Goal: Task Accomplishment & Management: Complete application form

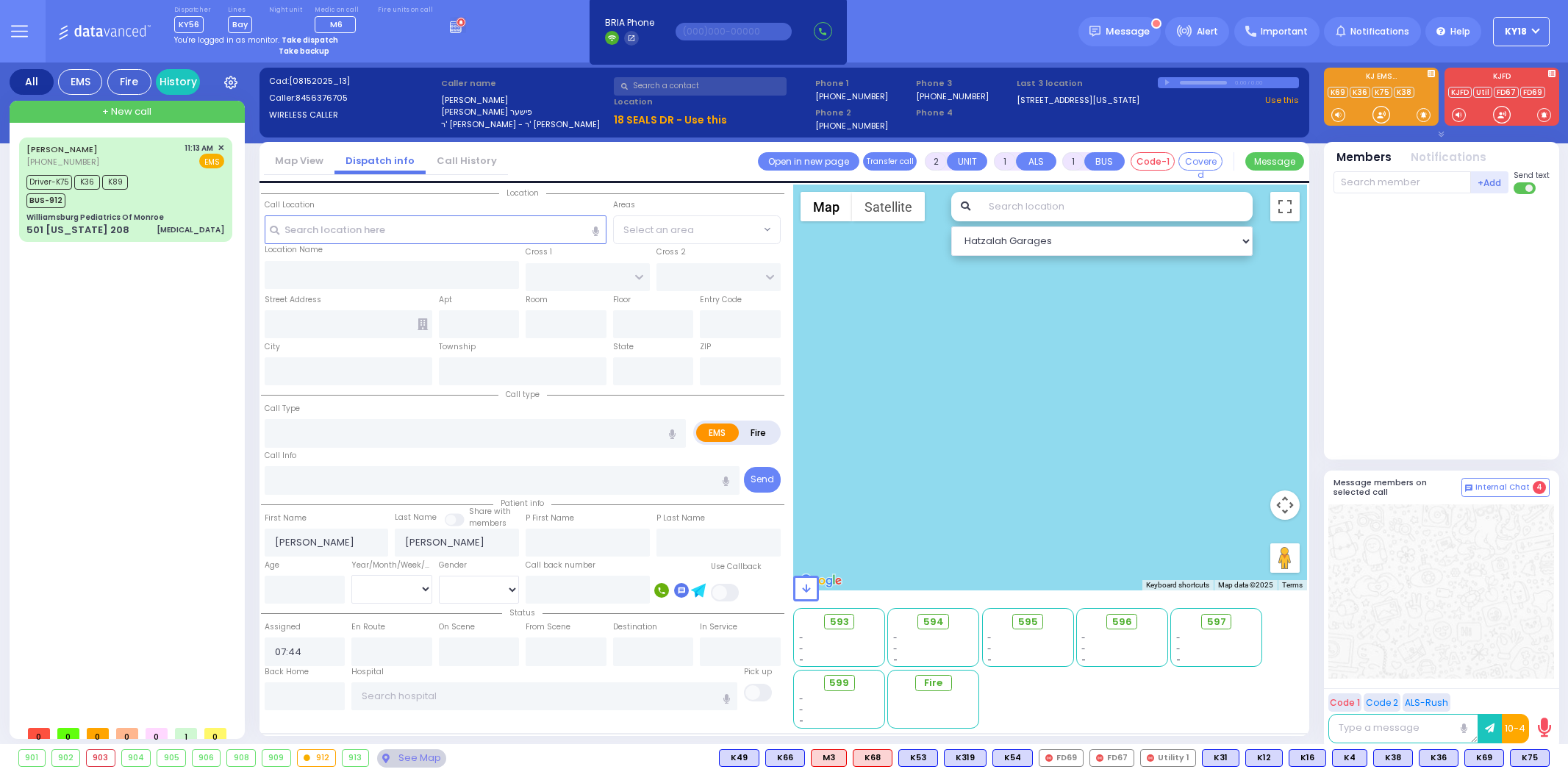
select select
click at [450, 22] on rect at bounding box center [455, 27] width 11 height 11
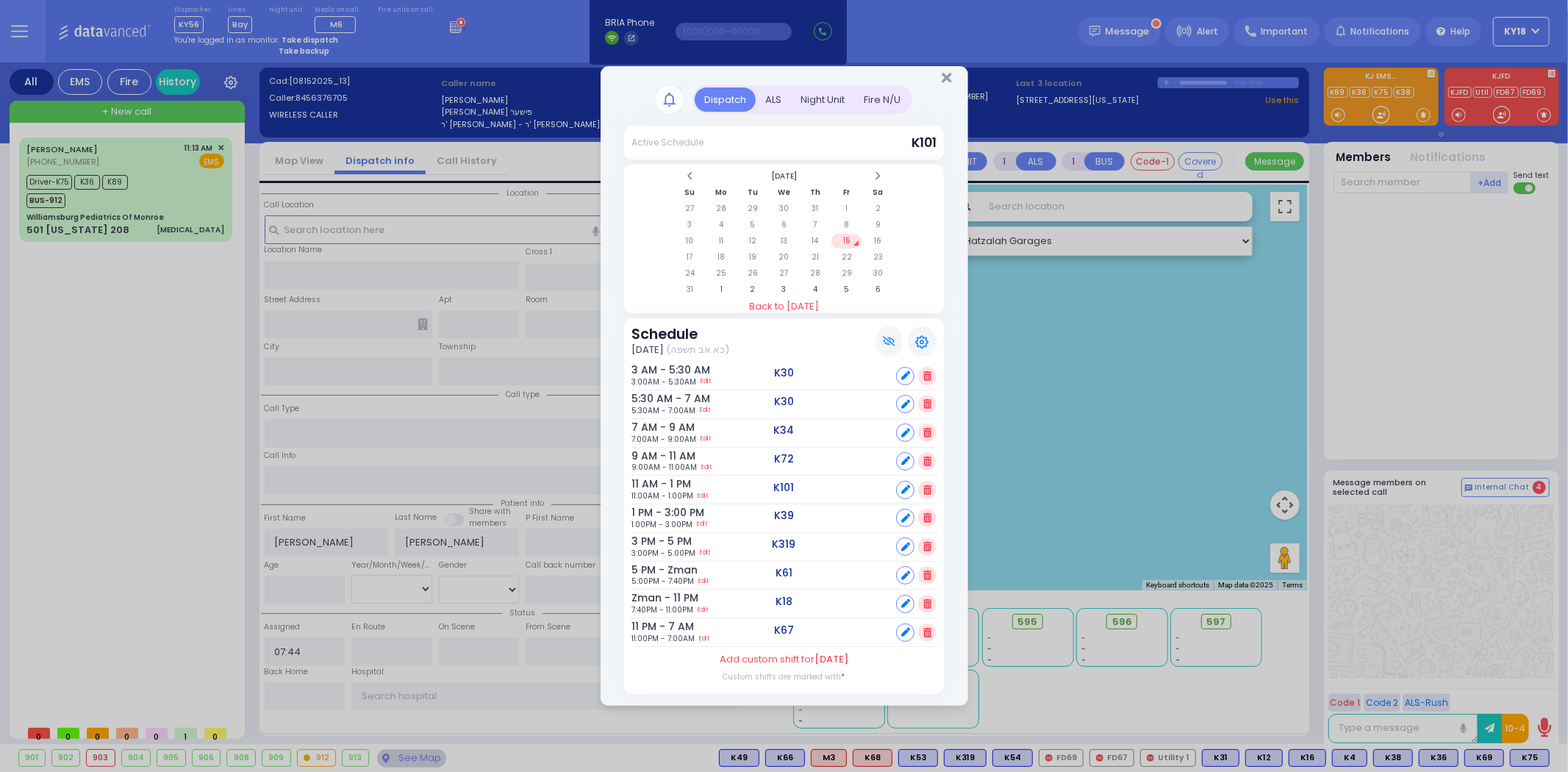
click at [879, 103] on div "Fire N/U" at bounding box center [882, 100] width 56 height 25
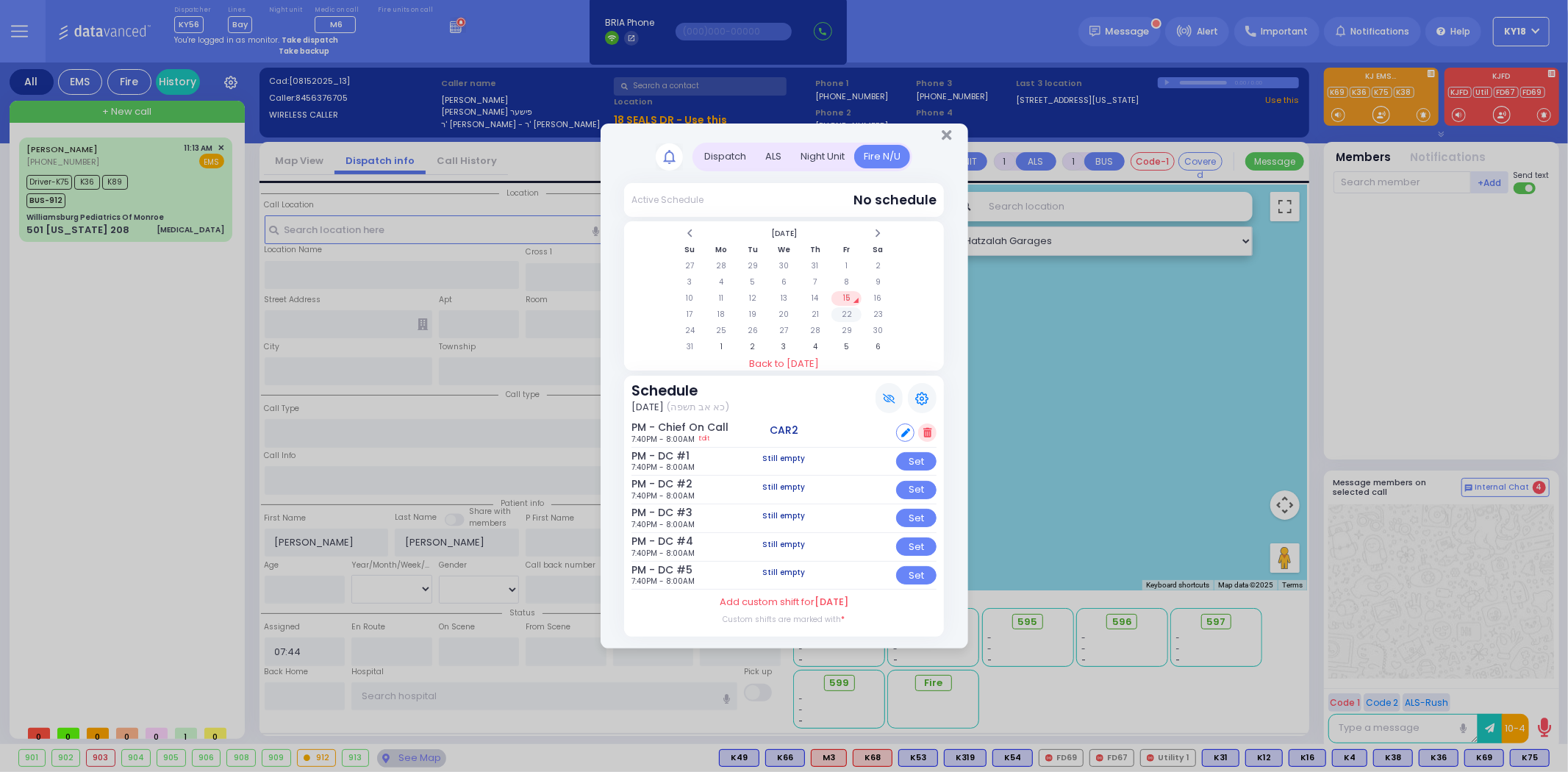
click at [850, 312] on td "22" at bounding box center [846, 315] width 30 height 15
click at [846, 297] on td "15" at bounding box center [846, 298] width 30 height 15
click at [945, 140] on icon "Close" at bounding box center [946, 135] width 10 height 15
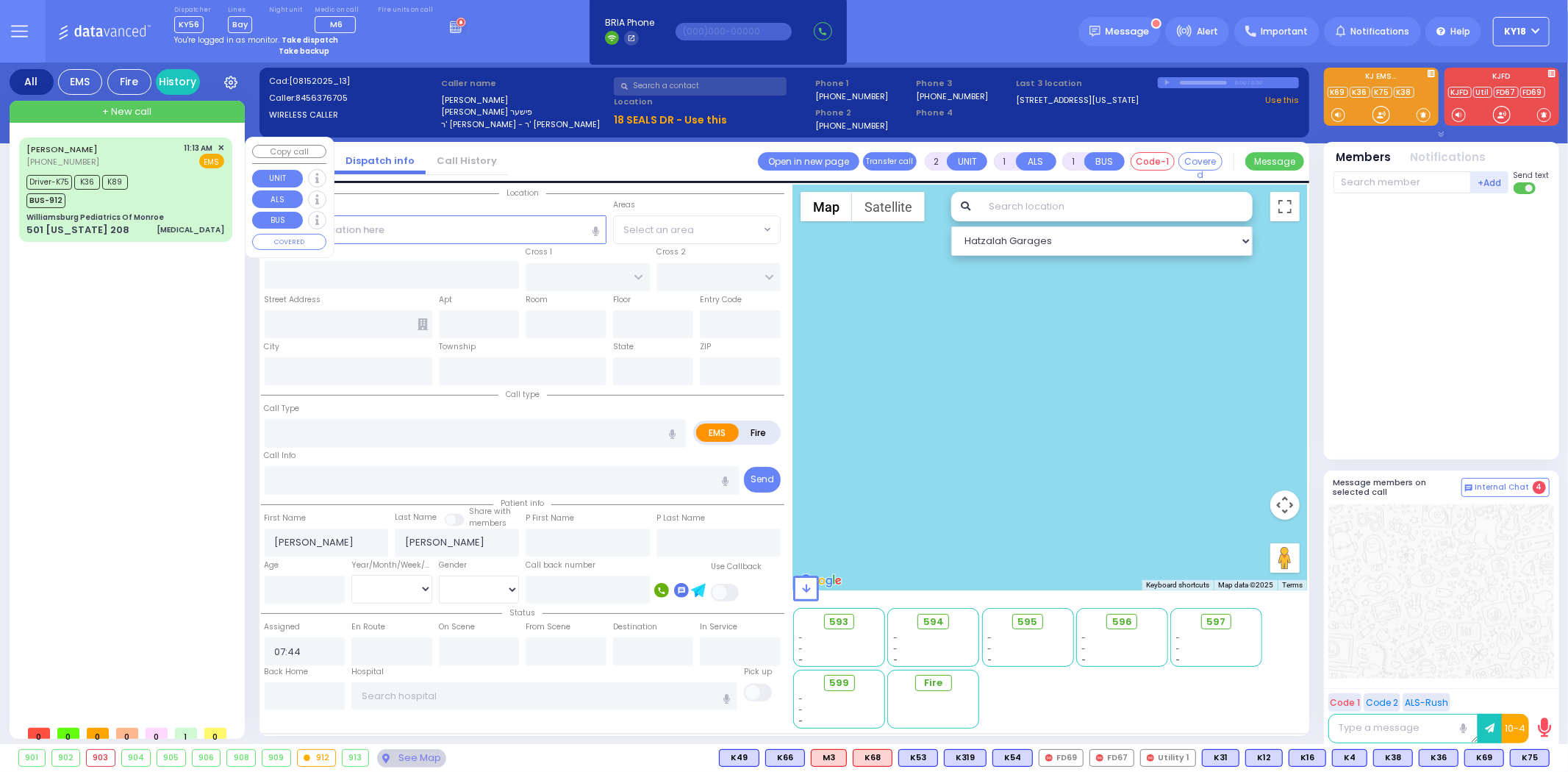
click at [153, 212] on div "Williamsburg Pediatrics Of Monroe" at bounding box center [95, 217] width 137 height 11
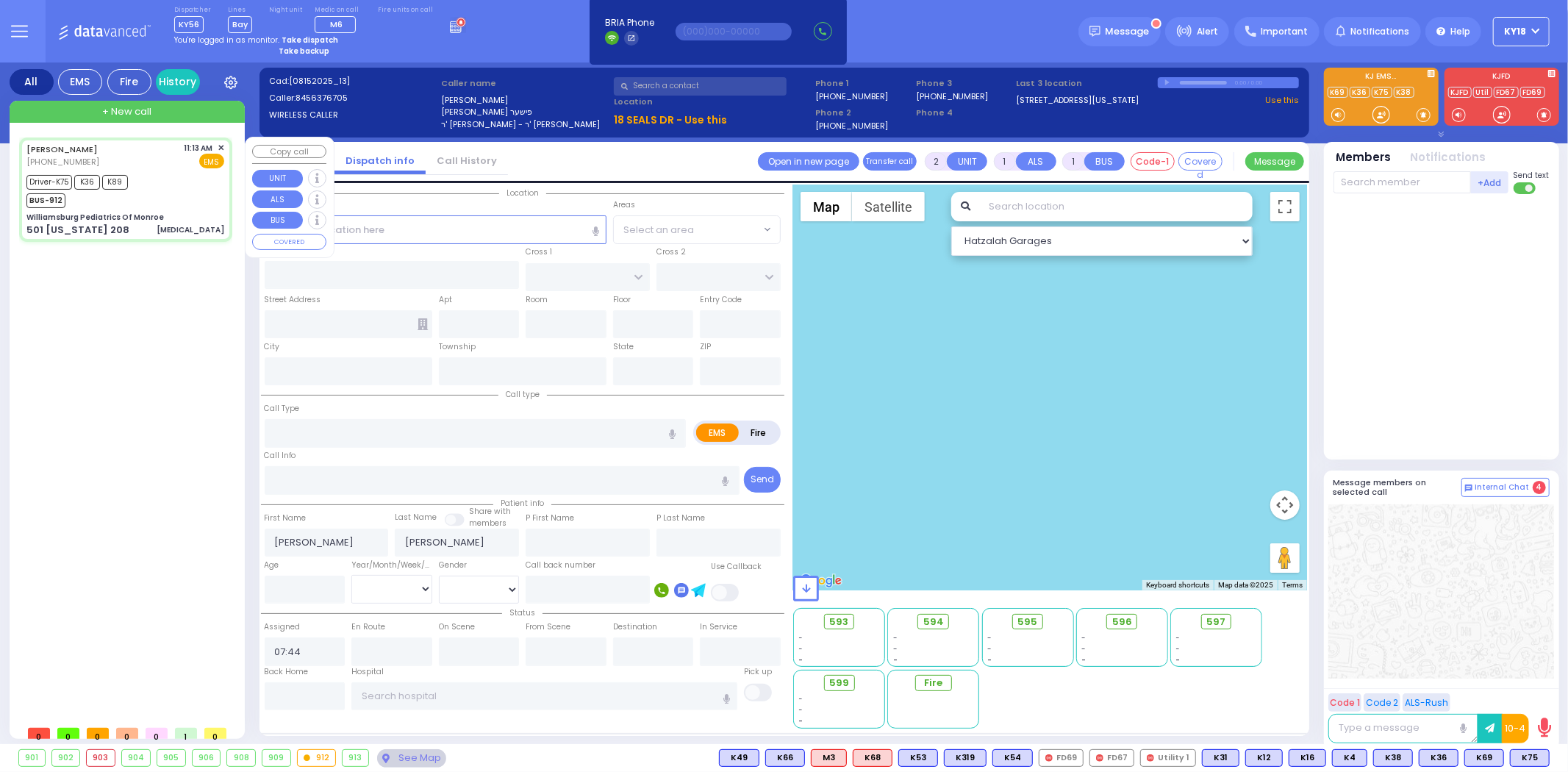
select select
type input "[MEDICAL_DATA]"
radio input "true"
type input "11"
select select "Year"
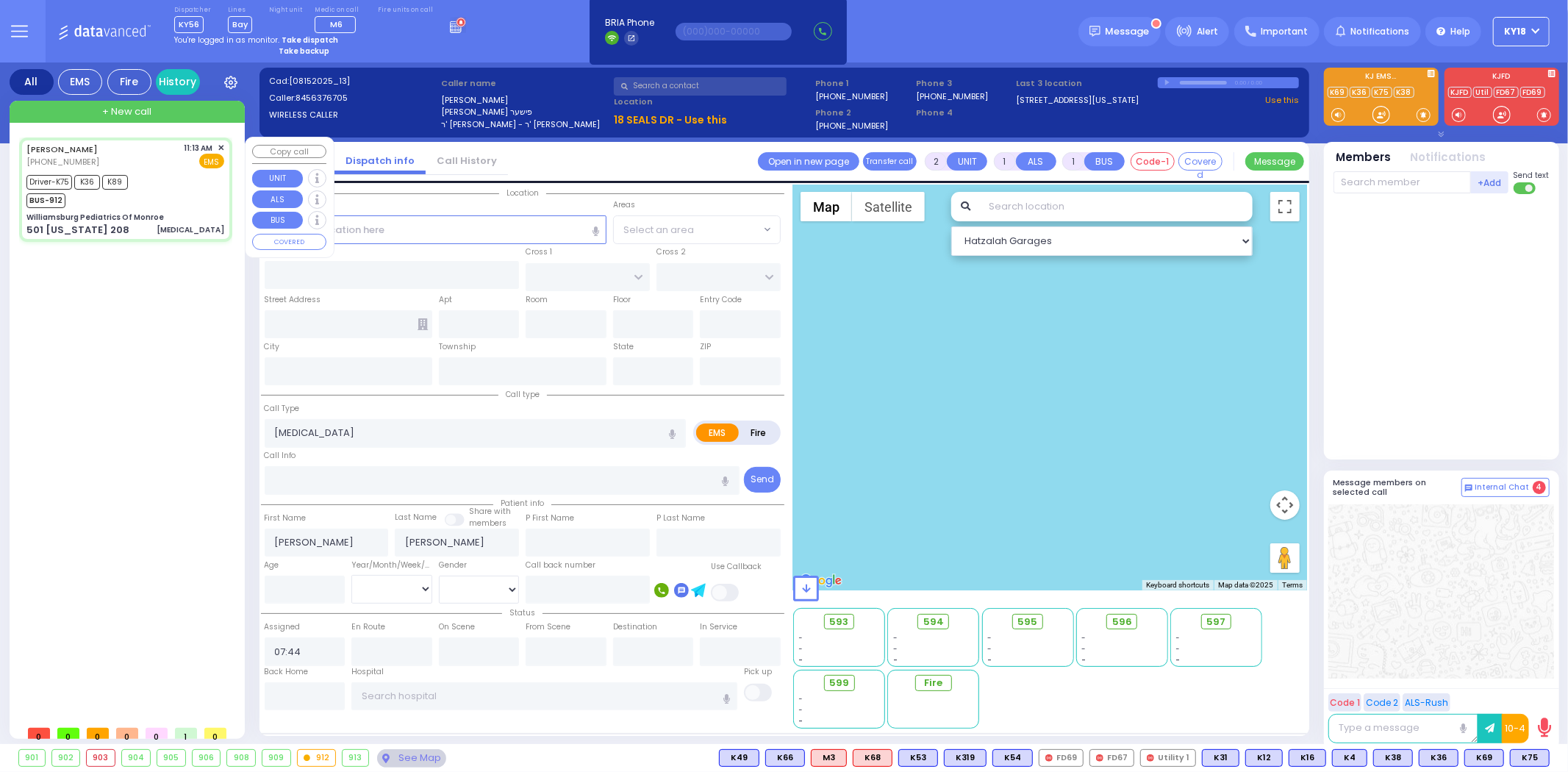
type input "11:13"
type input "11:17"
type input "11:28"
type input "Williamsburg Pediatrics Of Monroe"
type input "US-6 WEST"
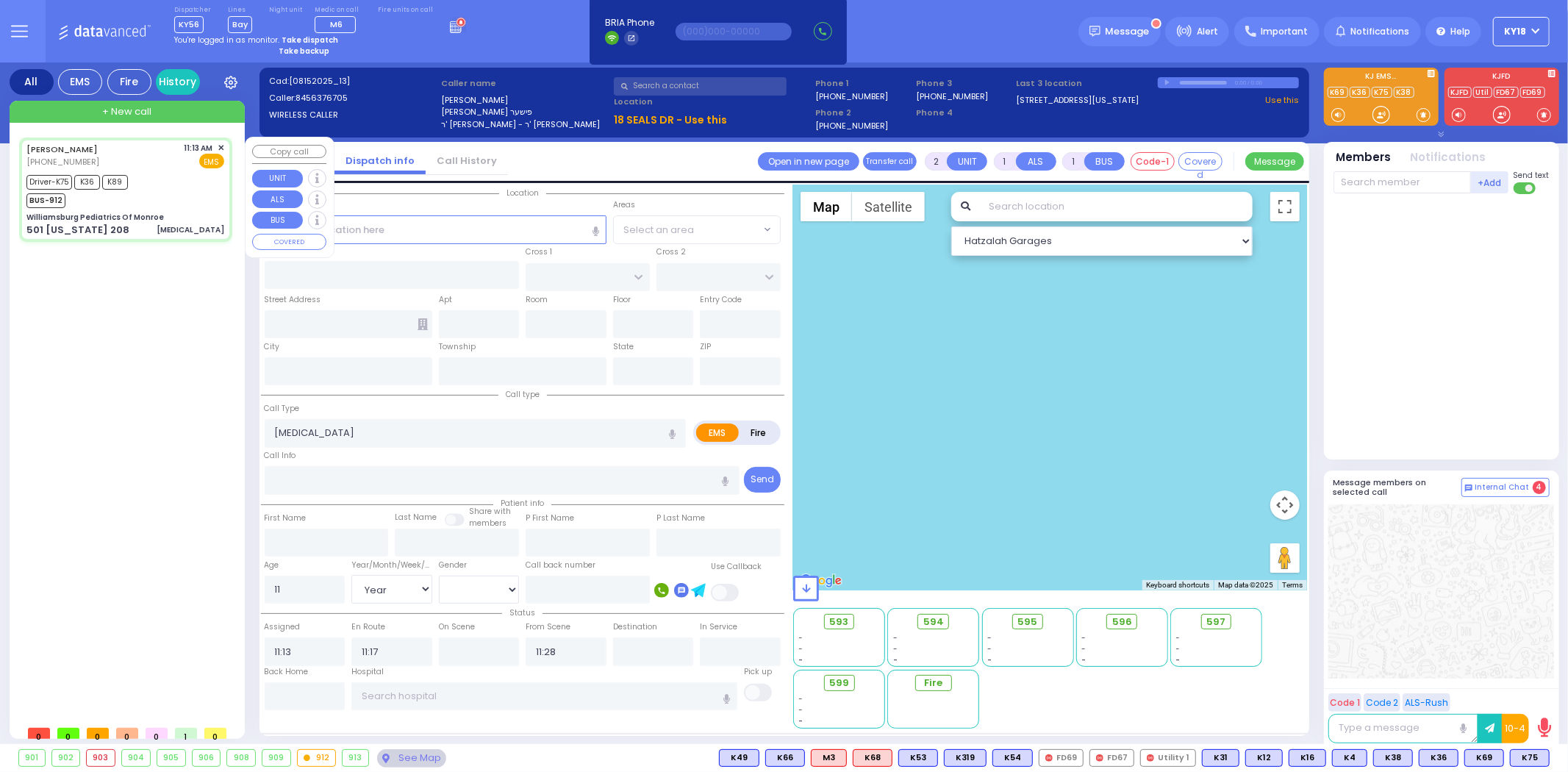
type input "US-6 EAST"
type input "501 [US_STATE] 208"
type input "Monroe"
type input "[US_STATE]"
type input "10950"
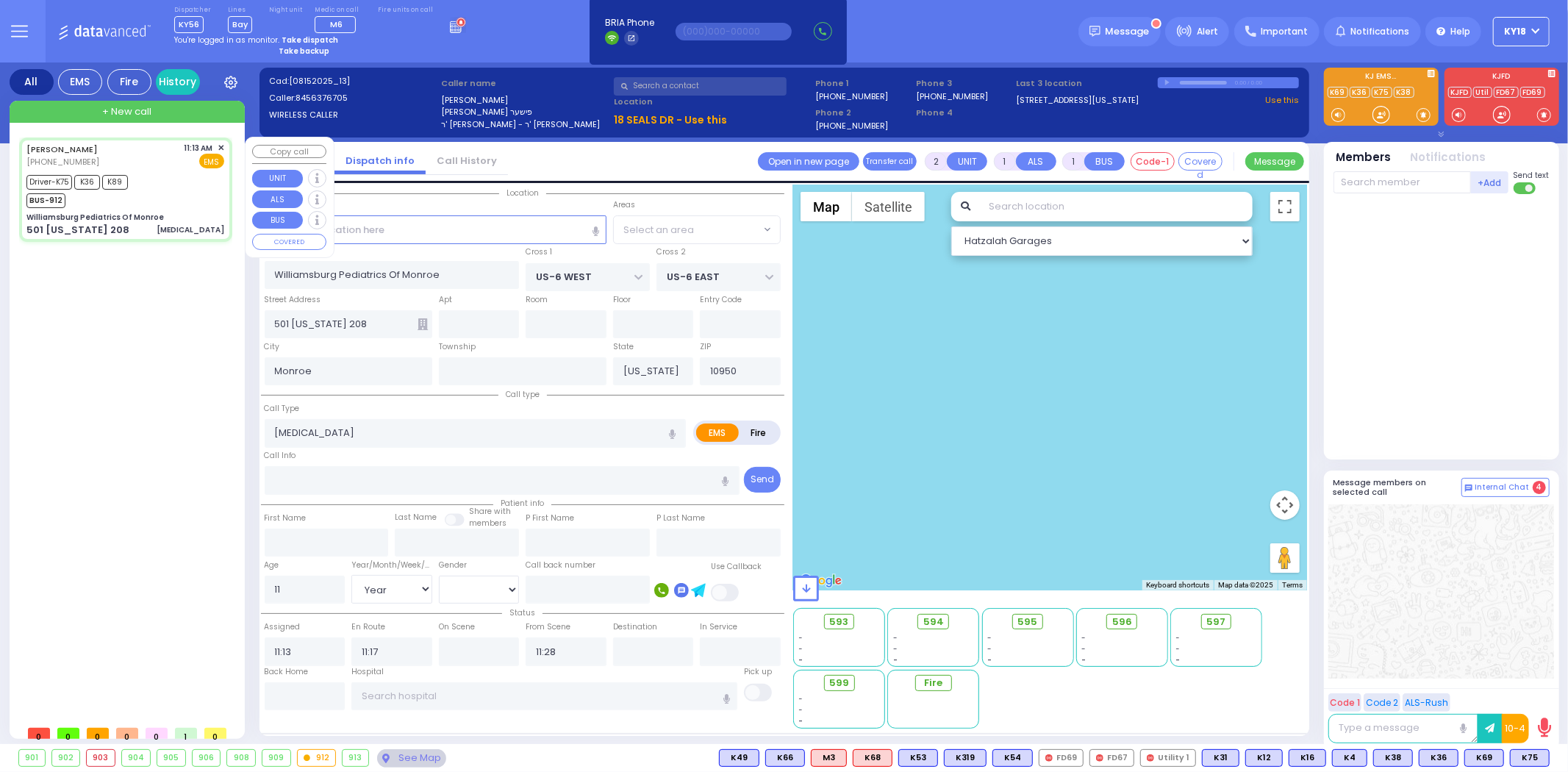
select select "Hatzalah Garages"
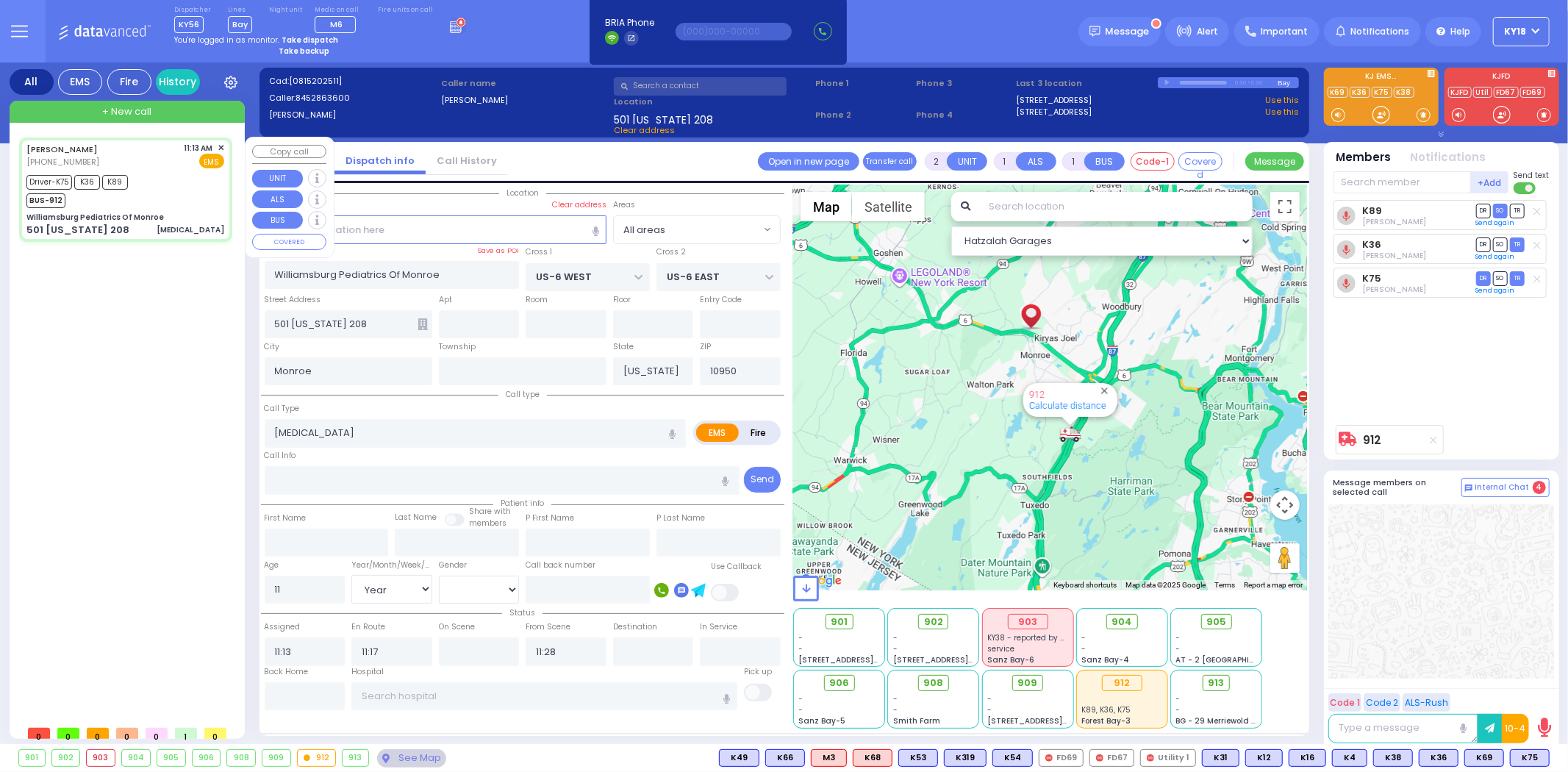
click at [189, 186] on div "Driver-K75 K36 K89 BUS-912" at bounding box center [125, 190] width 198 height 37
select select
radio input "true"
select select "Year"
select select "Hatzalah Garages"
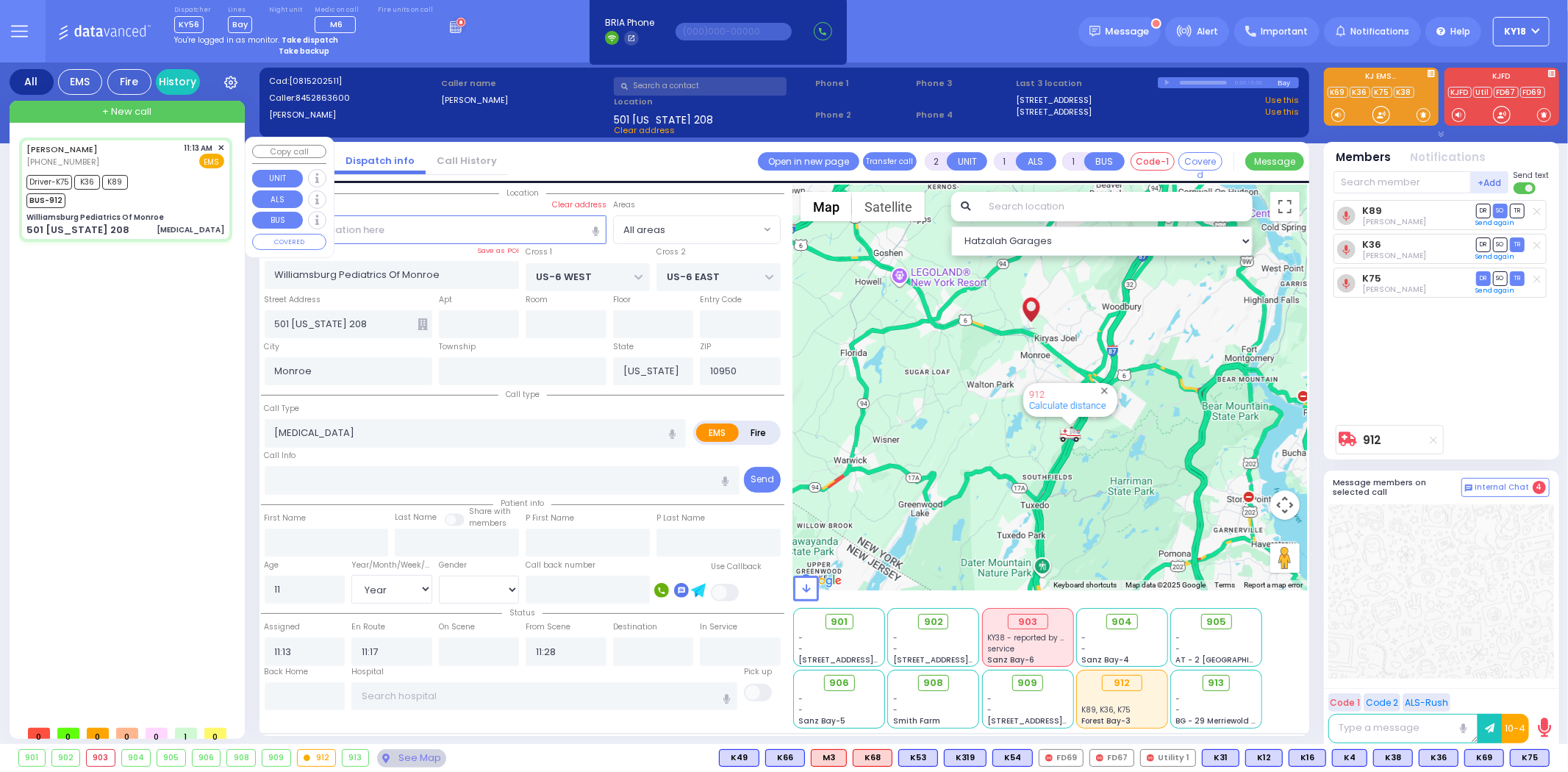
click at [186, 178] on div "Driver-K75 K36 K89 BUS-912" at bounding box center [125, 190] width 198 height 37
select select
radio input "true"
select select "Year"
select select "Hatzalah Garages"
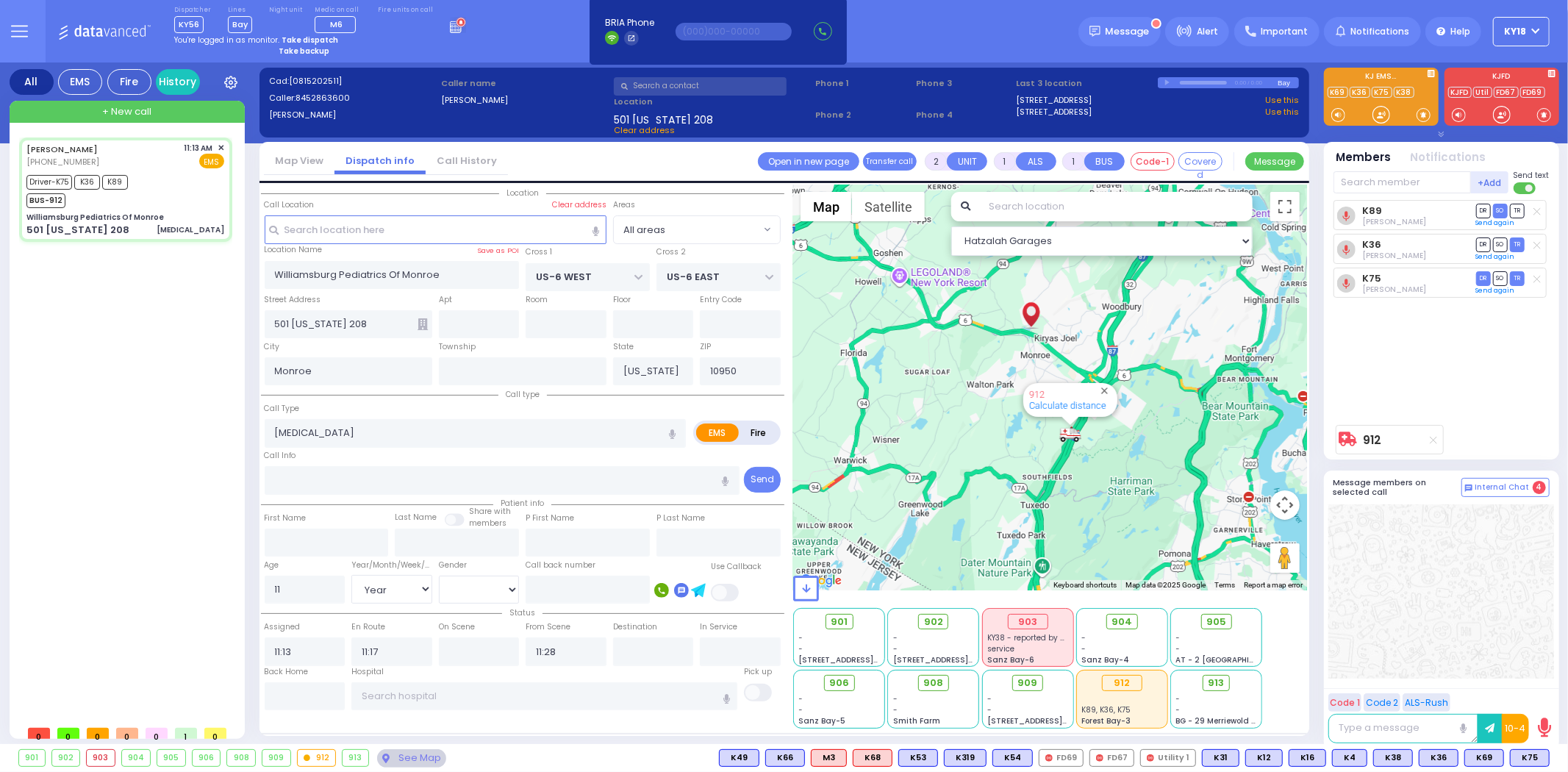
click at [450, 25] on icon at bounding box center [455, 29] width 11 height 9
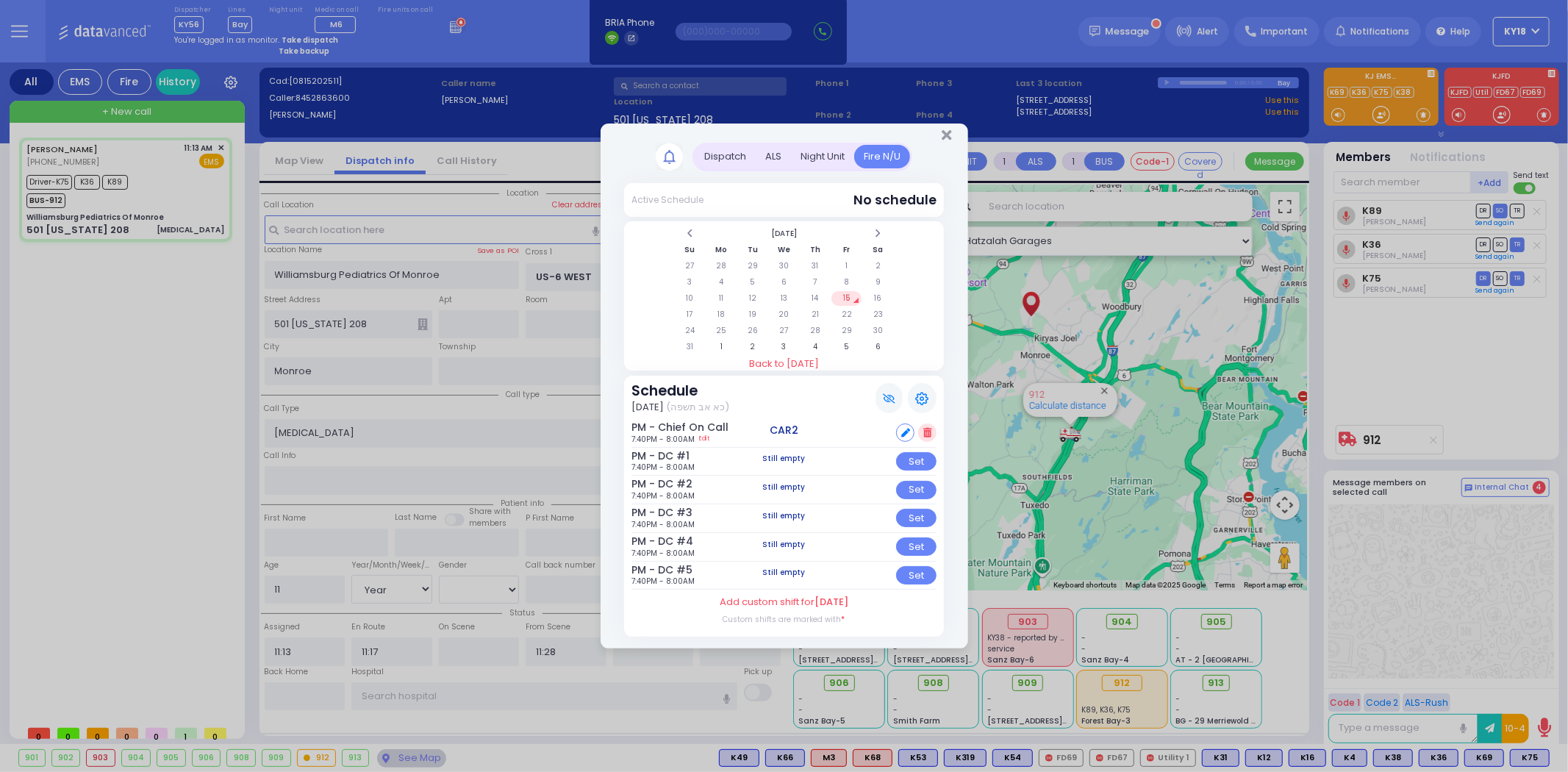
click at [722, 160] on div "Dispatch" at bounding box center [724, 157] width 61 height 25
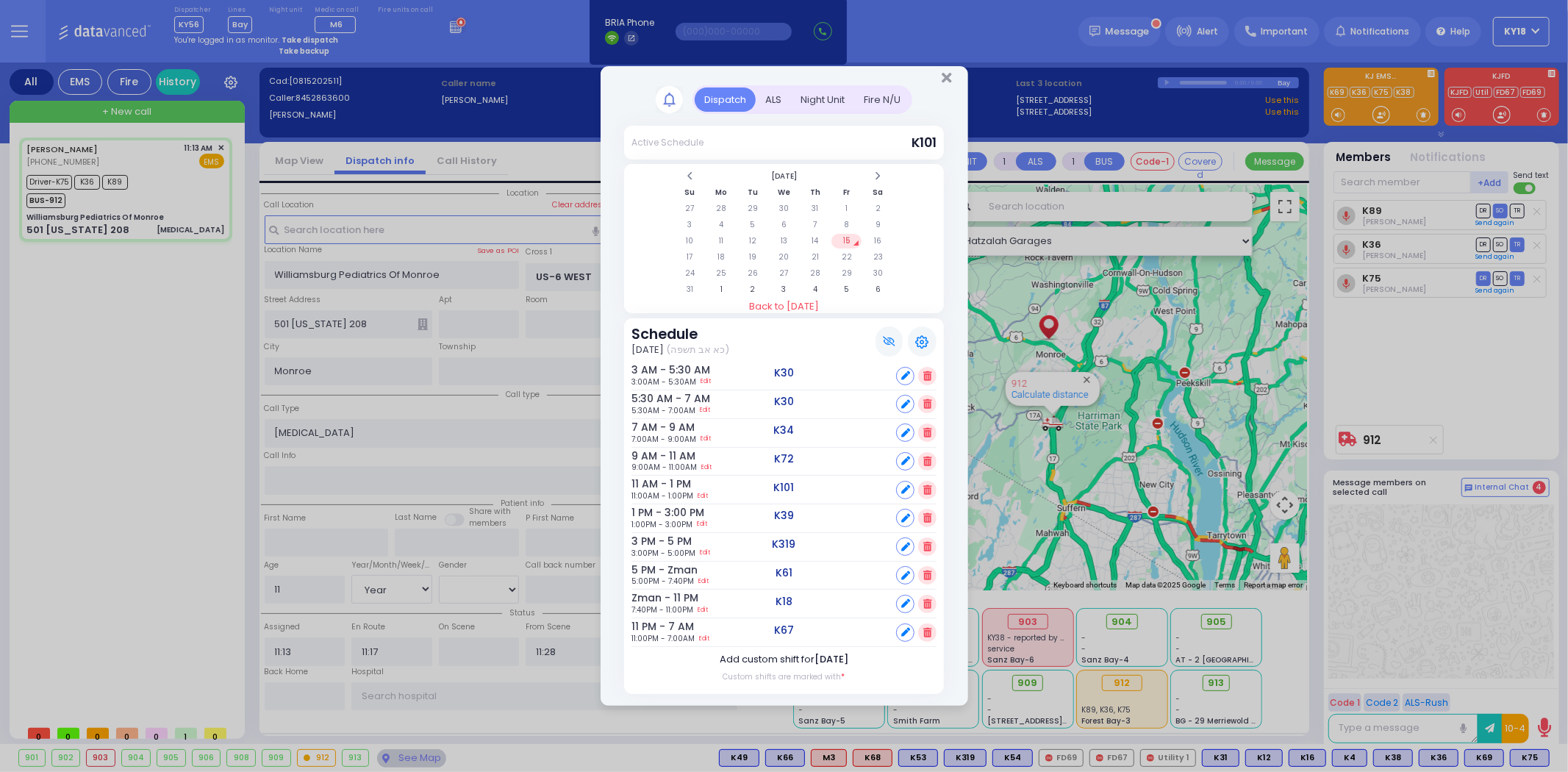
click at [821, 658] on span "[DATE]" at bounding box center [831, 659] width 33 height 14
select select "1"
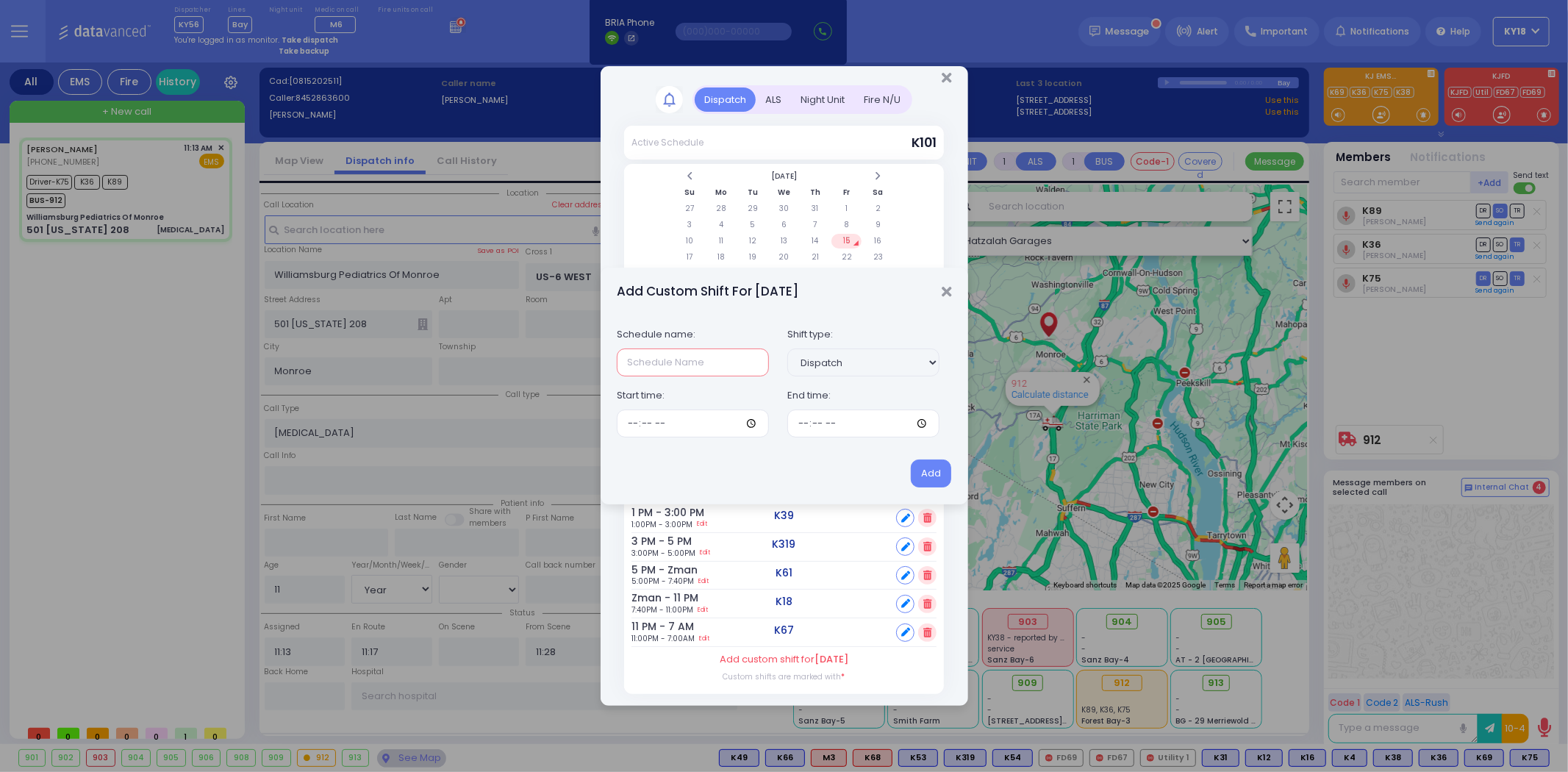
click at [664, 359] on input "text" at bounding box center [693, 362] width 152 height 28
type input "5-6"
click at [620, 418] on input "time" at bounding box center [693, 424] width 152 height 28
type input "17:00"
click at [796, 426] on input "time" at bounding box center [863, 424] width 152 height 28
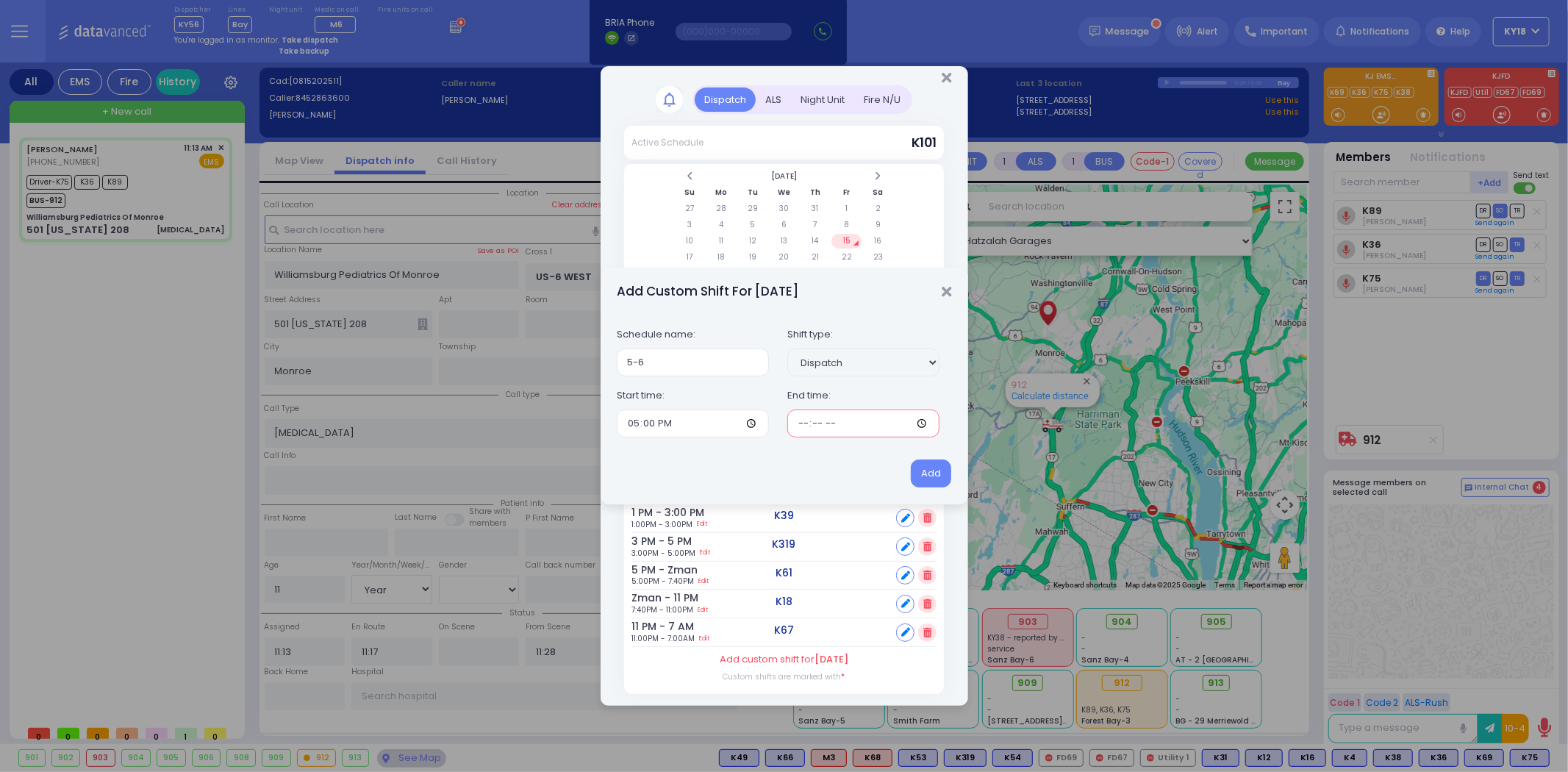
type input "18:00"
click at [924, 472] on button "Add" at bounding box center [931, 474] width 40 height 28
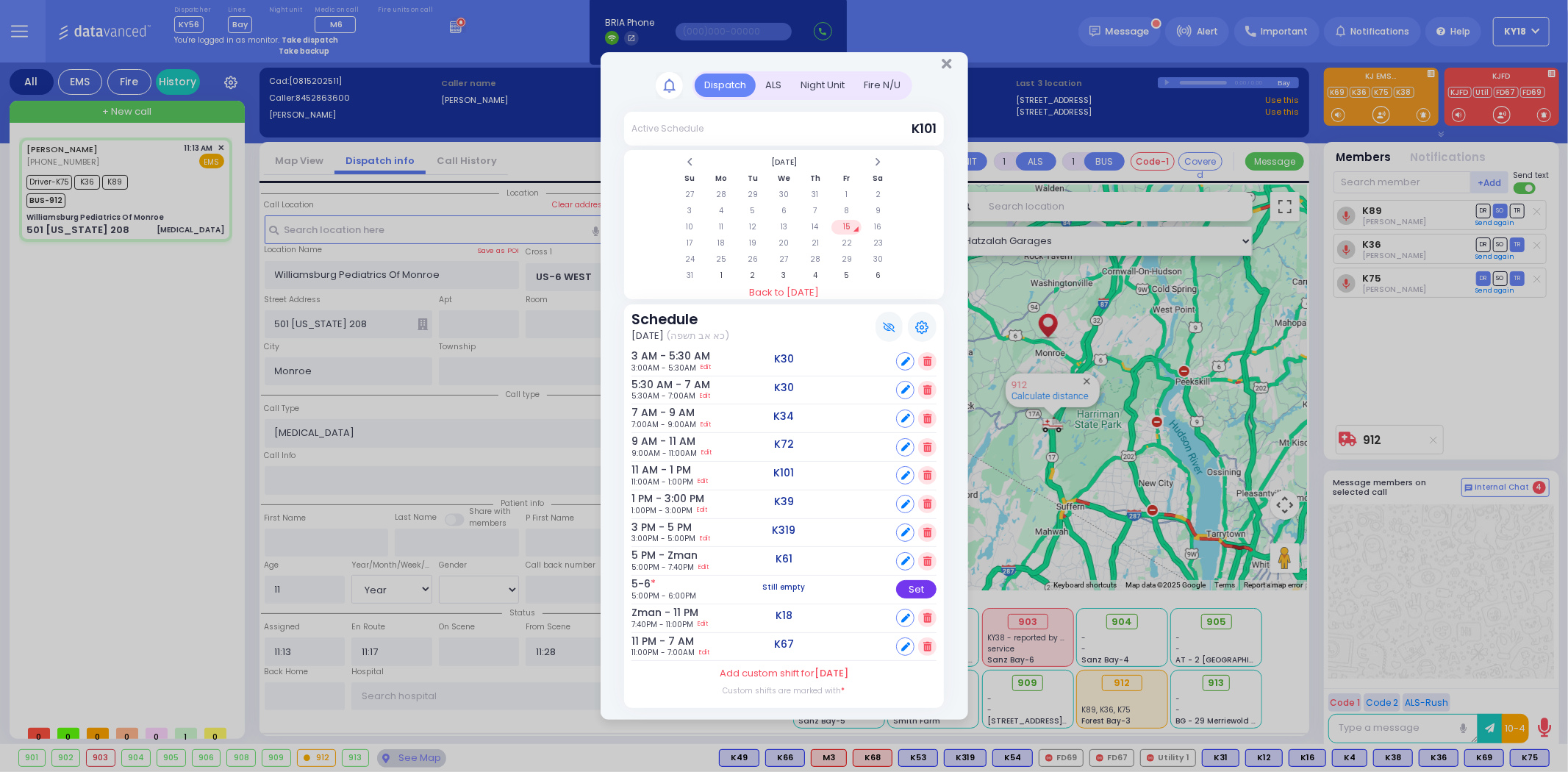
click at [909, 586] on div "Set" at bounding box center [916, 589] width 40 height 18
select select
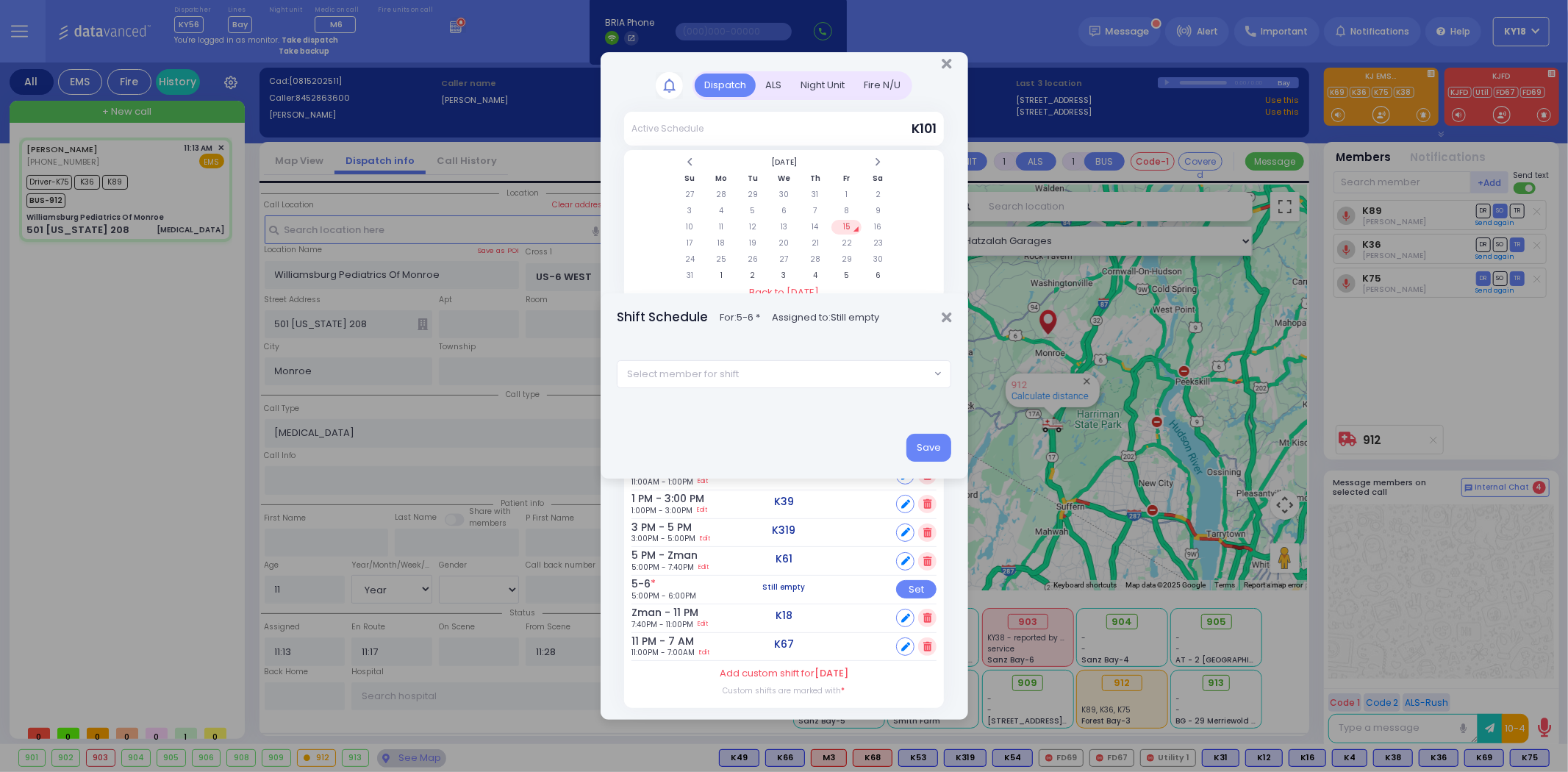
click at [762, 371] on span "Select member for shift" at bounding box center [773, 375] width 312 height 26
type input "362"
select select "e09ed6d0-e96e-5151-f6fd-f5f288296347"
click at [923, 459] on button "Save" at bounding box center [928, 448] width 45 height 28
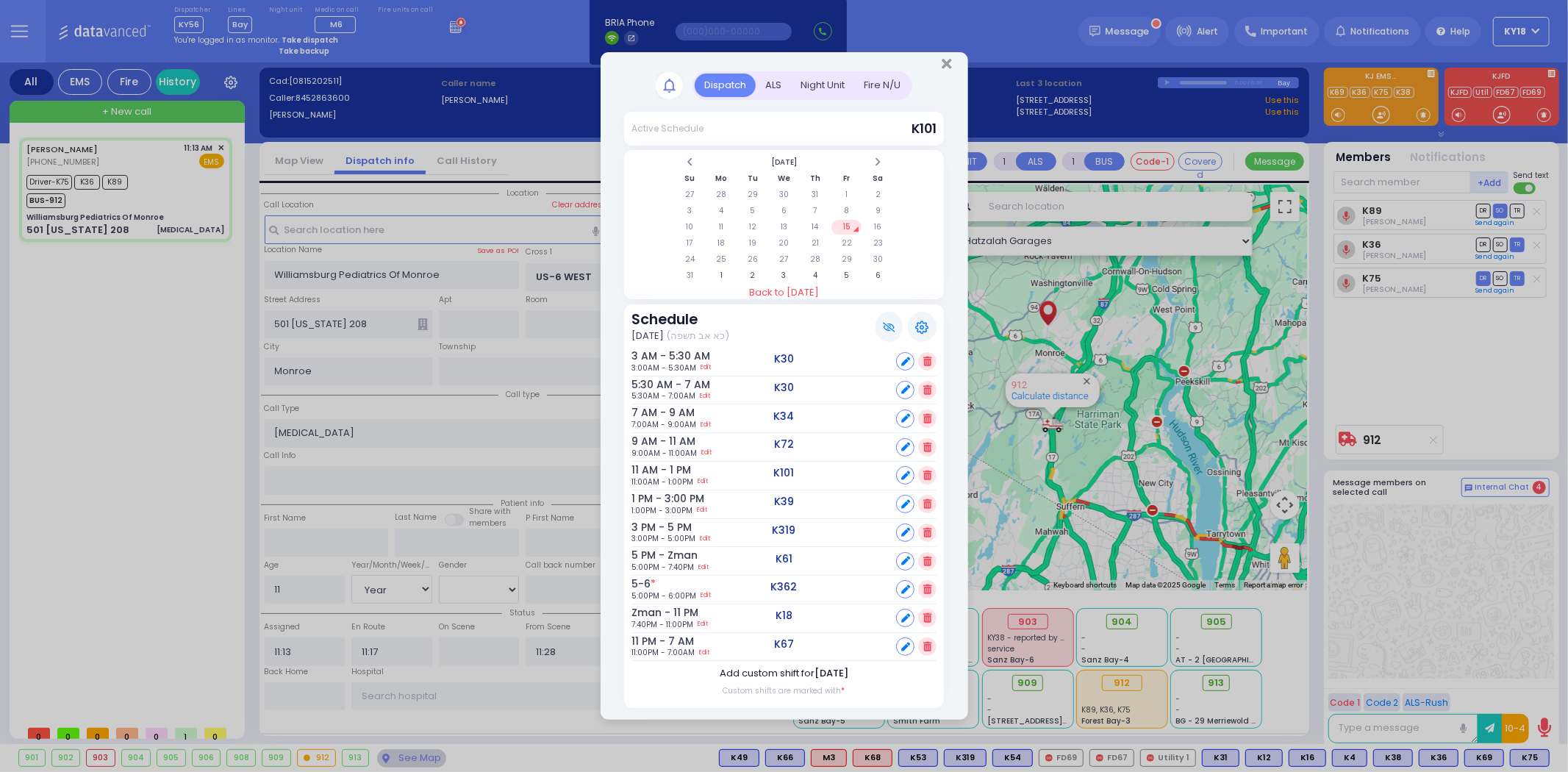
click at [815, 671] on span "[DATE]" at bounding box center [831, 674] width 33 height 14
select select "1"
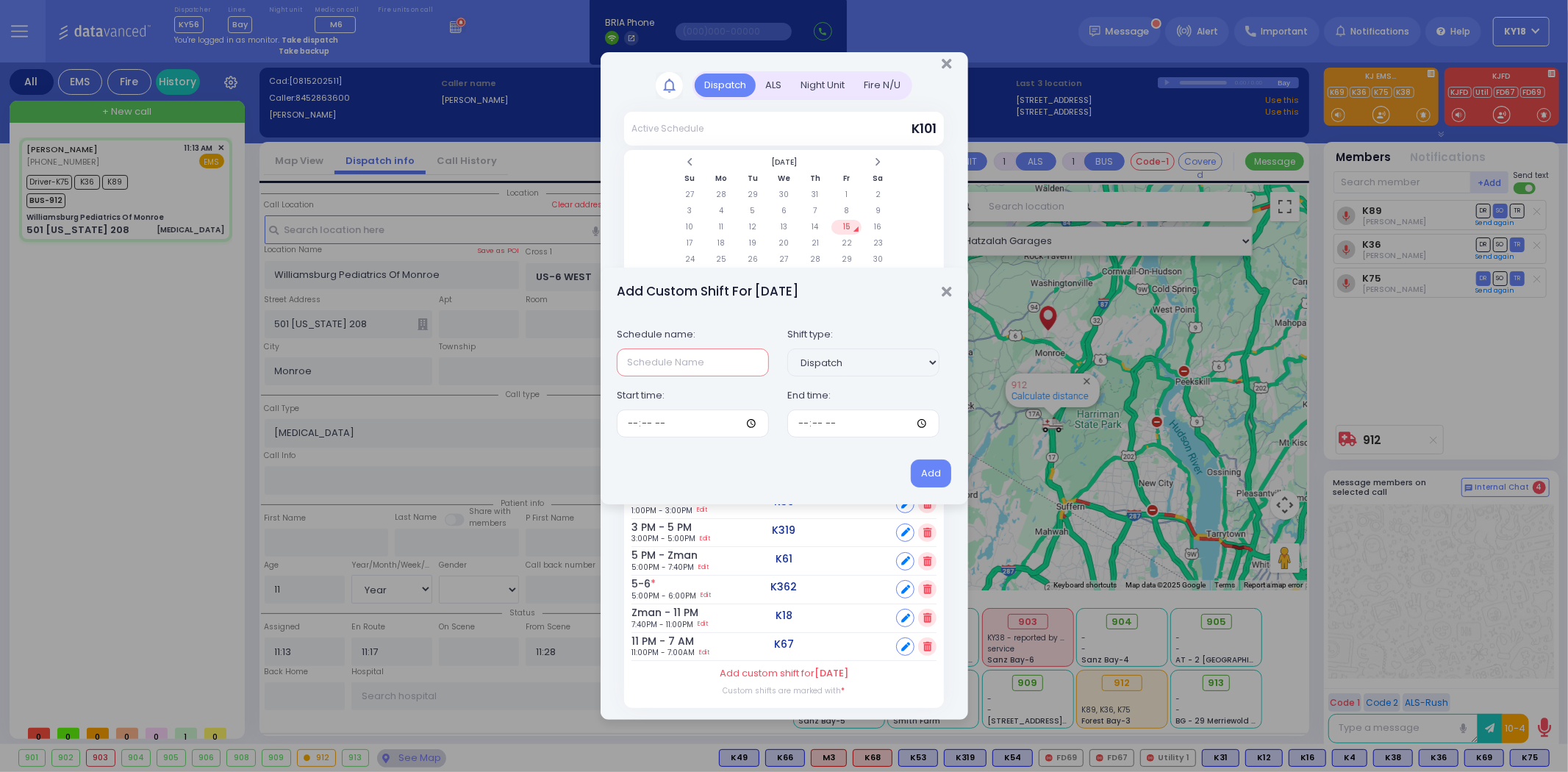
click at [717, 357] on input "text" at bounding box center [693, 362] width 152 height 28
type input "6-8"
click at [628, 430] on input "time" at bounding box center [693, 424] width 152 height 28
type input "18:00"
click at [798, 423] on input "time" at bounding box center [863, 424] width 152 height 28
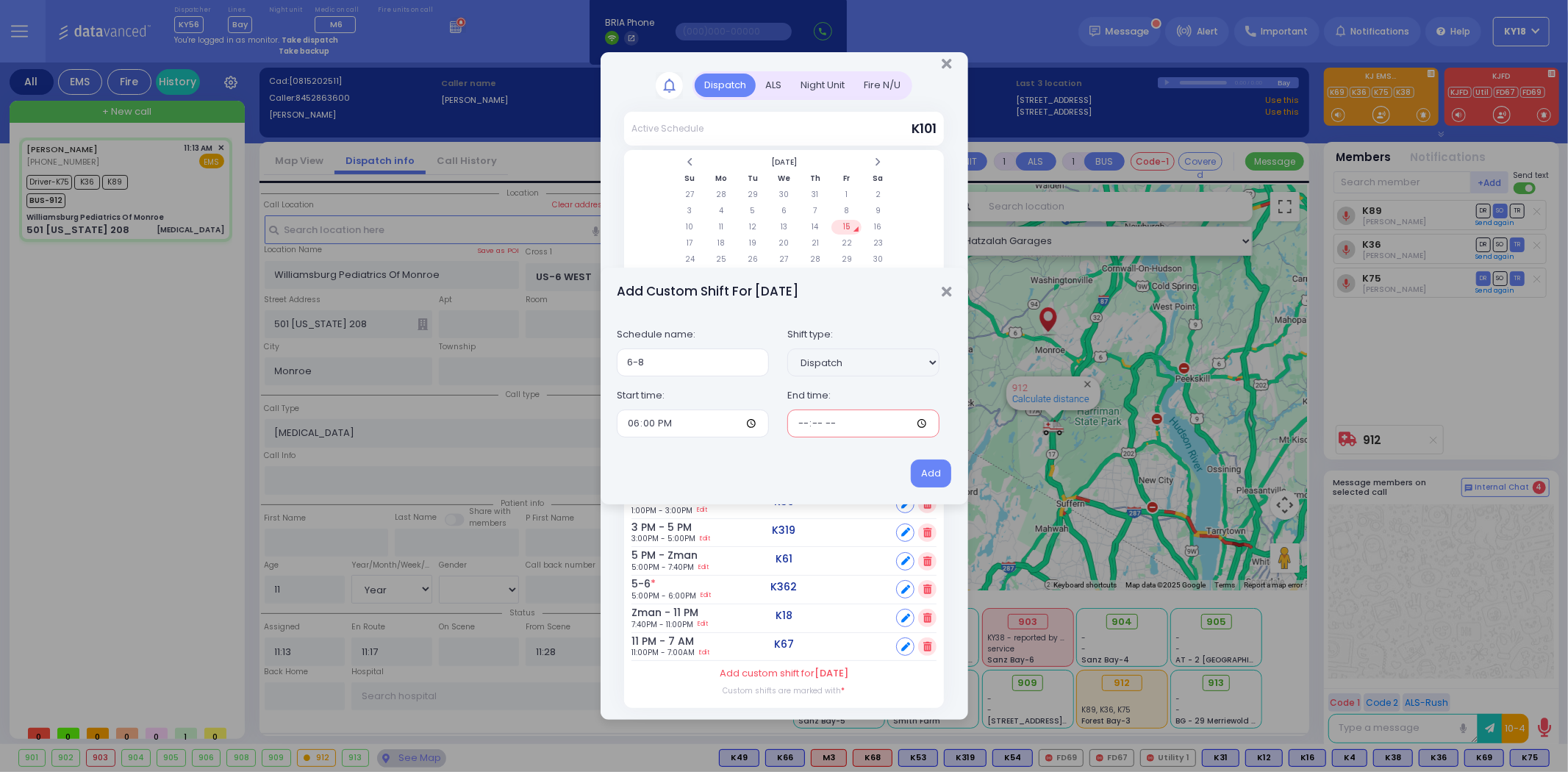
click at [835, 424] on input "time" at bounding box center [863, 424] width 152 height 28
type input "20:00"
drag, startPoint x: 923, startPoint y: 463, endPoint x: 932, endPoint y: 473, distance: 13.5
click at [923, 463] on button "Add" at bounding box center [931, 474] width 40 height 28
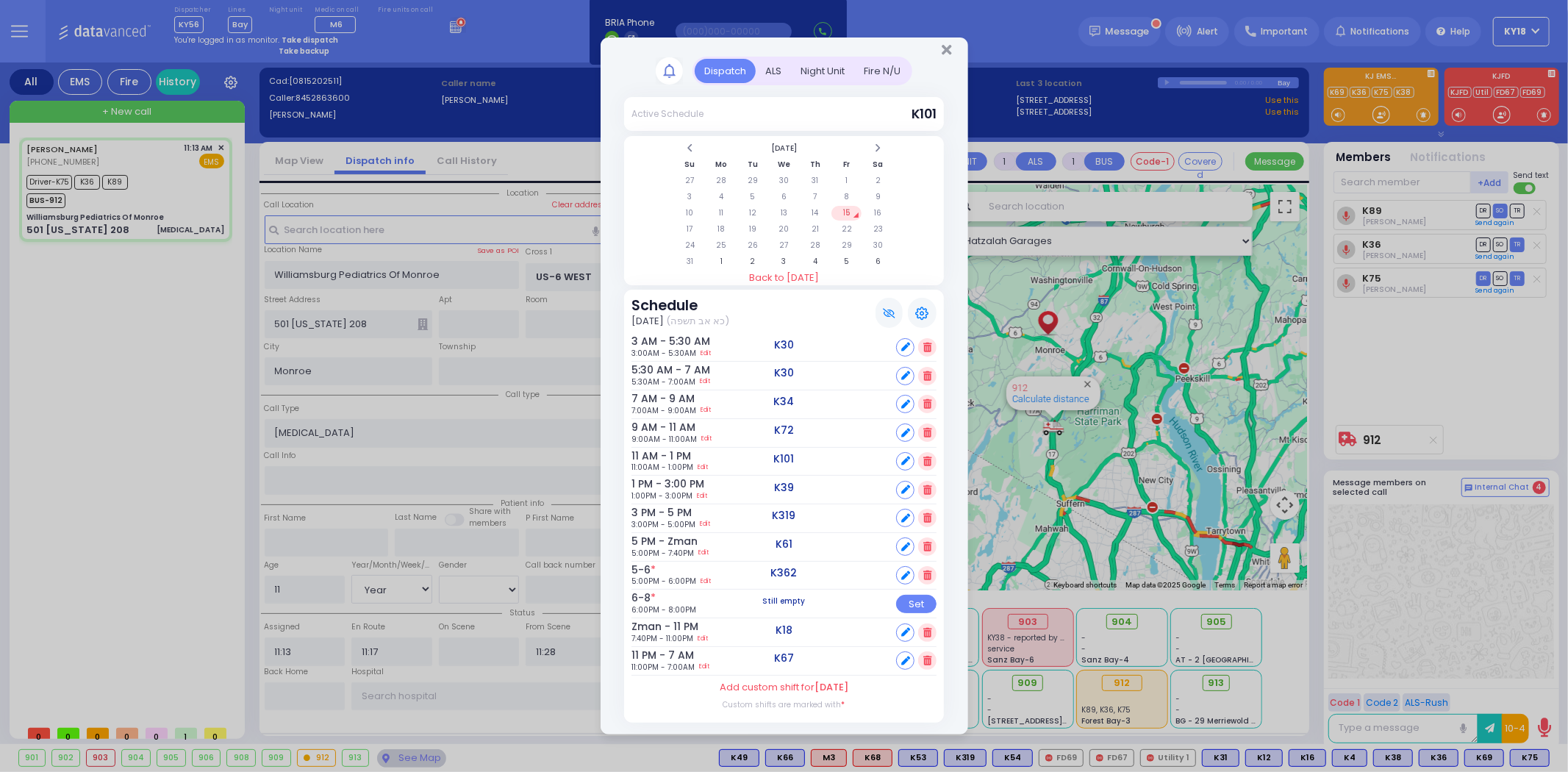
drag, startPoint x: 914, startPoint y: 603, endPoint x: 877, endPoint y: 568, distance: 50.9
click at [914, 601] on div "Set" at bounding box center [916, 604] width 40 height 18
select select
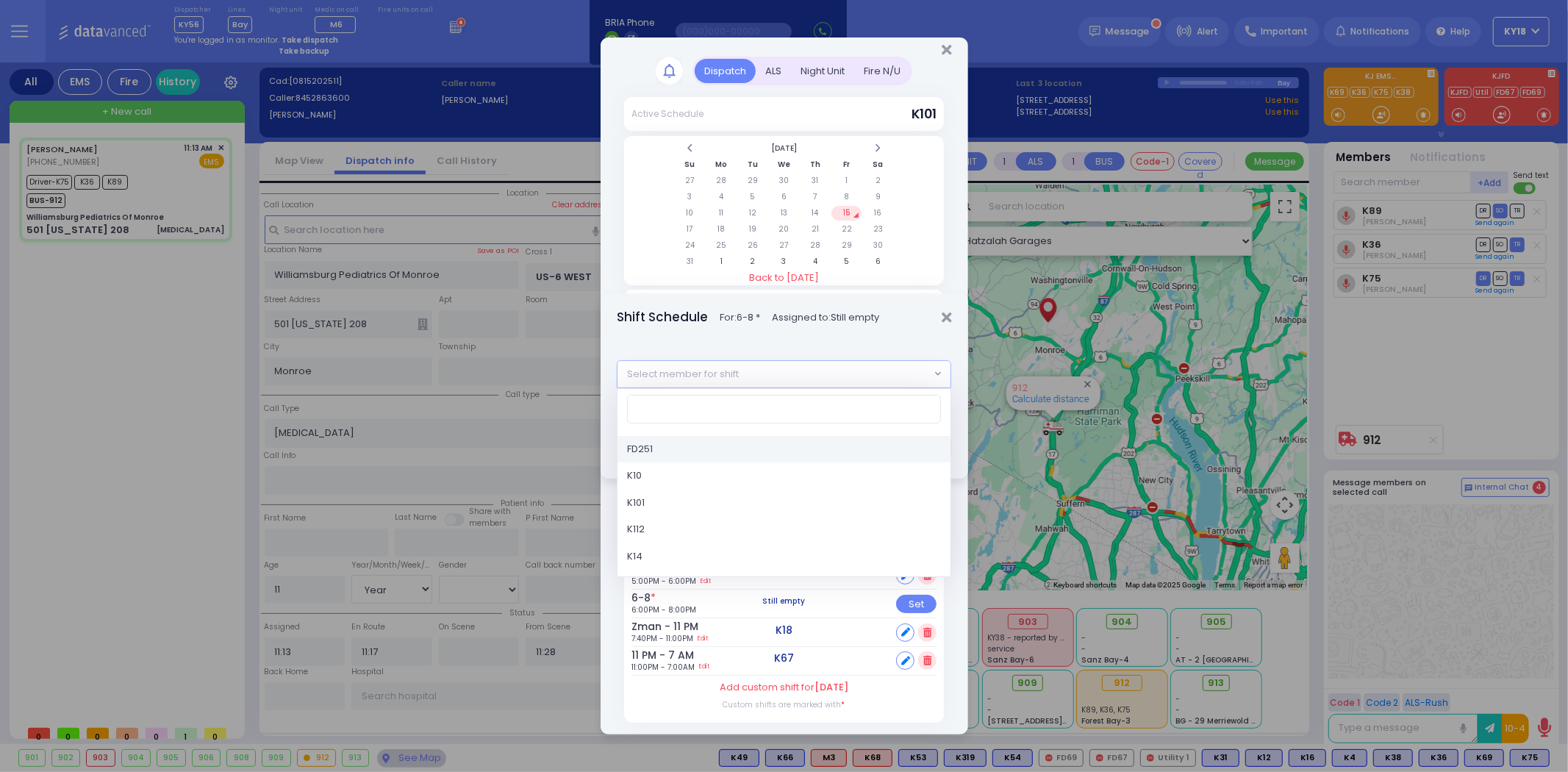
click at [785, 376] on span "Select member for shift" at bounding box center [773, 375] width 312 height 26
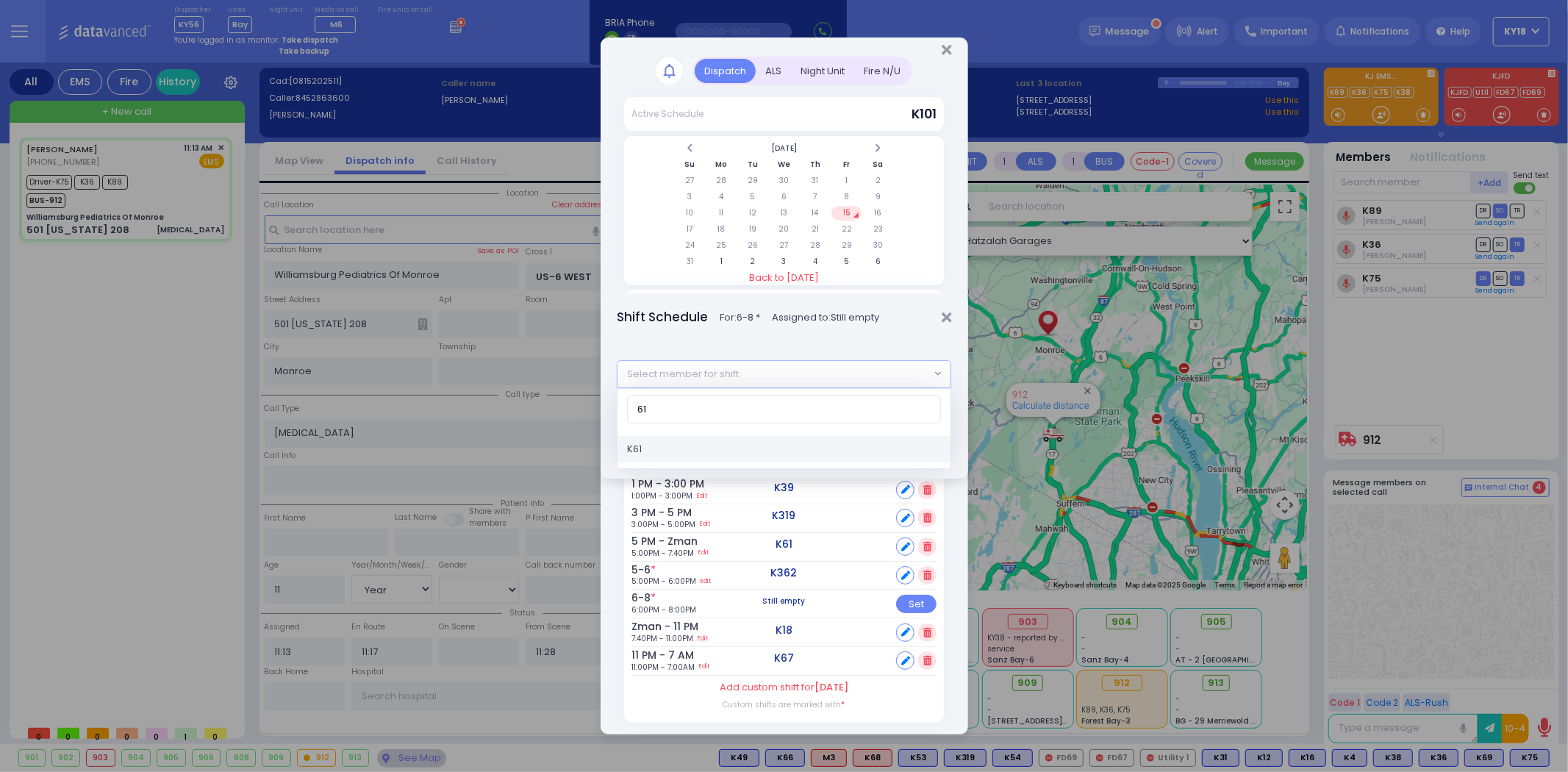
type input "61"
drag, startPoint x: 766, startPoint y: 448, endPoint x: 791, endPoint y: 462, distance: 28.7
select select "a217023e-7948-4b72-9faf-d7eed754943e"
click at [932, 454] on button "Save" at bounding box center [928, 448] width 45 height 28
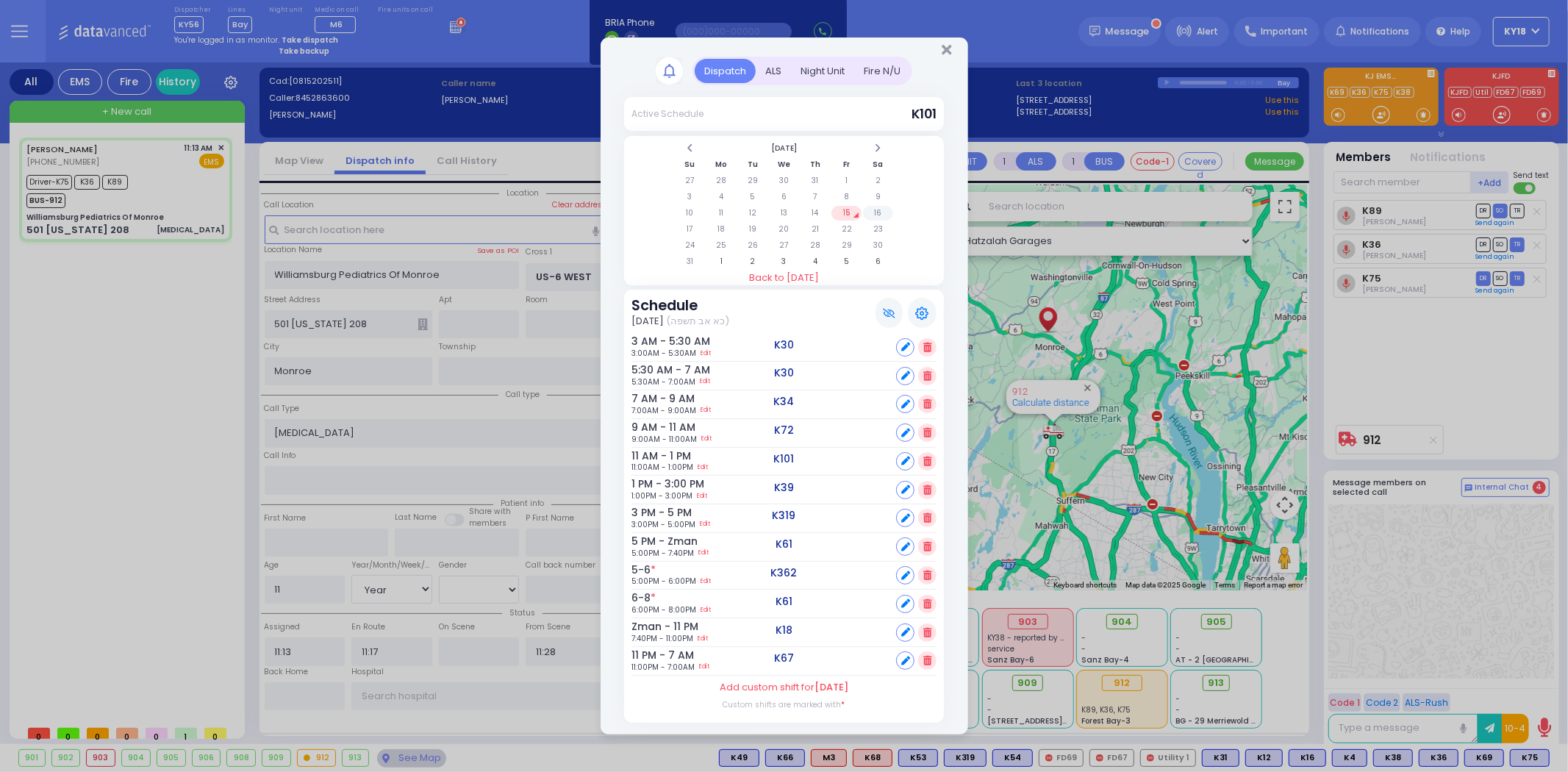
click at [876, 209] on td "16" at bounding box center [878, 213] width 30 height 15
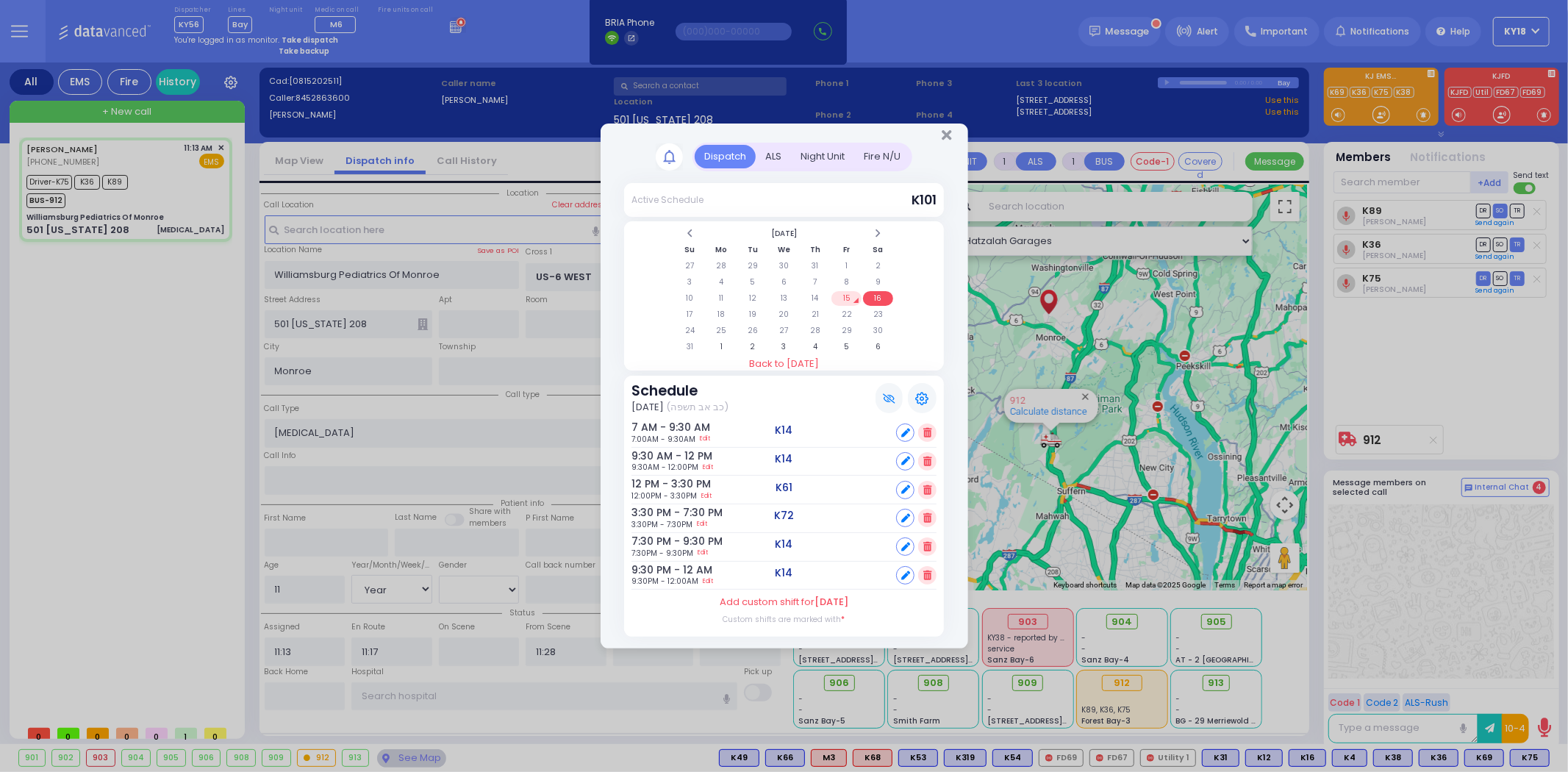
click at [926, 485] on icon at bounding box center [926, 490] width 8 height 10
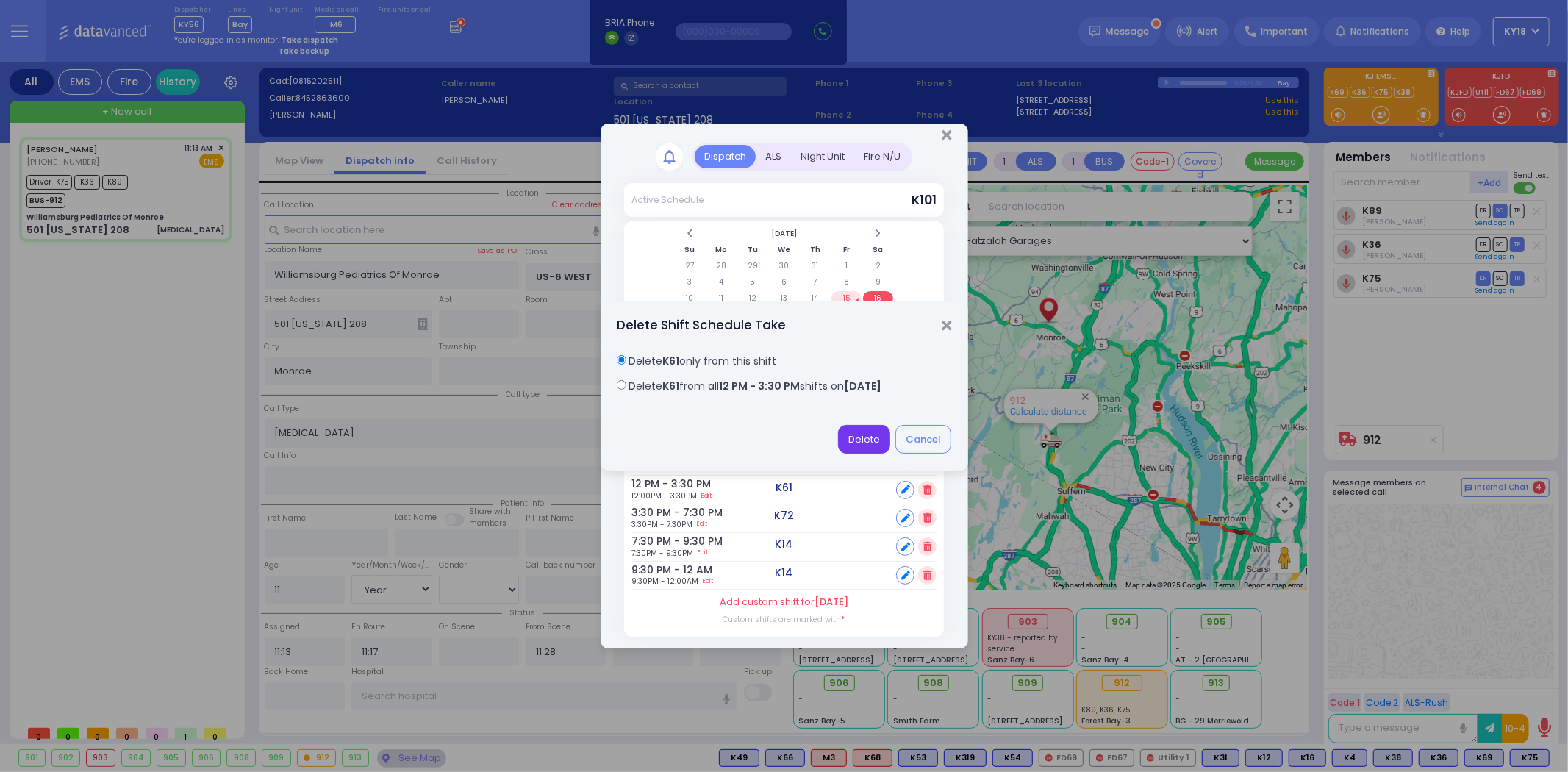
click at [873, 443] on button "Delete" at bounding box center [863, 439] width 52 height 28
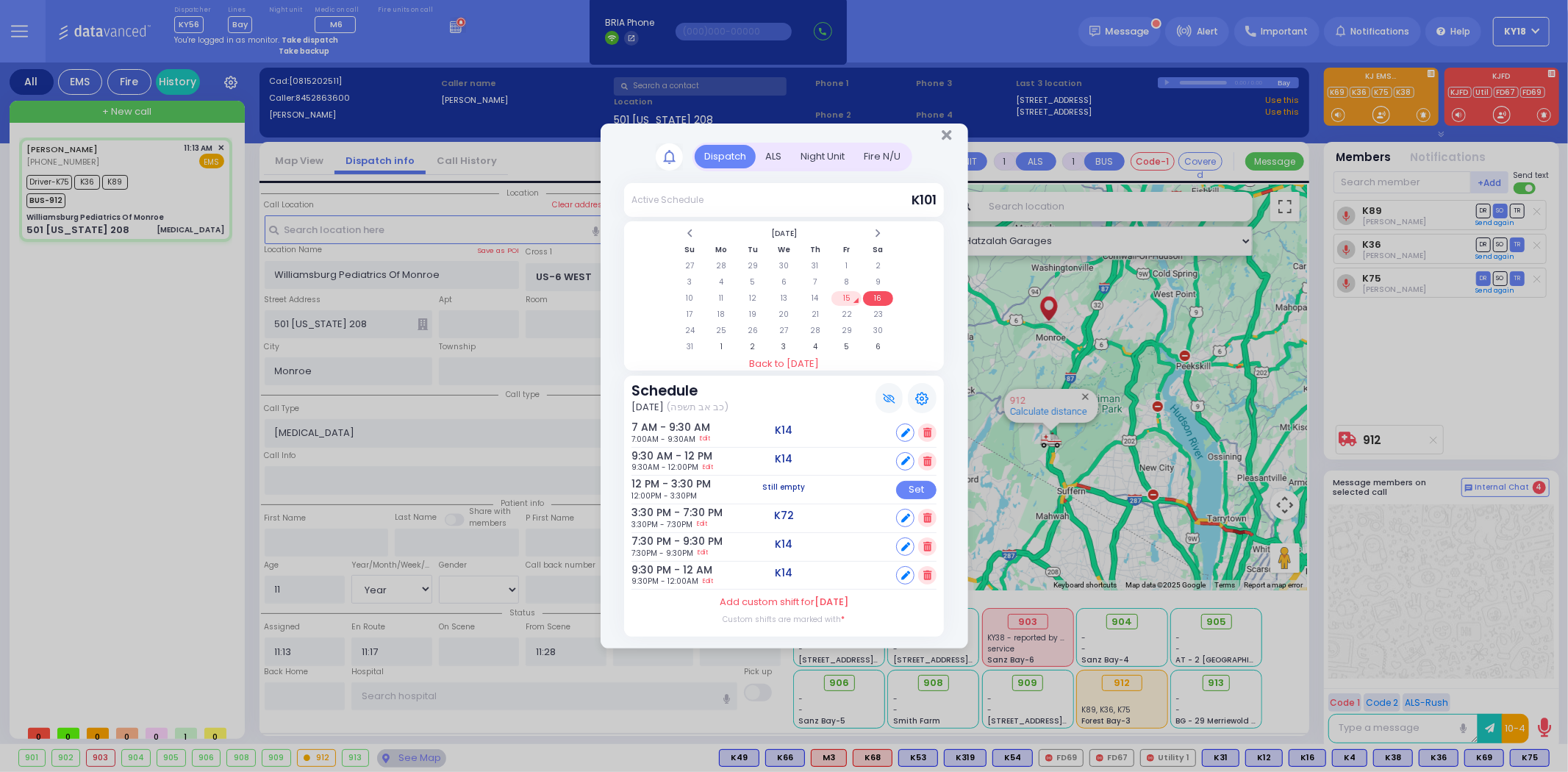
click at [904, 515] on icon at bounding box center [905, 519] width 9 height 9
select select
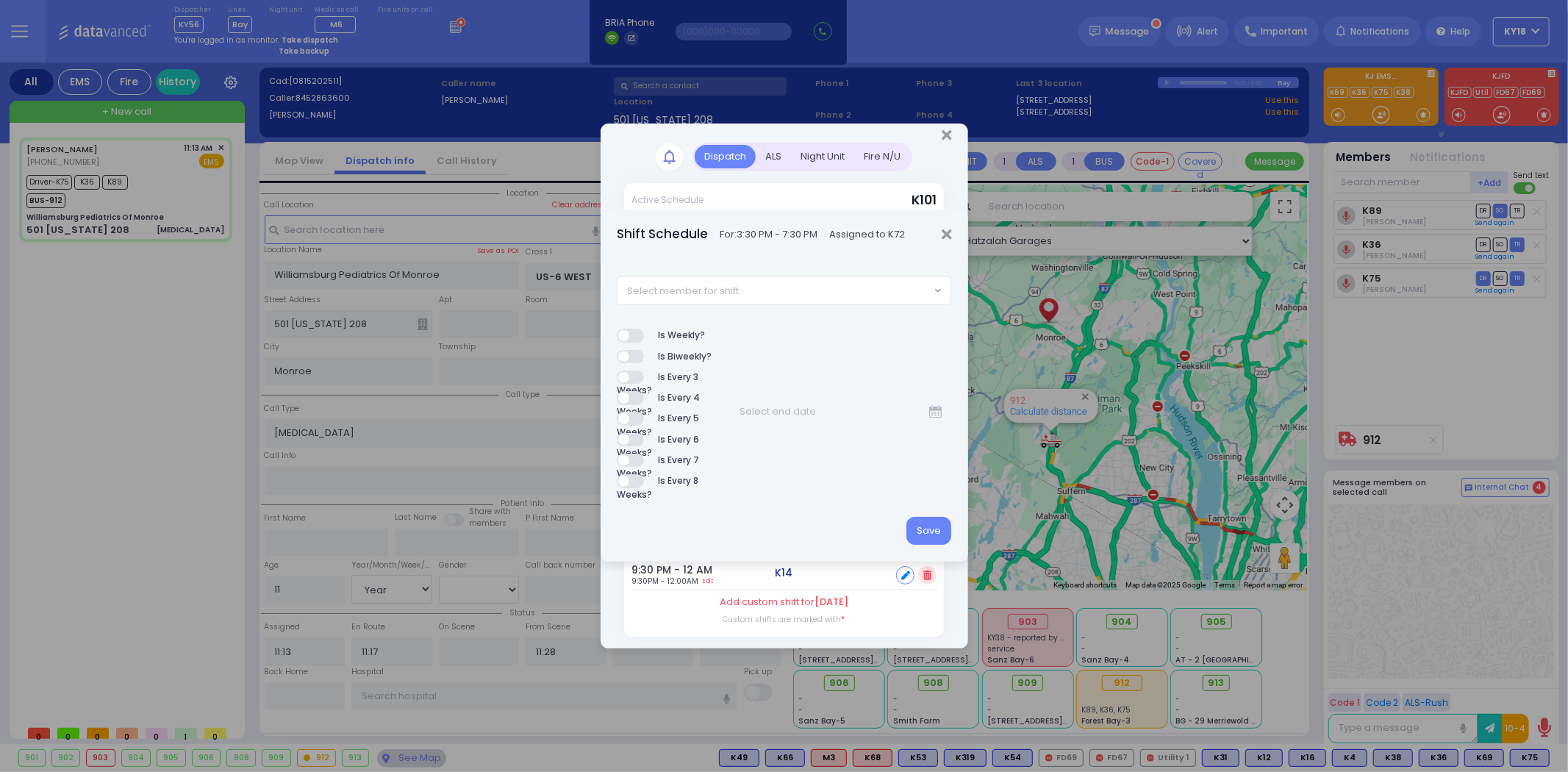
drag, startPoint x: 766, startPoint y: 271, endPoint x: 763, endPoint y: 285, distance: 14.3
click at [766, 276] on div "FD251 K10 K101 K112 K14 K15 K16 K18 K24 K30 K319 K323 K34 K362 K38 K39 K40 K48 …" at bounding box center [784, 379] width 367 height 243
click at [763, 288] on span "Select member for shift" at bounding box center [773, 290] width 312 height 26
type input "61"
select select "a217023e-7948-4b72-9faf-d7eed754943e"
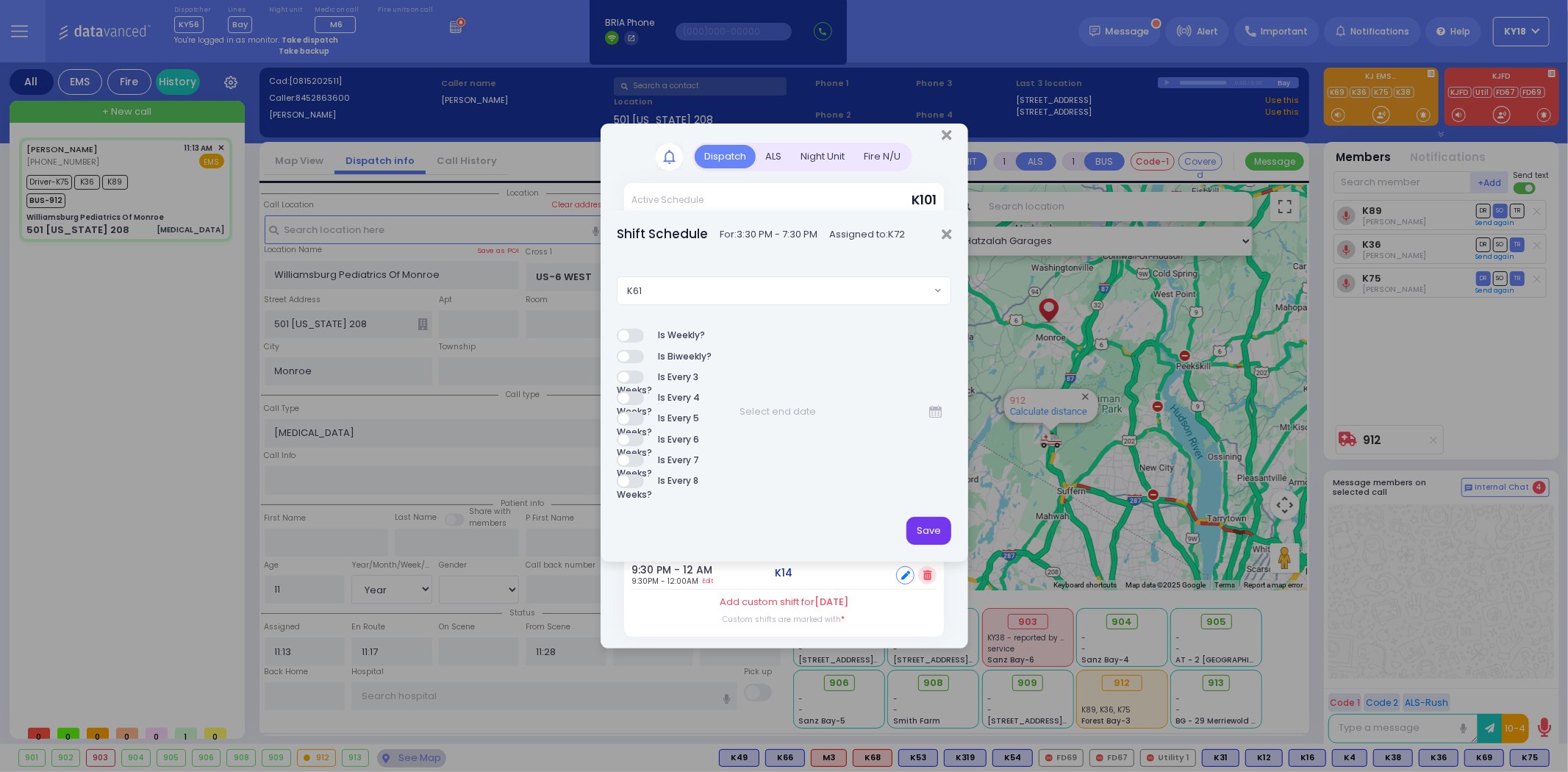
click at [930, 523] on button "Save" at bounding box center [928, 531] width 45 height 28
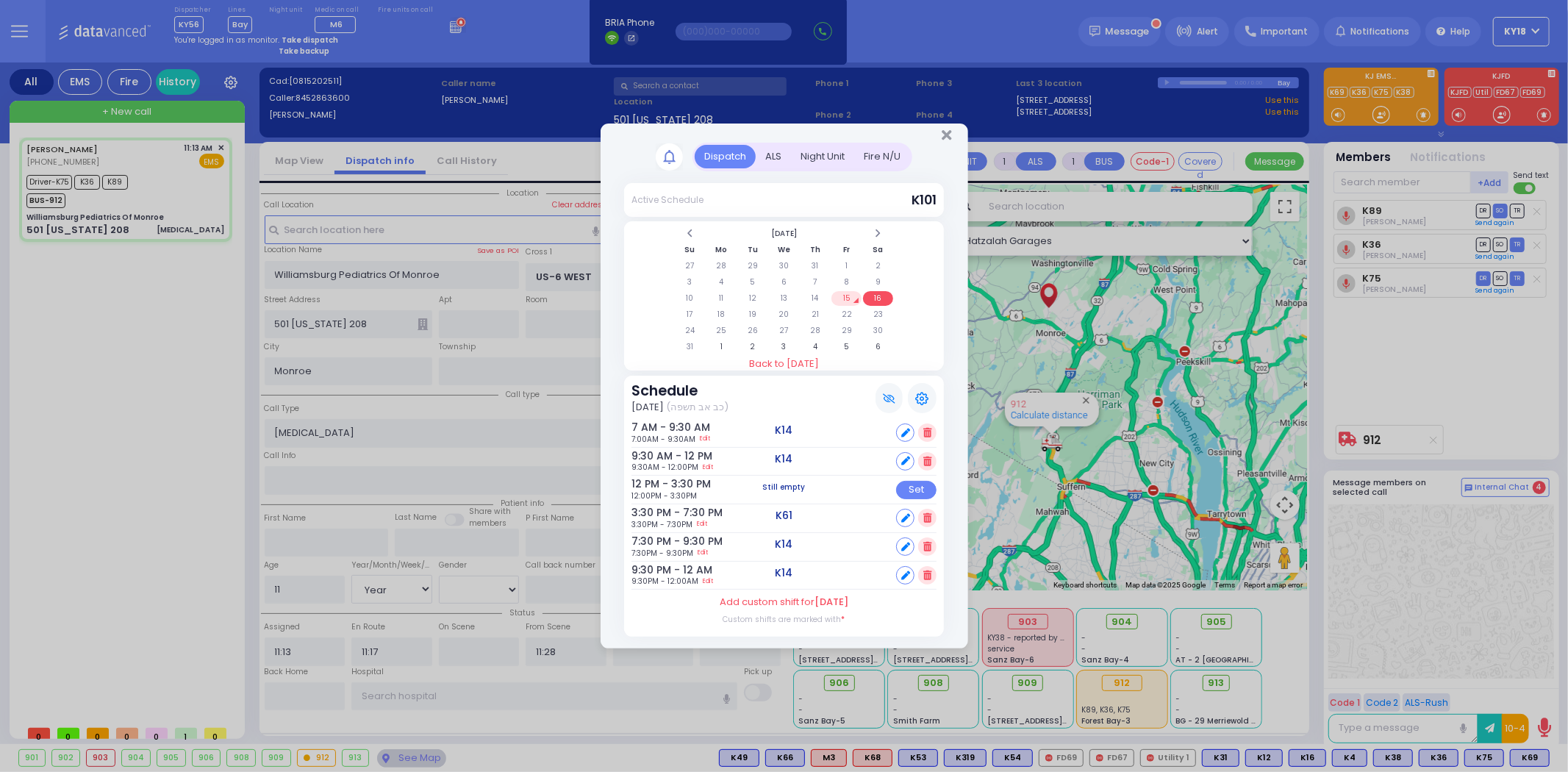
click at [851, 297] on td "15" at bounding box center [846, 298] width 30 height 15
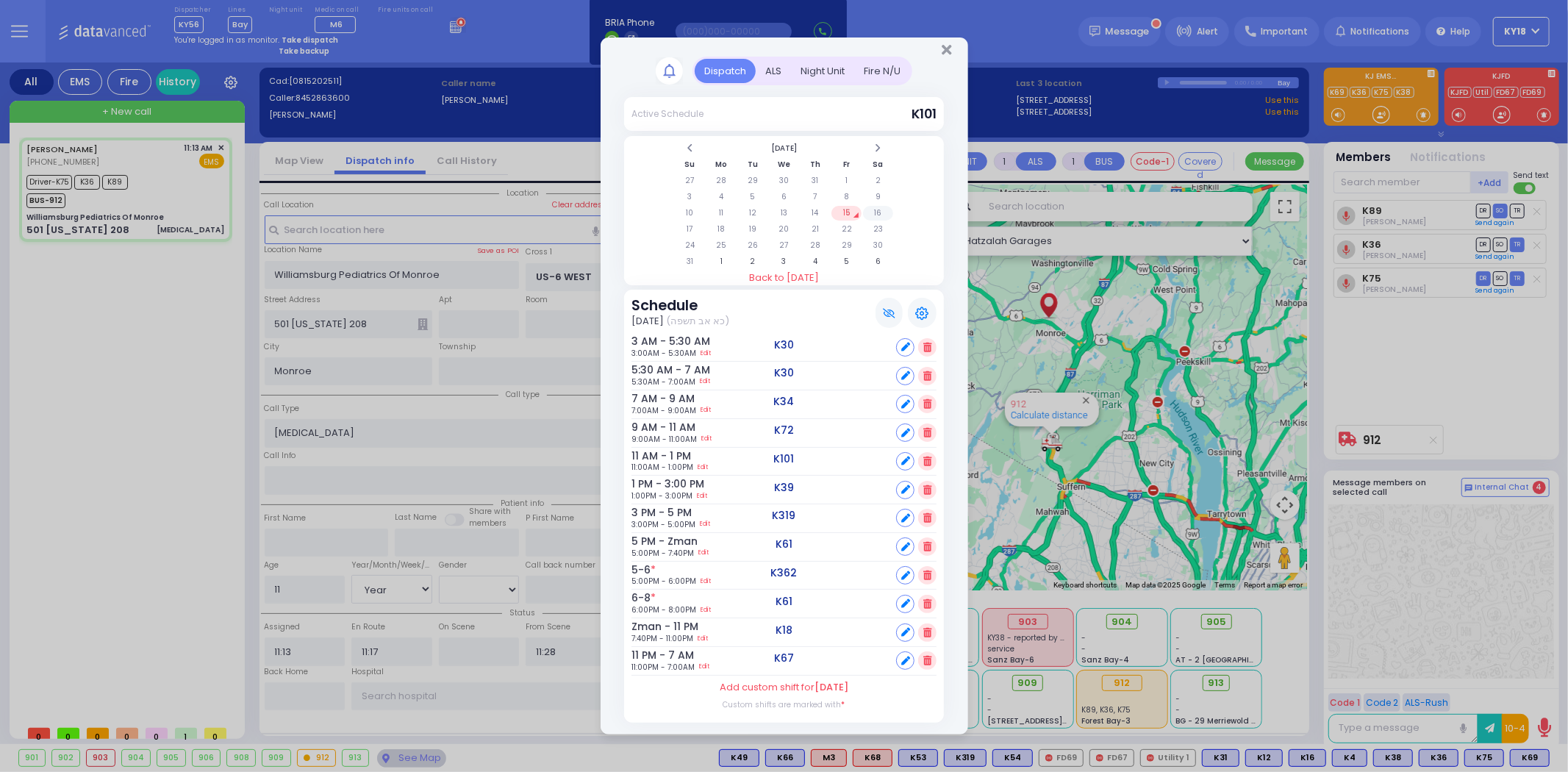
click at [876, 212] on td "16" at bounding box center [878, 213] width 30 height 15
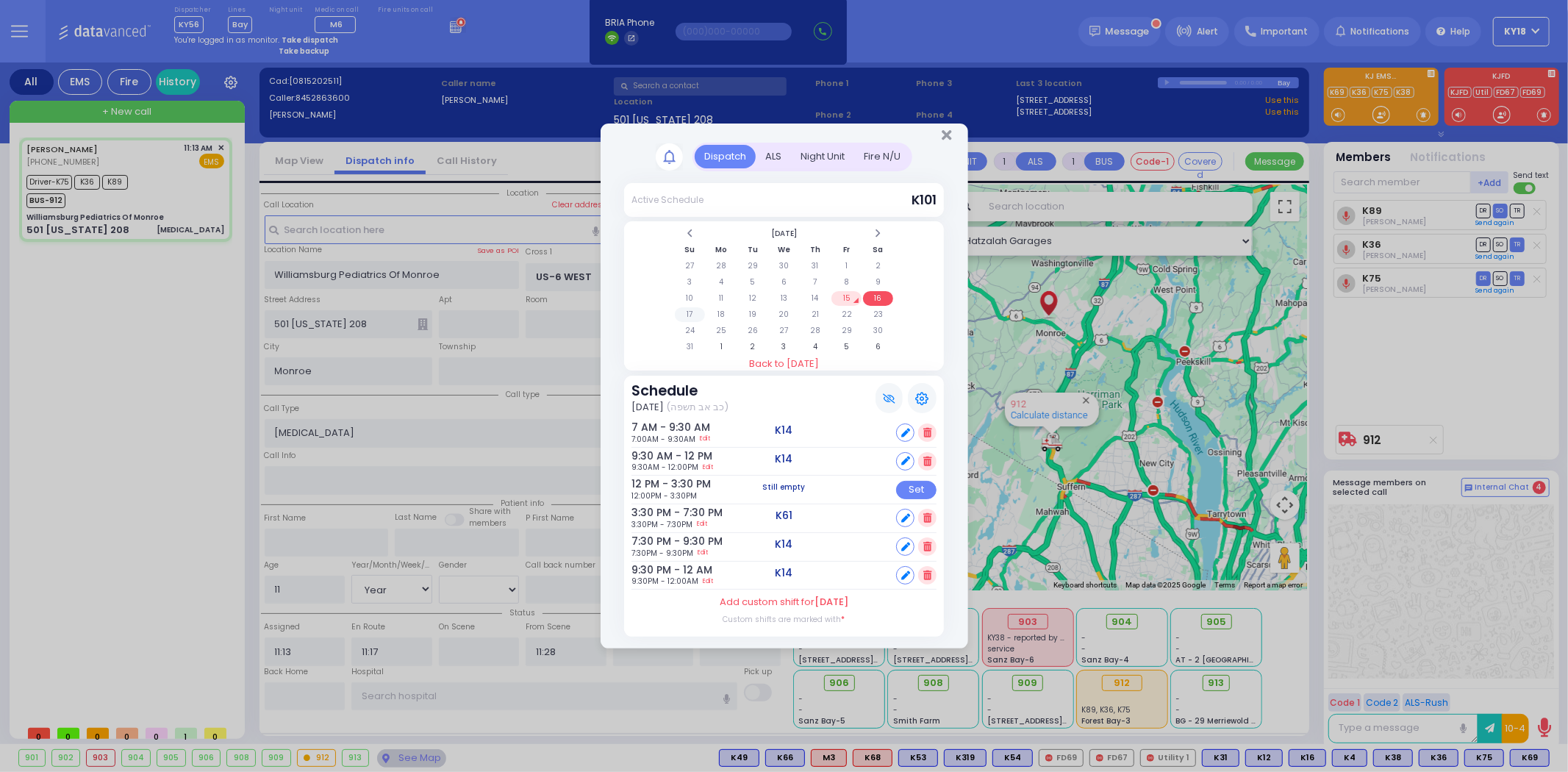
click at [696, 312] on td "17" at bounding box center [690, 315] width 30 height 15
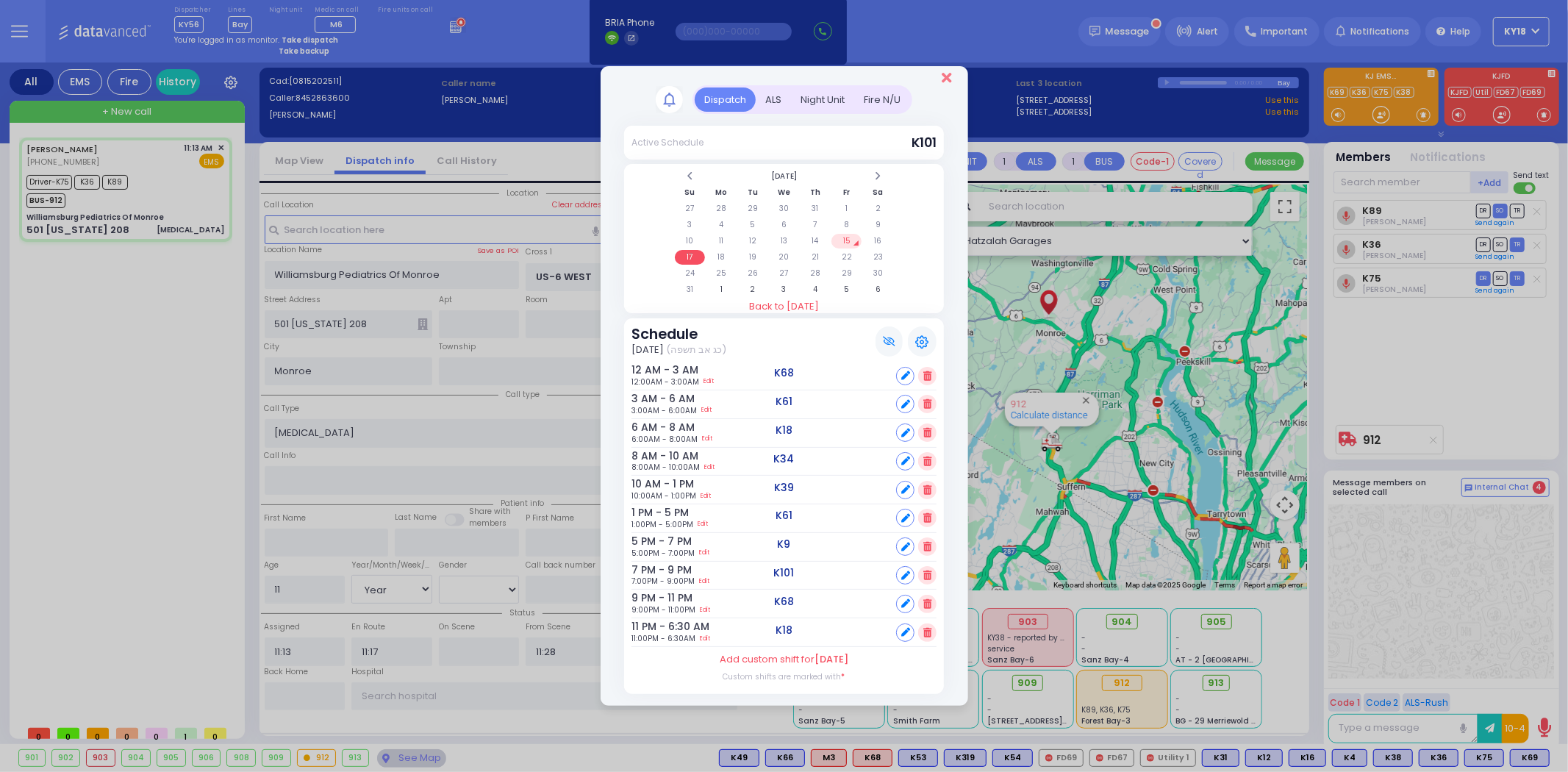
click at [949, 79] on icon "Close" at bounding box center [946, 77] width 10 height 15
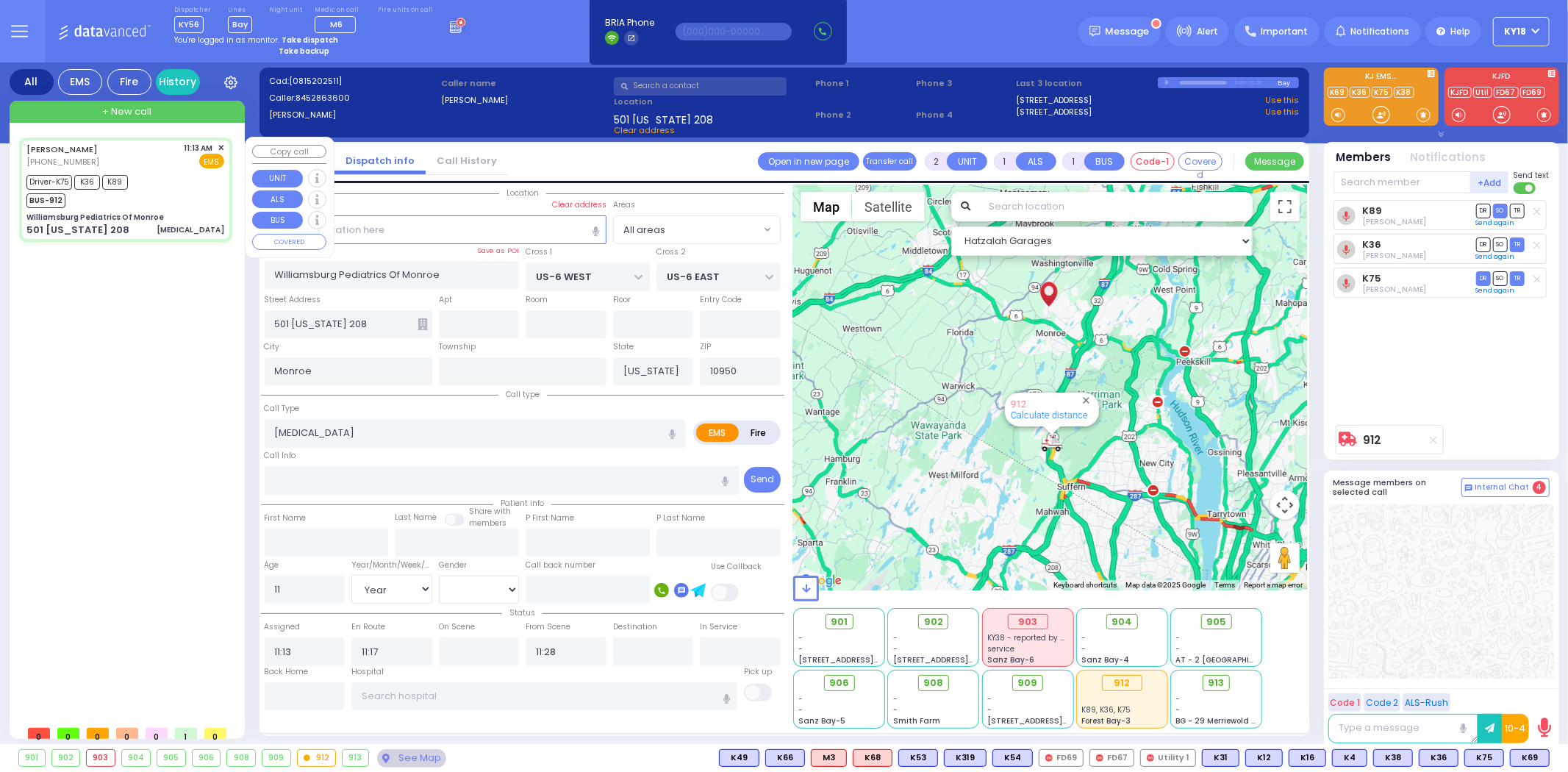
click at [165, 218] on div "Williamsburg Pediatrics Of Monroe" at bounding box center [125, 217] width 198 height 11
select select
radio input "true"
select select "Year"
select select "Hatzalah Garages"
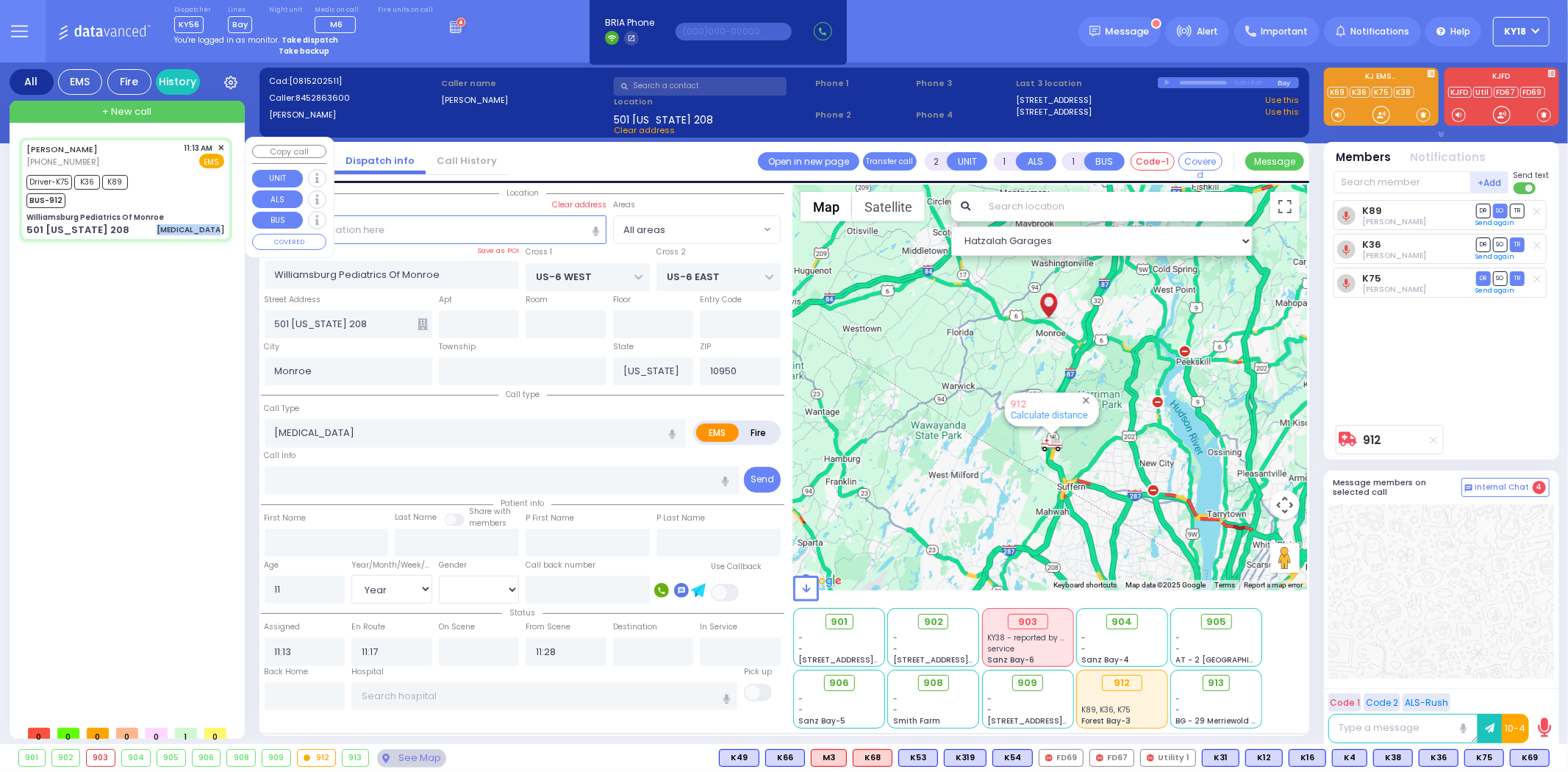
drag, startPoint x: 167, startPoint y: 229, endPoint x: 233, endPoint y: 228, distance: 66.0
click at [233, 228] on div "[PERSON_NAME] [PHONE_NUMBER] 11:13 AM ✕ Driver-K75 K36" at bounding box center [128, 427] width 219 height 581
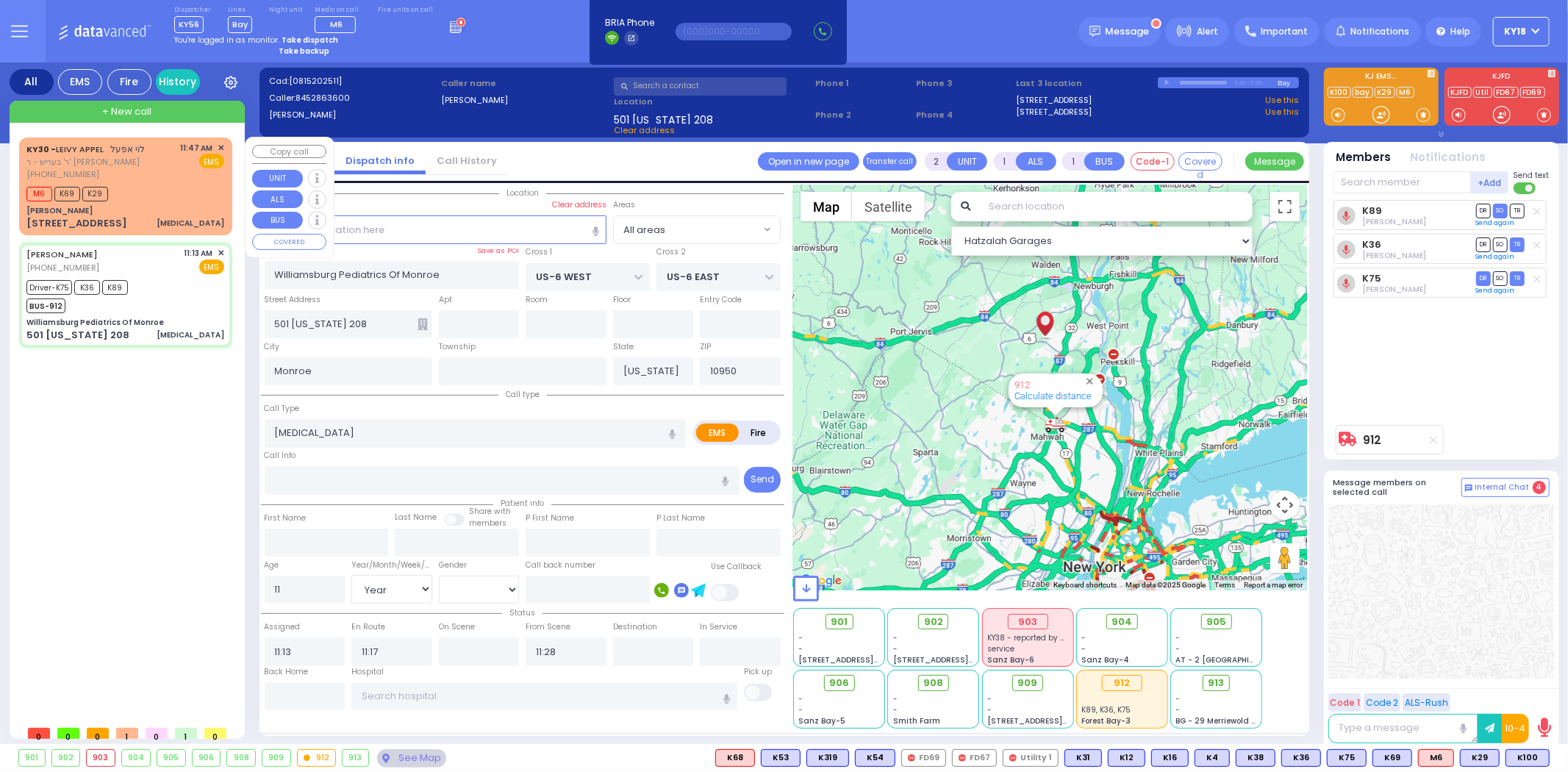
select select
radio input "true"
select select "Year"
type input "[GEOGRAPHIC_DATA]"
select select "Hatzalah Garages"
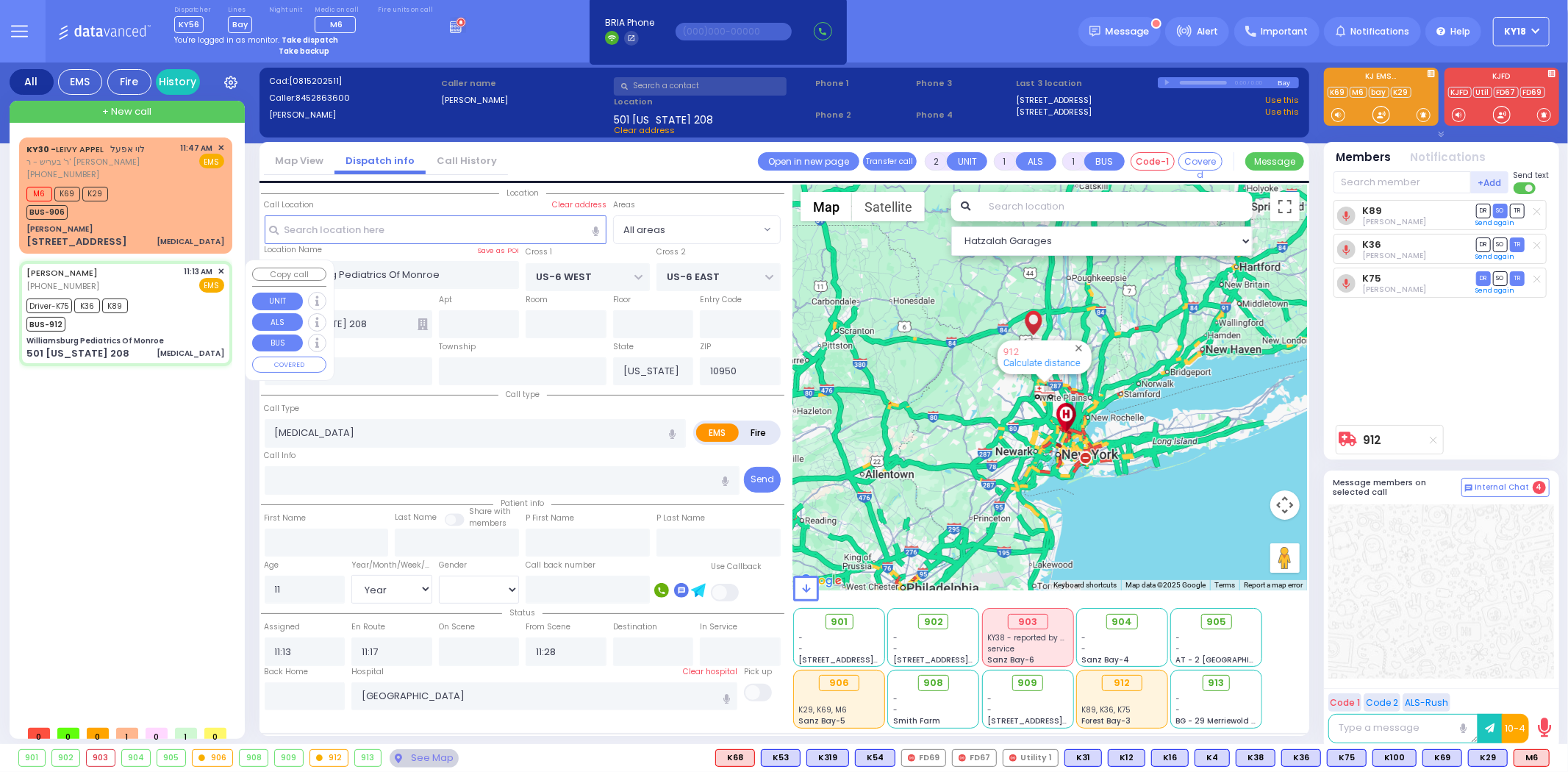
click at [189, 313] on div "Driver-K75 K36 K89 BUS-912" at bounding box center [125, 313] width 198 height 37
select select
radio input "true"
select select "Year"
select select "Hatzalah Garages"
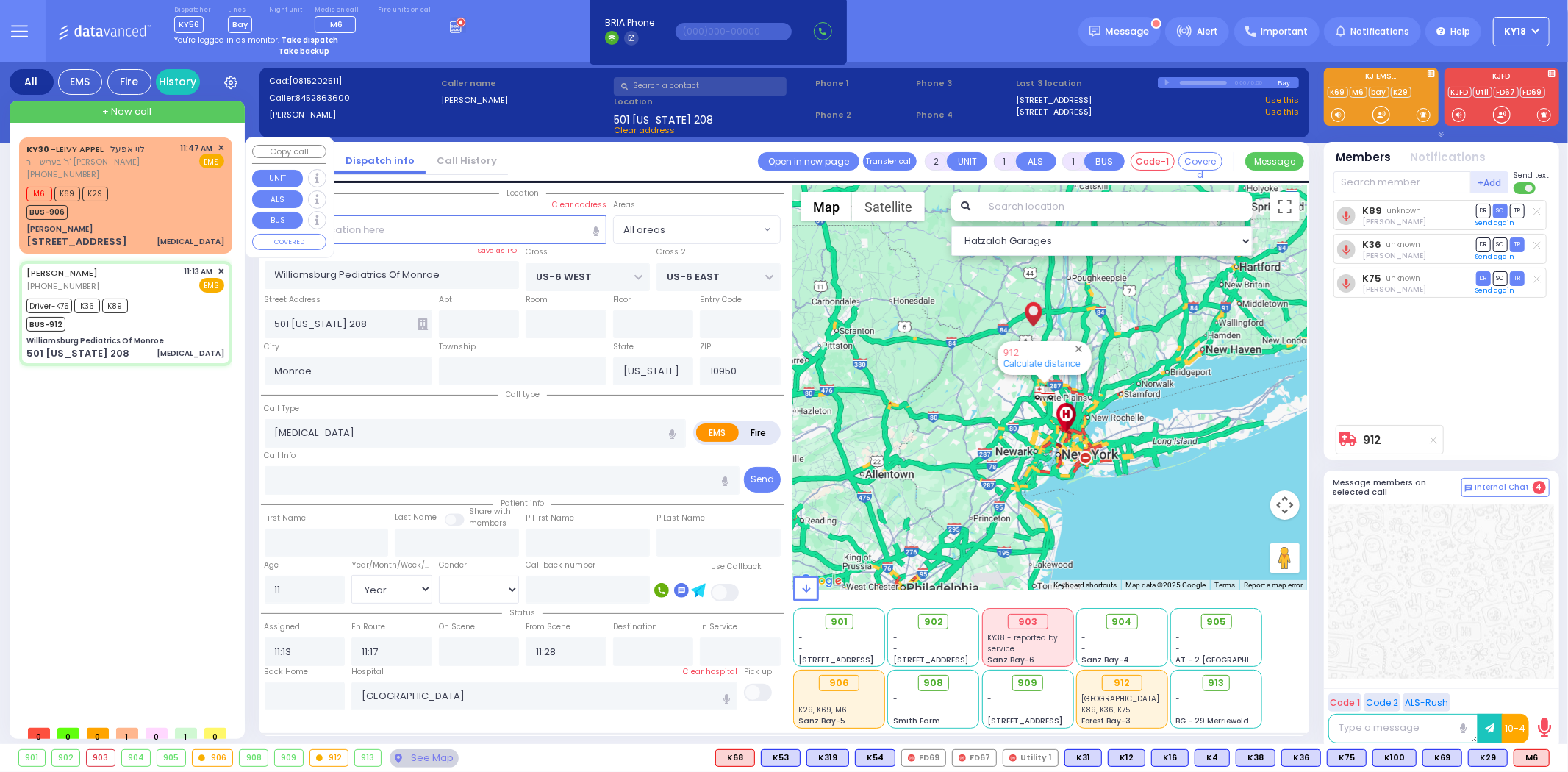
click at [180, 232] on div "[PERSON_NAME]" at bounding box center [125, 229] width 198 height 11
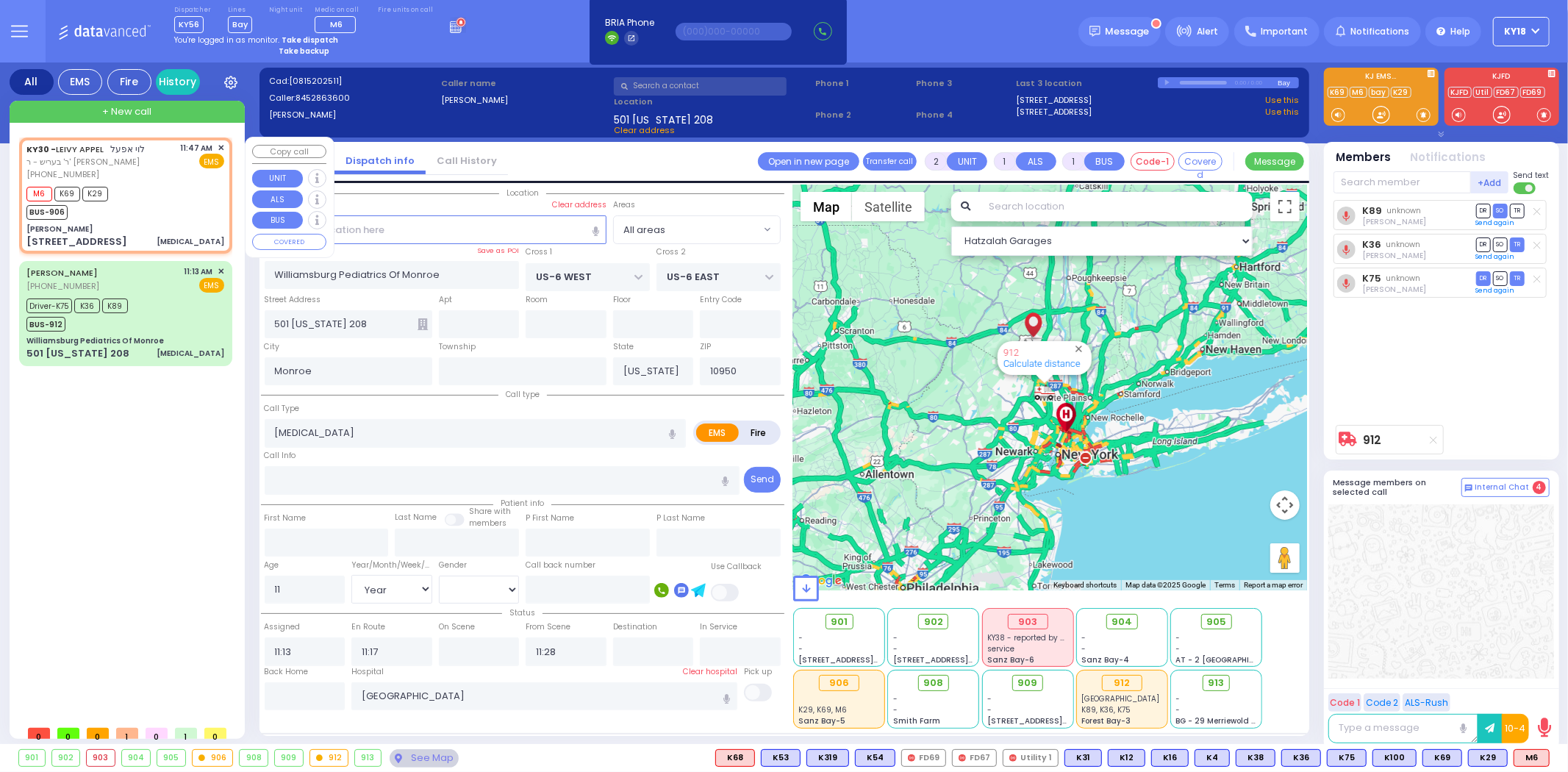
select select
type input "[MEDICAL_DATA]"
radio input "true"
type input "LEIVY"
type input "[PERSON_NAME]"
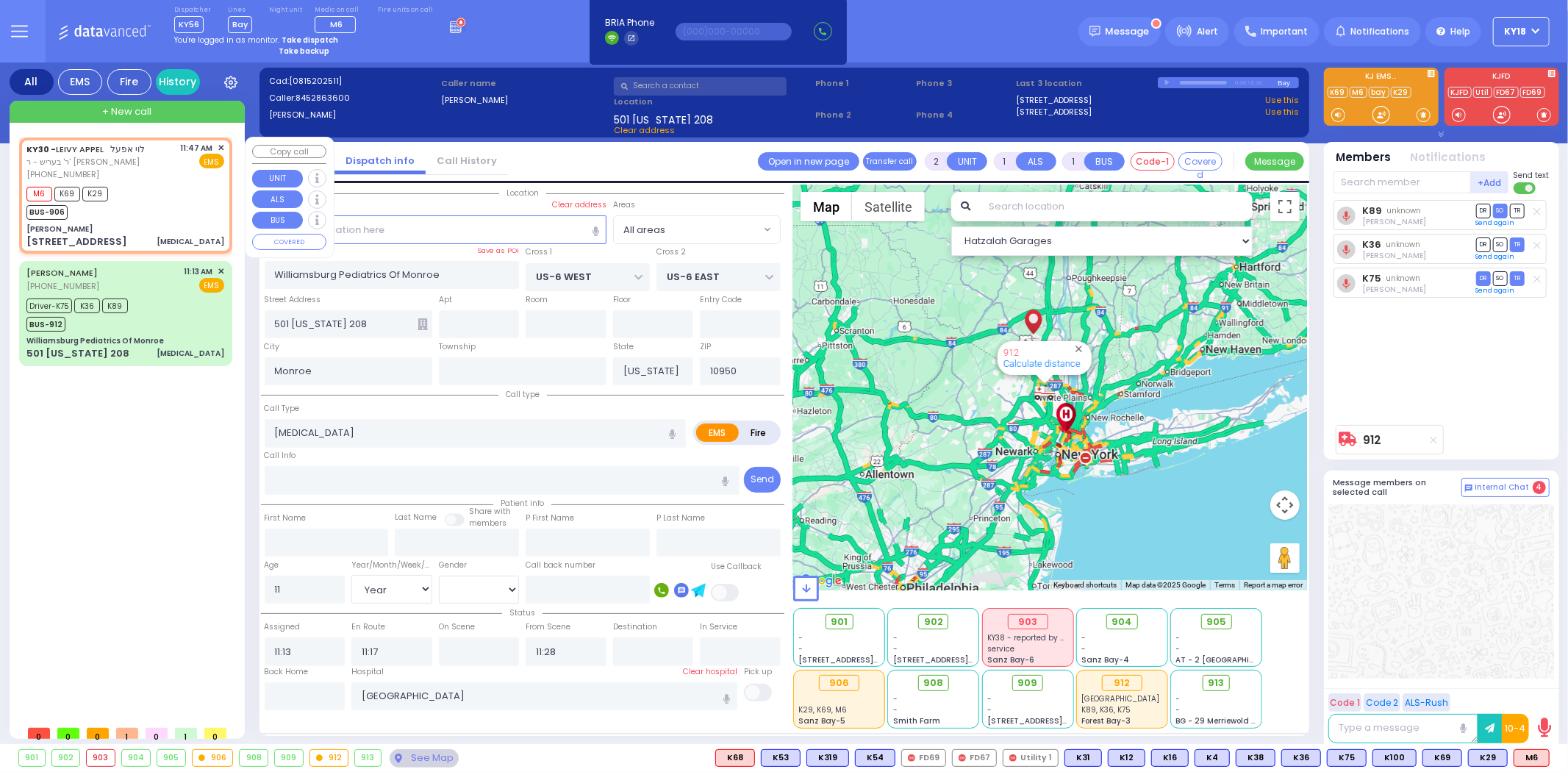
type input "70"
select select "Year"
select select "[DEMOGRAPHIC_DATA]"
type input "11:47"
type input "11:48"
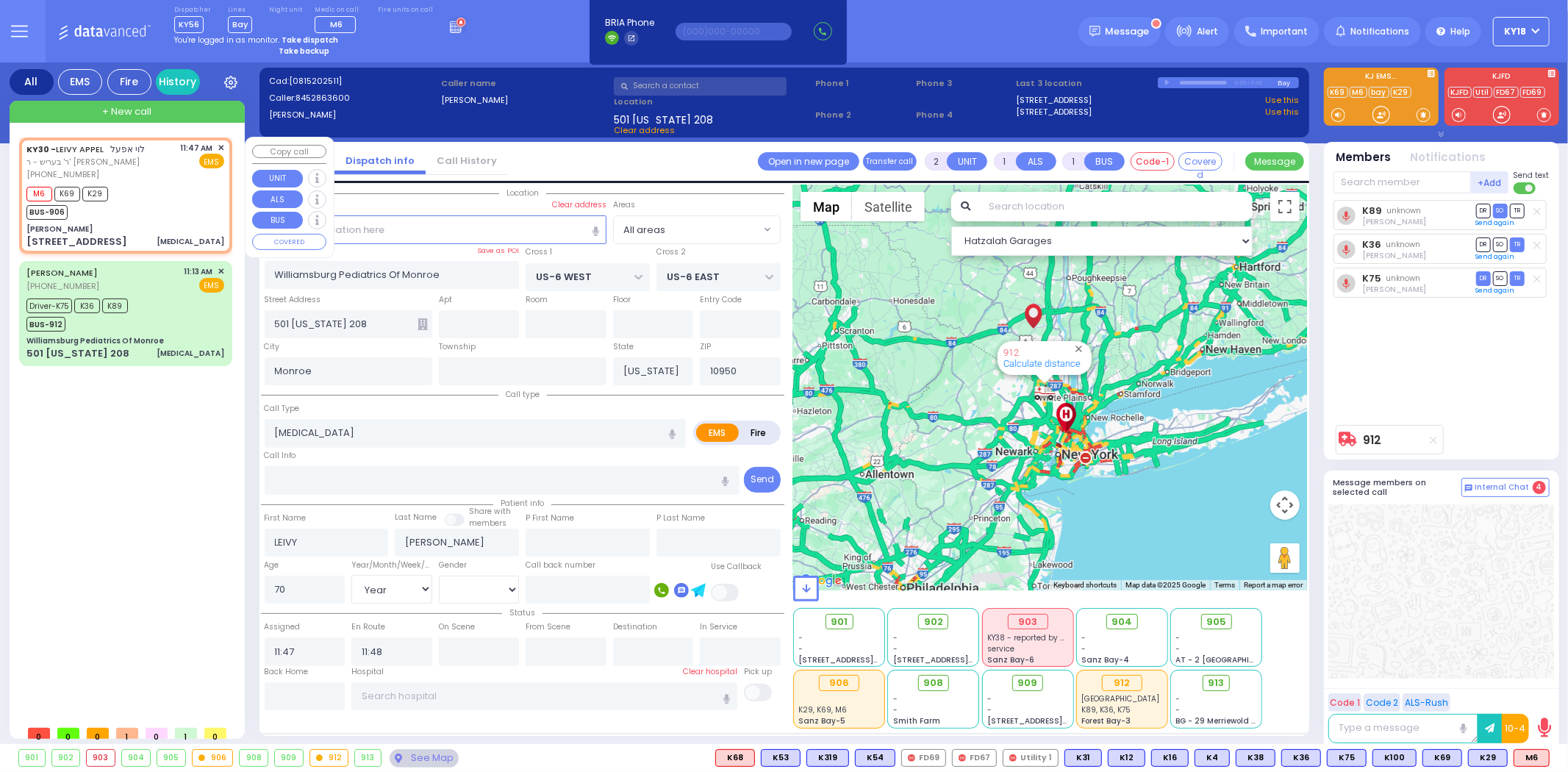
type input "[PERSON_NAME]"
type input "[GEOGRAPHIC_DATA]"
type input "[STREET_ADDRESS]"
type input "011"
type input "[PERSON_NAME]"
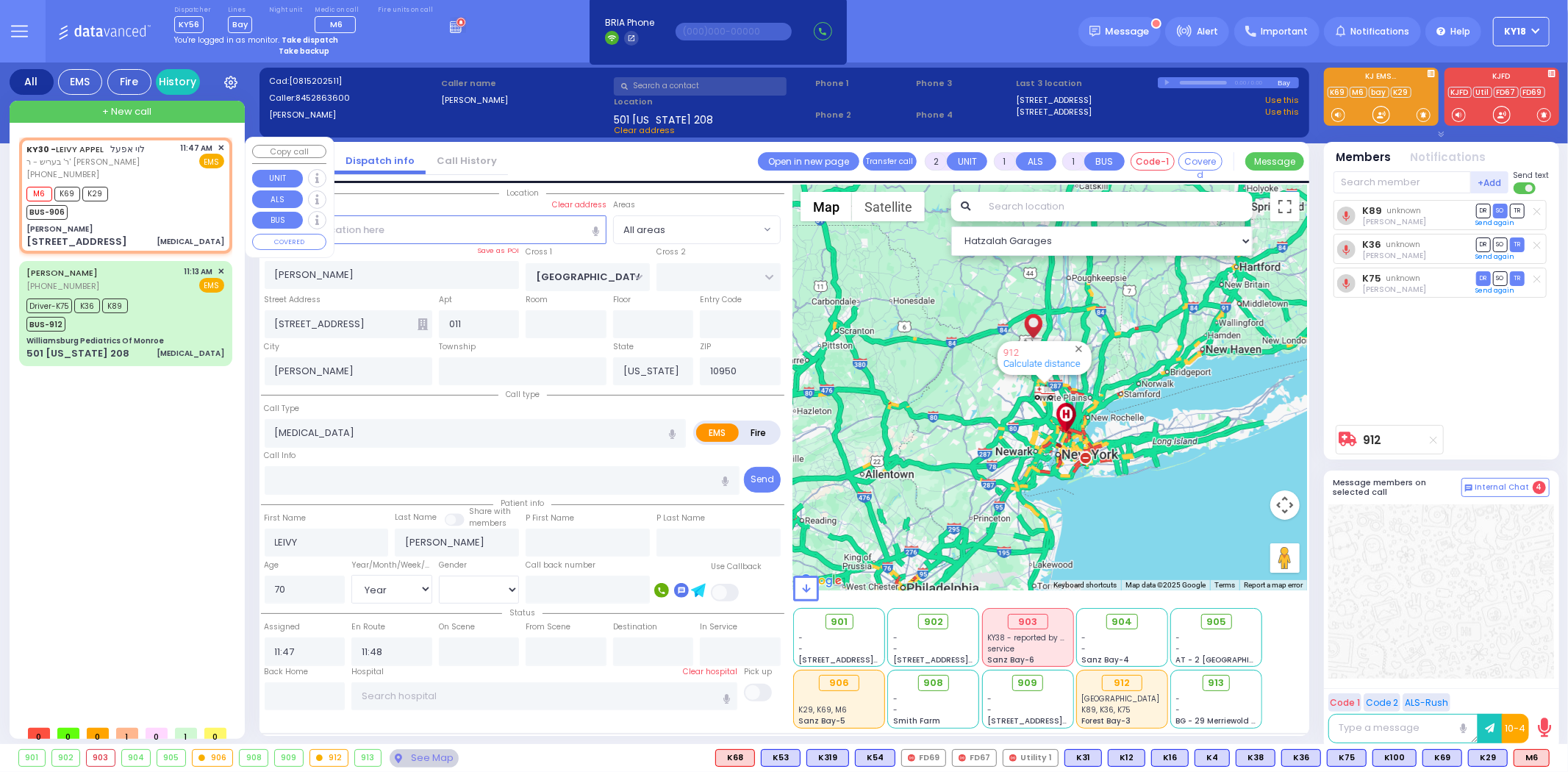
select select "SECTION 4"
select select "Hatzalah Garages"
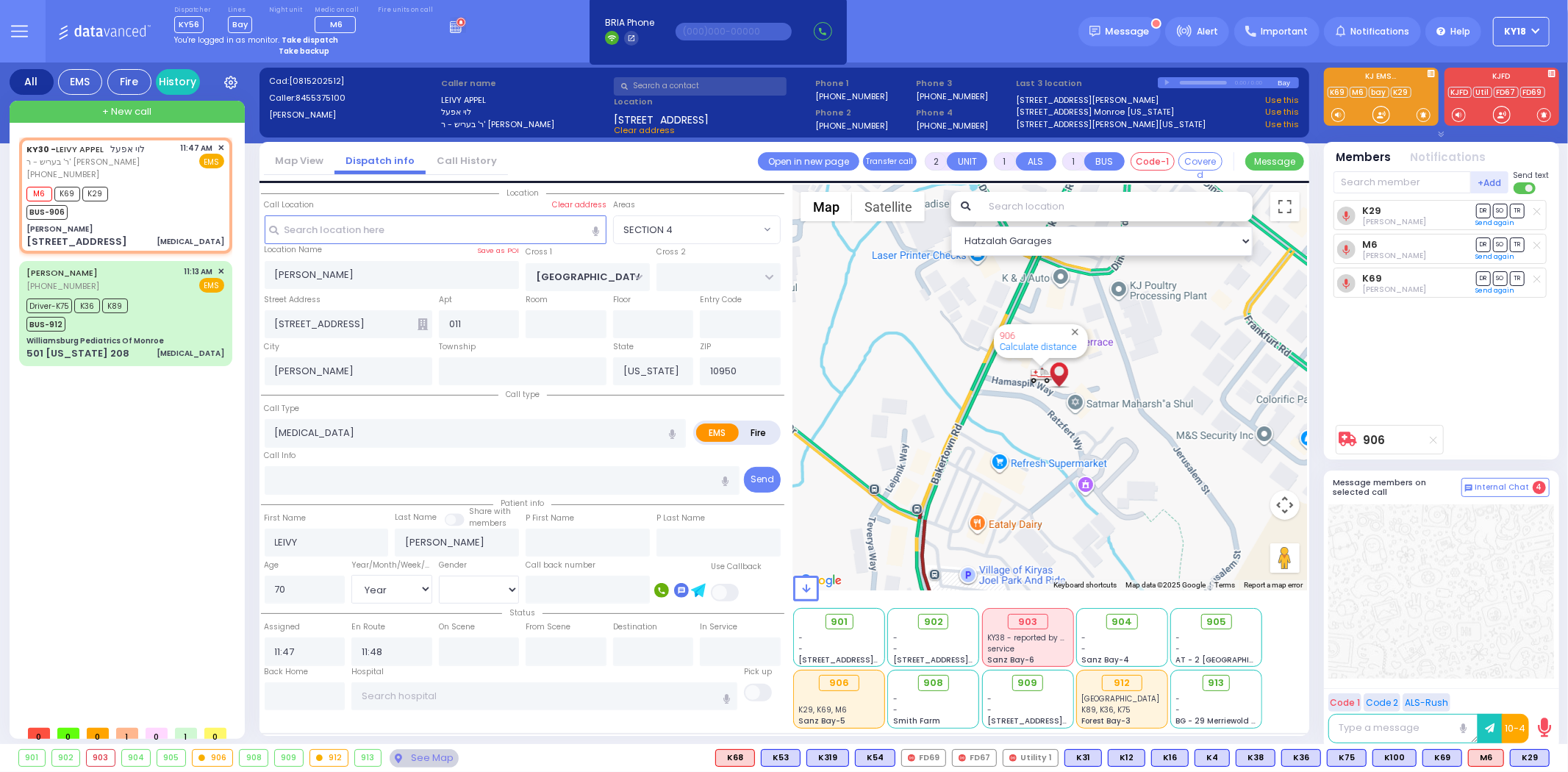
click at [450, 23] on icon at bounding box center [458, 25] width 16 height 16
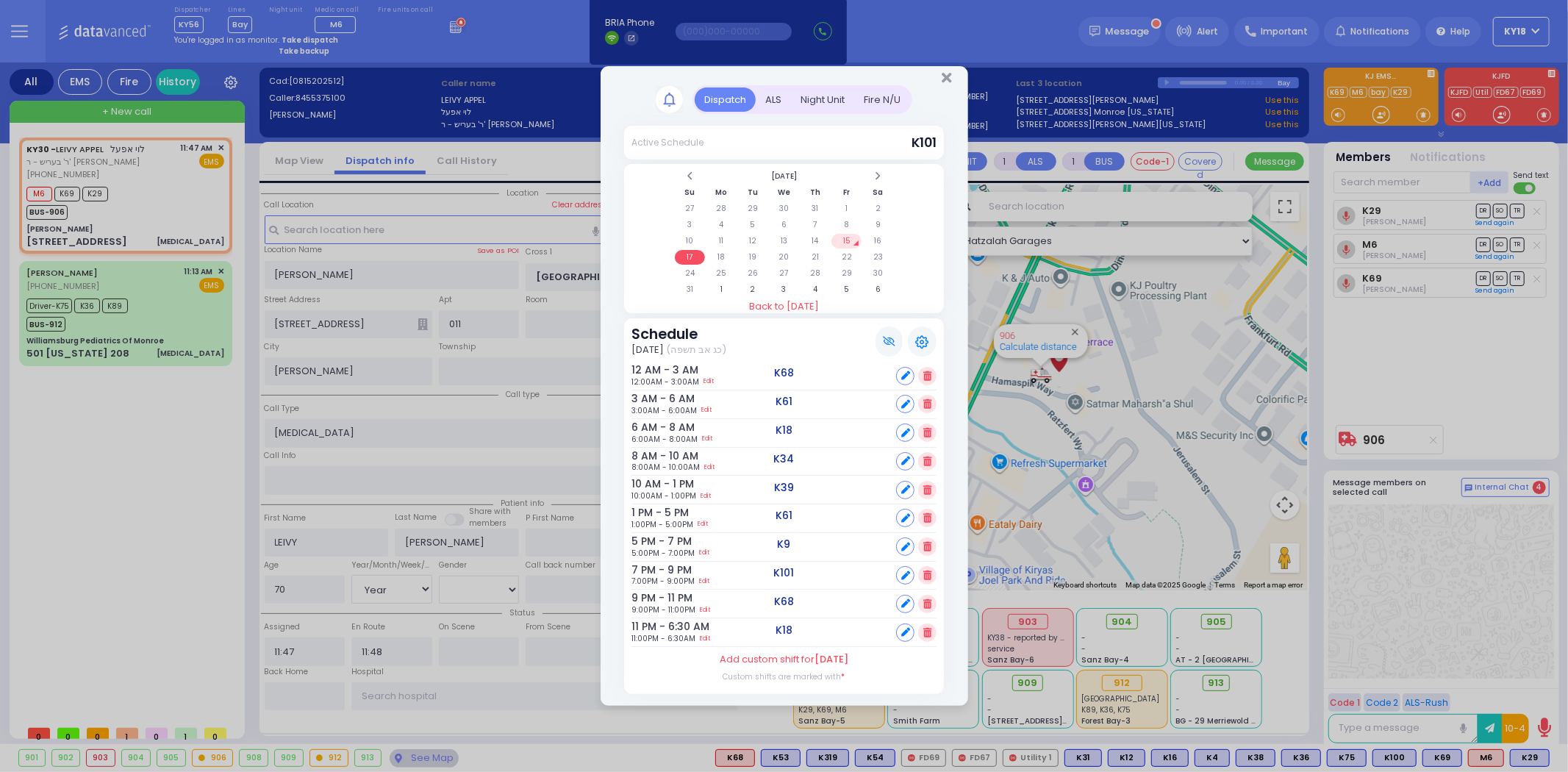
click at [846, 237] on td "15" at bounding box center [846, 241] width 30 height 15
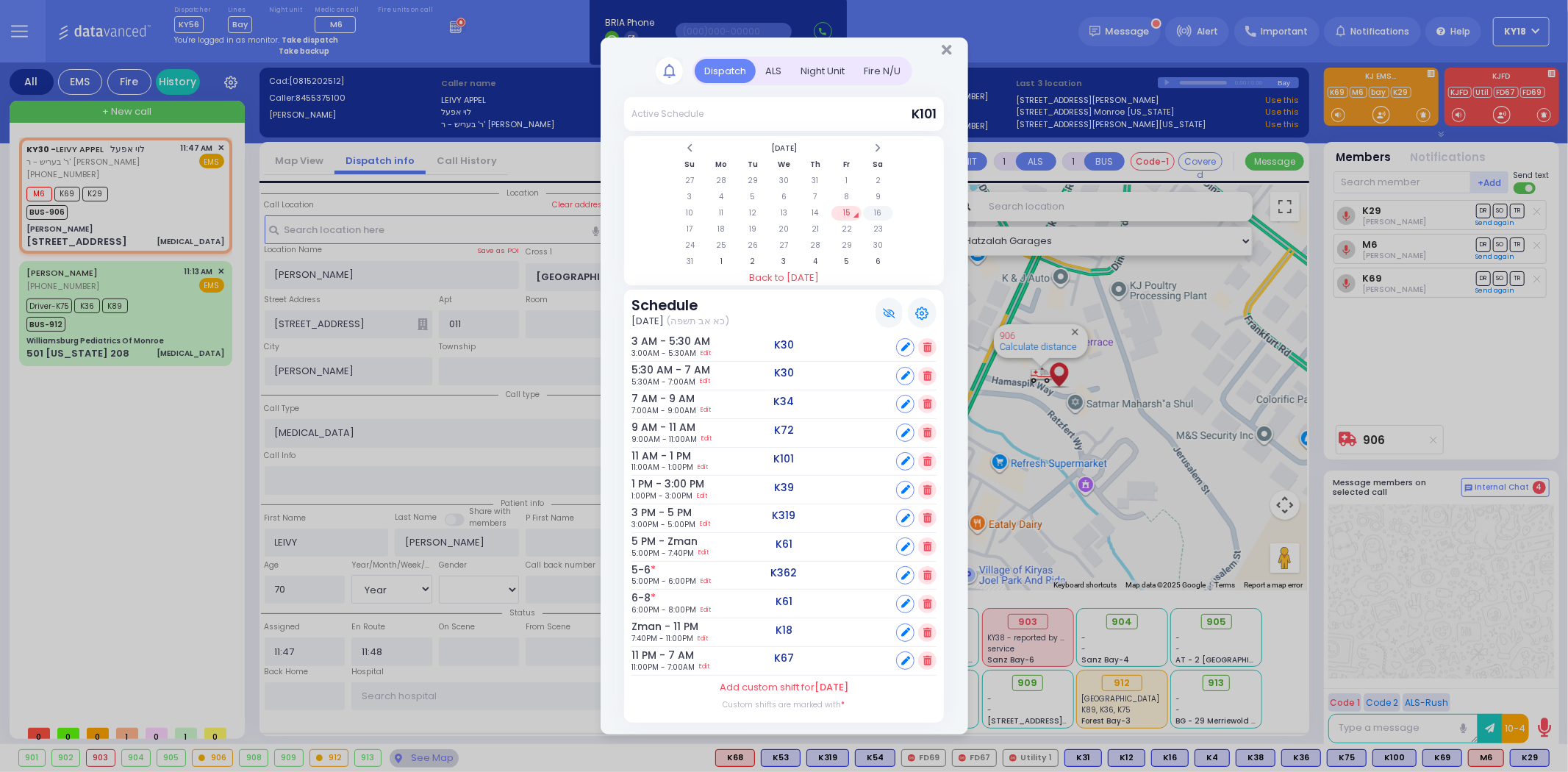
click at [879, 212] on td "16" at bounding box center [878, 213] width 30 height 15
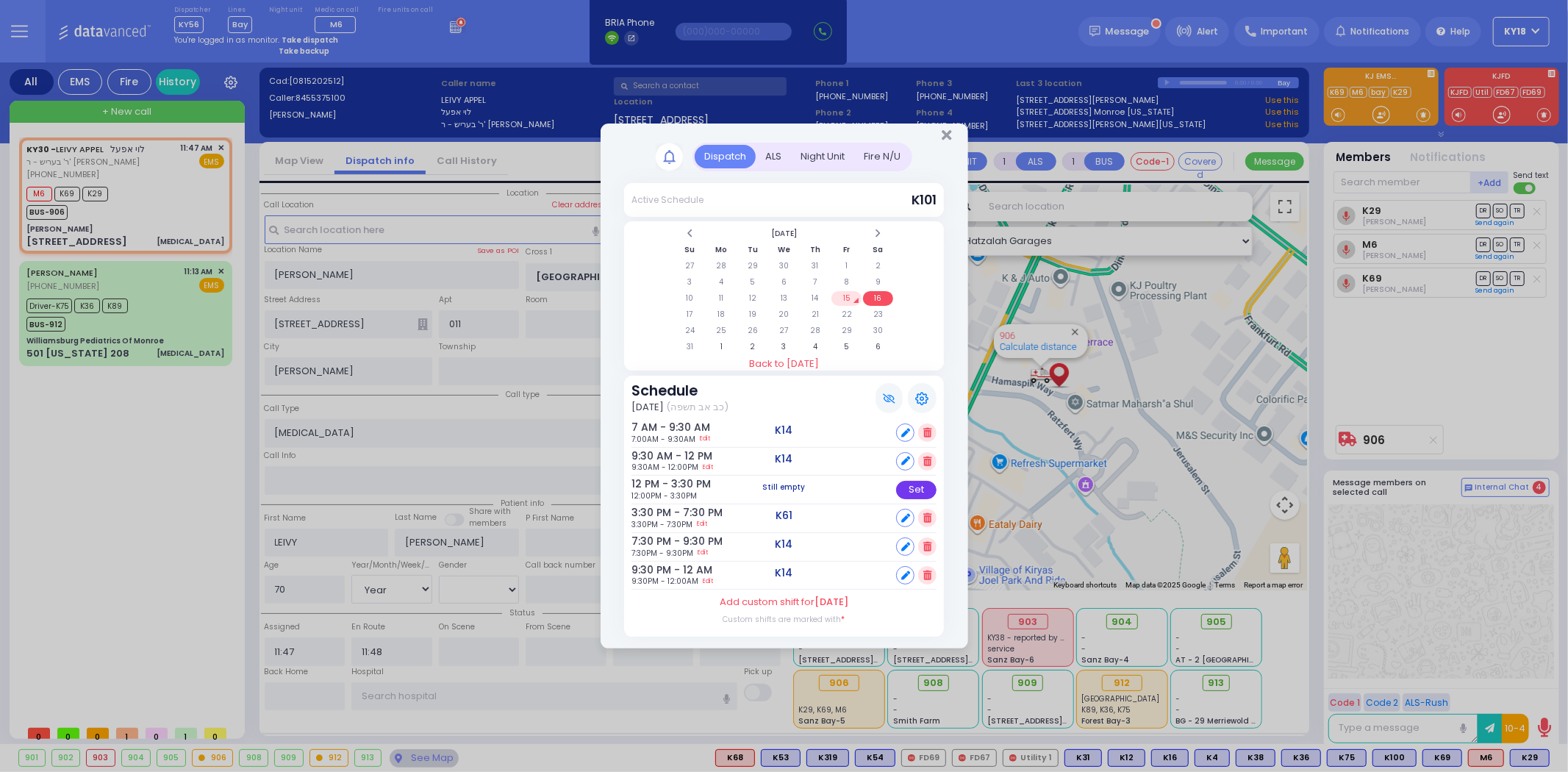
click at [908, 487] on div "Set" at bounding box center [916, 490] width 40 height 18
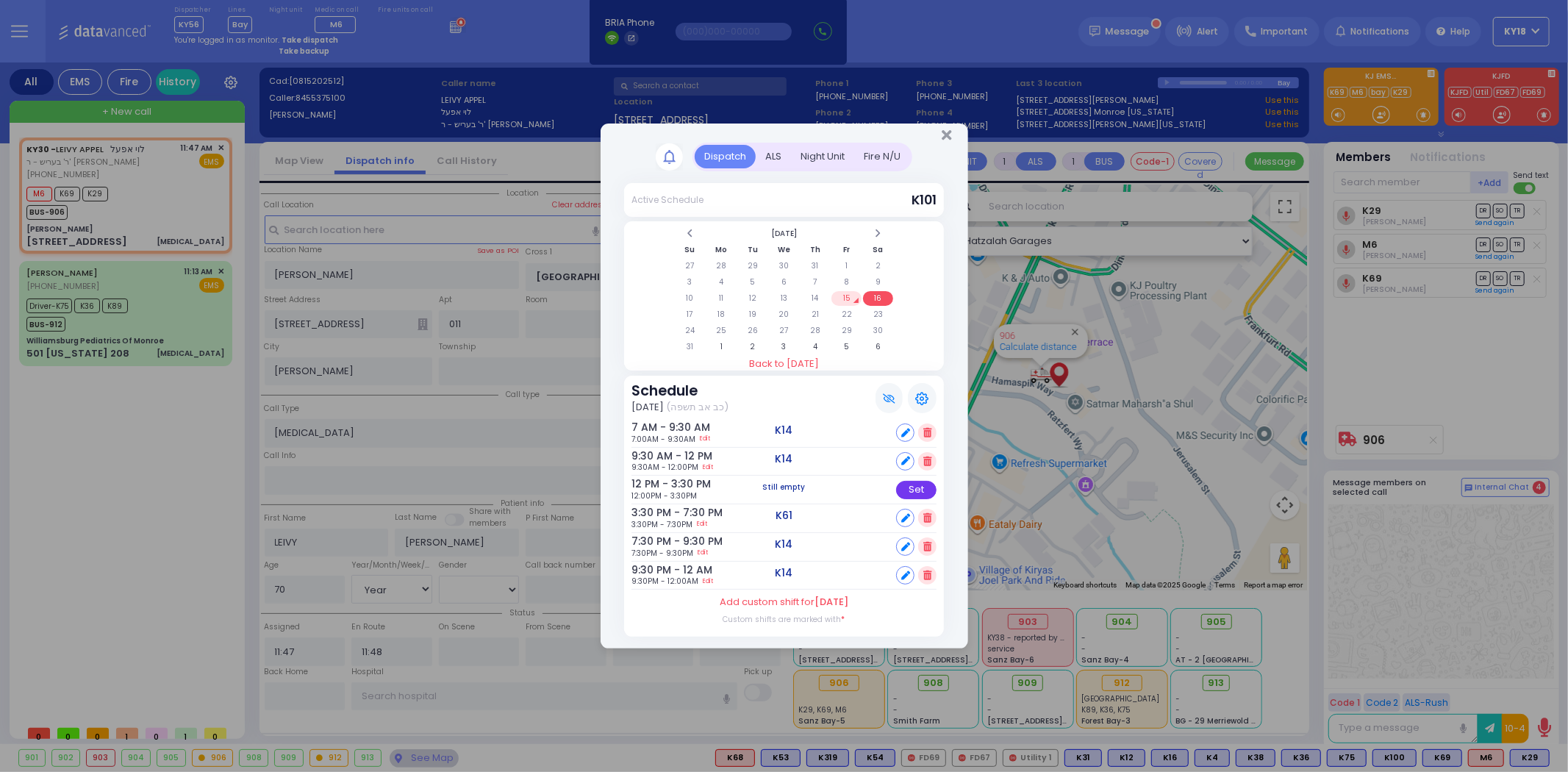
select select
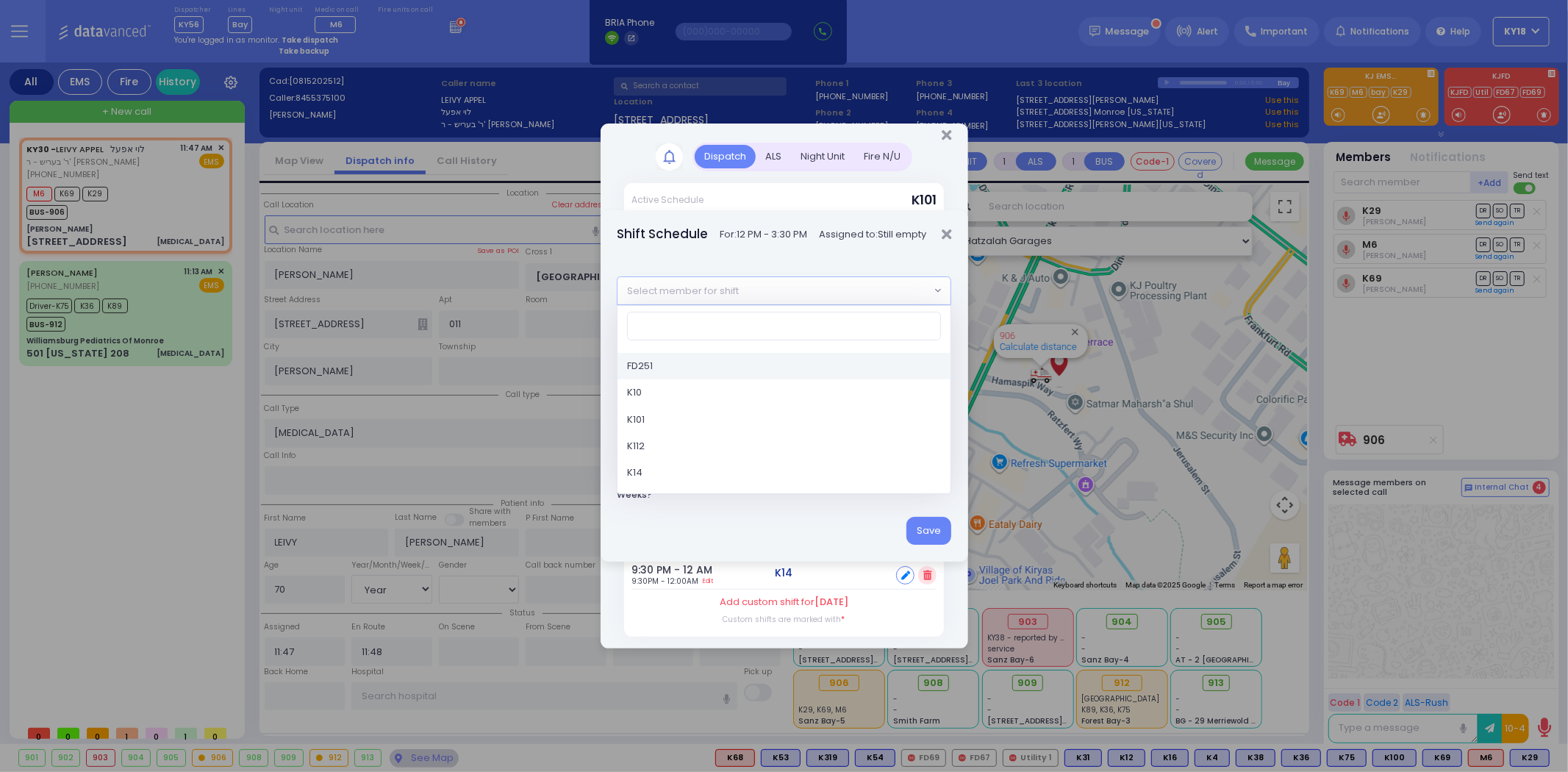
click at [803, 296] on span "Select member for shift" at bounding box center [773, 290] width 312 height 26
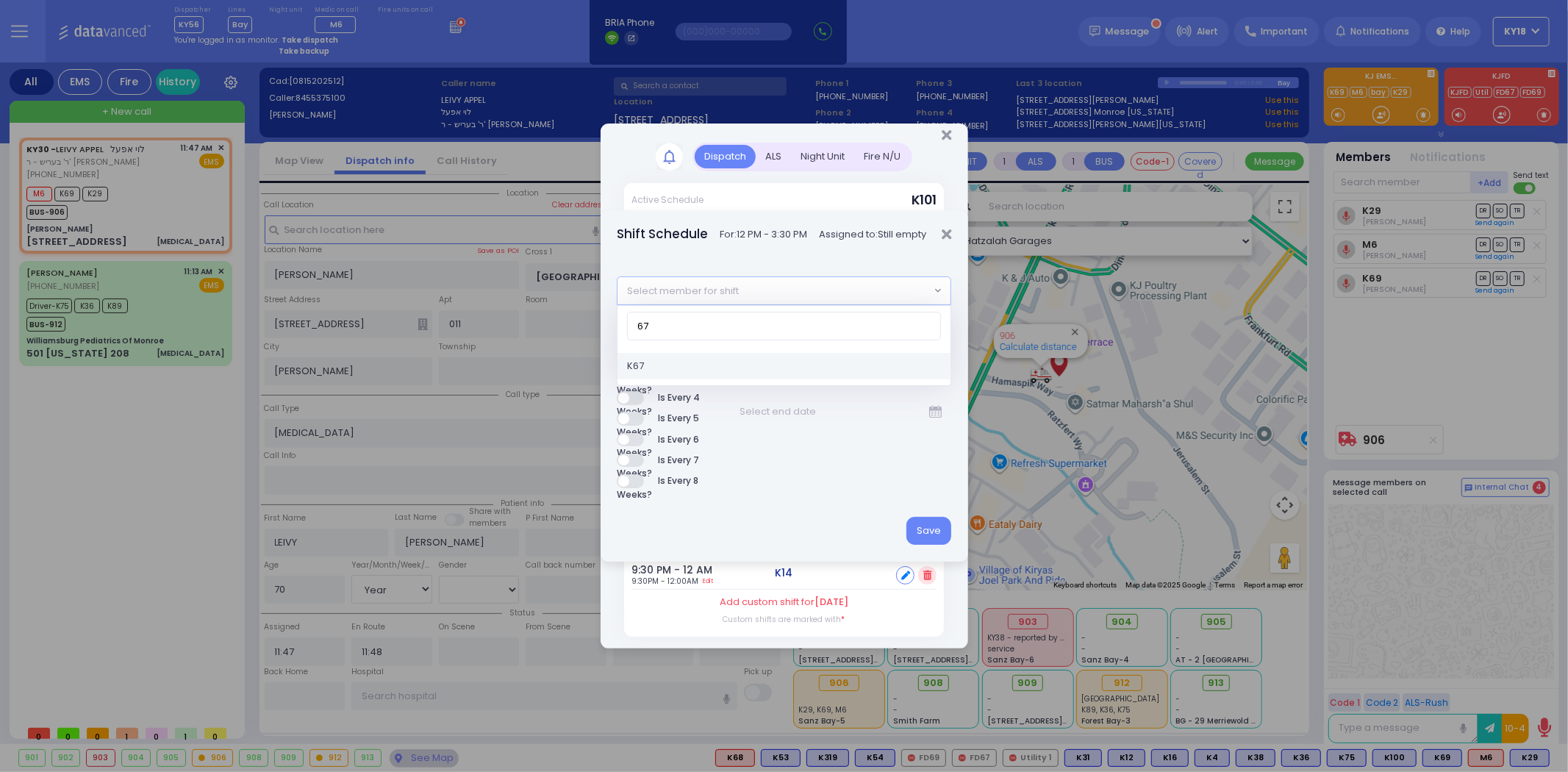
type input "67"
select select "58f731f9-8feb-e108-99ba-e85f492fb049"
click at [923, 529] on button "Save" at bounding box center [928, 531] width 45 height 28
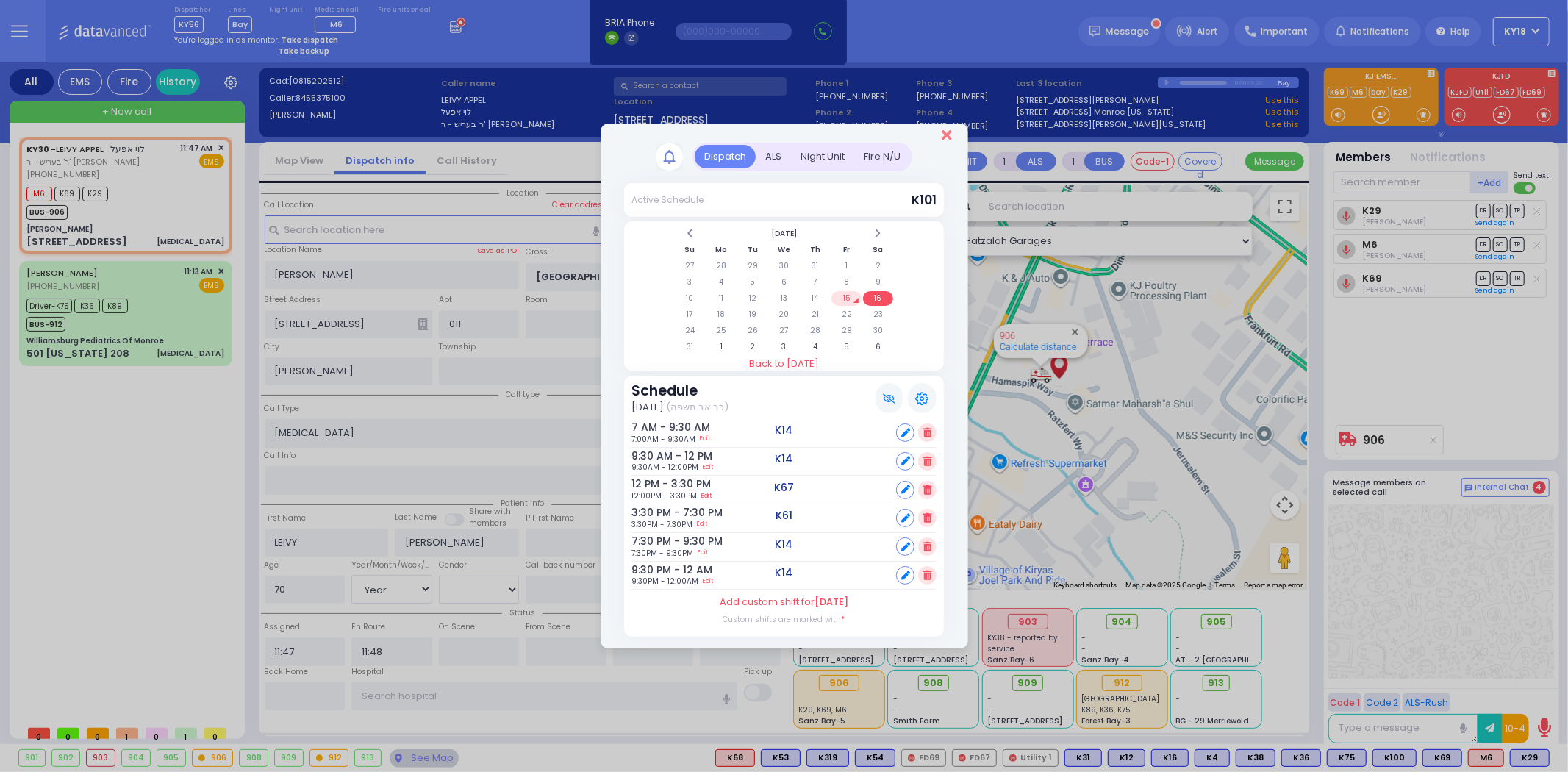
click at [944, 137] on icon "Close" at bounding box center [946, 135] width 10 height 15
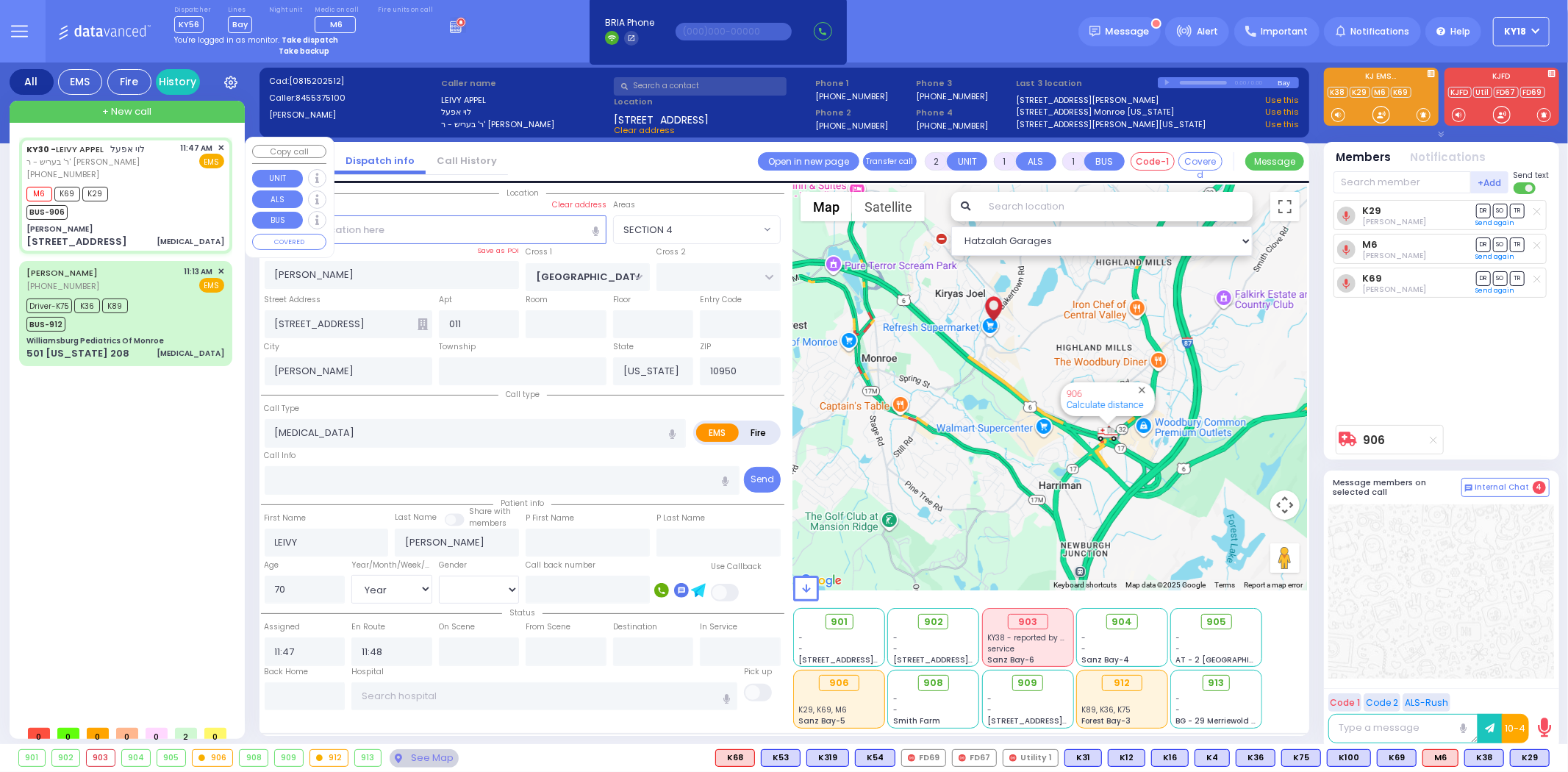
select select
radio input "true"
select select "Year"
select select "[DEMOGRAPHIC_DATA]"
type input "12:13"
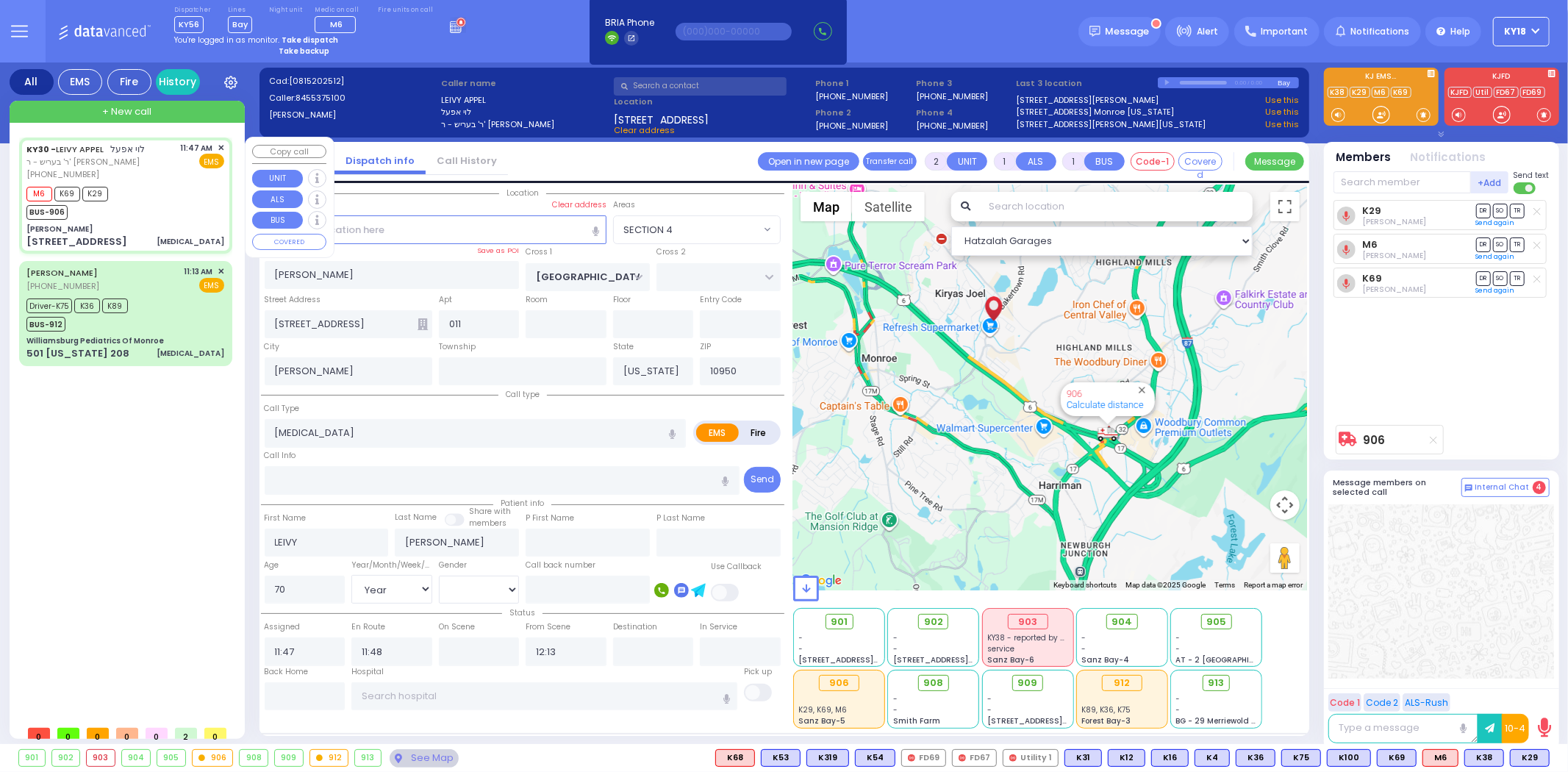
select select "Hatzalah Garages"
select select "SECTION 4"
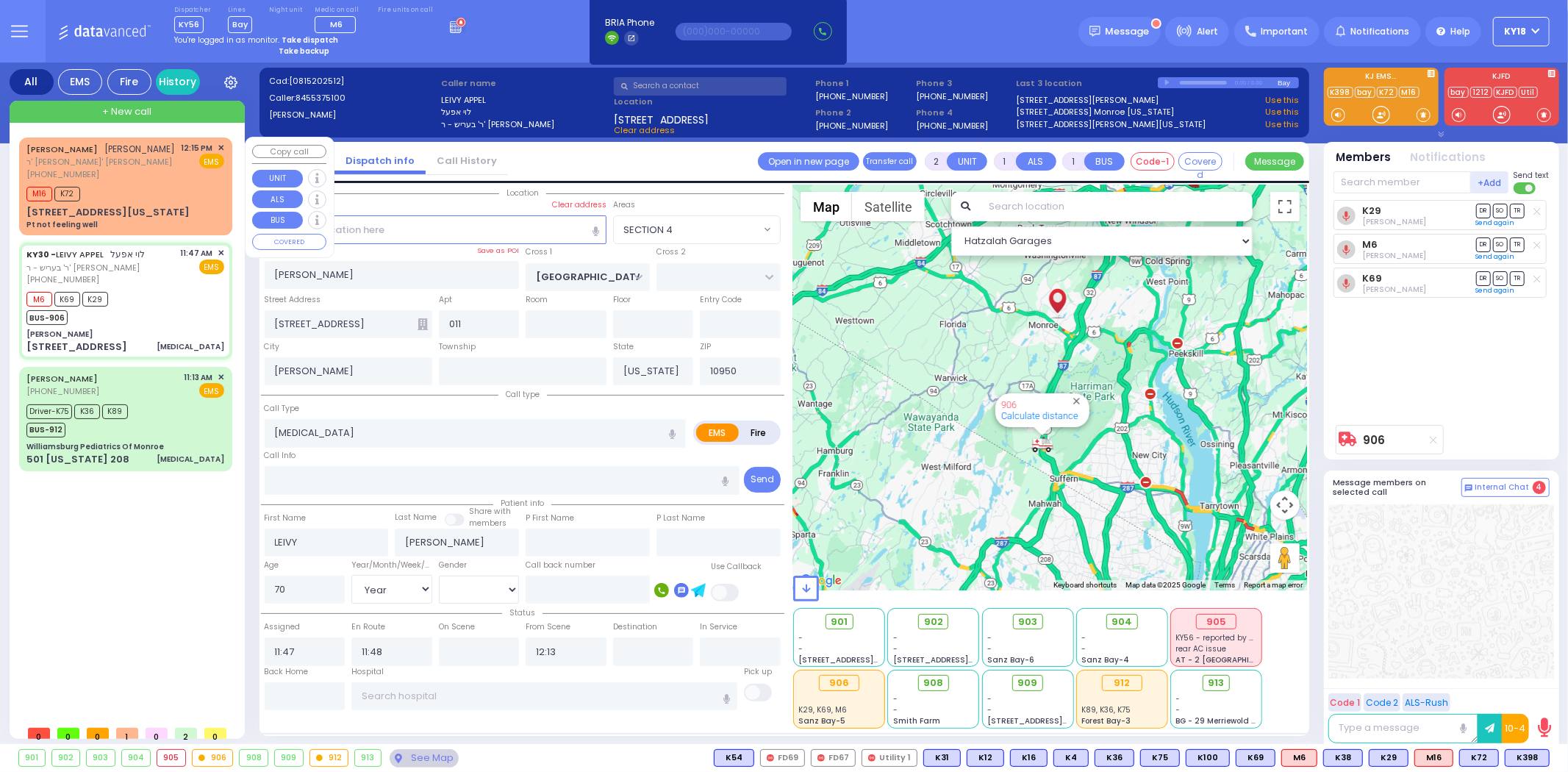
type input "6"
select select
radio input "true"
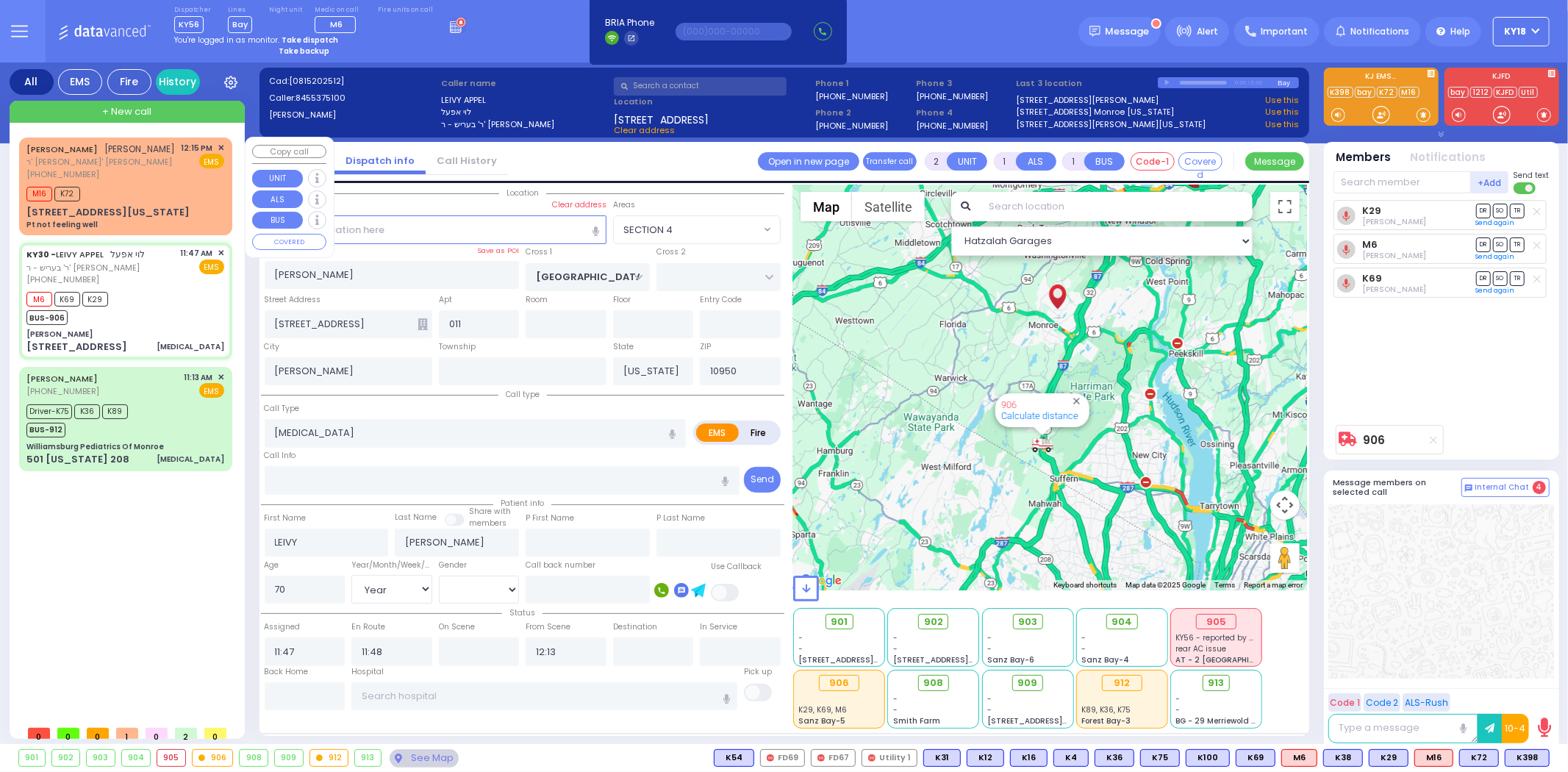
type input "Unknown"
select select "Year"
select select "[DEMOGRAPHIC_DATA]"
select select "Hatzalah Garages"
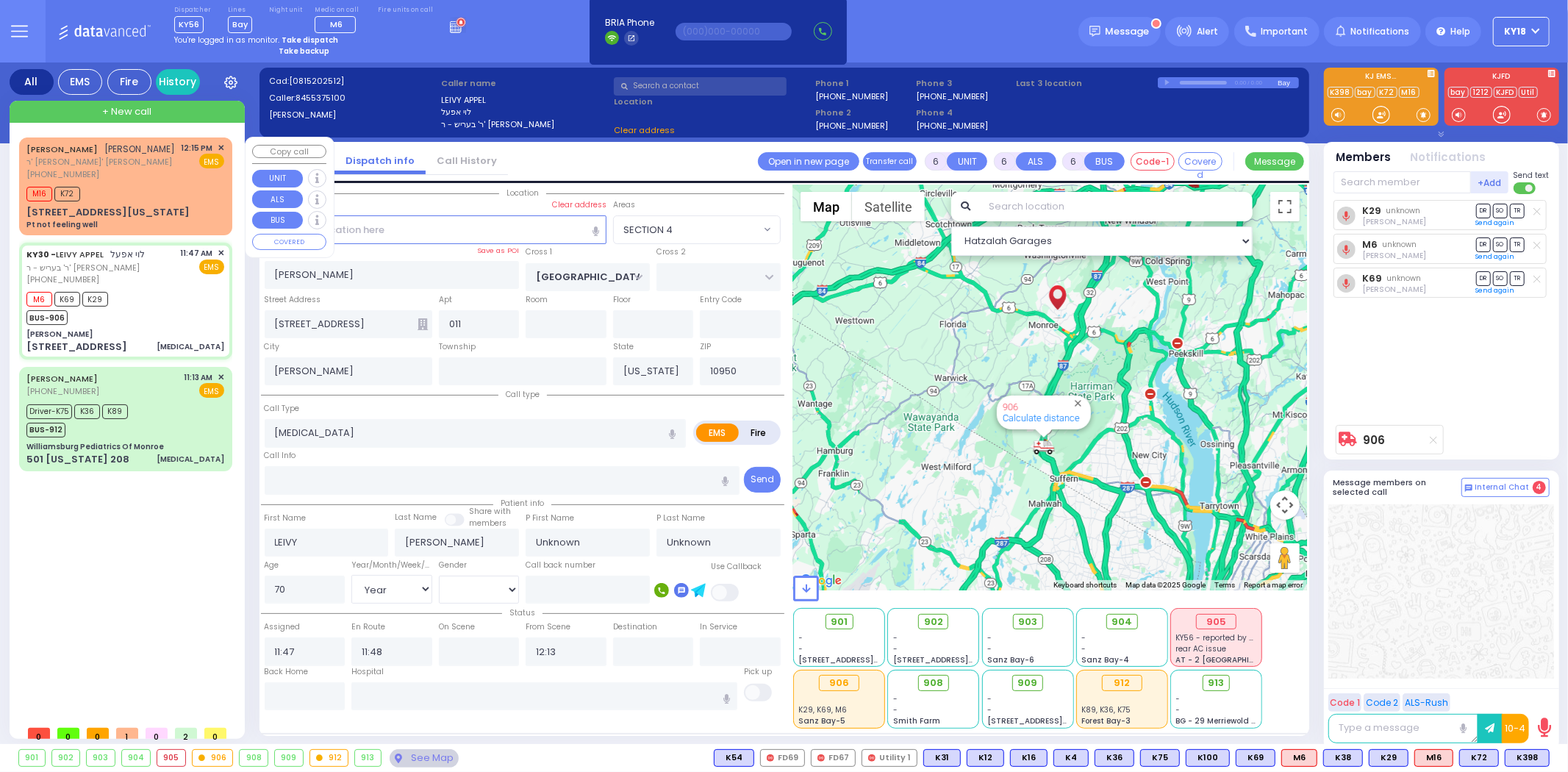
select select "SECTION 4"
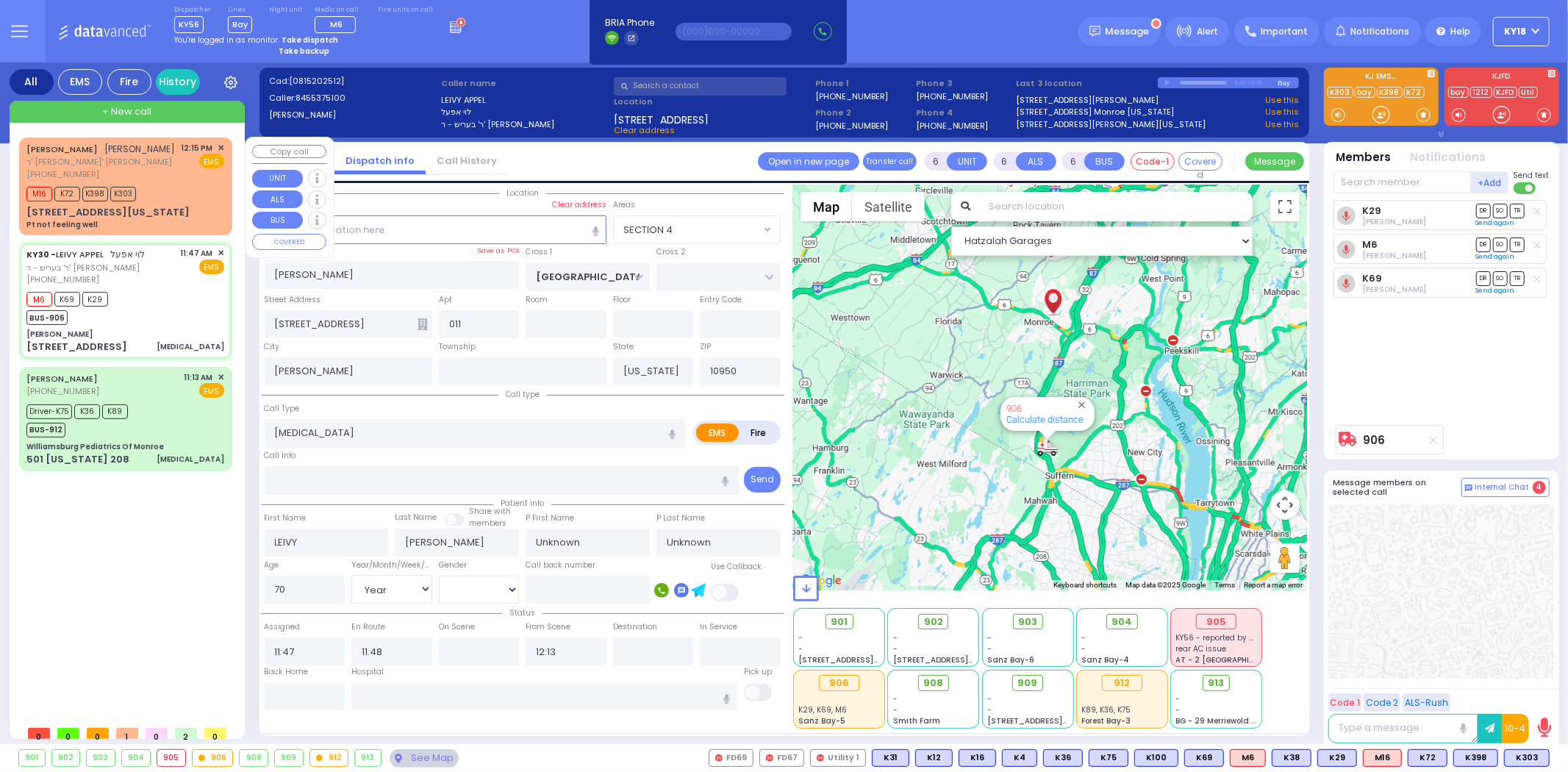
select select
radio input "true"
type input "Mendel"
type input "[PERSON_NAME]"
select select "Year"
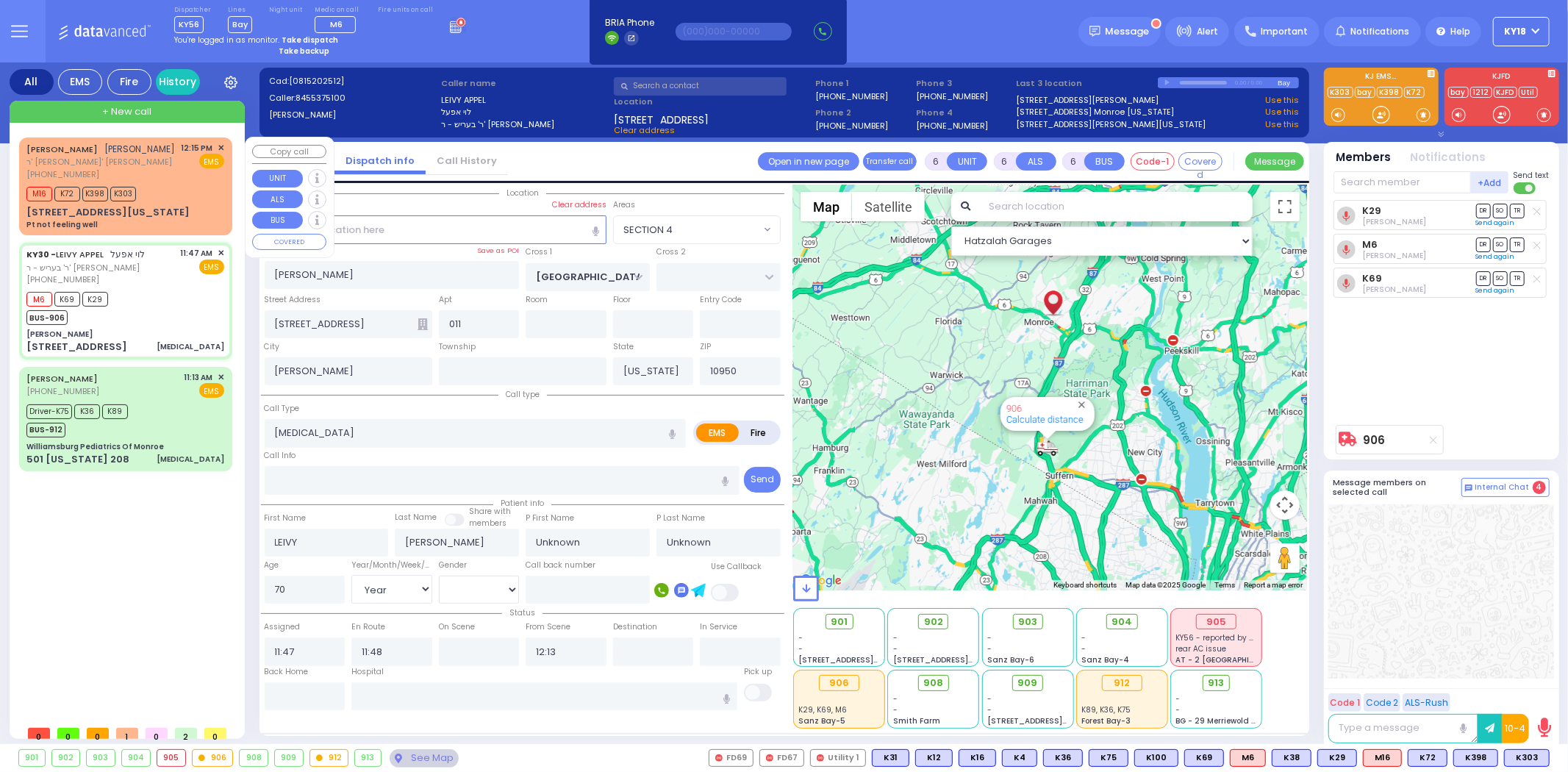
select select "[DEMOGRAPHIC_DATA]"
select select "Hatzalah Garages"
select select "SECTION 4"
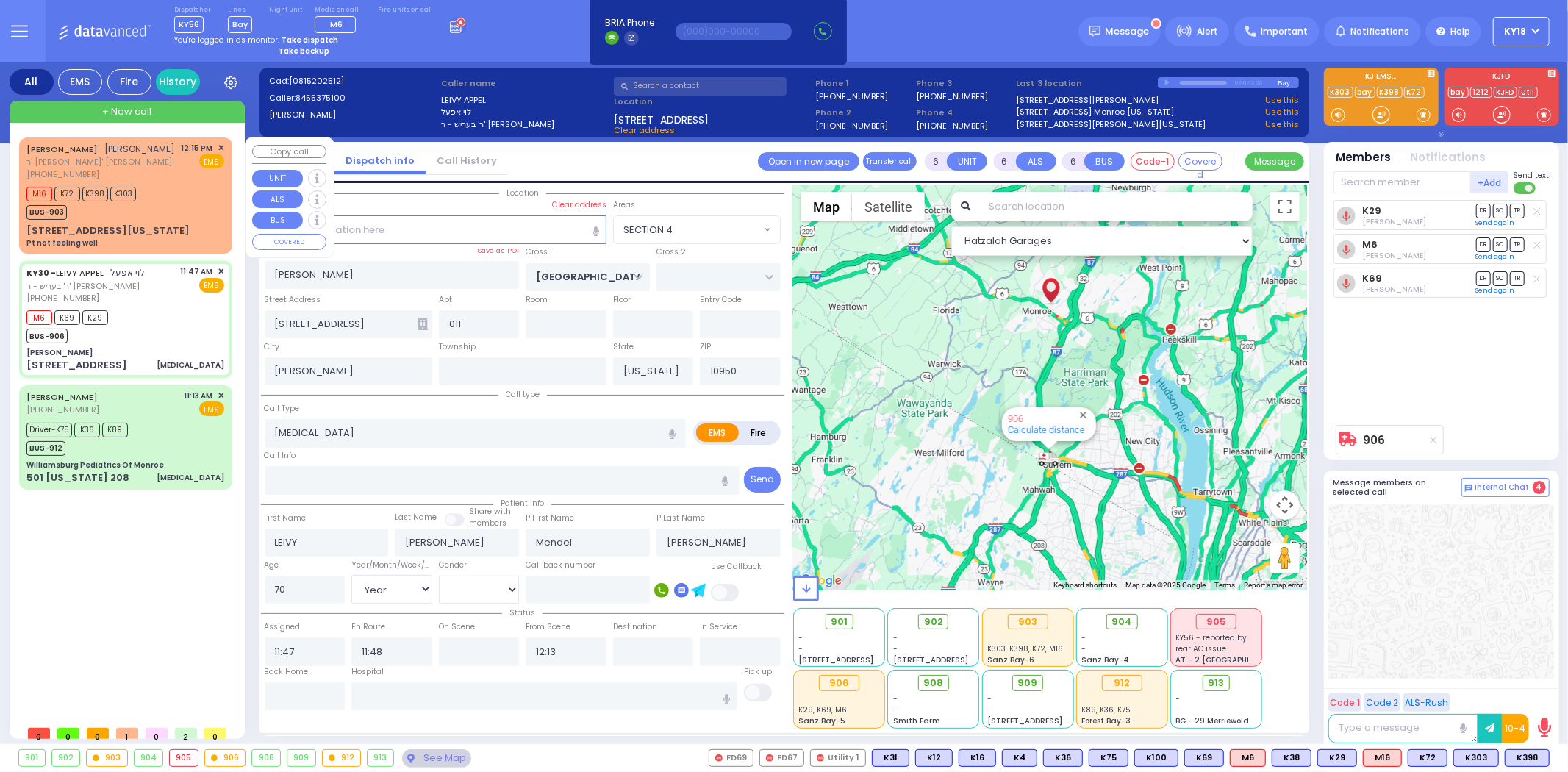
select select
radio input "true"
select select "Year"
select select "[DEMOGRAPHIC_DATA]"
select select "Hatzalah Garages"
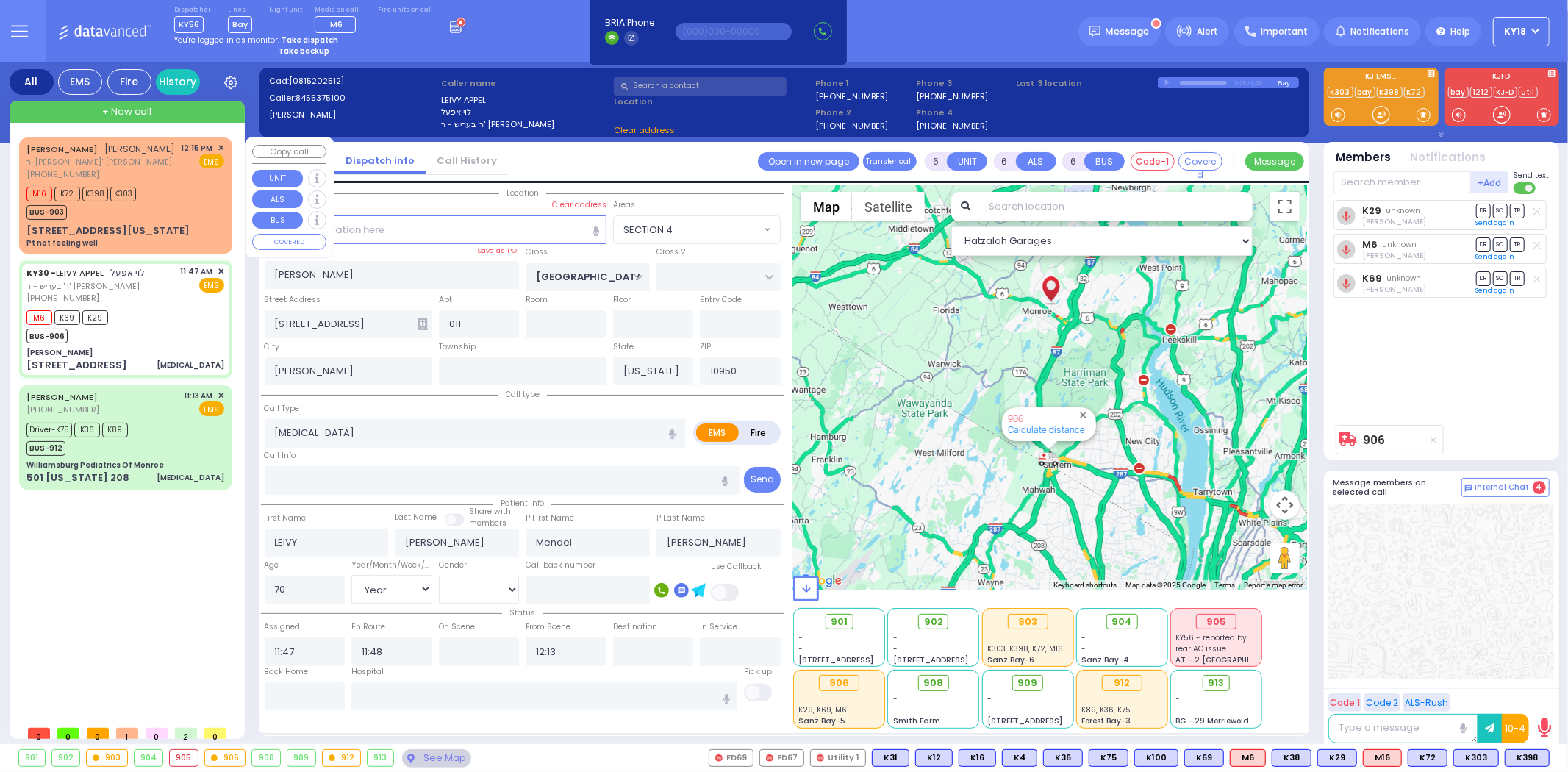
select select
radio input "true"
select select "Year"
select select "[DEMOGRAPHIC_DATA]"
select select "Hatzalah Garages"
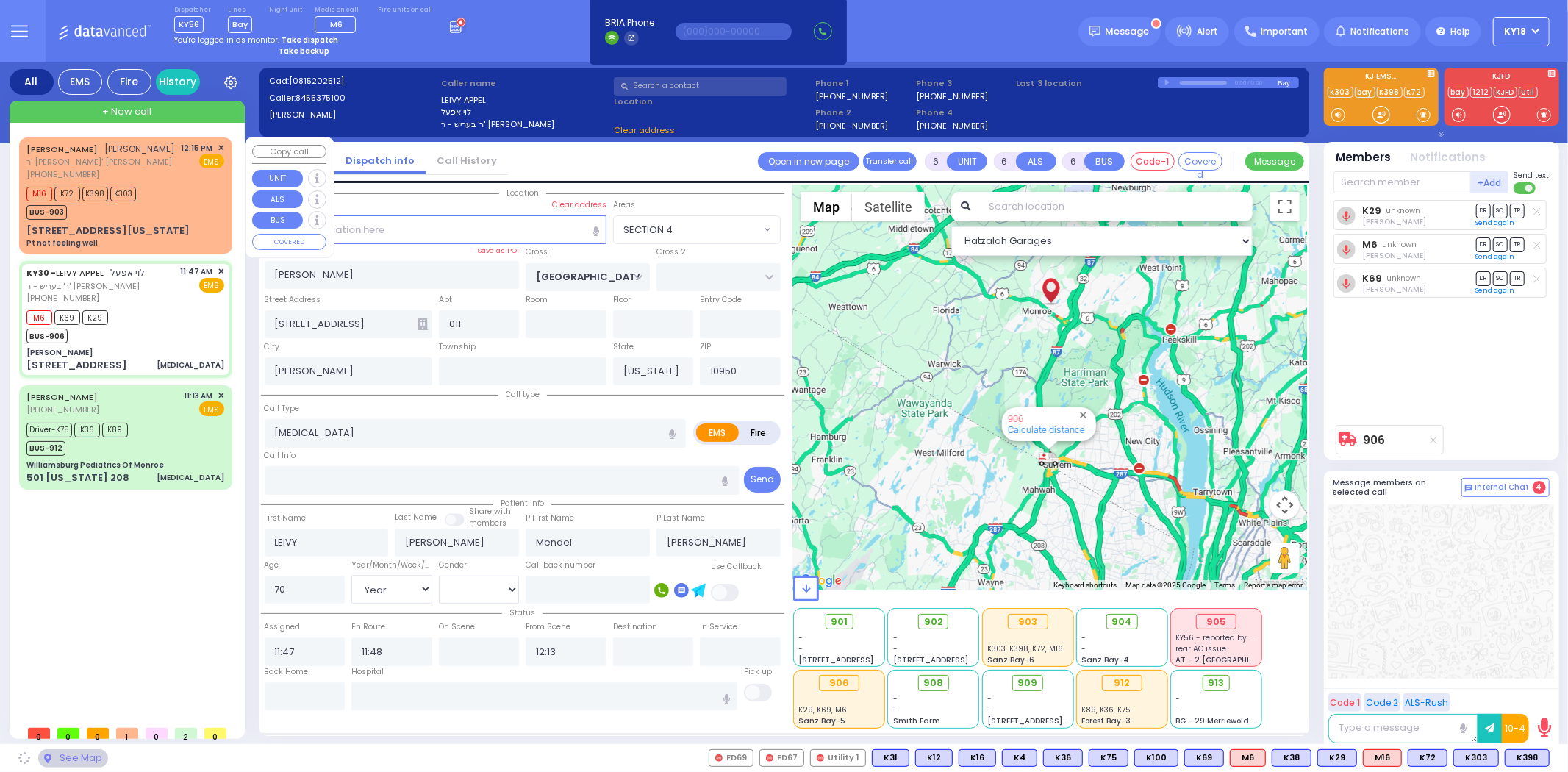
select select
radio input "true"
select select "Year"
select select "[DEMOGRAPHIC_DATA]"
select select "Hatzalah Garages"
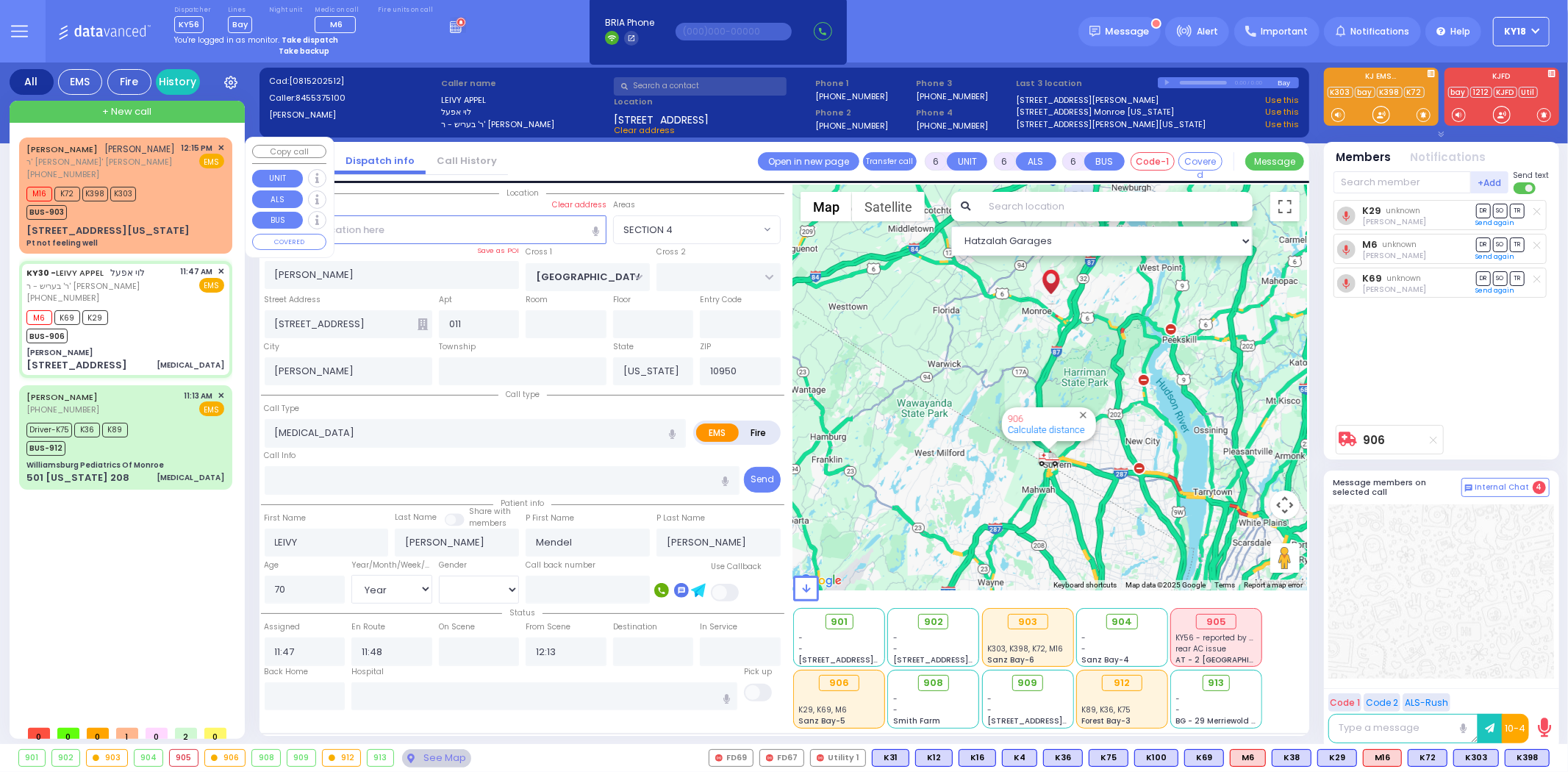
select select "SECTION 4"
select select
radio input "true"
select select "Year"
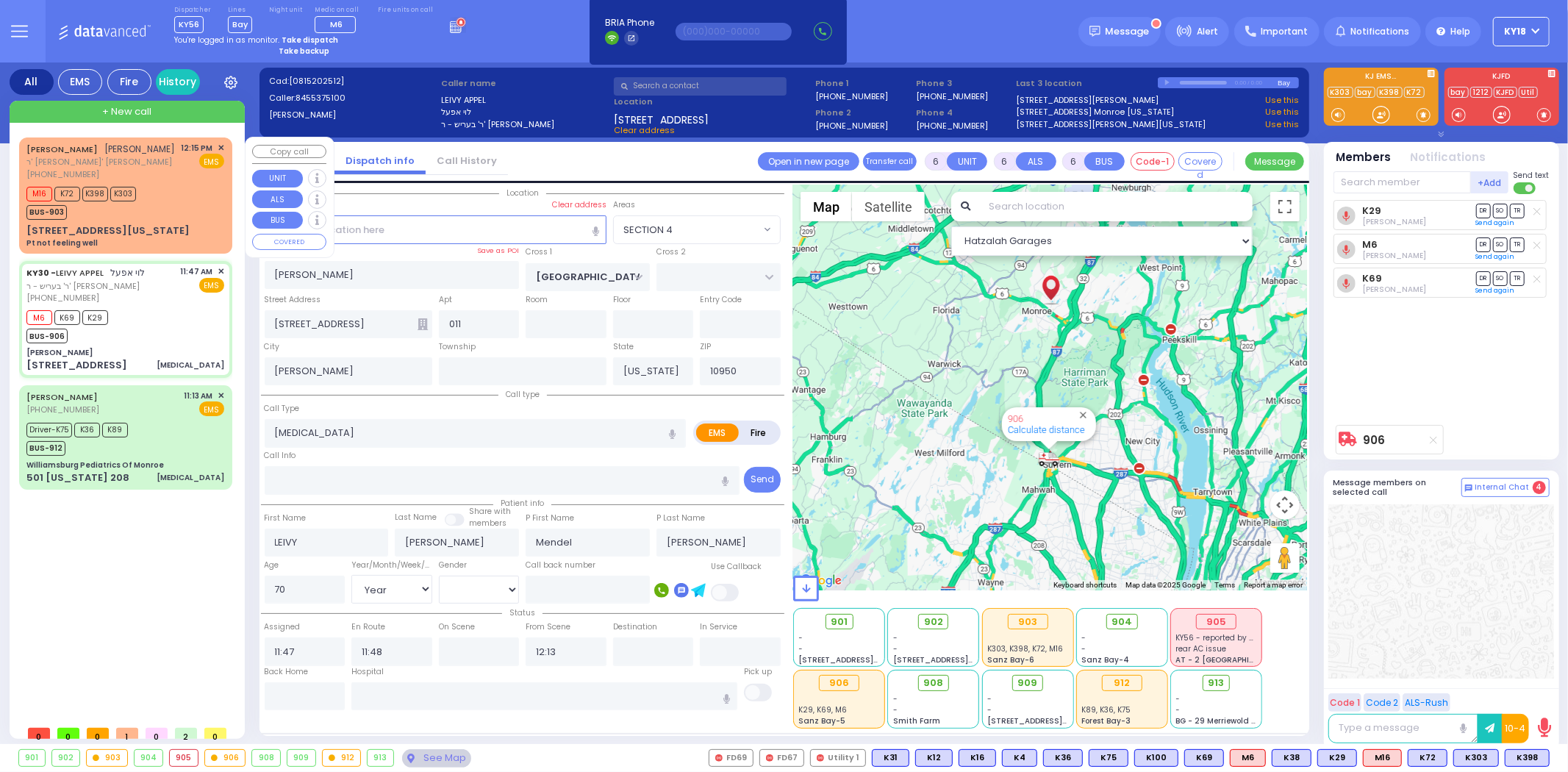
select select "[DEMOGRAPHIC_DATA]"
select select "Hatzalah Garages"
select select "SECTION 4"
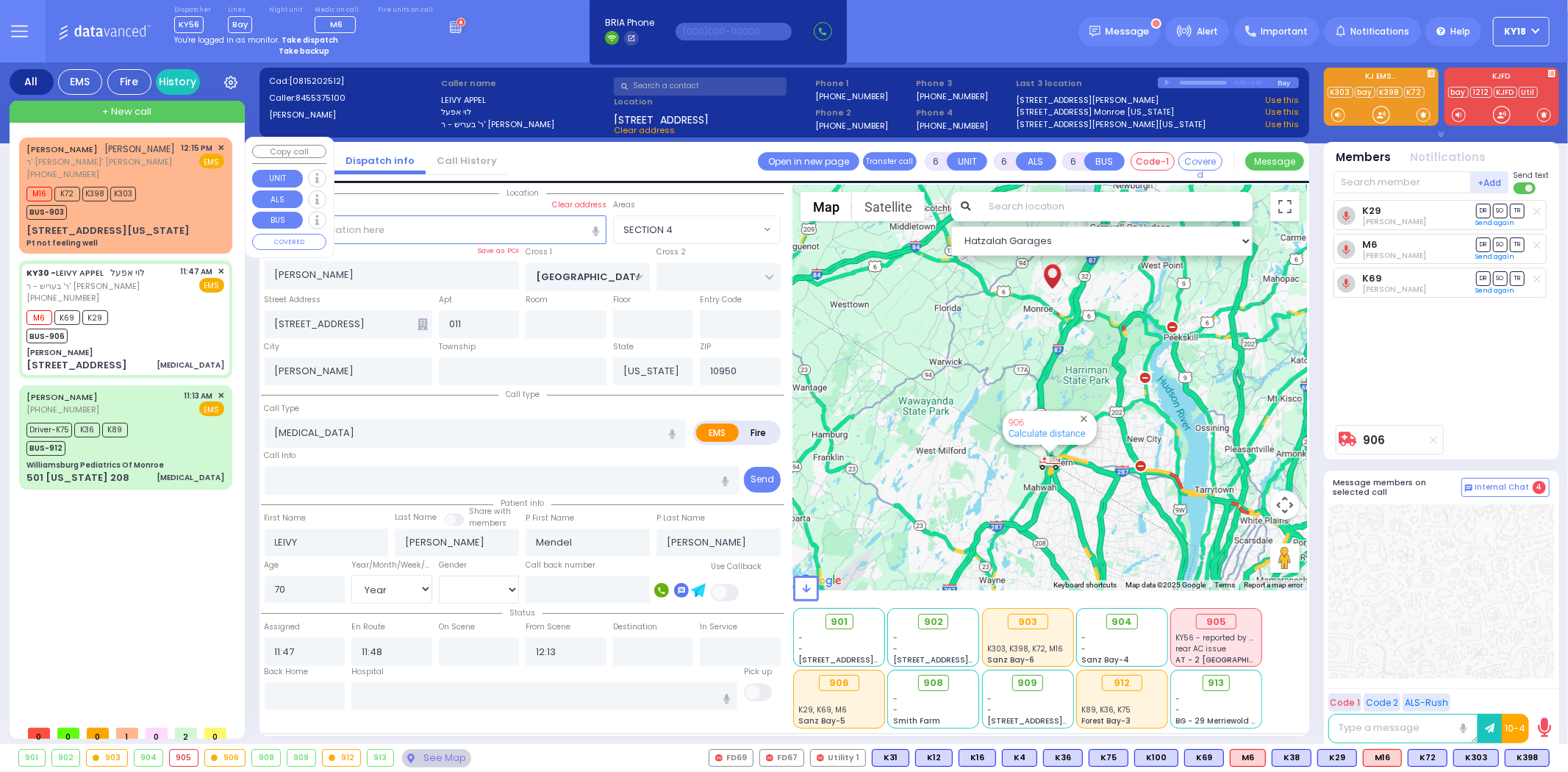
select select
radio input "true"
select select "Year"
select select "[DEMOGRAPHIC_DATA]"
select select "Hatzalah Garages"
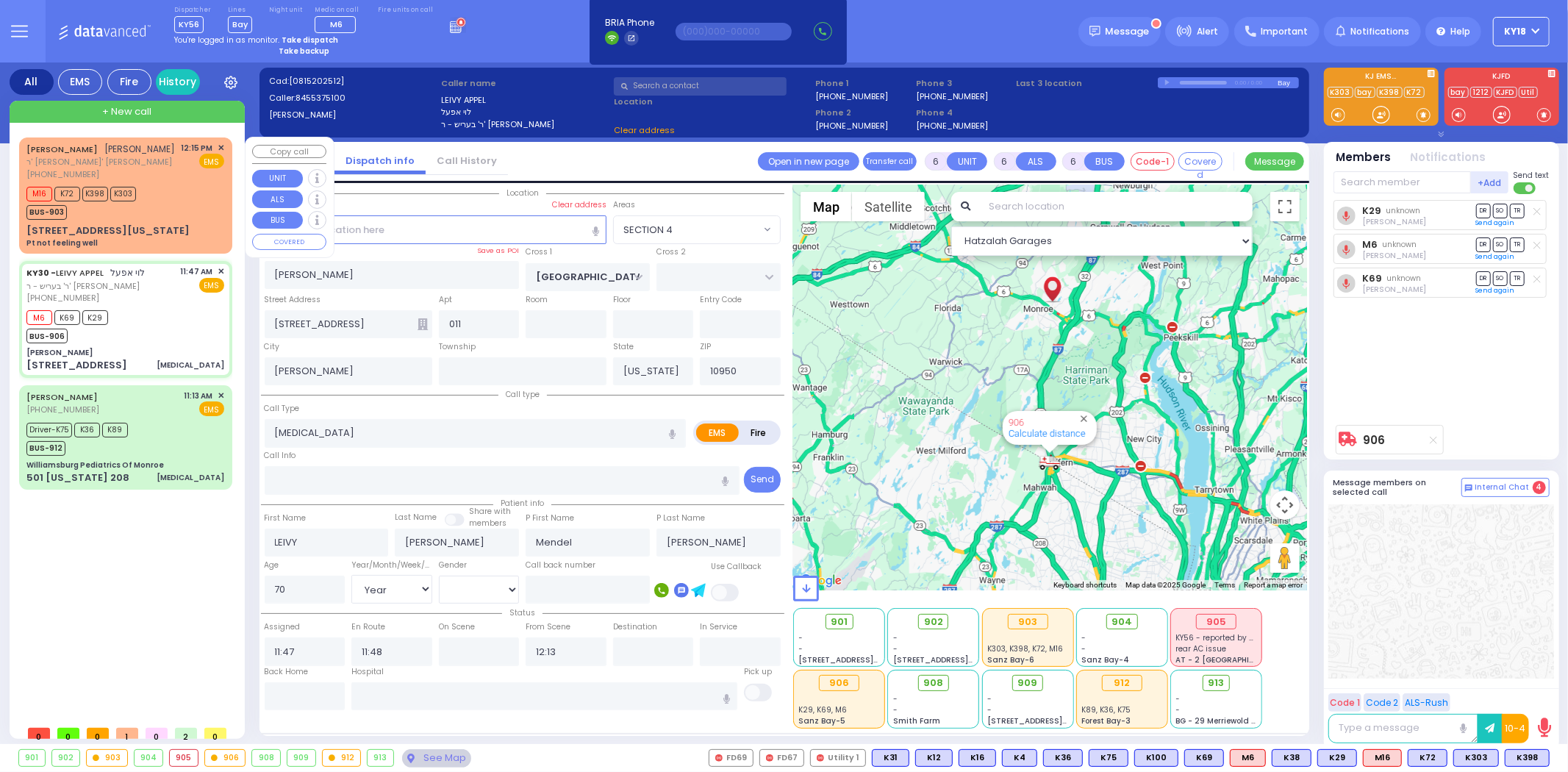
select select
radio input "true"
select select "Year"
select select "[DEMOGRAPHIC_DATA]"
select select "Hatzalah Garages"
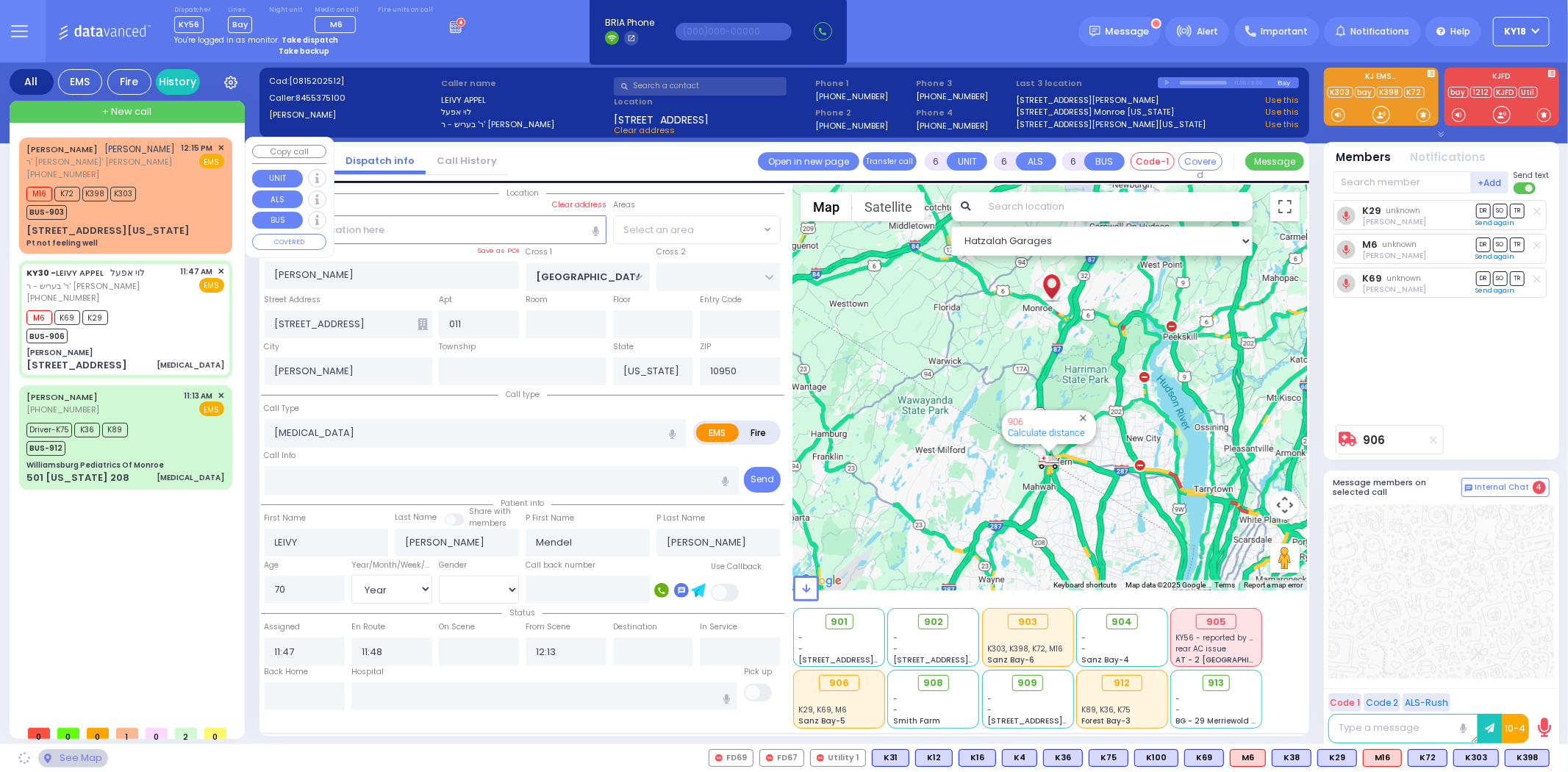
select select "SECTION 4"
select select
radio input "true"
select select "Year"
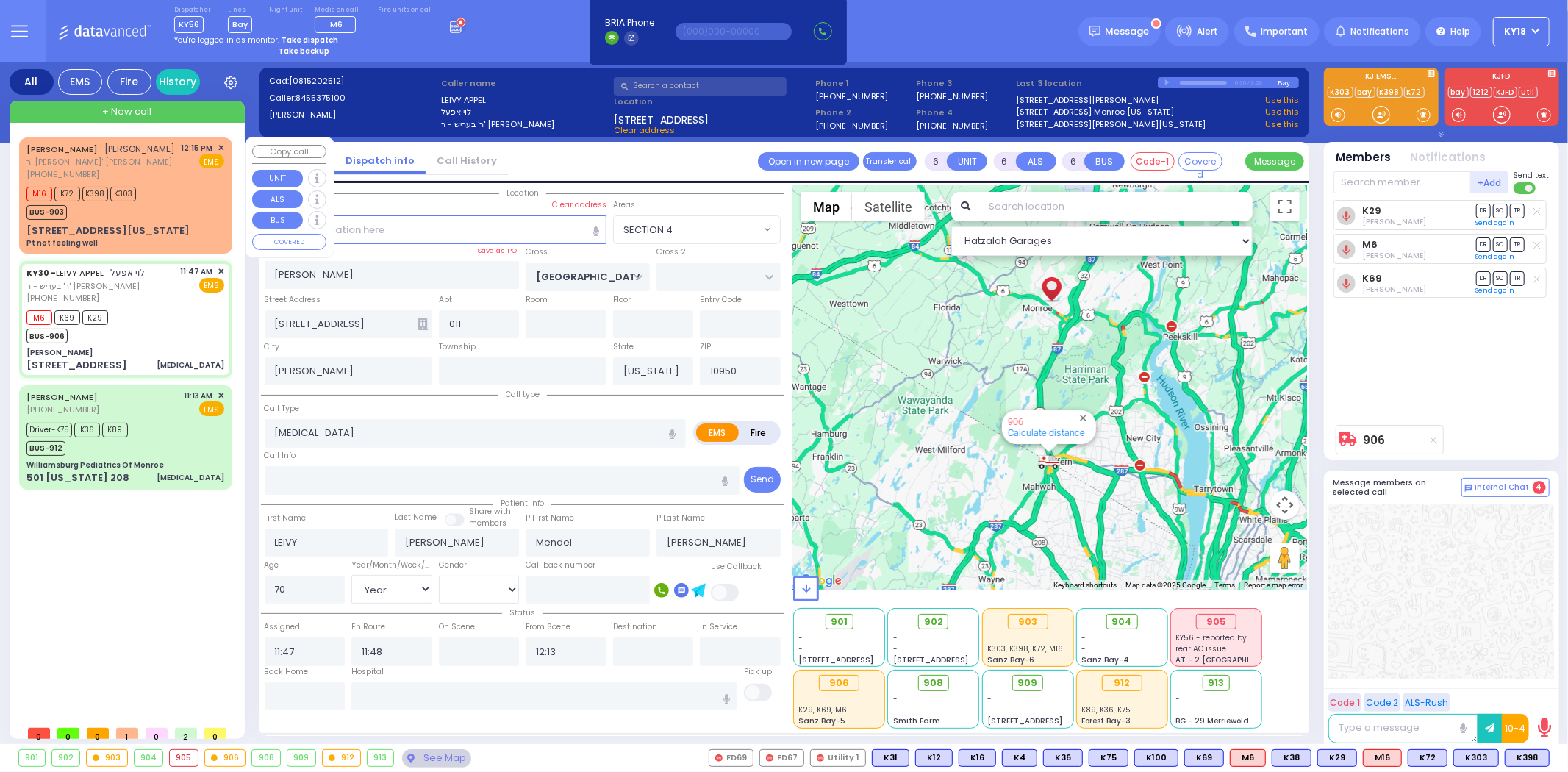
select select "[DEMOGRAPHIC_DATA]"
select select "Hatzalah Garages"
select select "SECTION 4"
select select "Year"
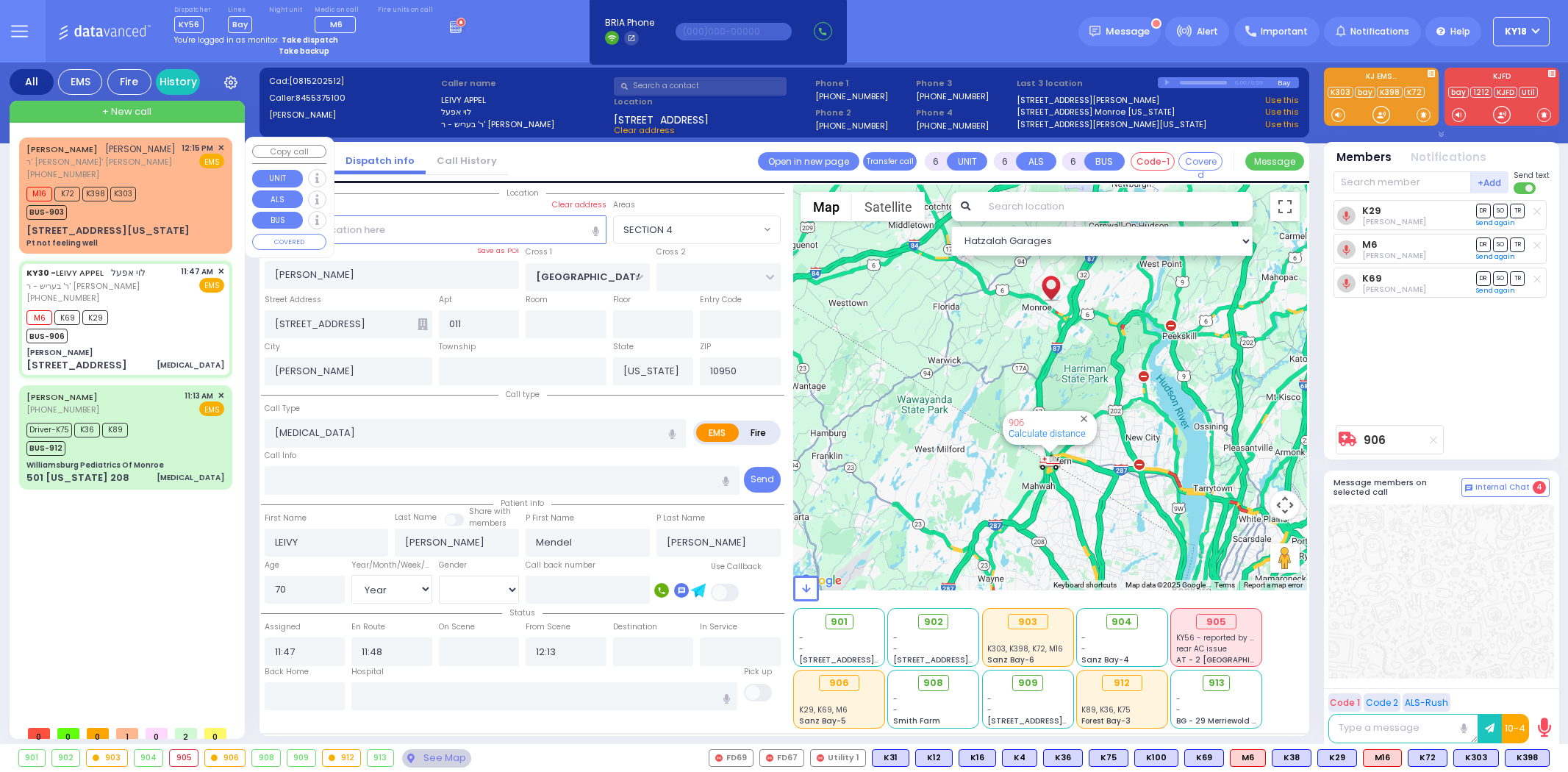
select select "[DEMOGRAPHIC_DATA]"
select select
radio input "true"
select select "Year"
select select "[DEMOGRAPHIC_DATA]"
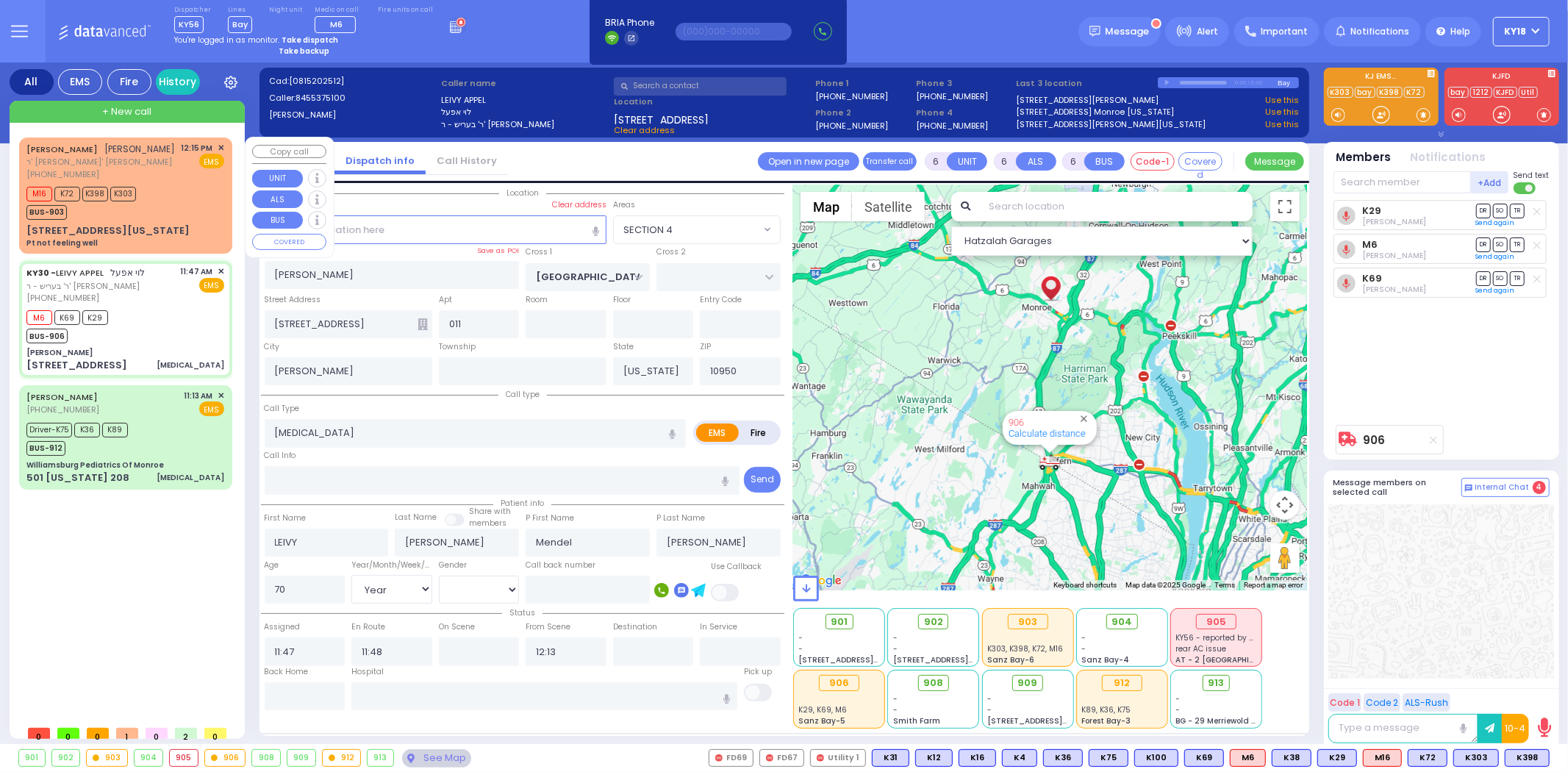
type input "Northwell Health Lenox Hill"
select select "Hatzalah Garages"
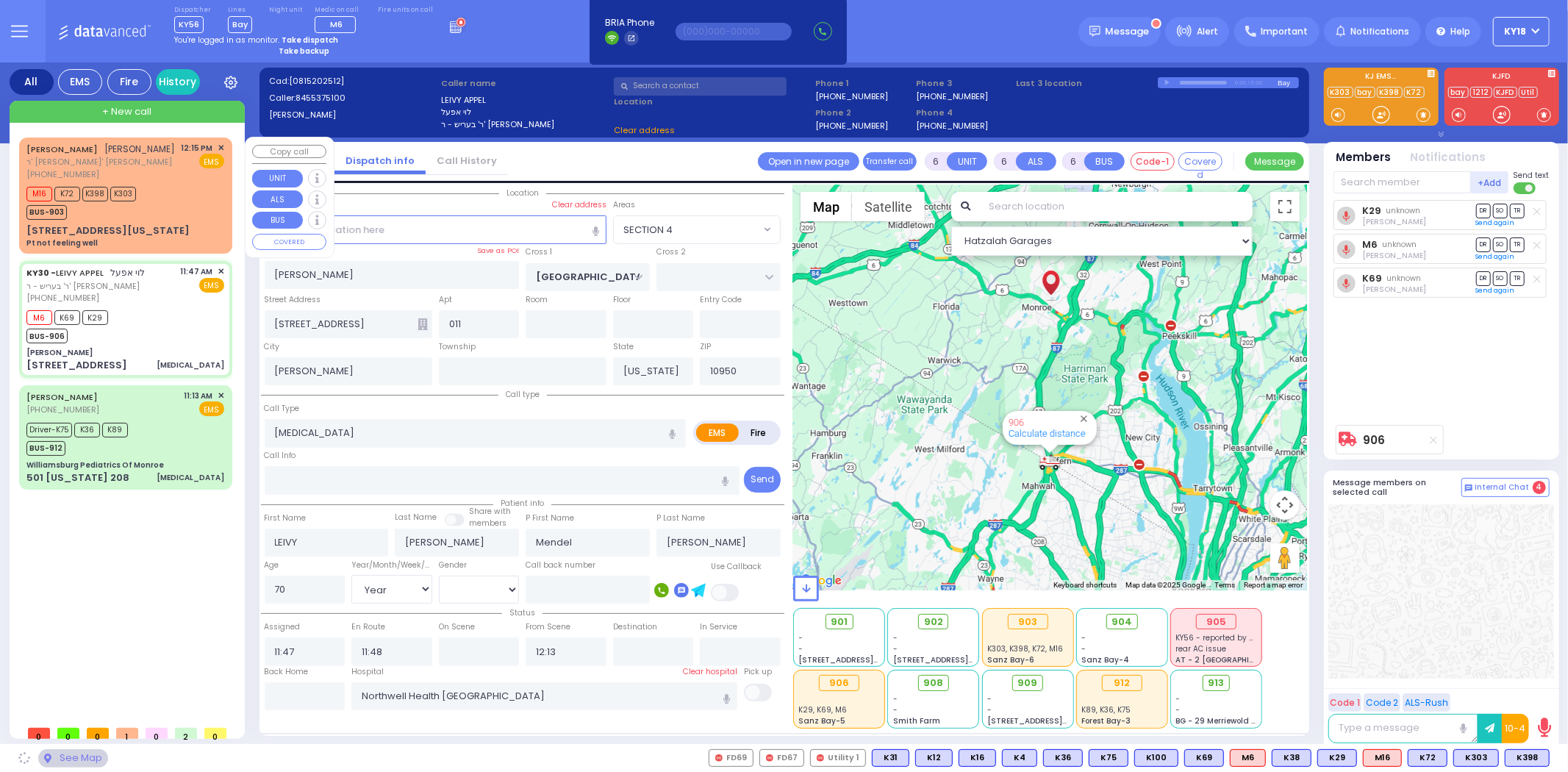
select select "SECTION 4"
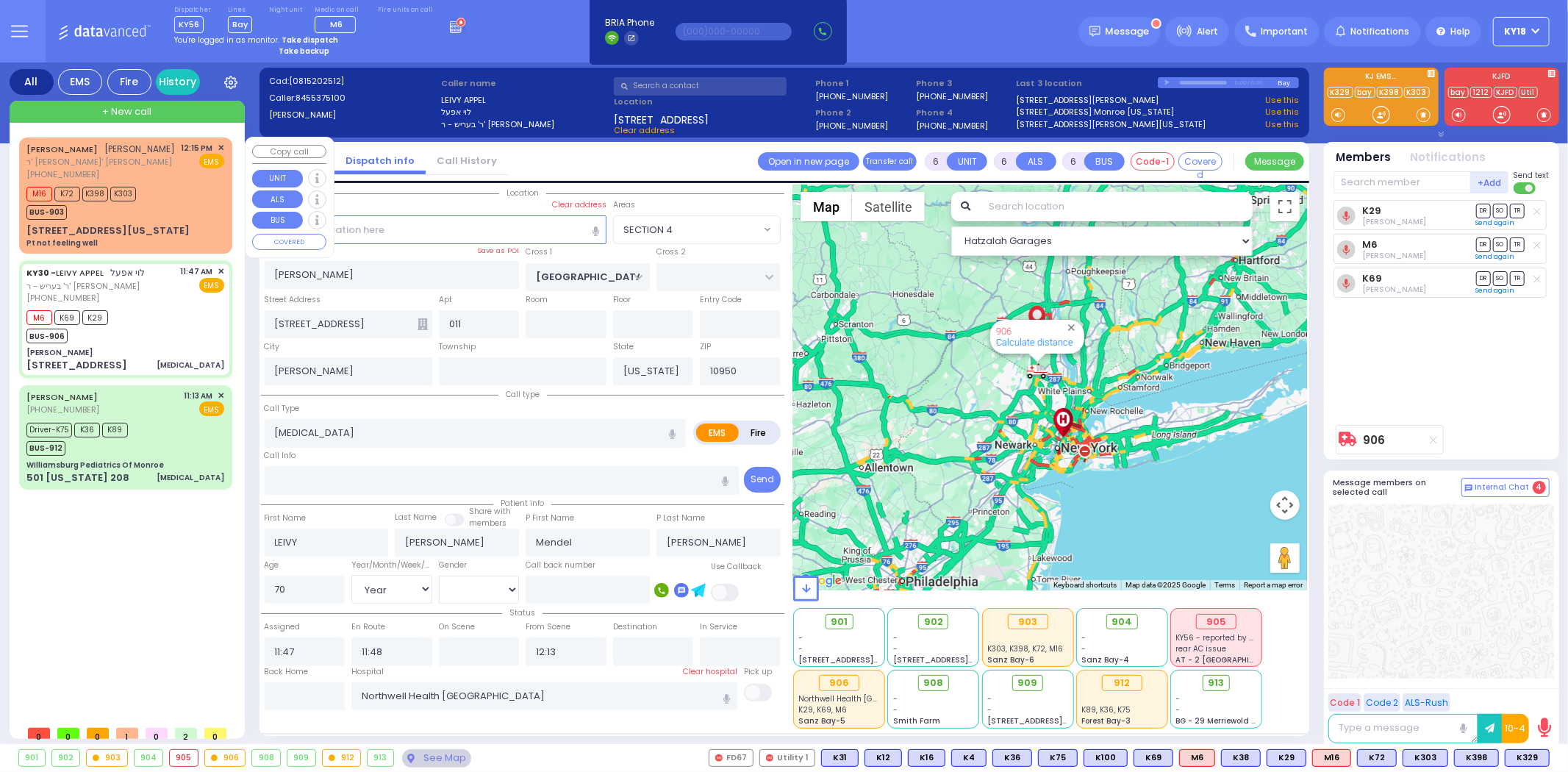
select select
radio input "true"
select select "Year"
select select "[DEMOGRAPHIC_DATA]"
select select "Hatzalah Garages"
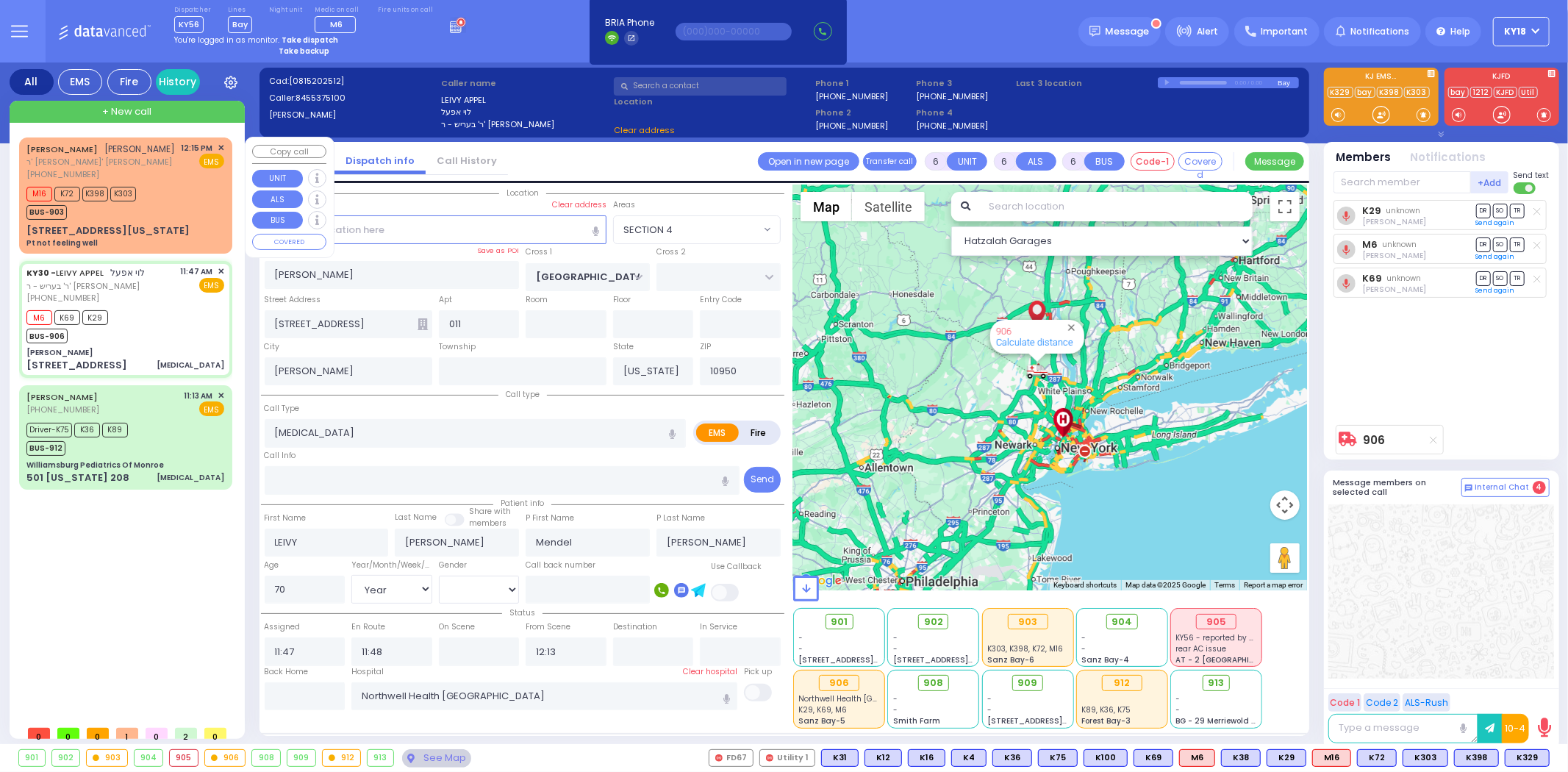
select select "SECTION 4"
select select
radio input "true"
select select "Year"
select select "[DEMOGRAPHIC_DATA]"
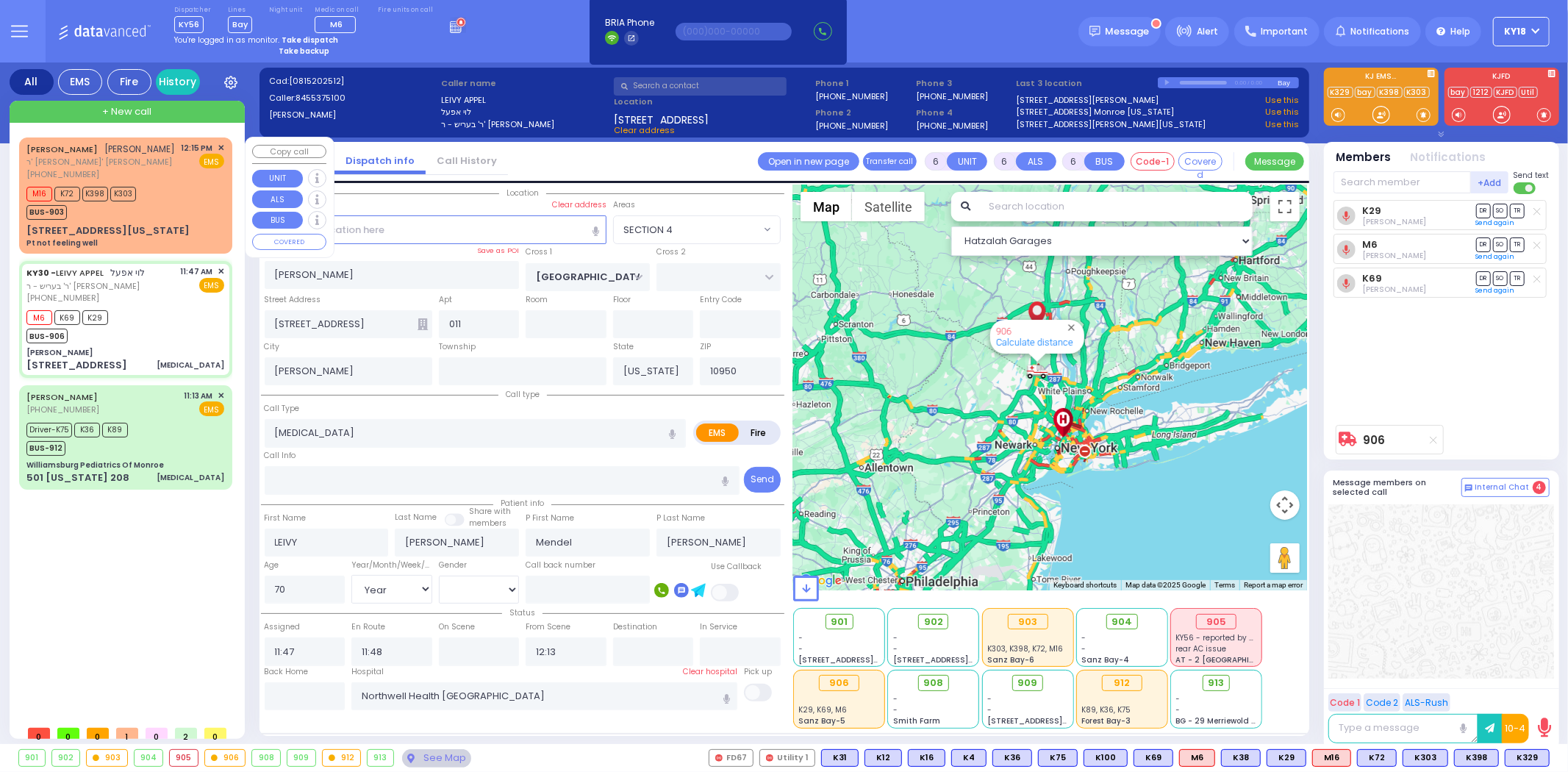
select select "Hatzalah Garages"
select select "SECTION 4"
select select
radio input "true"
select select "Year"
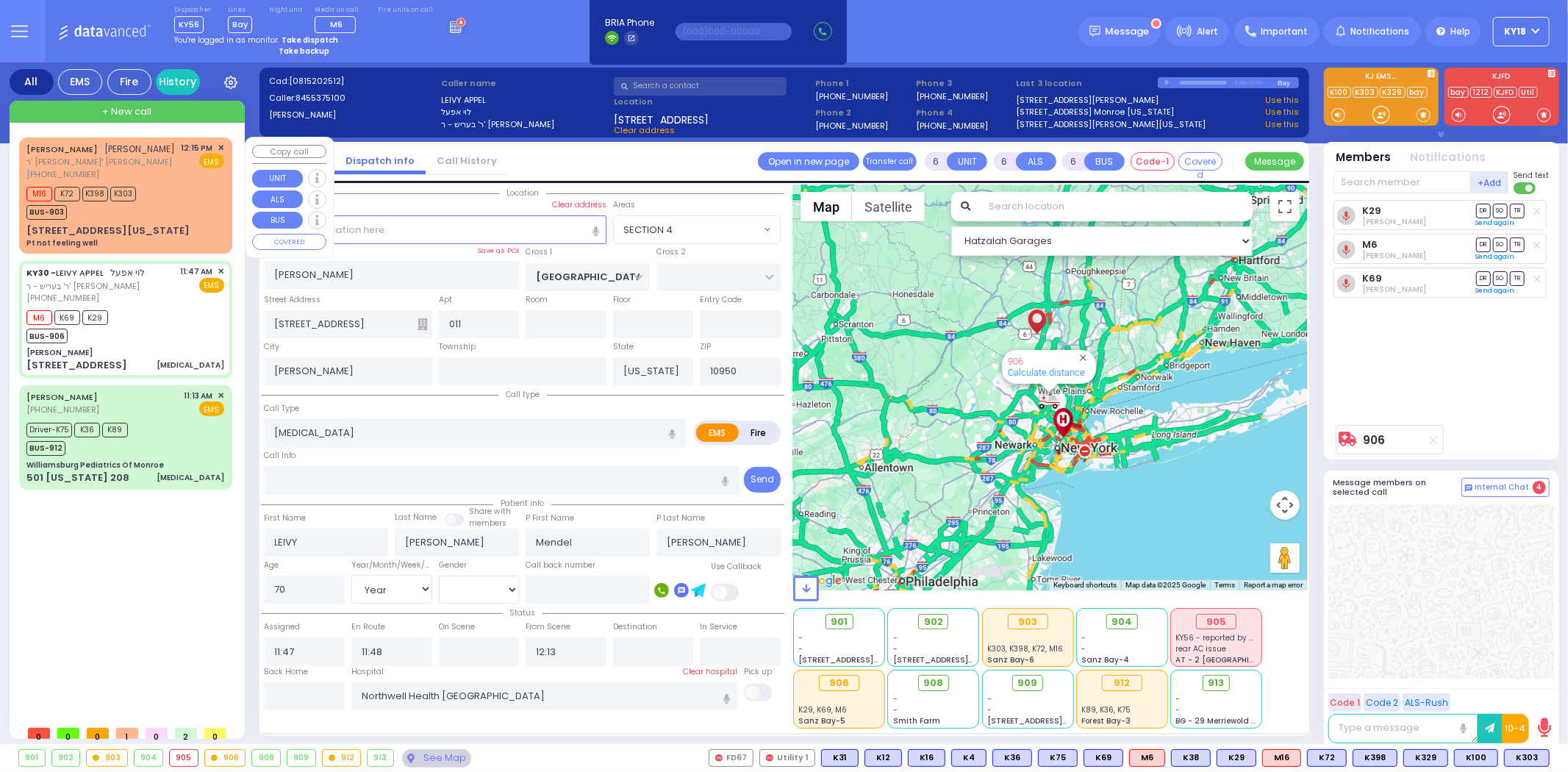
select select "[DEMOGRAPHIC_DATA]"
select select "Hatzalah Garages"
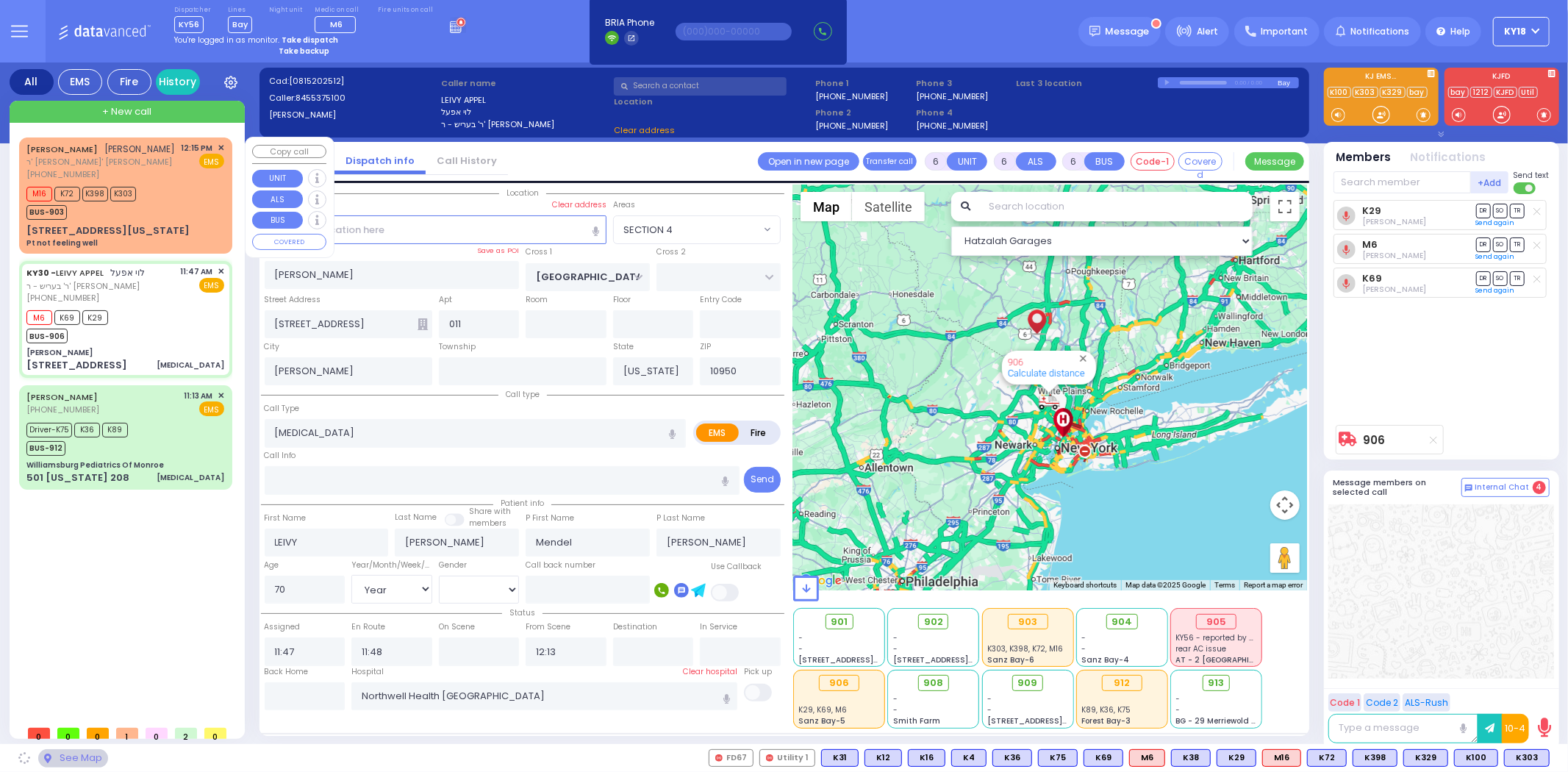
select select "SECTION 4"
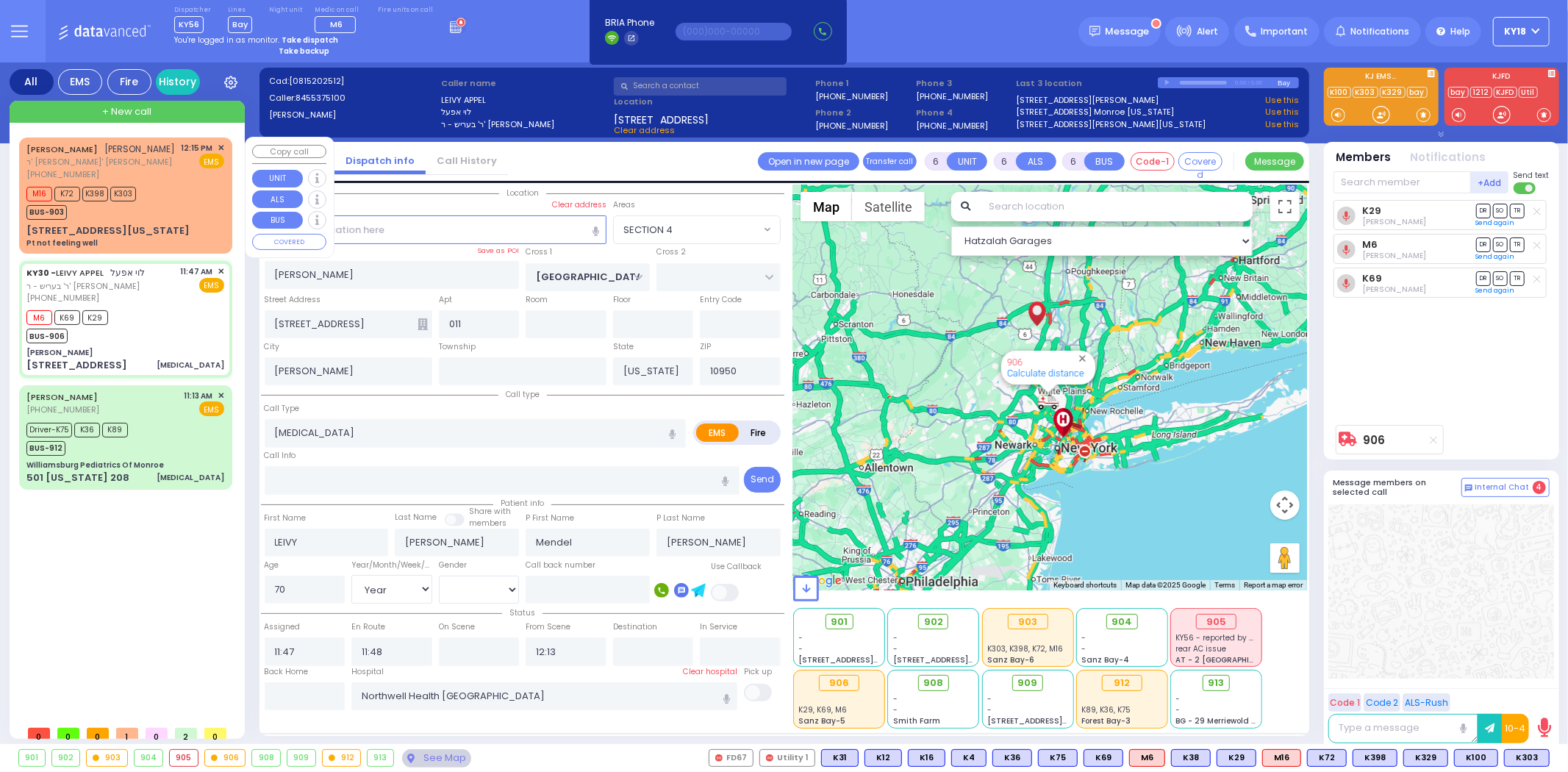
select select
radio input "true"
select select "Year"
select select "[DEMOGRAPHIC_DATA]"
select select "Hatzalah Garages"
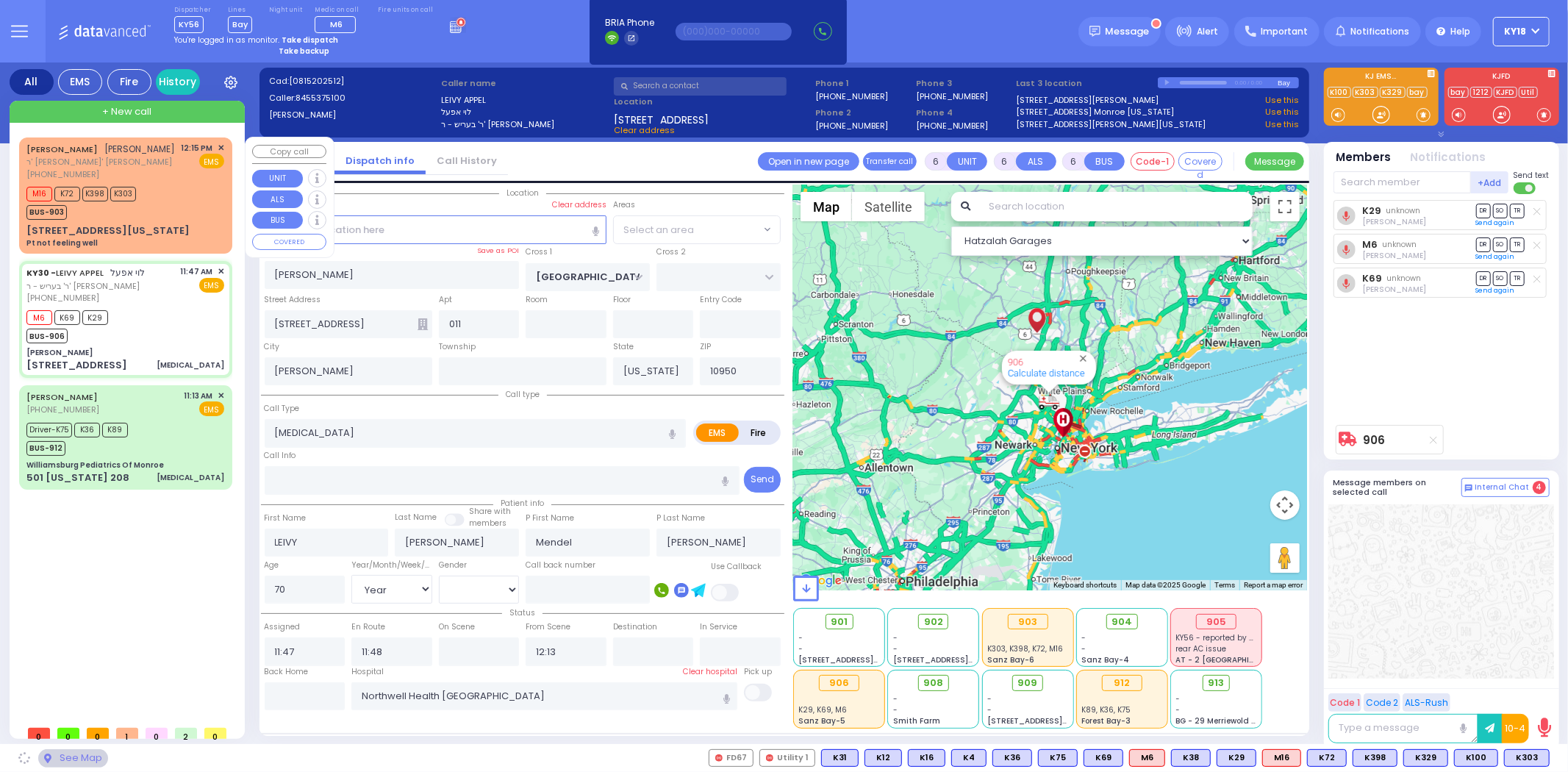
select select "SECTION 4"
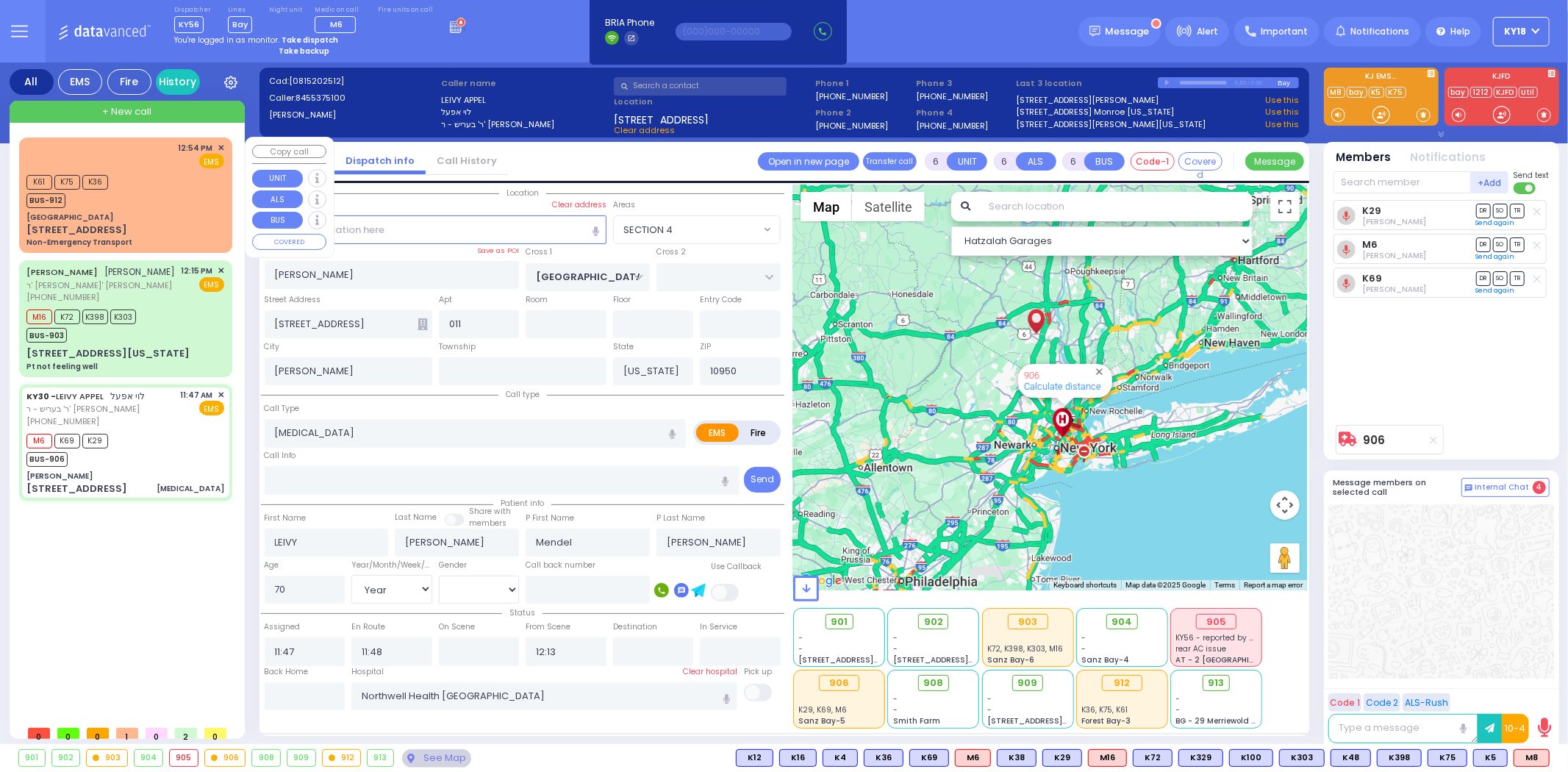
select select
radio input "true"
select select "Year"
select select "[DEMOGRAPHIC_DATA]"
select select "Hatzalah Garages"
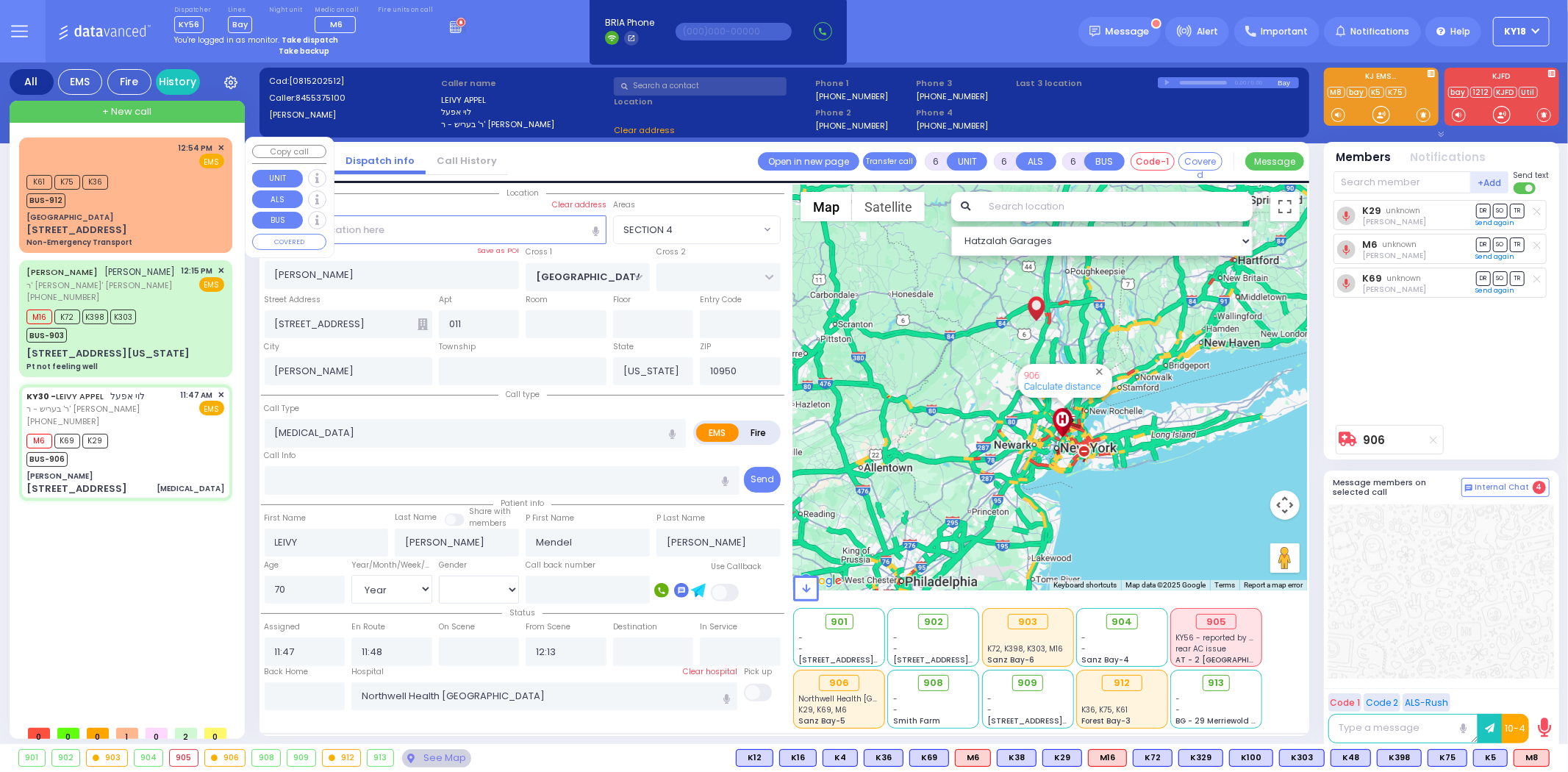
select select "SECTION 4"
select select
radio input "true"
select select "Year"
select select "[DEMOGRAPHIC_DATA]"
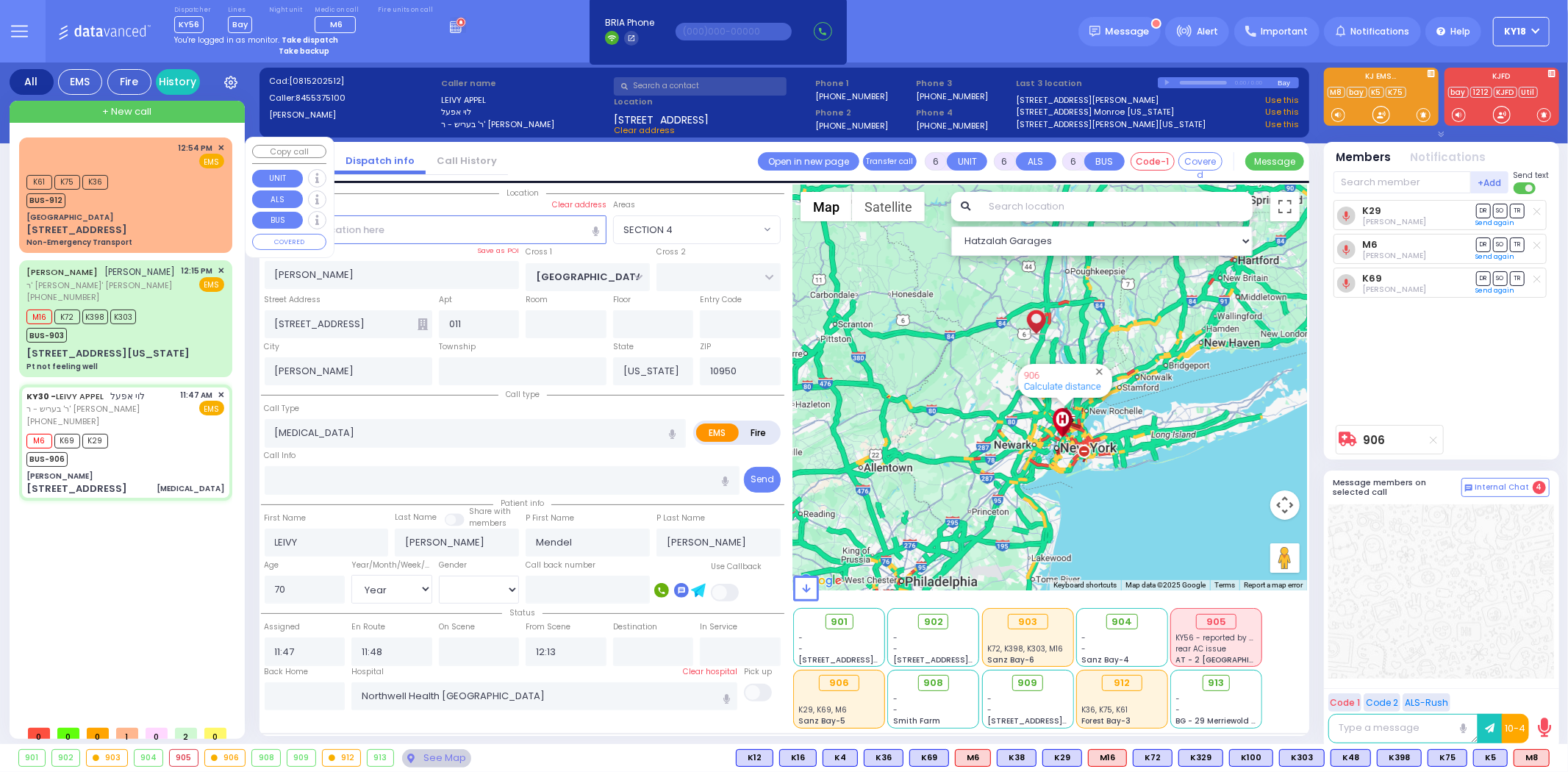
select select "Hatzalah Garages"
select select "SECTION 4"
select select
radio input "true"
select select "Year"
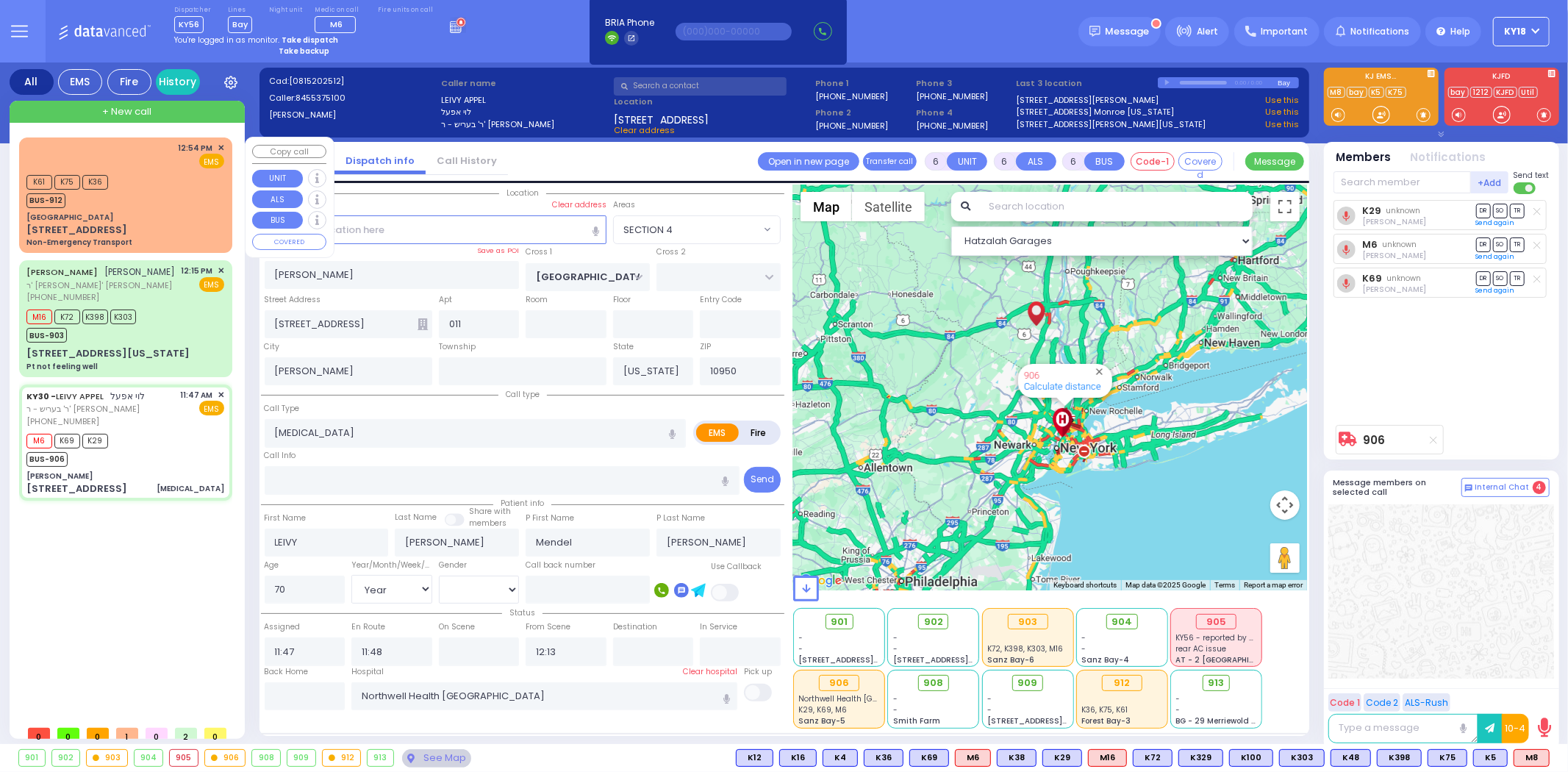
select select "[DEMOGRAPHIC_DATA]"
select select "Hatzalah Garages"
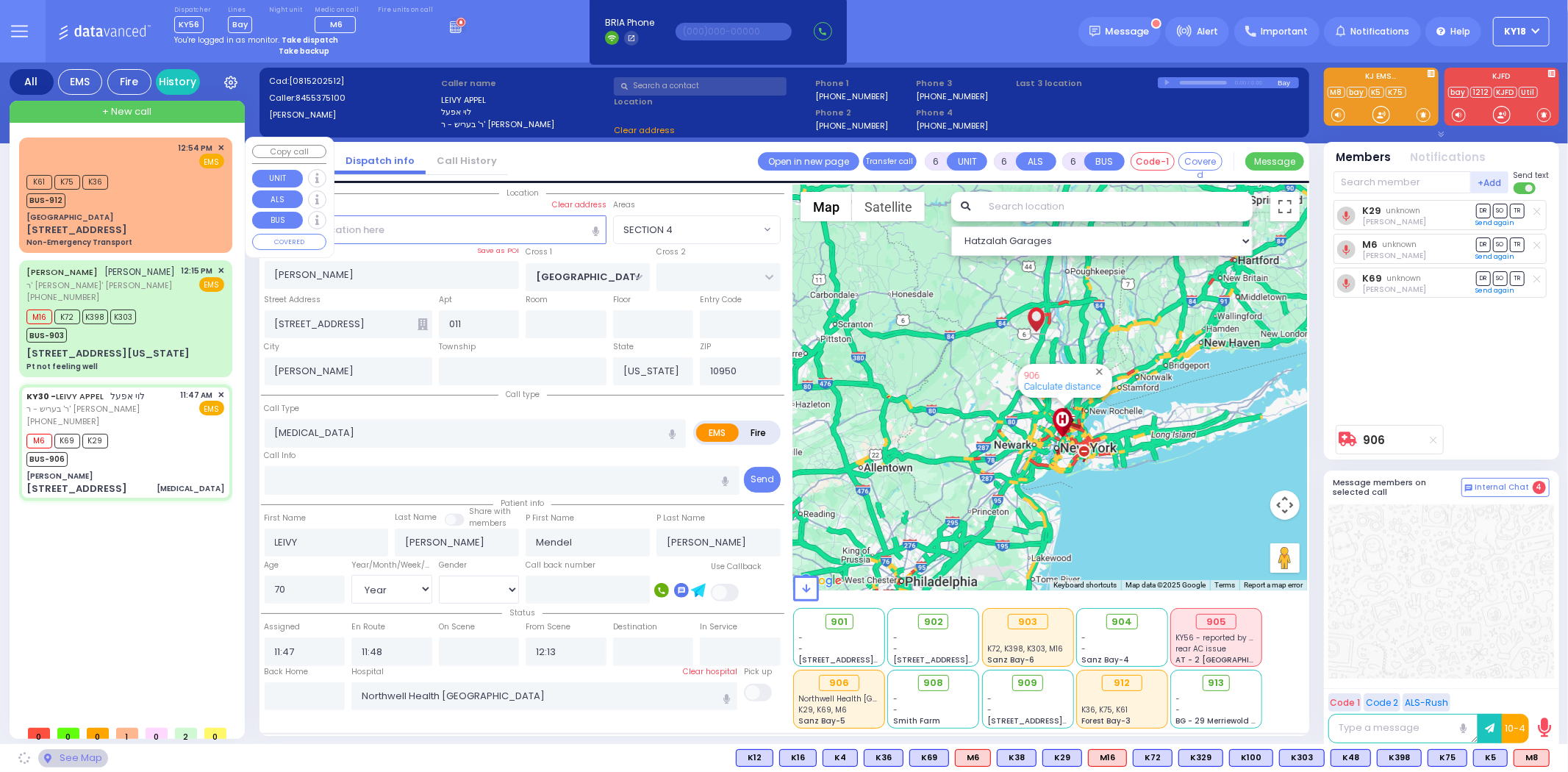
select select "SECTION 4"
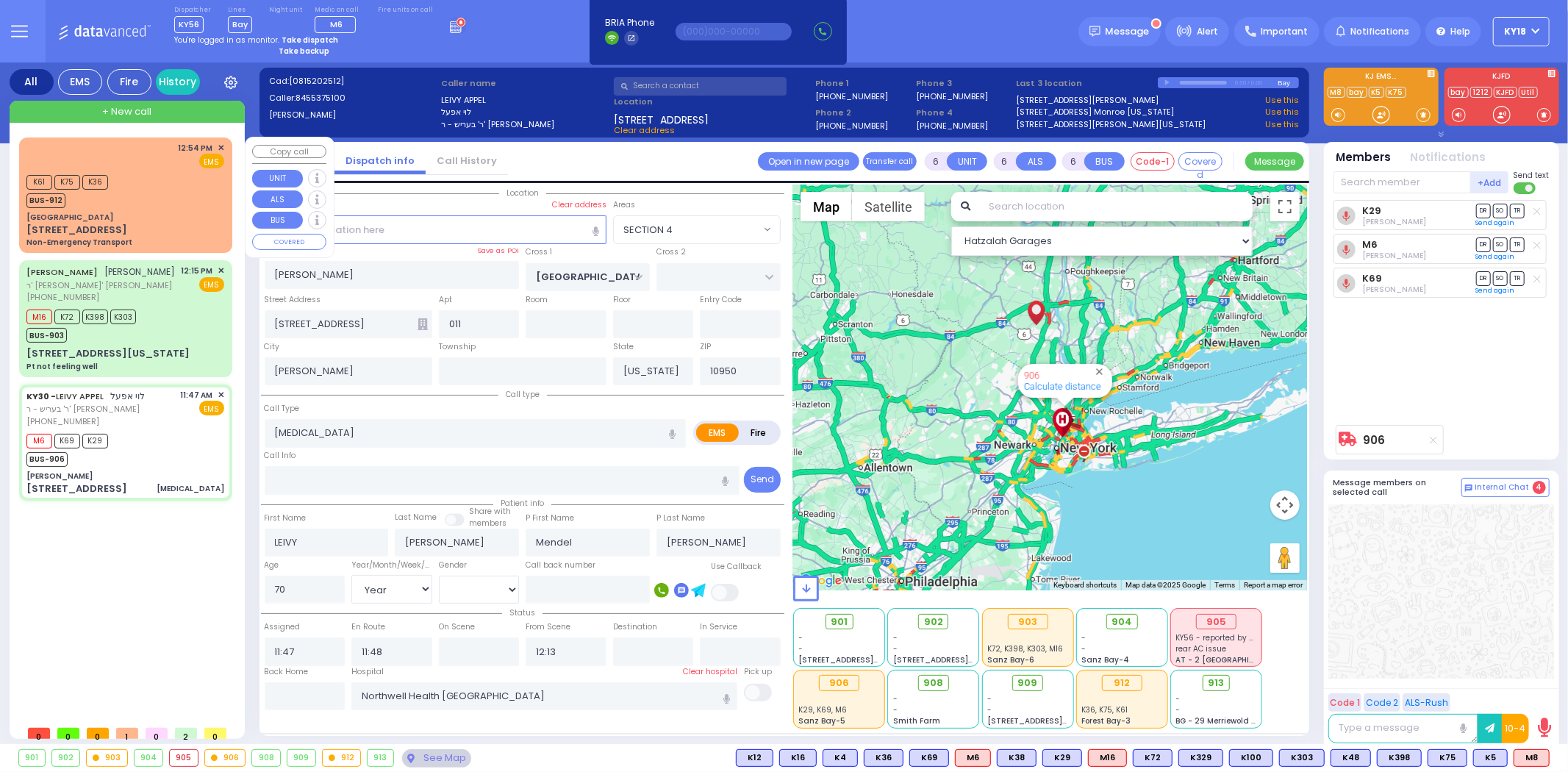
select select
radio input "true"
select select "Year"
select select "[DEMOGRAPHIC_DATA]"
select select "Hatzalah Garages"
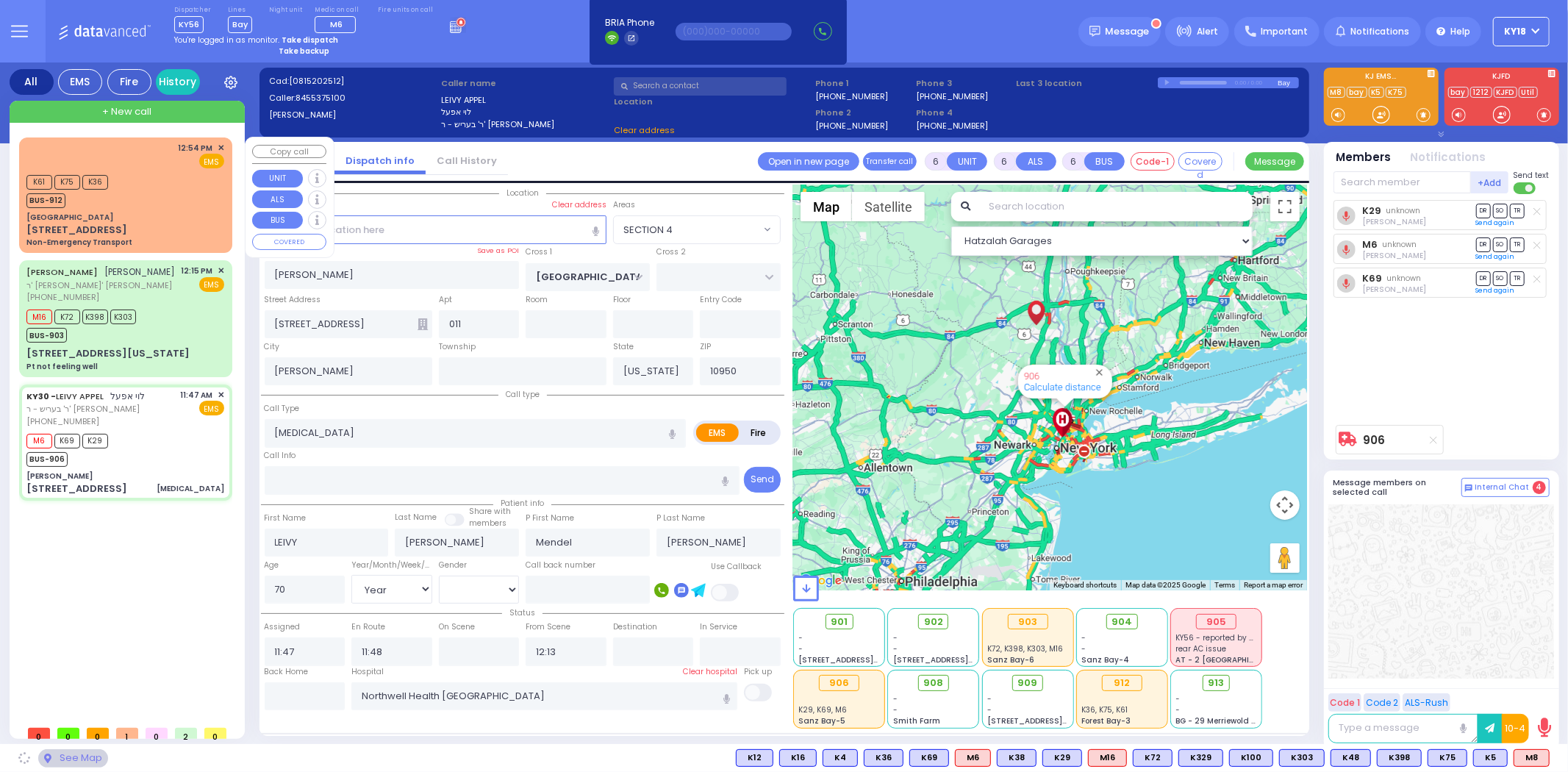
select select "SECTION 4"
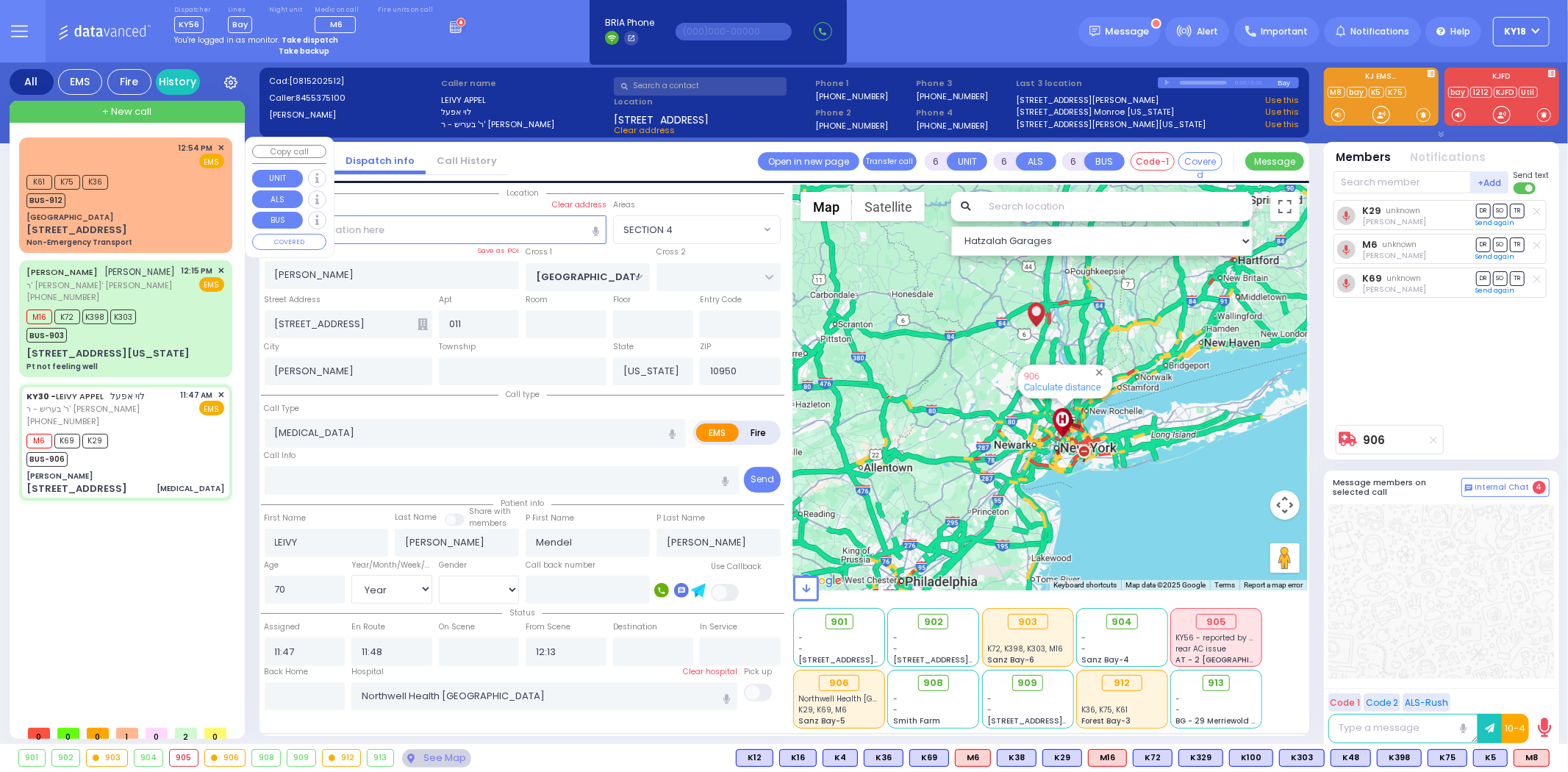
select select
radio input "true"
select select "Year"
select select "[DEMOGRAPHIC_DATA]"
select select "Hatzalah Garages"
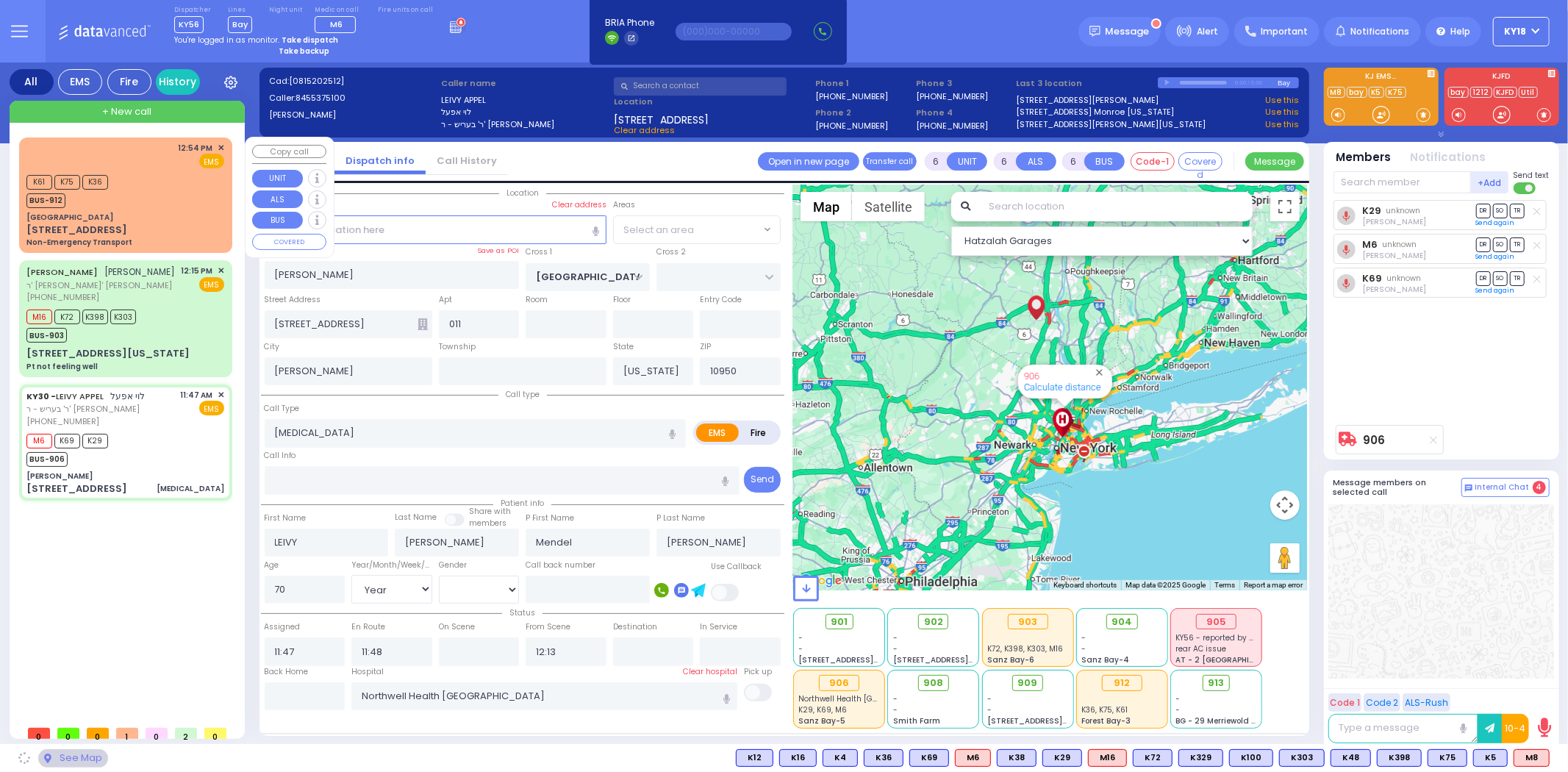
select select "SECTION 4"
select select
radio input "true"
select select "Year"
select select "[DEMOGRAPHIC_DATA]"
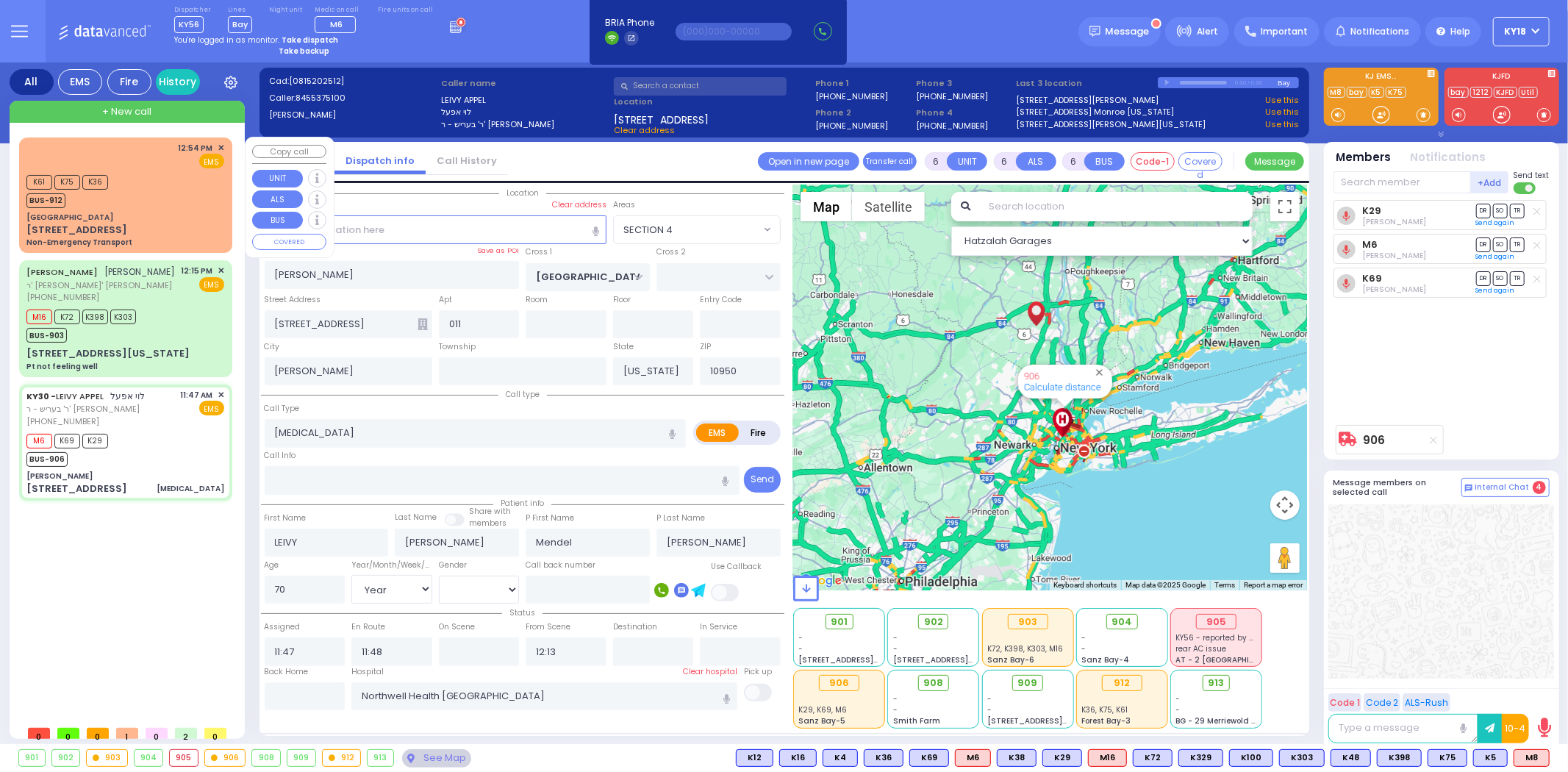
select select "Hatzalah Garages"
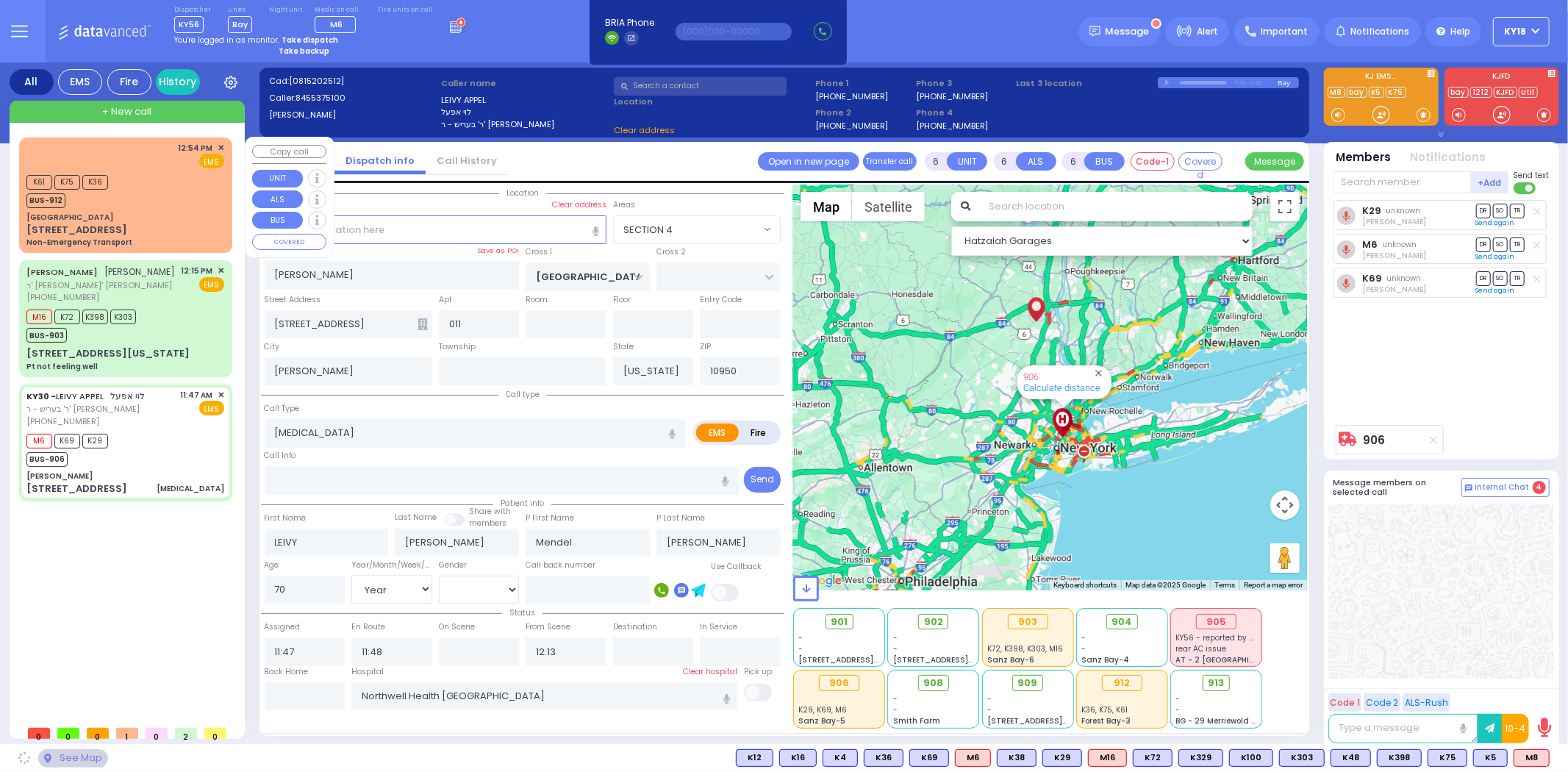
select select "SECTION 4"
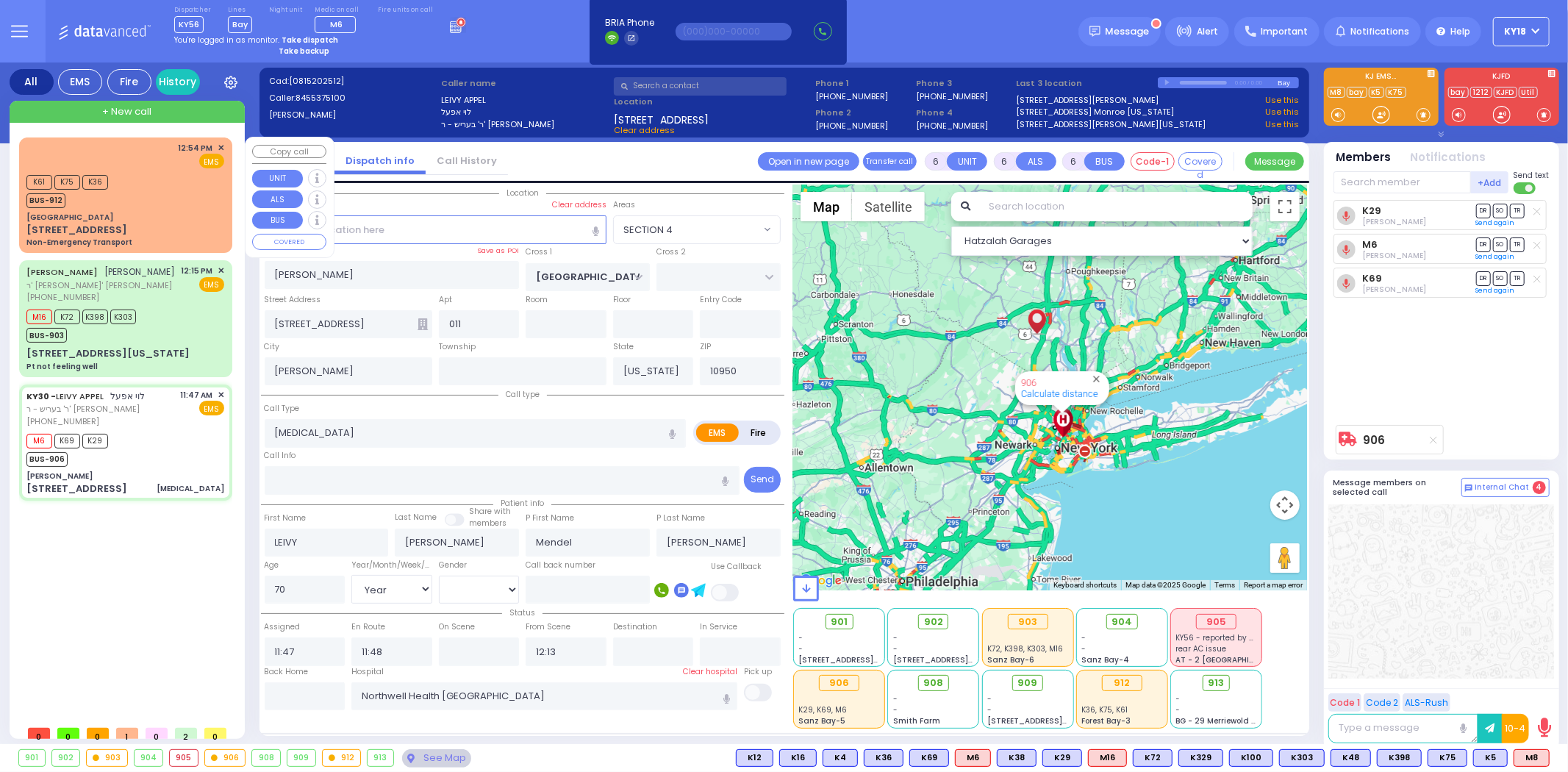
select select
radio input "true"
select select "Year"
select select "[DEMOGRAPHIC_DATA]"
select select "Hatzalah Garages"
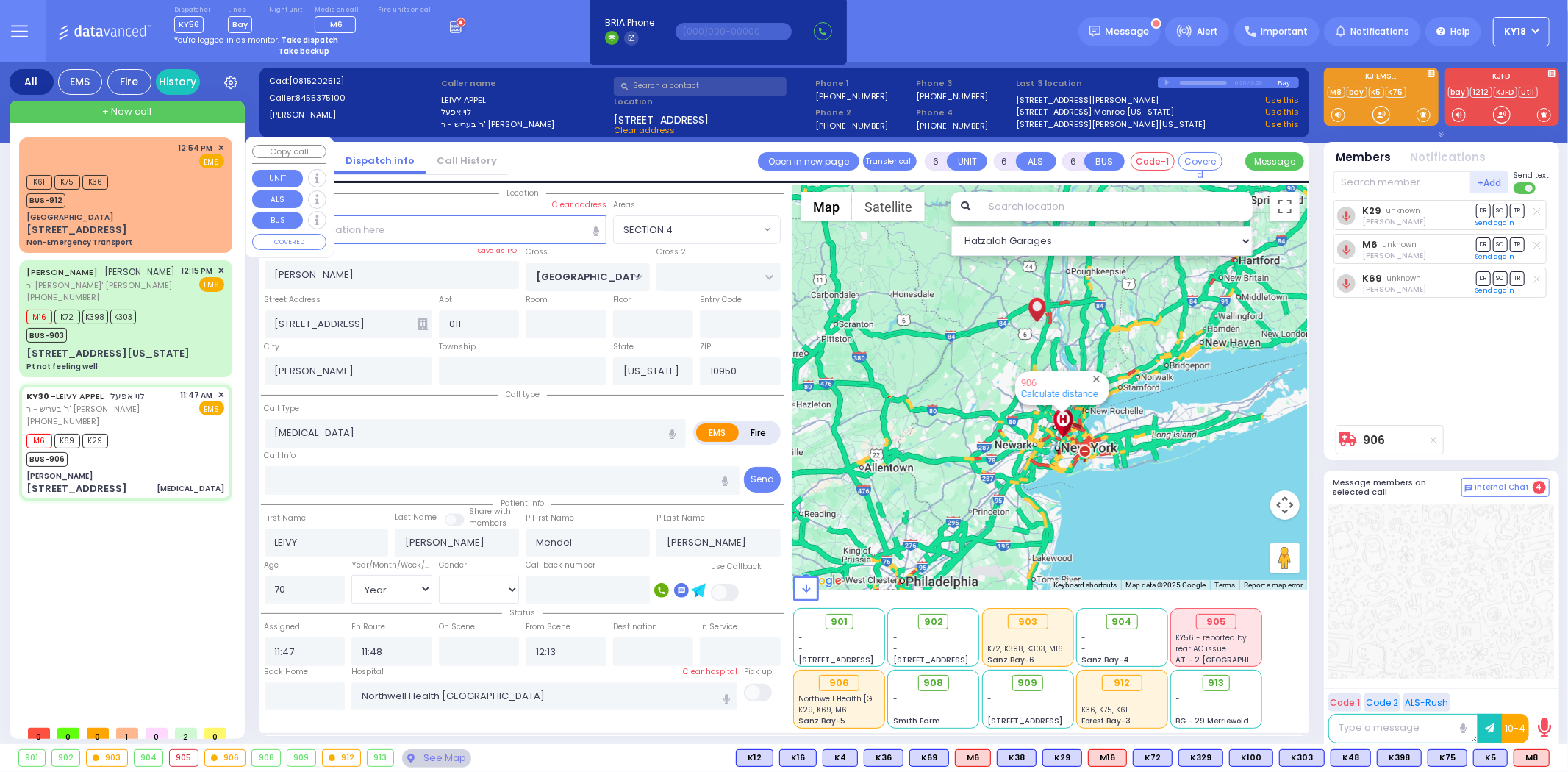
select select "SECTION 4"
select select
radio input "true"
select select "Year"
select select "[DEMOGRAPHIC_DATA]"
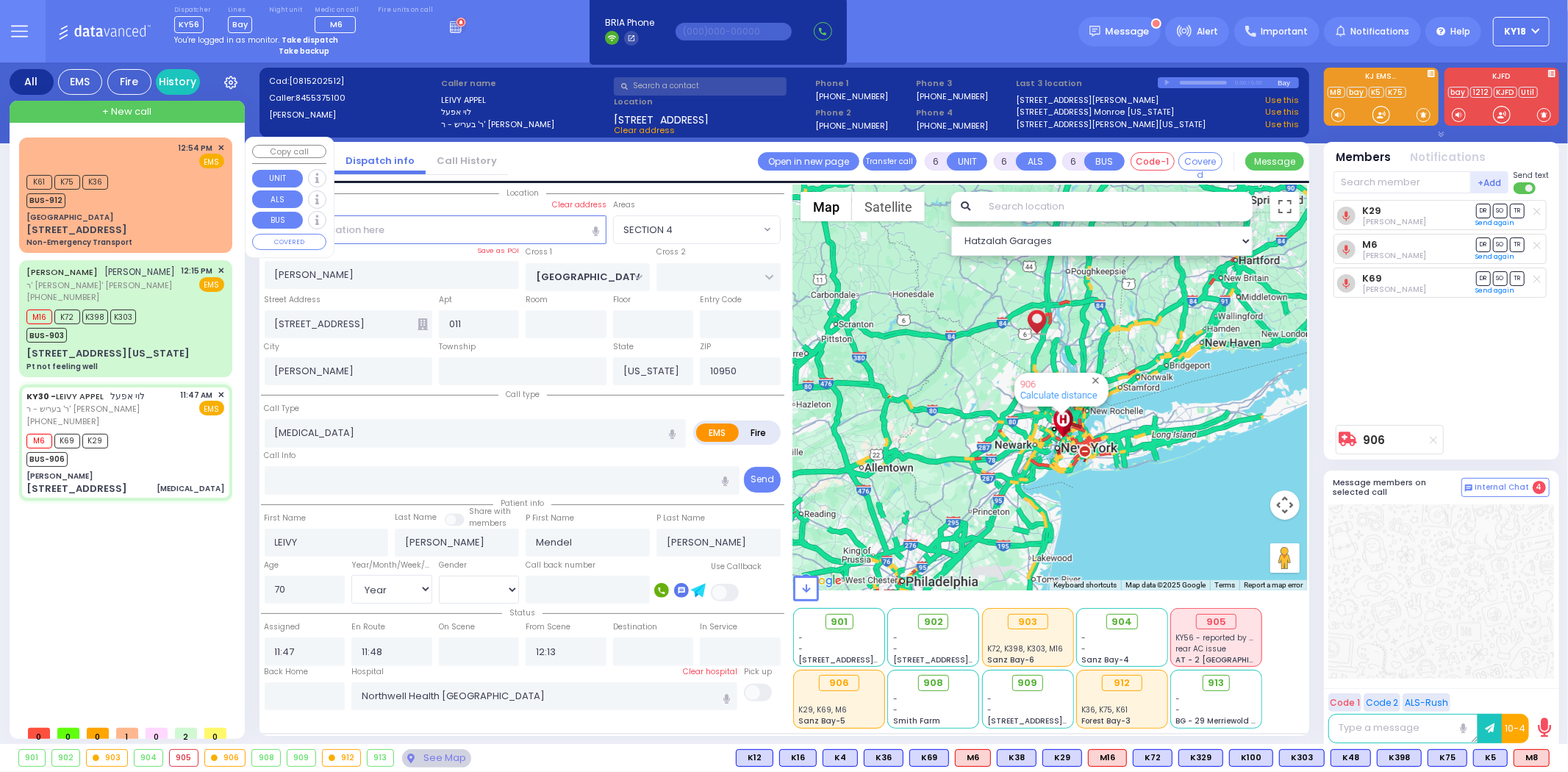
select select "Hatzalah Garages"
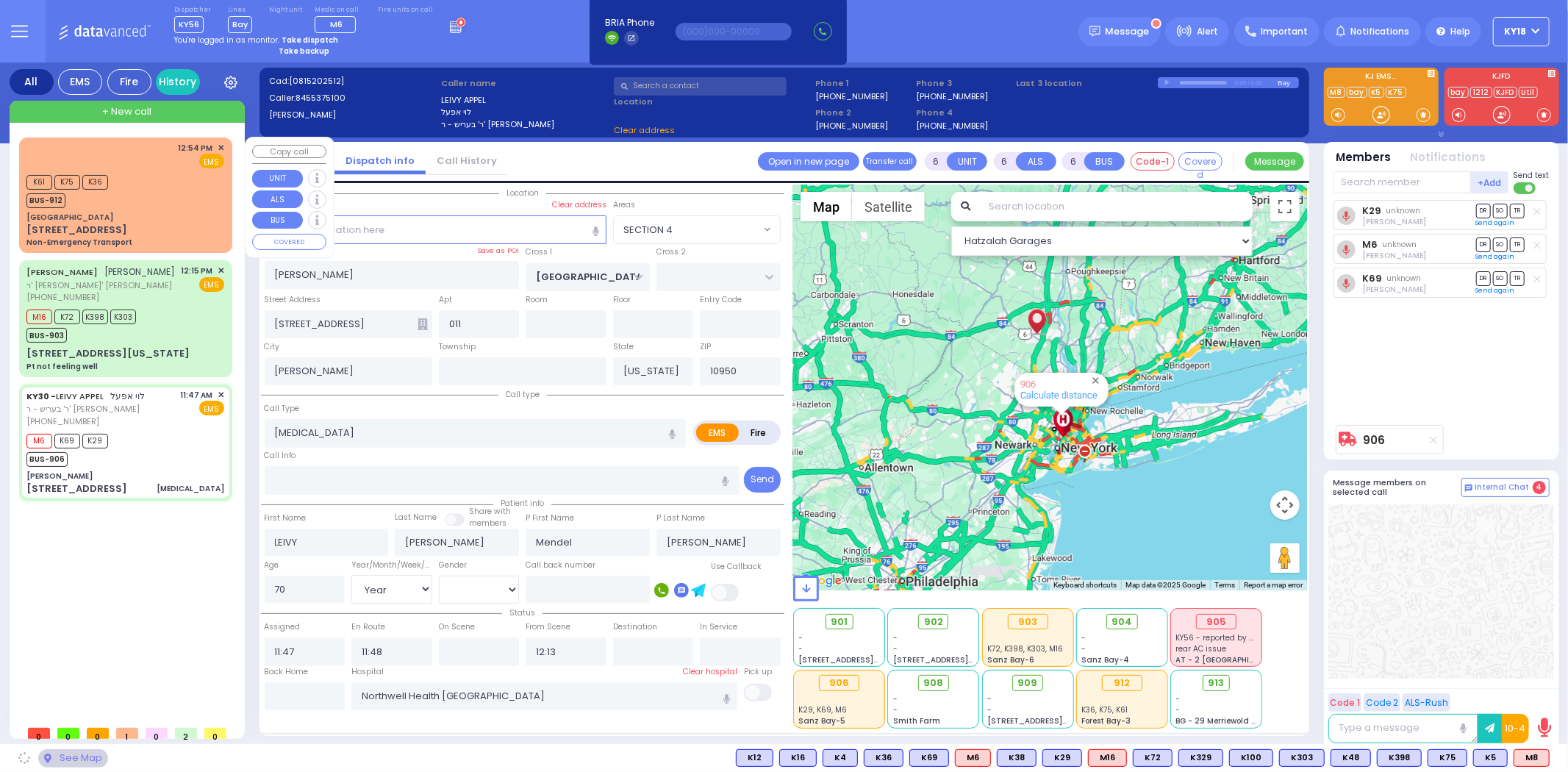
select select "SECTION 4"
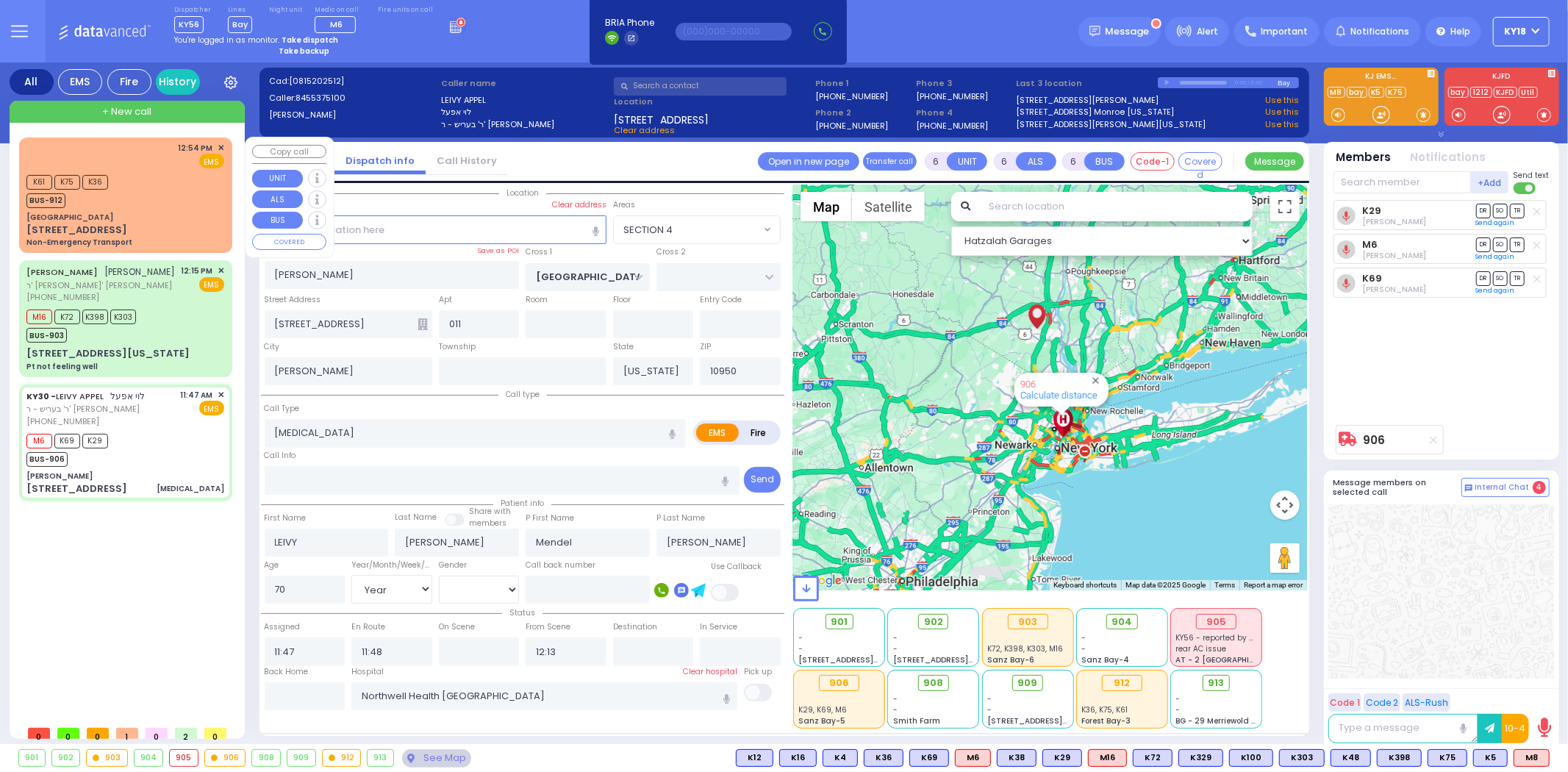
select select
radio input "true"
select select "Year"
select select "[DEMOGRAPHIC_DATA]"
select select "Hatzalah Garages"
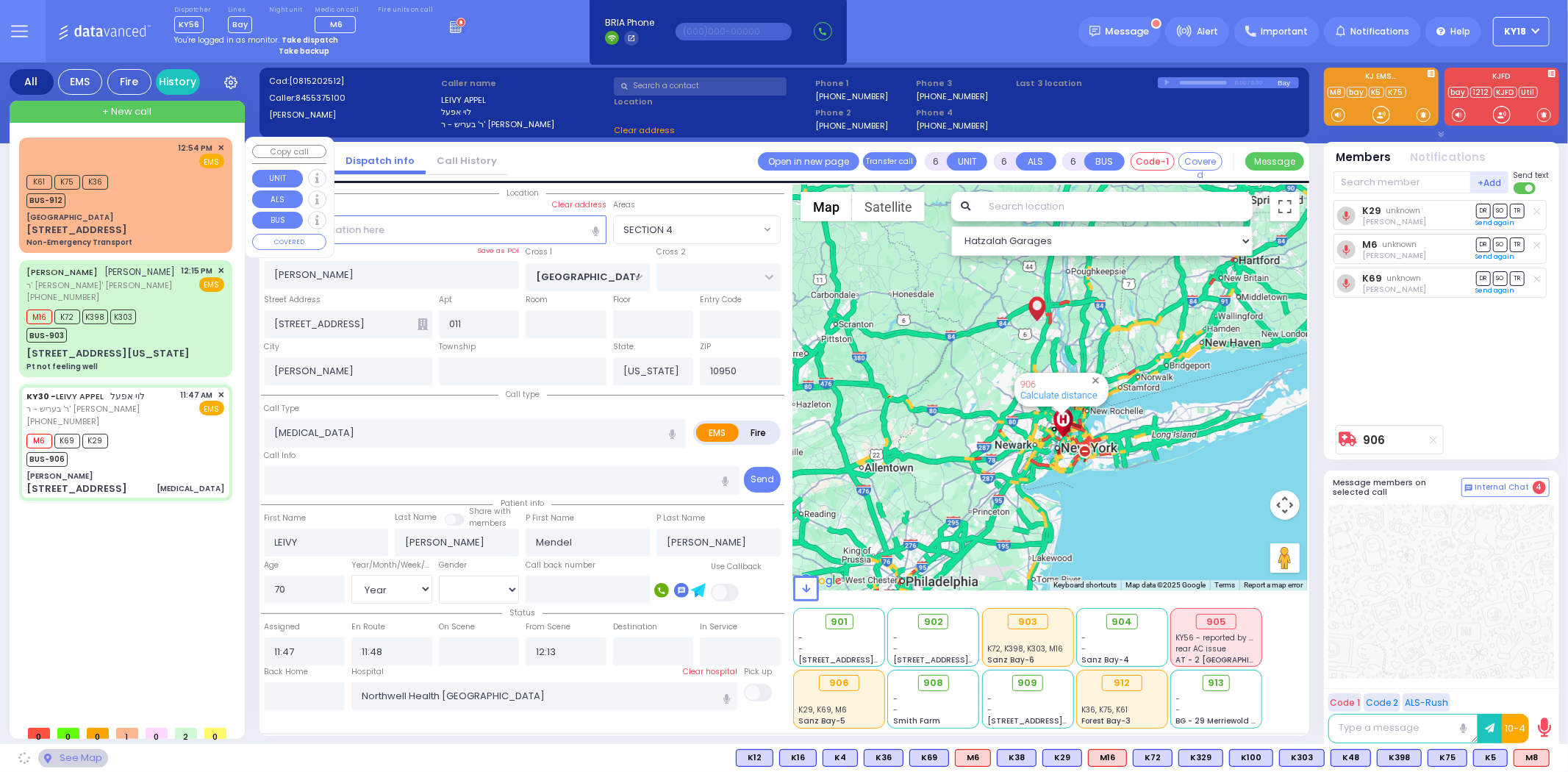
select select
radio input "true"
select select "Year"
select select "[DEMOGRAPHIC_DATA]"
select select "Hatzalah Garages"
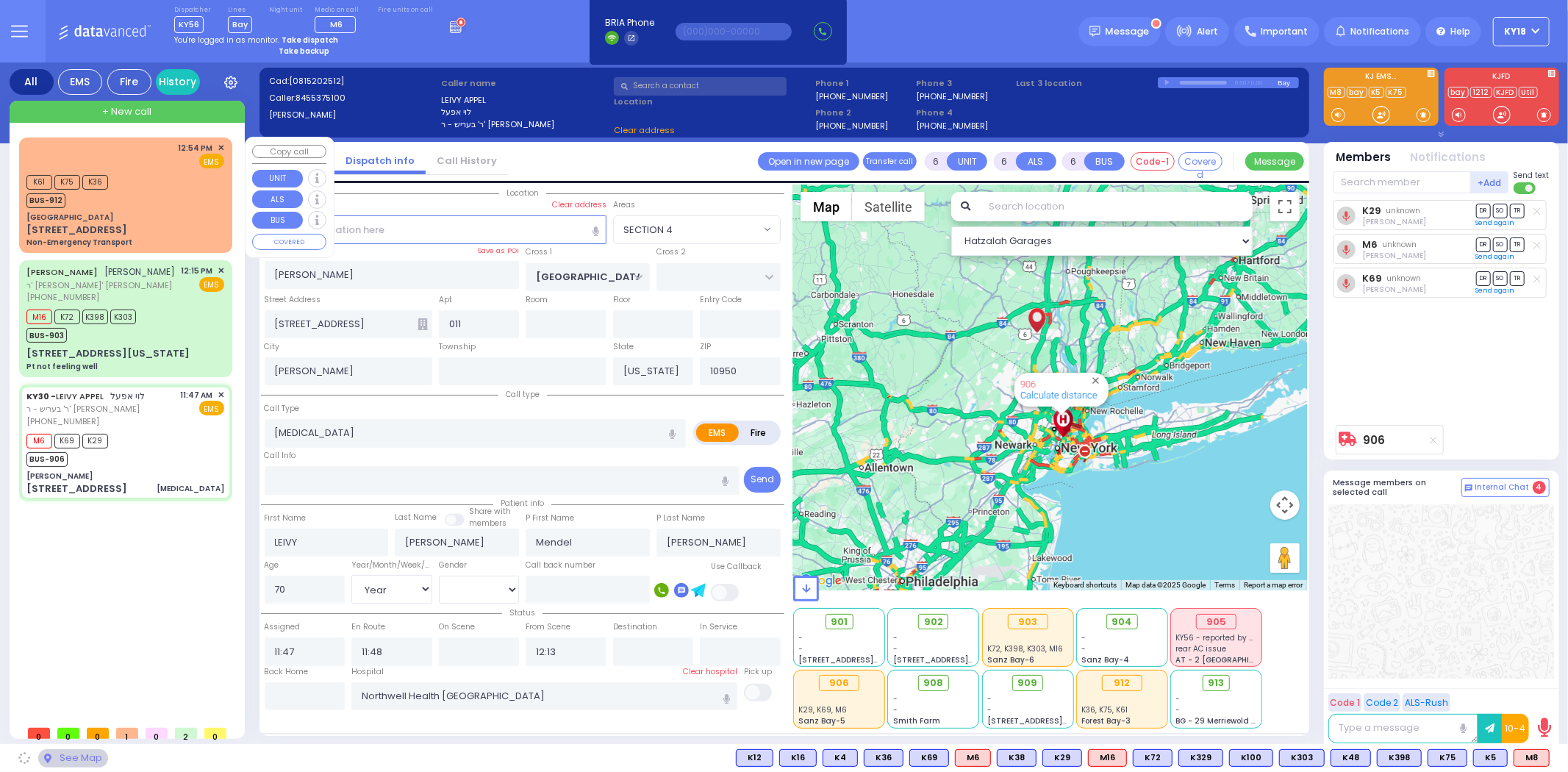
select select "SECTION 4"
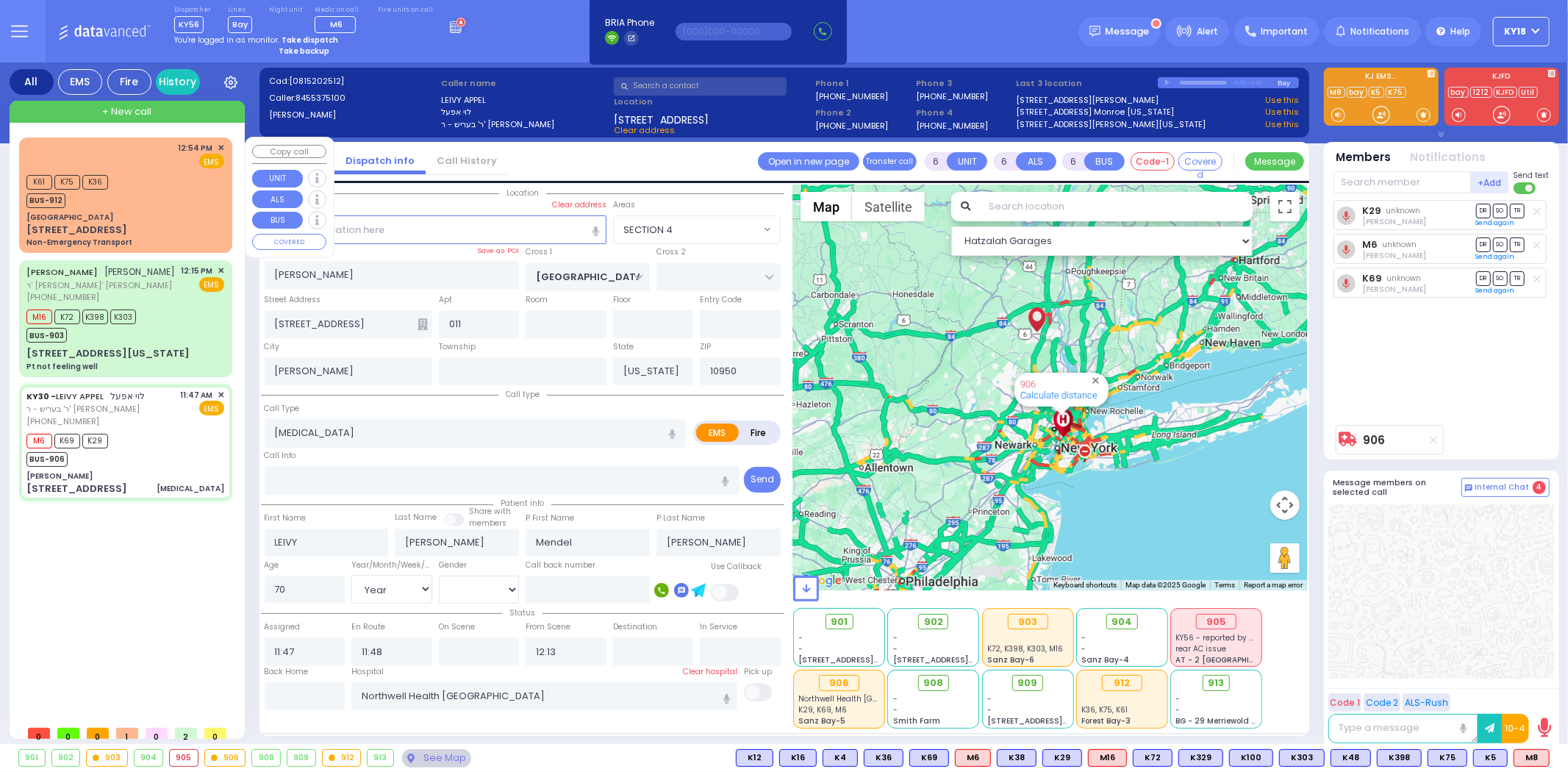
select select "SECTION 4"
select select
radio input "true"
select select "Year"
select select "[DEMOGRAPHIC_DATA]"
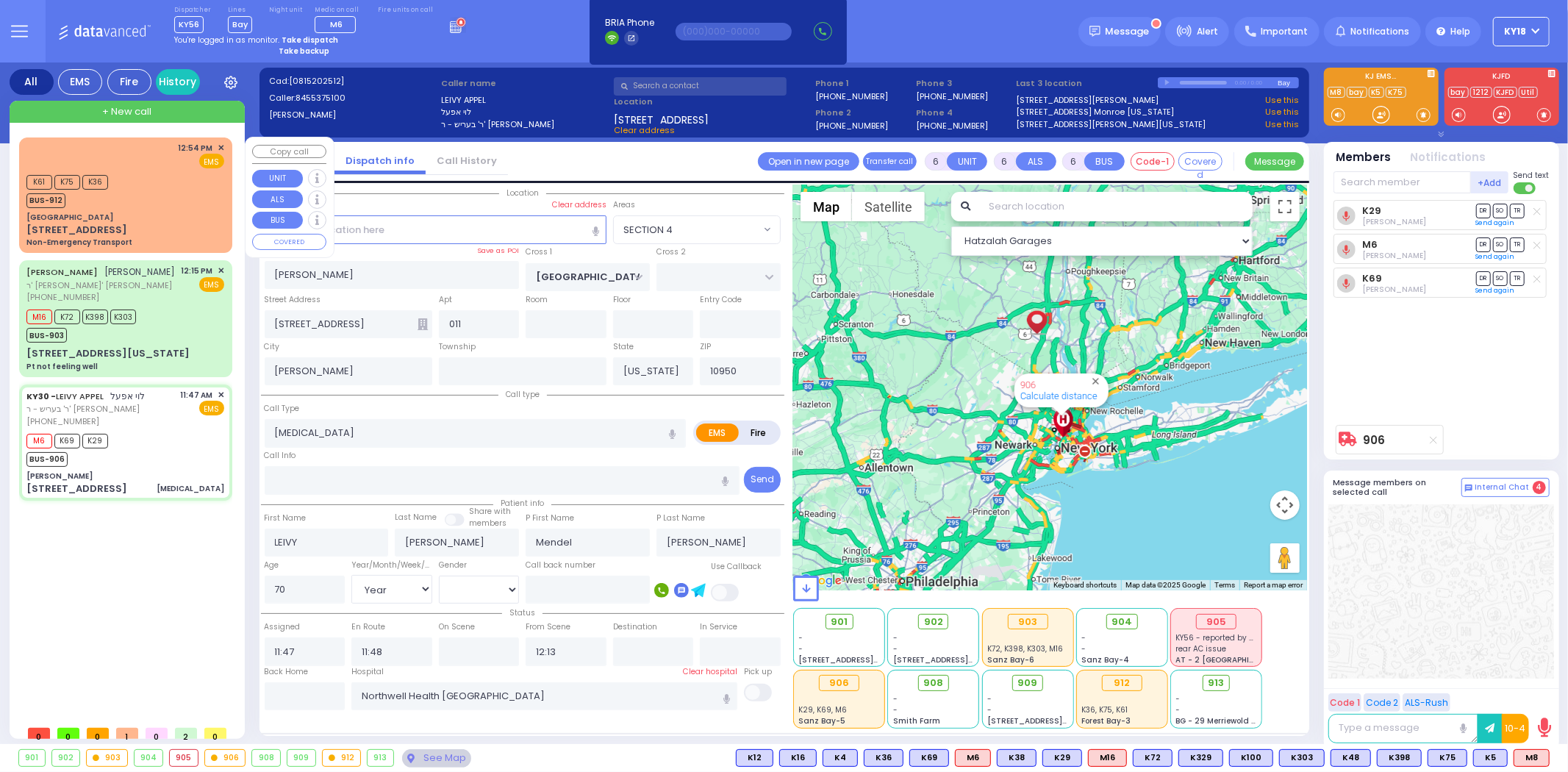
select select "Hatzalah Garages"
select select "SECTION 4"
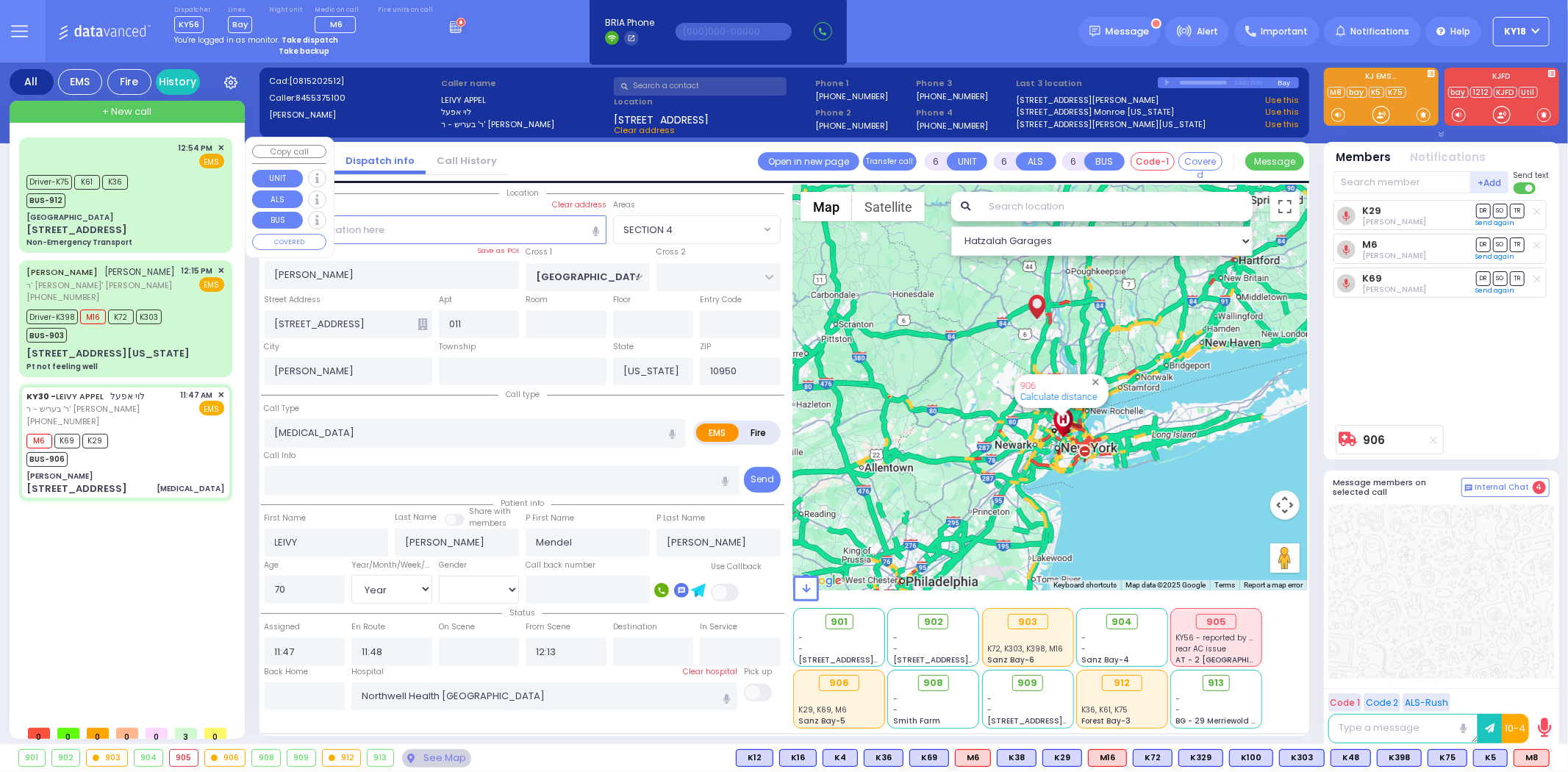
select select
radio input "true"
select select "Year"
select select "[DEMOGRAPHIC_DATA]"
select select "Hatzalah Garages"
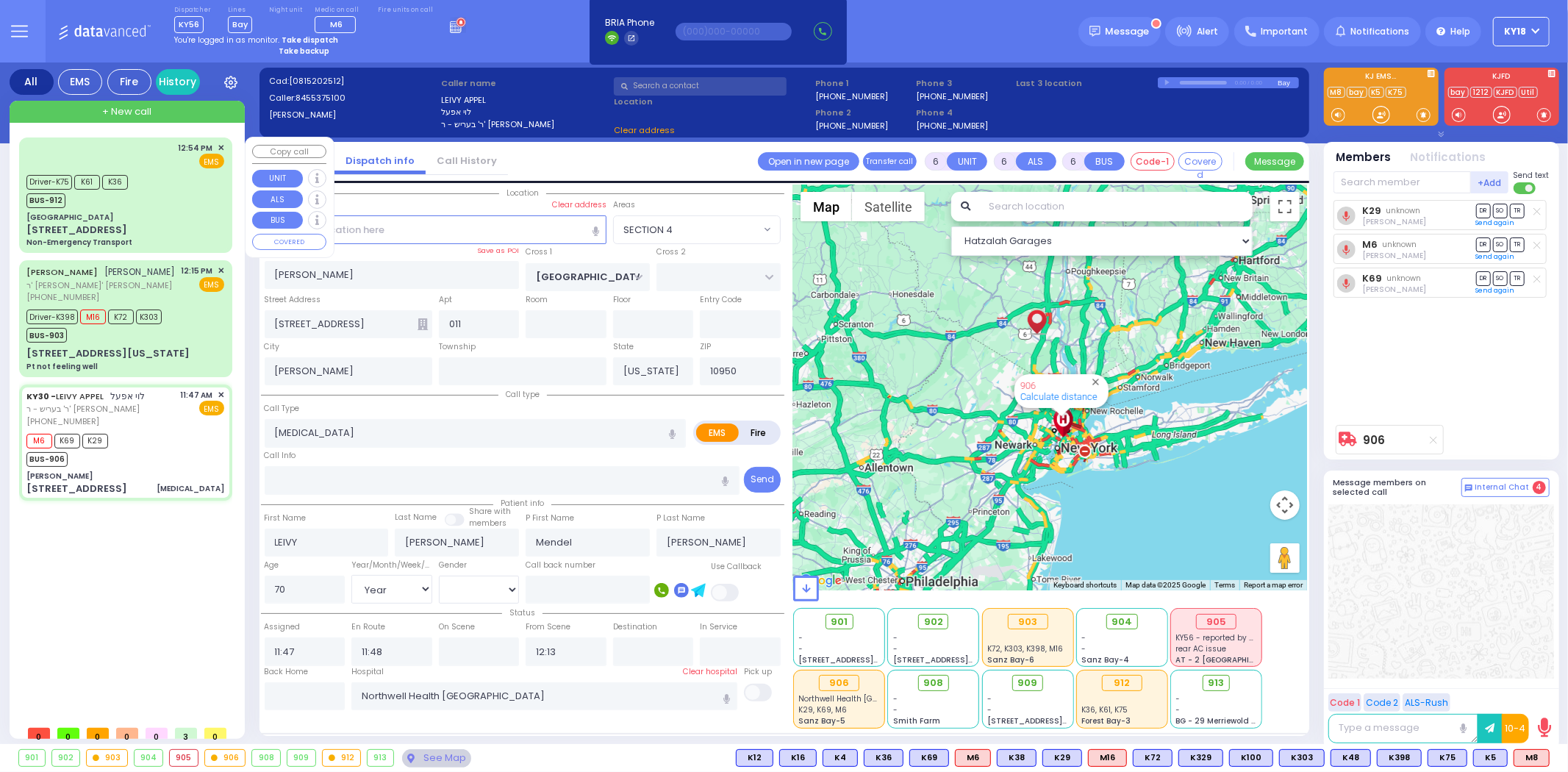
select select "SECTION 4"
select select
radio input "true"
select select "Year"
select select "[DEMOGRAPHIC_DATA]"
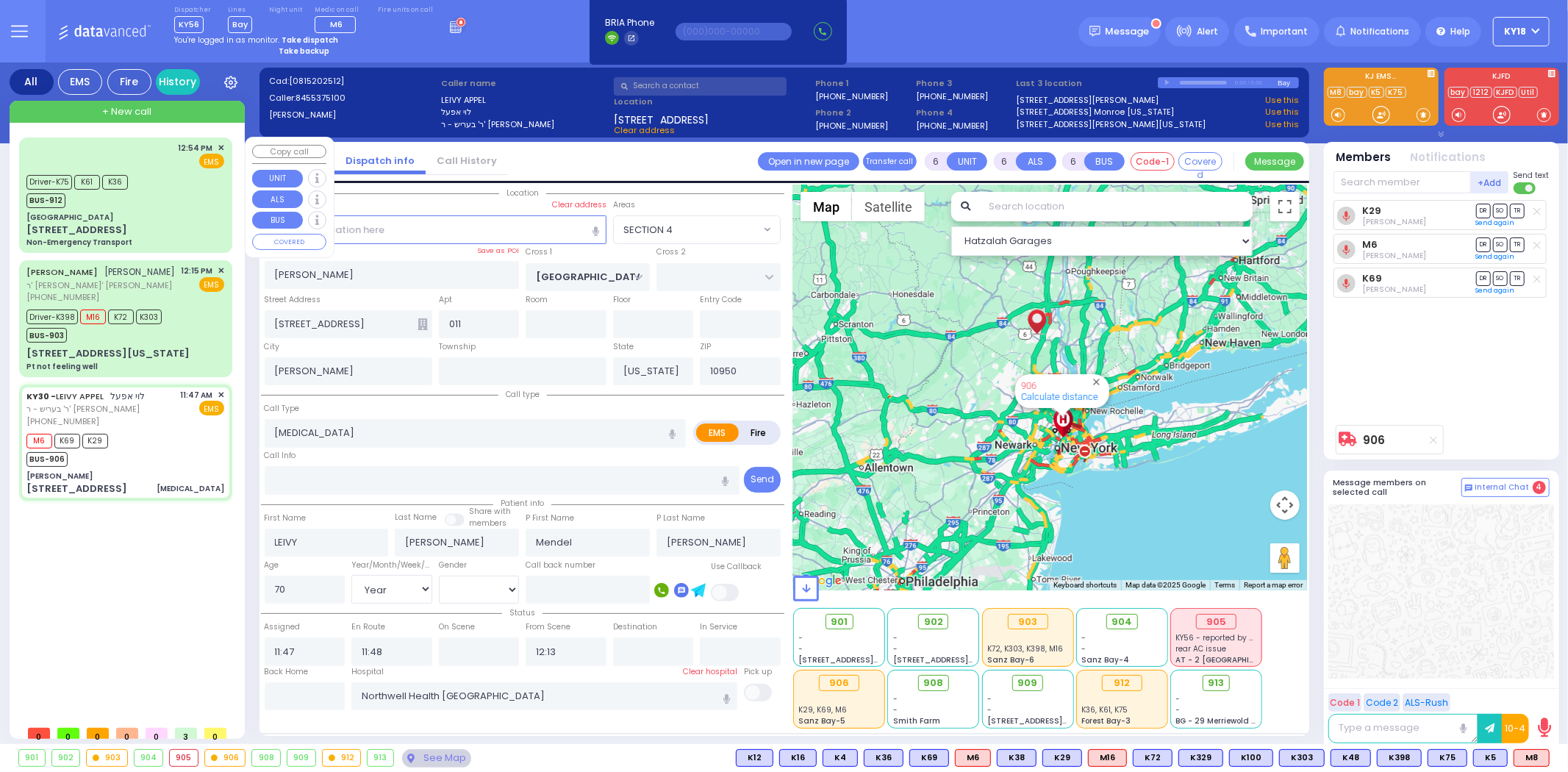
select select "Hatzalah Garages"
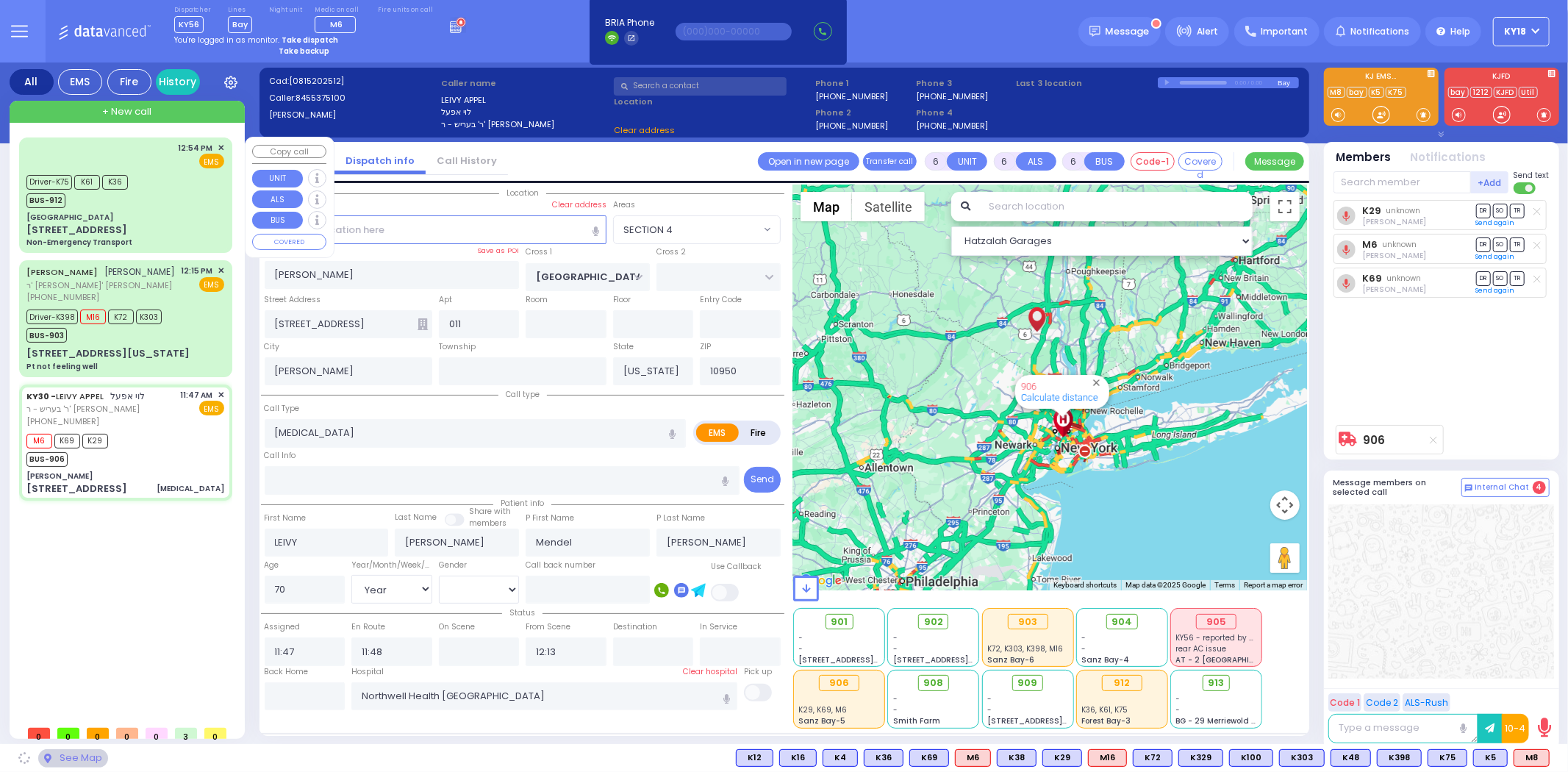
select select "SECTION 4"
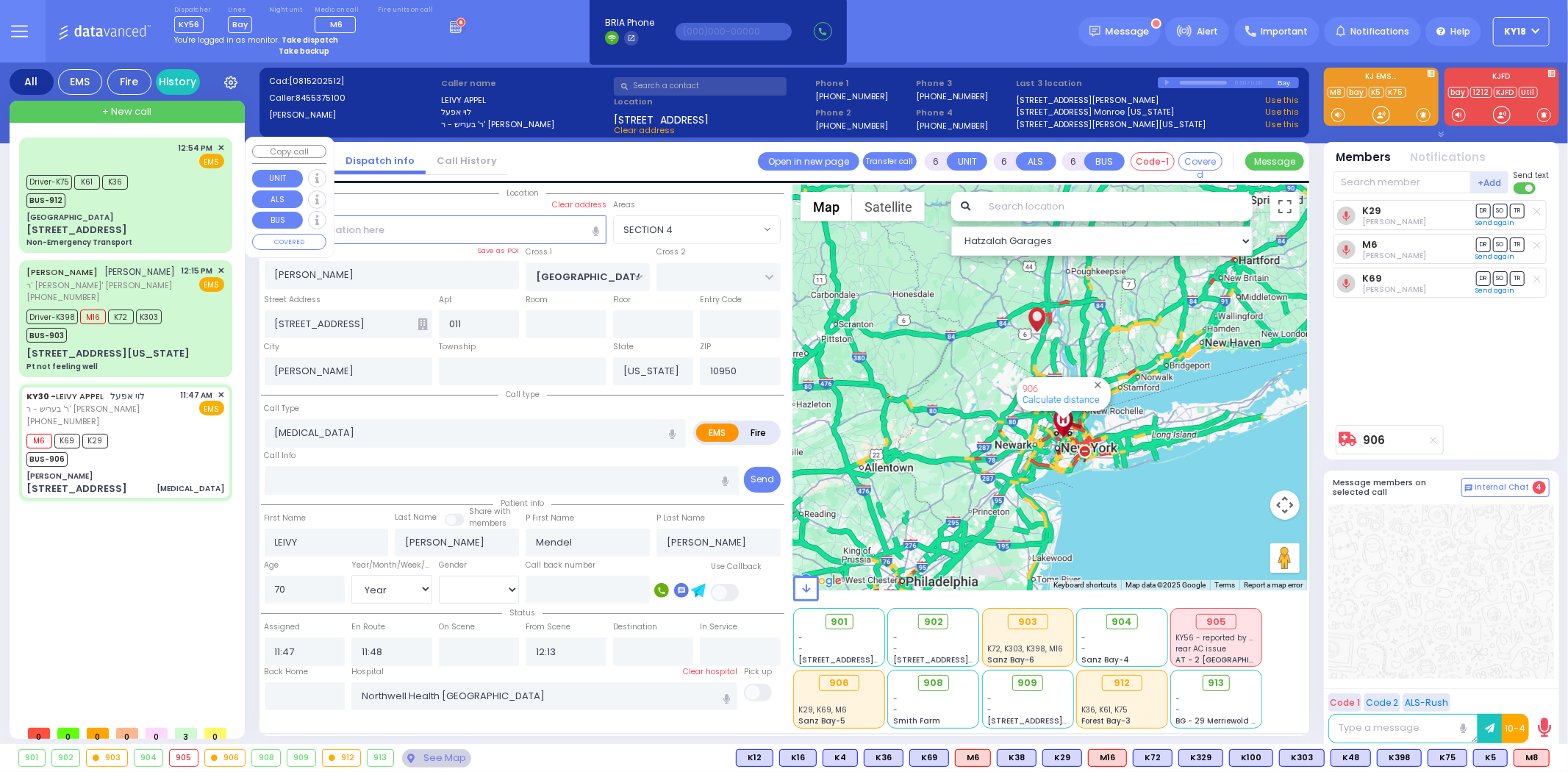
select select
radio input "true"
select select "Year"
select select "[DEMOGRAPHIC_DATA]"
select select "Hatzalah Garages"
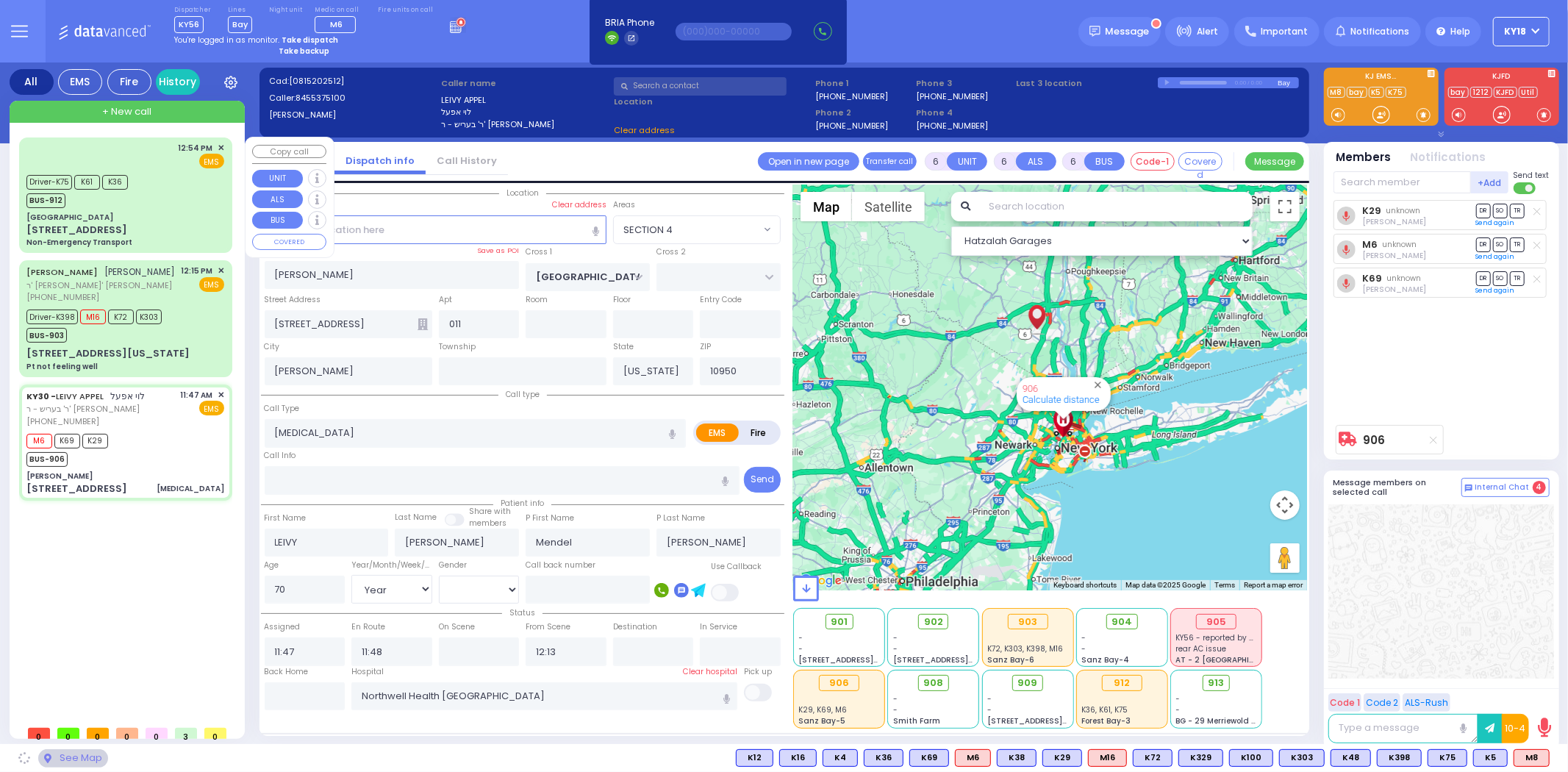
select select "SECTION 4"
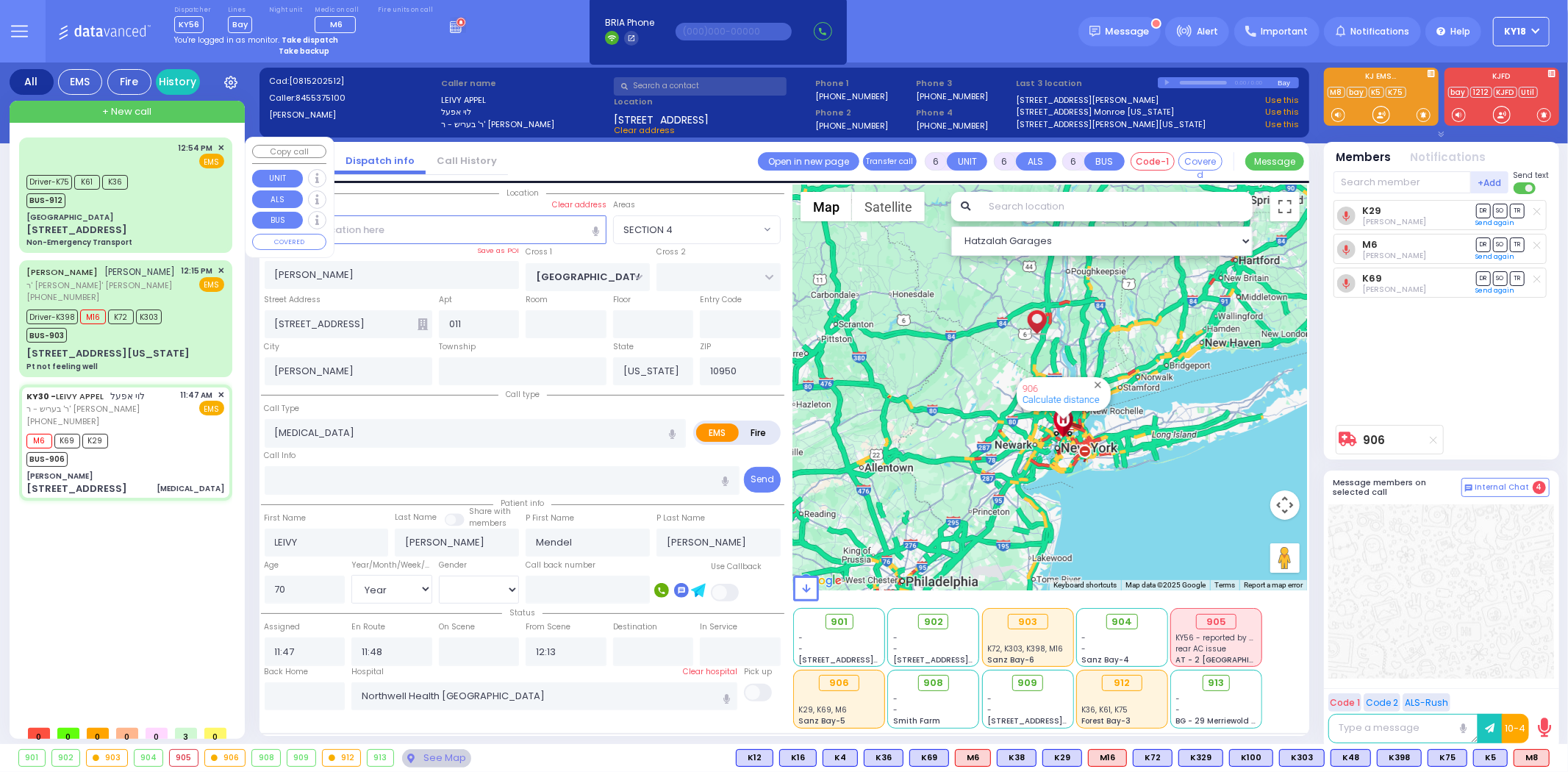
select select
radio input "true"
select select "Year"
select select "[DEMOGRAPHIC_DATA]"
select select "SECTION 4"
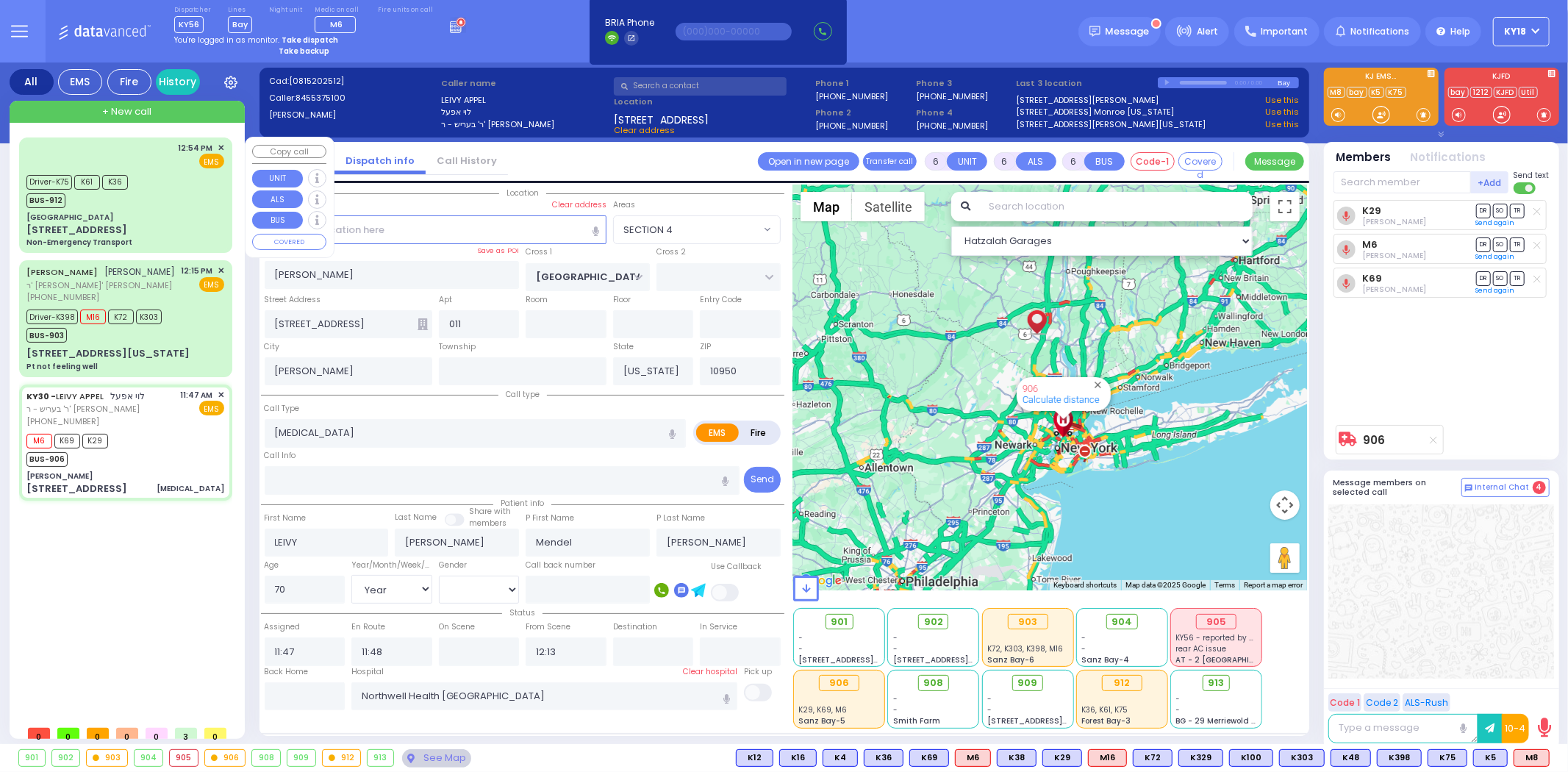
select select "Hatzalah Garages"
select select
radio input "true"
select select "Year"
select select "[DEMOGRAPHIC_DATA]"
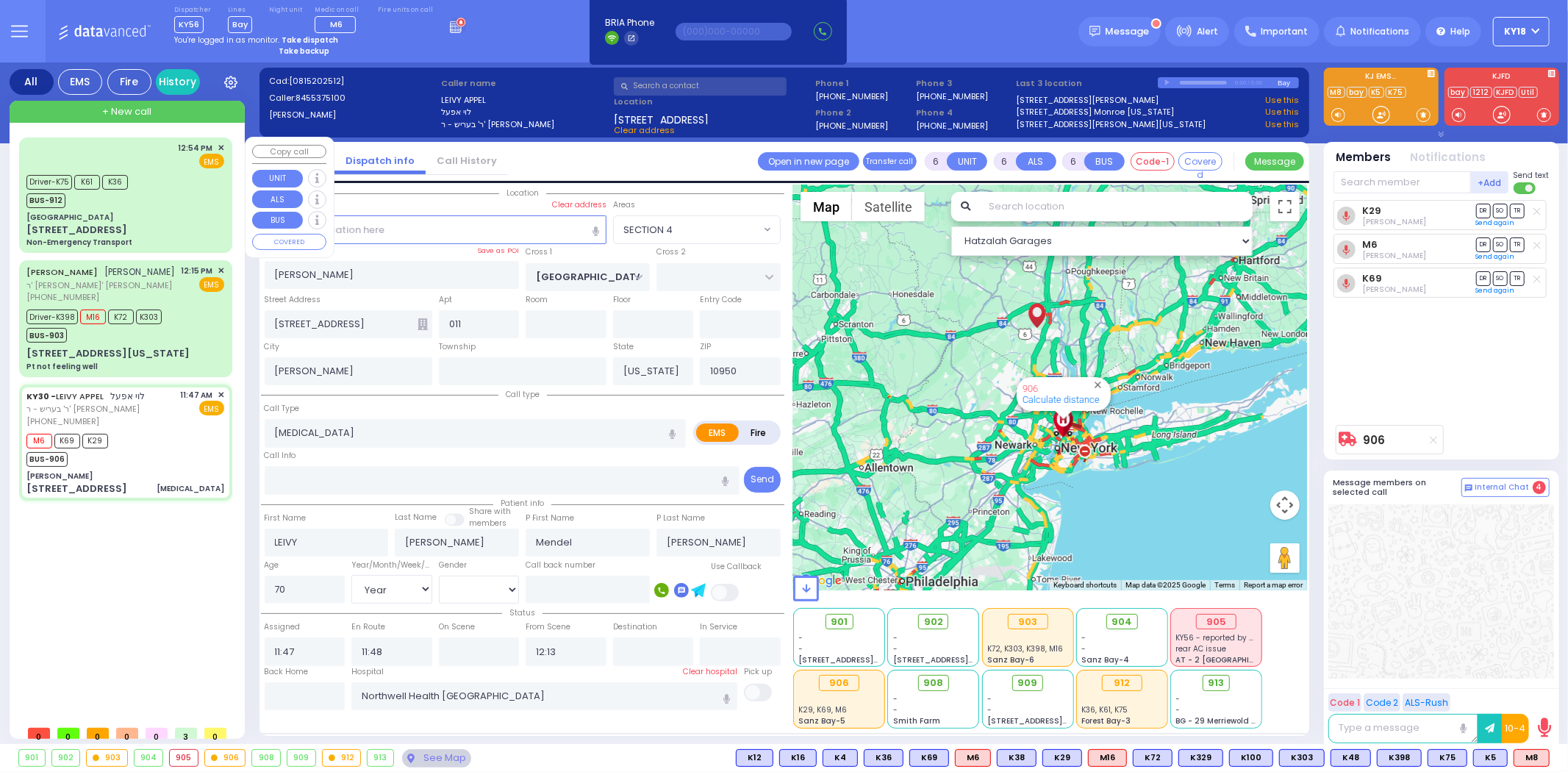
select select "Hatzalah Garages"
select select "SECTION 4"
select select
radio input "true"
select select "Year"
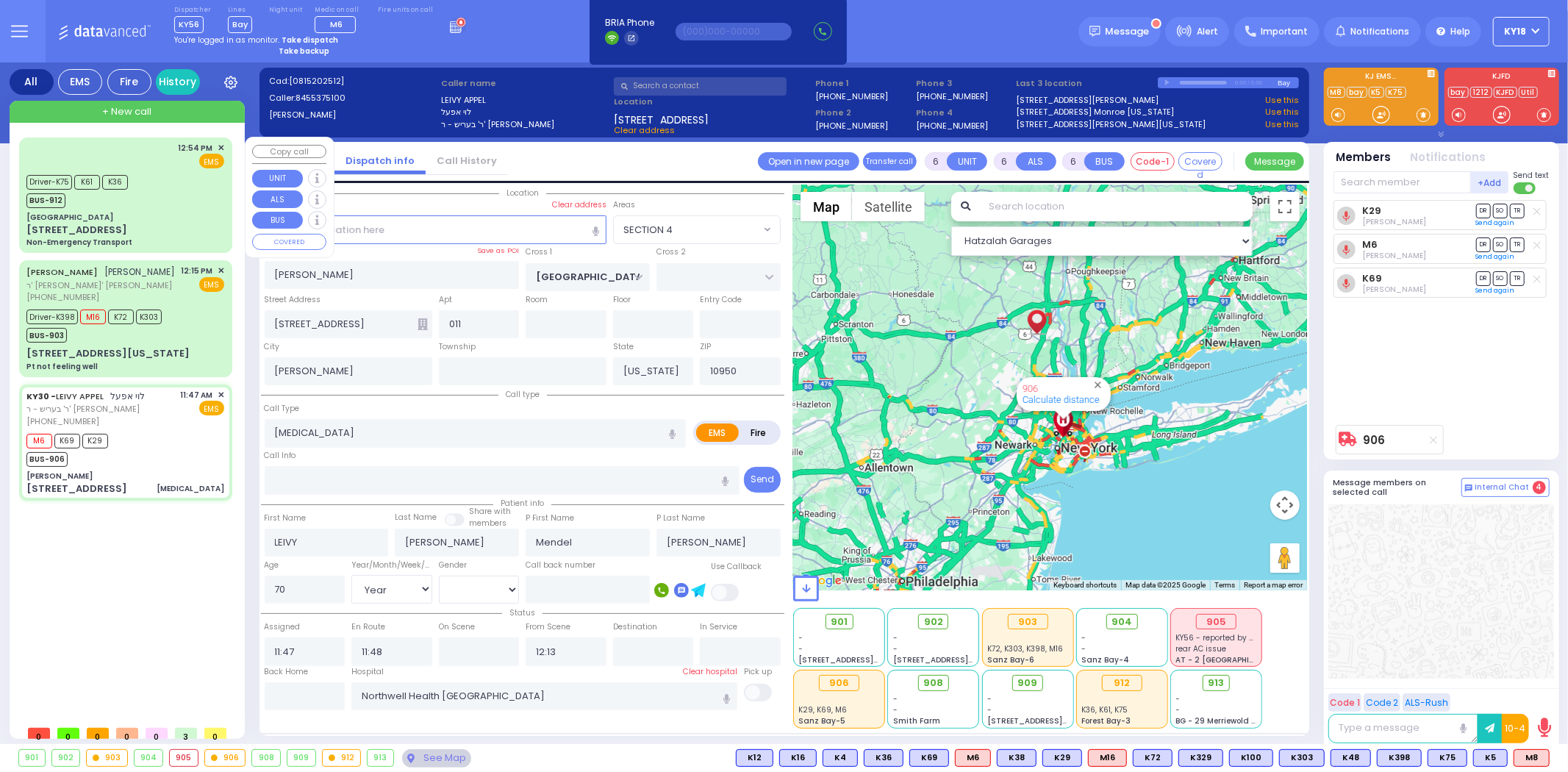
select select "[DEMOGRAPHIC_DATA]"
select select "Hatzalah Garages"
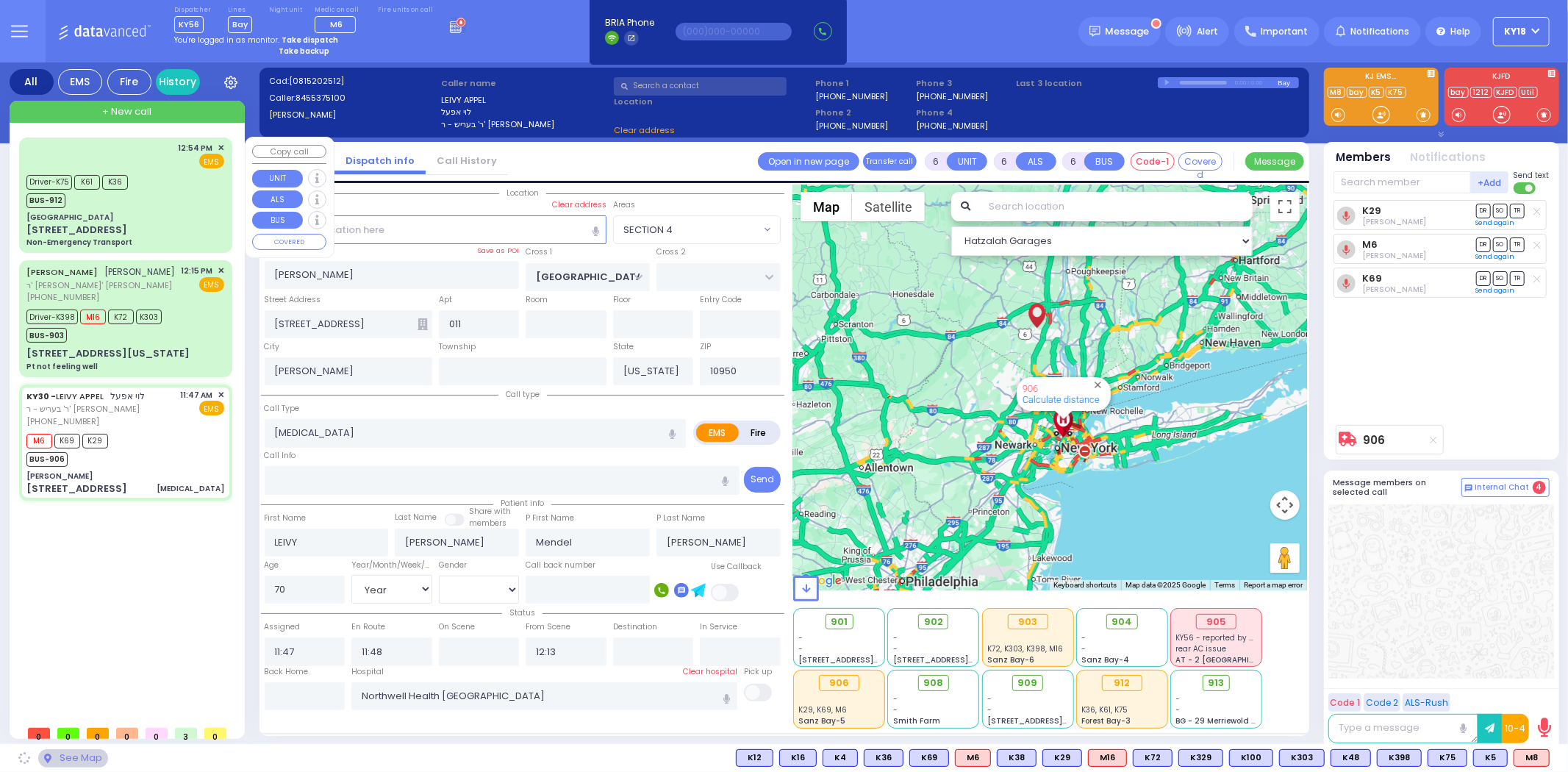
select select "SECTION 4"
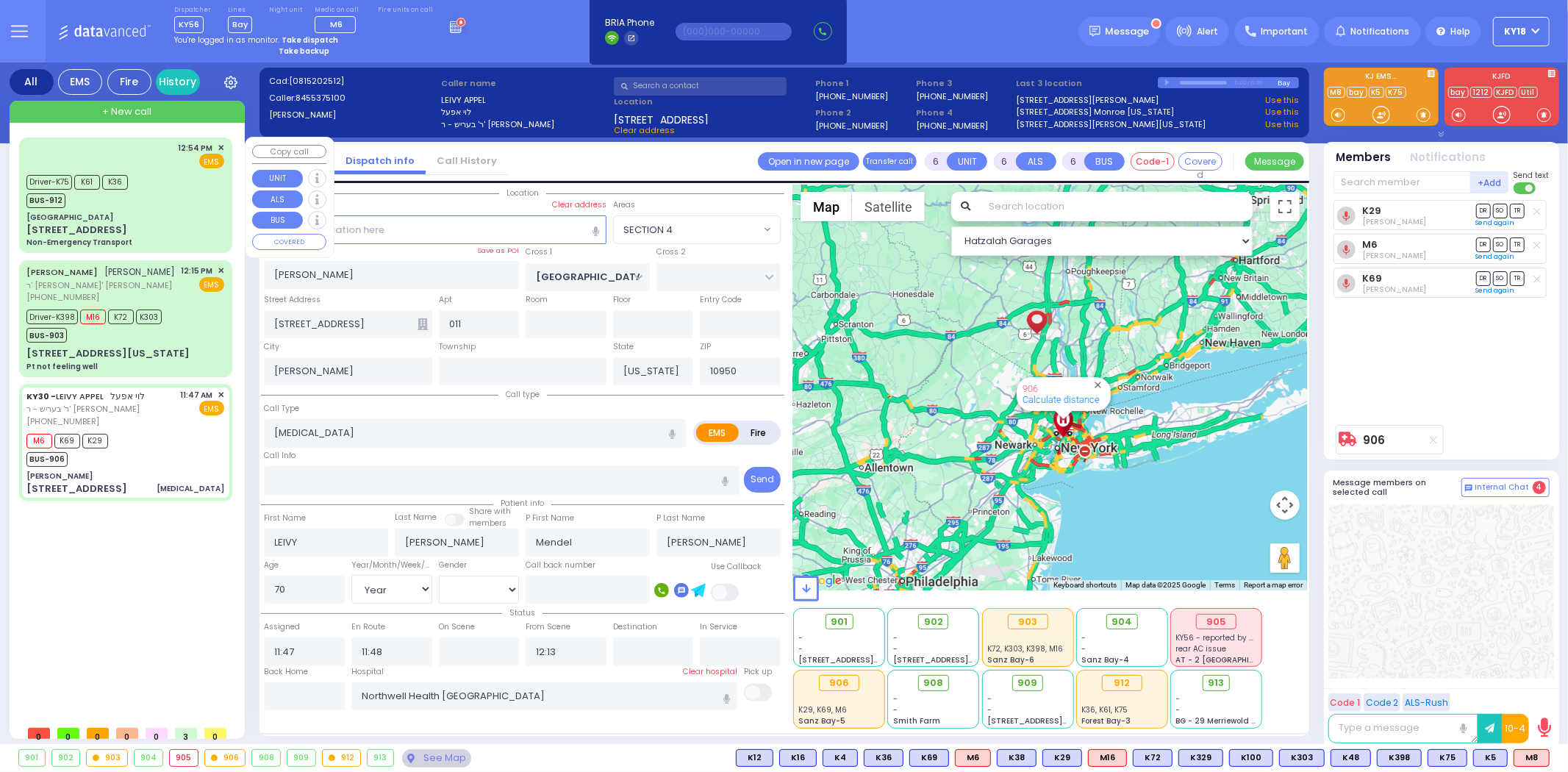
select select
radio input "true"
select select "Year"
select select "[DEMOGRAPHIC_DATA]"
select select "Hatzalah Garages"
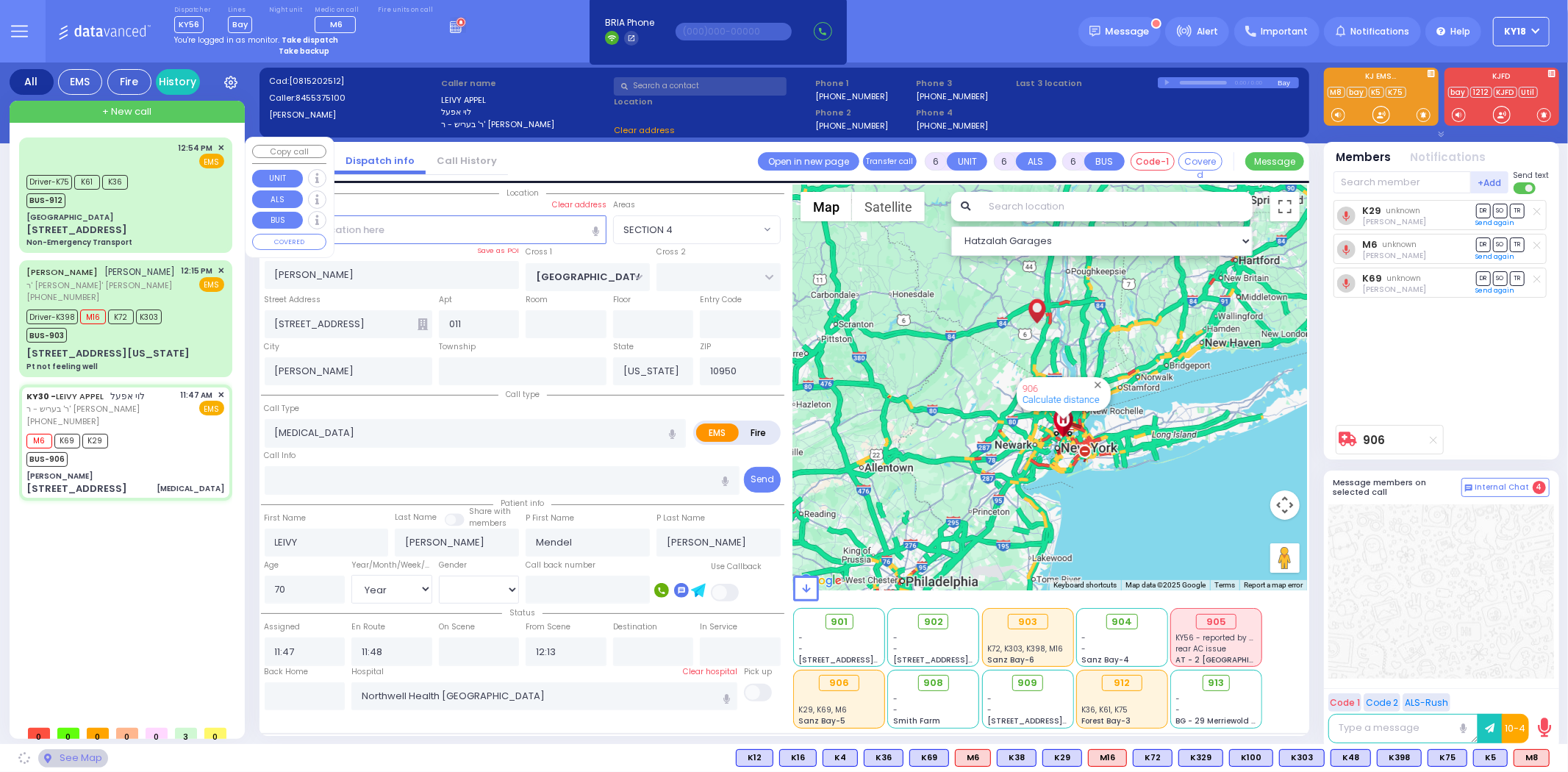
select select "SECTION 4"
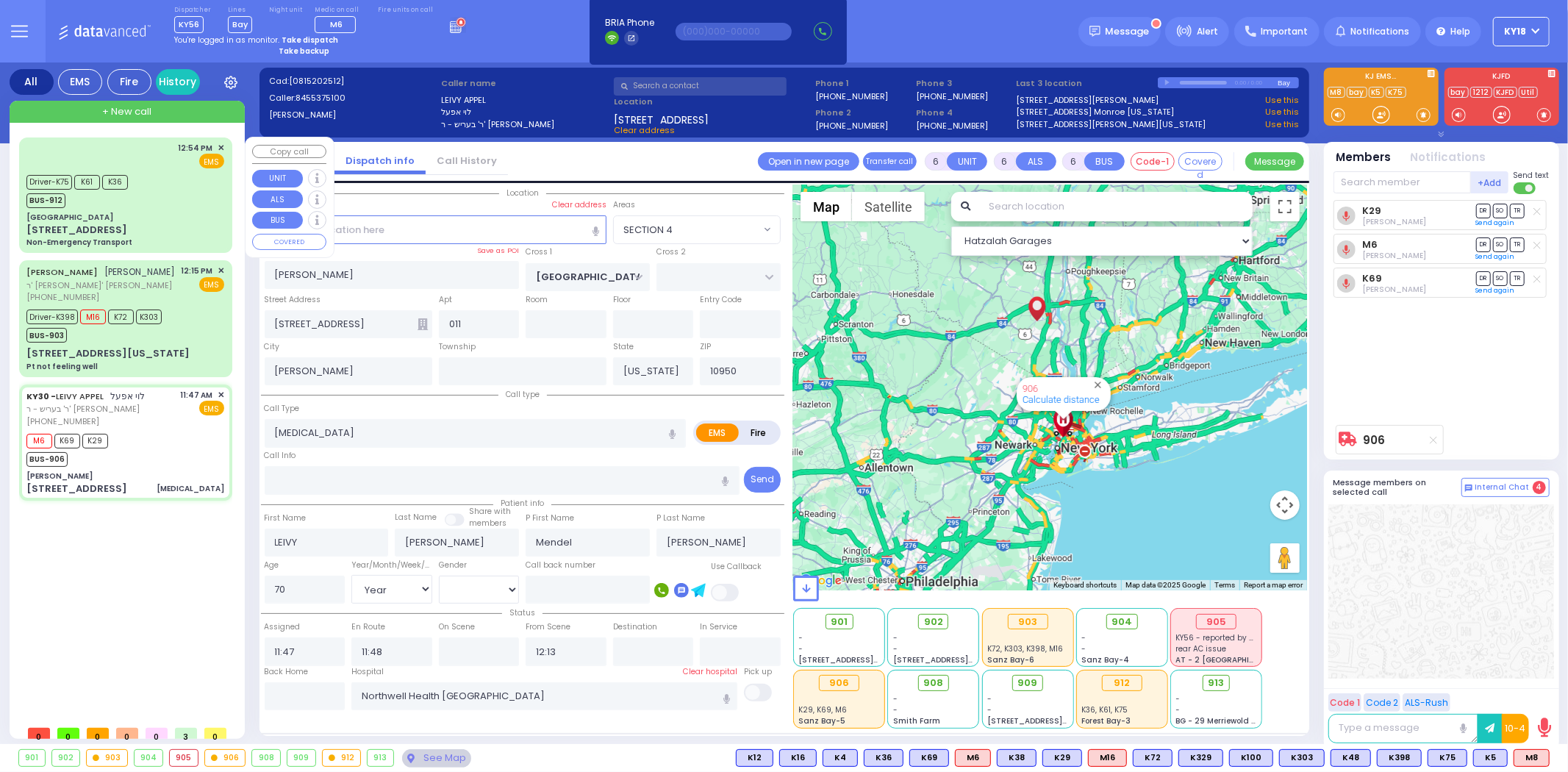
select select
radio input "true"
select select "Year"
select select "[DEMOGRAPHIC_DATA]"
select select "Hatzalah Garages"
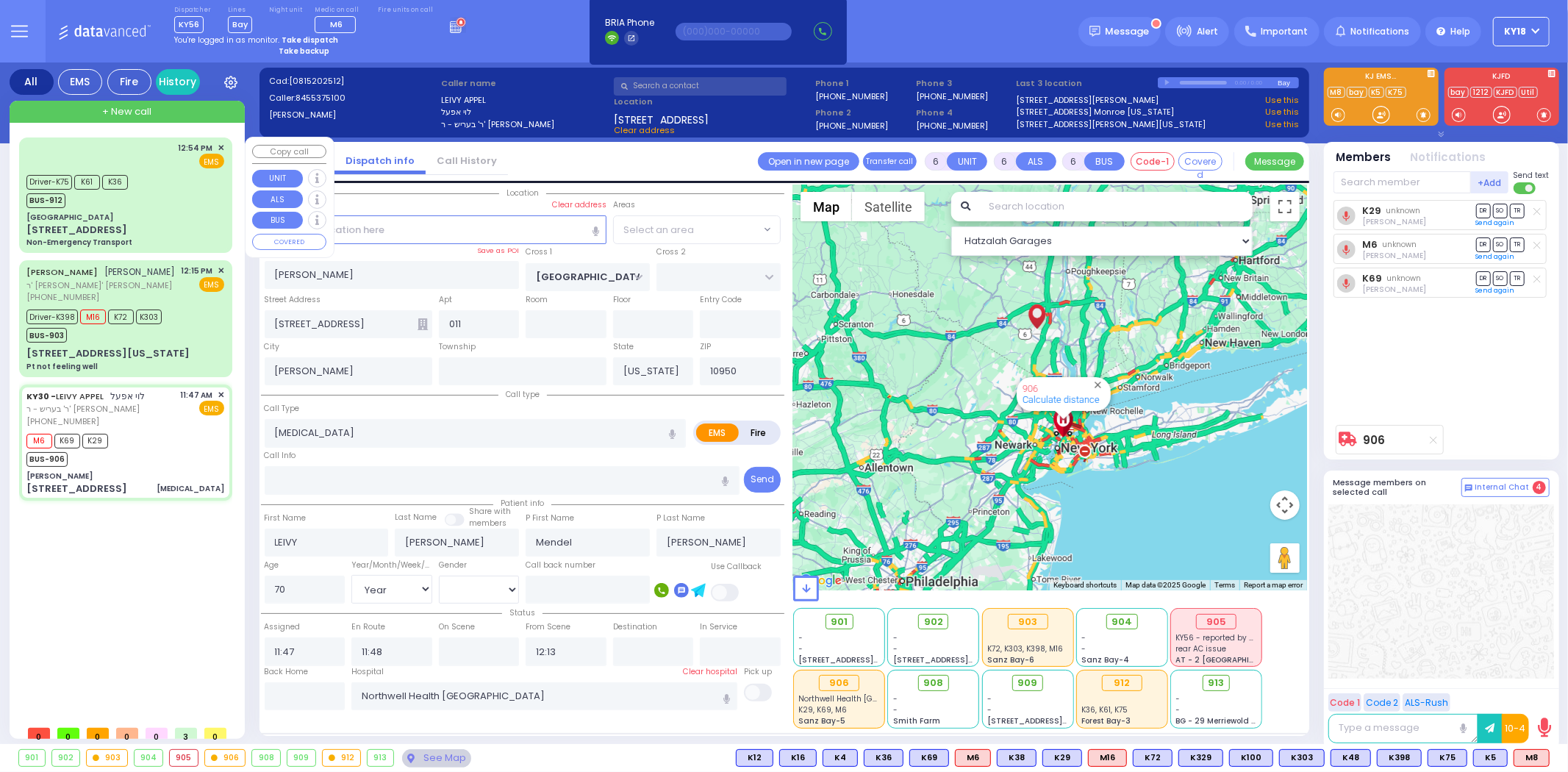
select select
radio input "true"
select select "Year"
select select "[DEMOGRAPHIC_DATA]"
select select "SECTION 4"
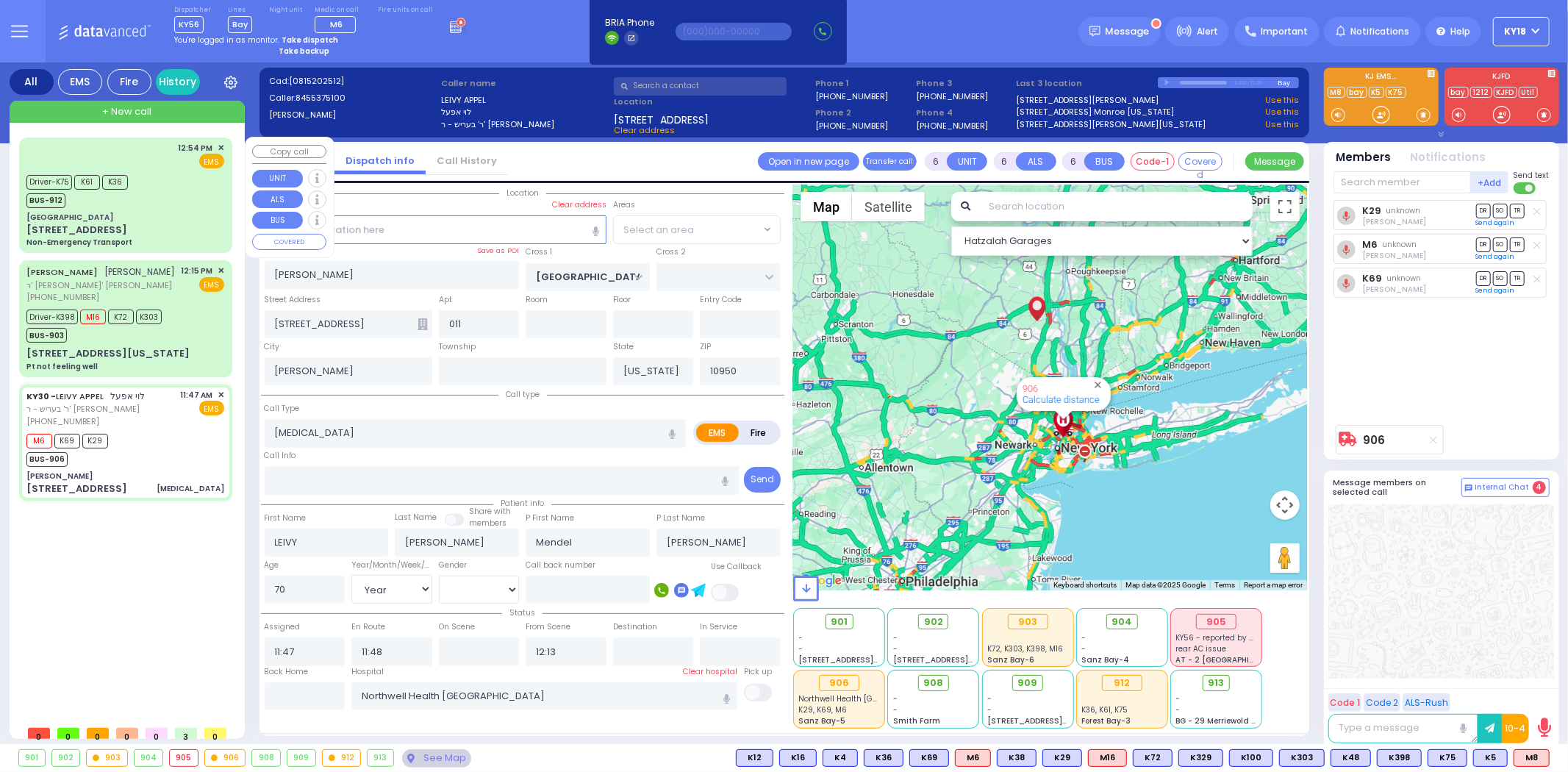
select select "Hatzalah Garages"
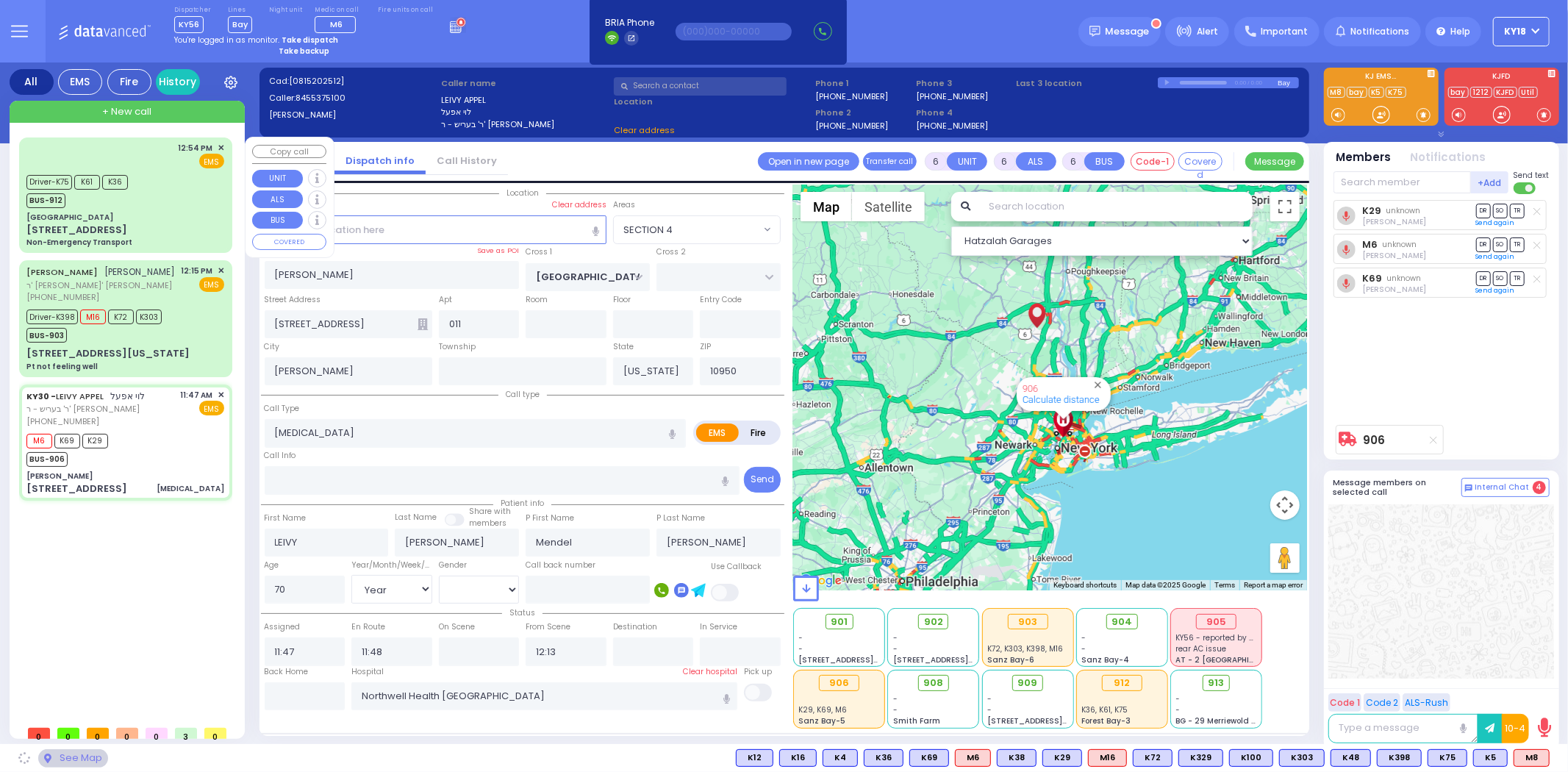
select select "SECTION 4"
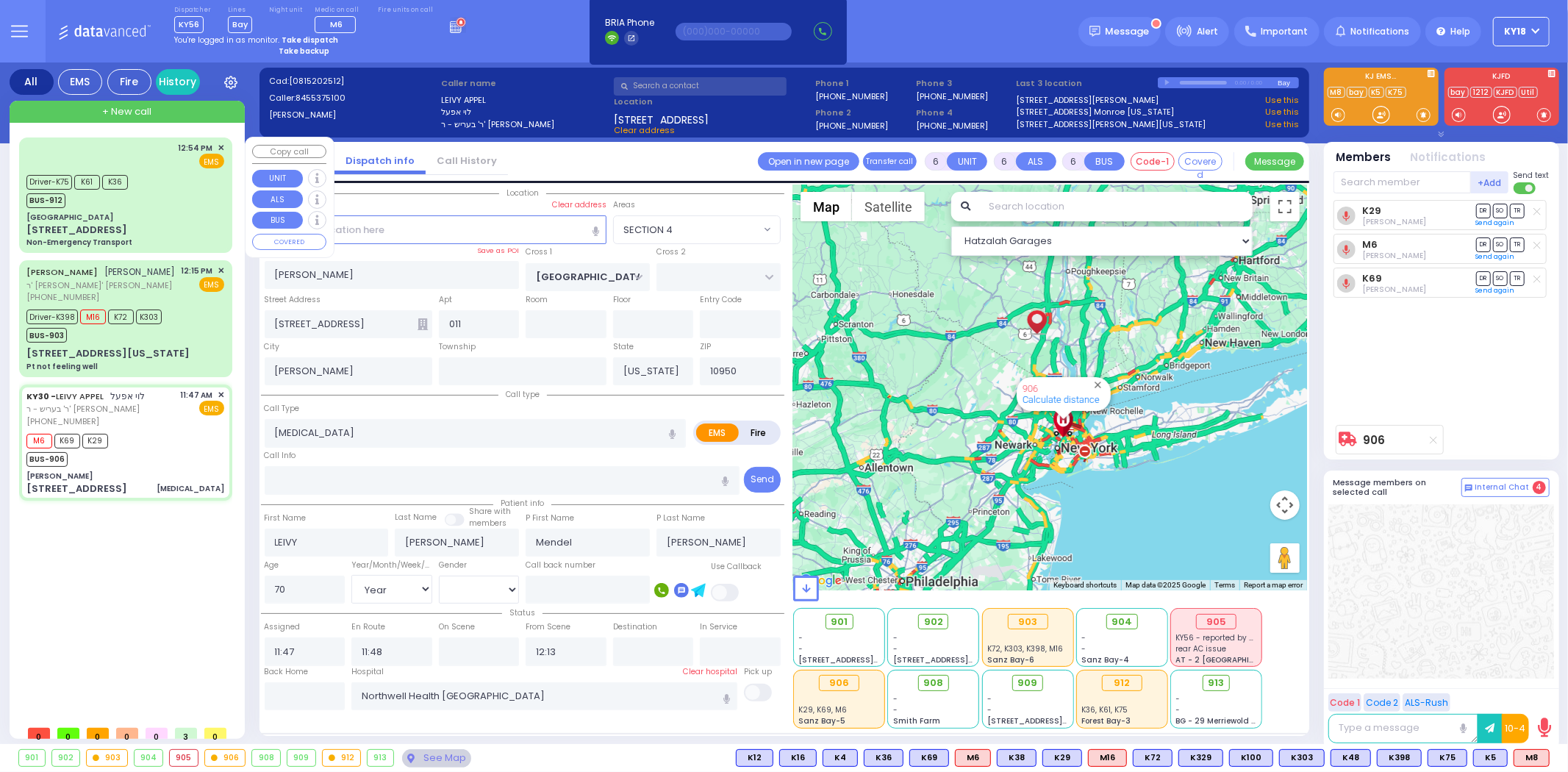
select select
radio input "true"
select select "Year"
select select "[DEMOGRAPHIC_DATA]"
select select "Hatzalah Garages"
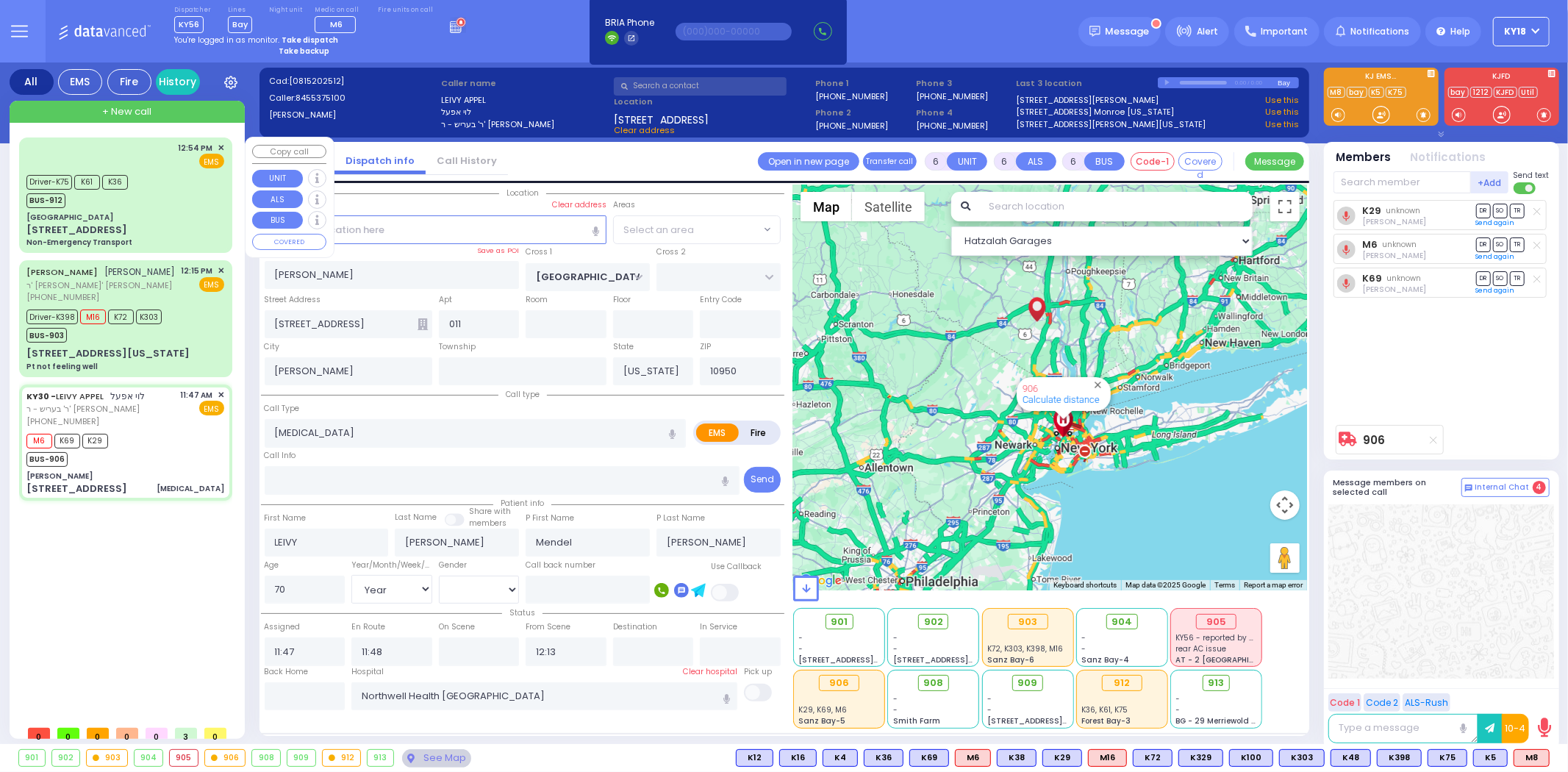
select select "SECTION 4"
select select
radio input "true"
select select "Year"
select select "[DEMOGRAPHIC_DATA]"
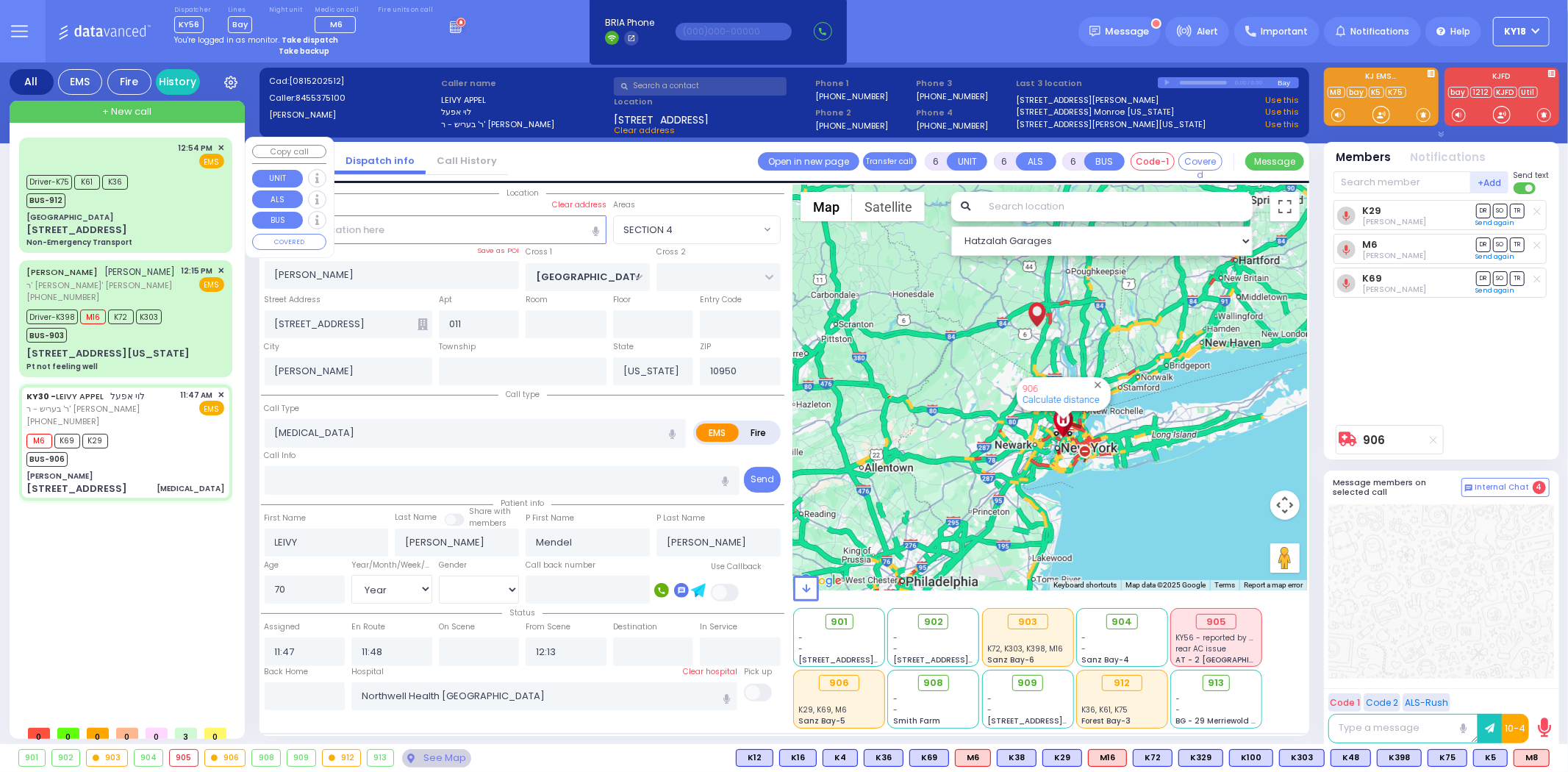
select select "Hatzalah Garages"
radio input "true"
select select "Year"
select select "[DEMOGRAPHIC_DATA]"
select select
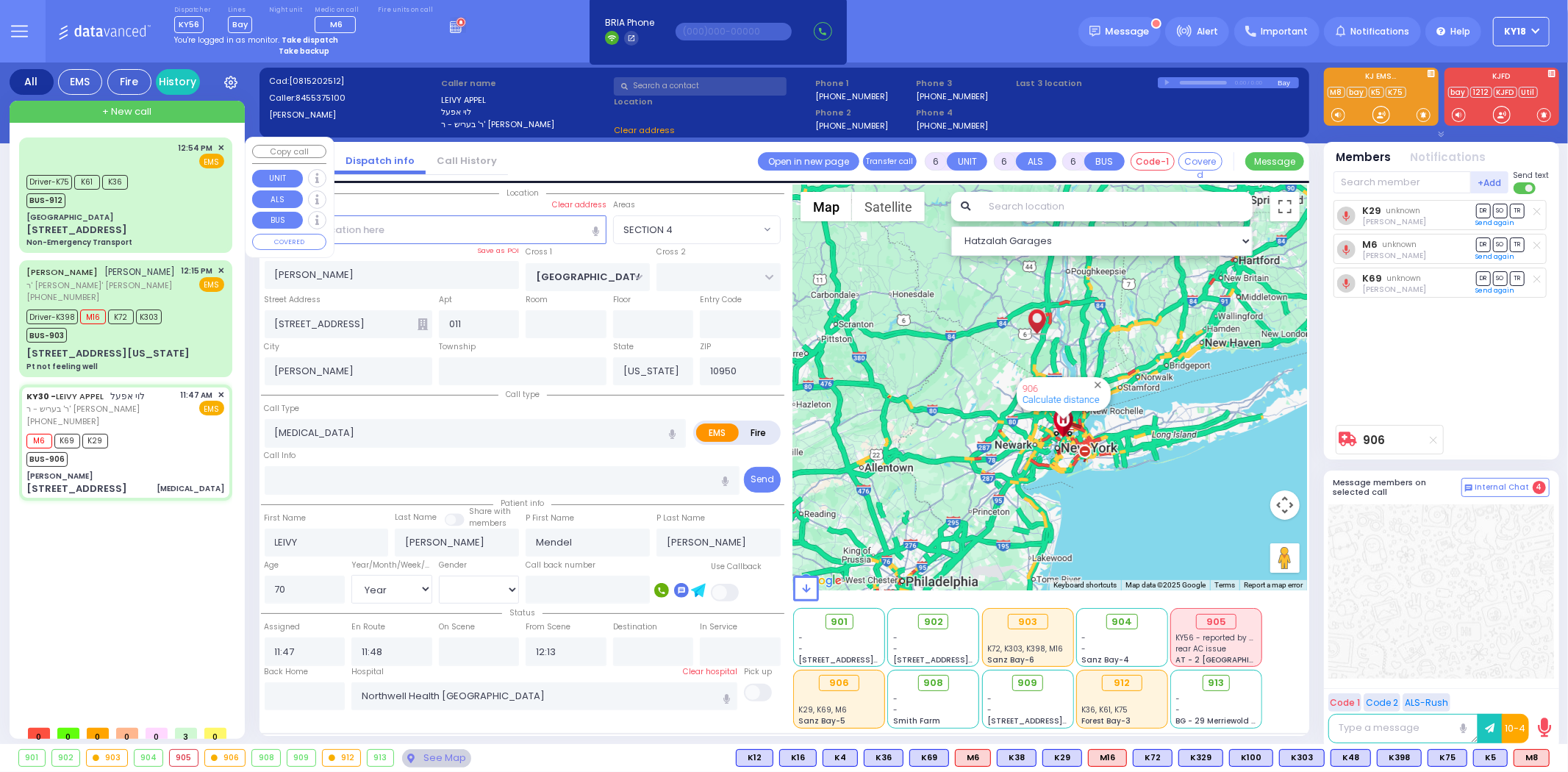
select select "Hatzalah Garages"
select select
radio input "true"
select select "Year"
select select "[DEMOGRAPHIC_DATA]"
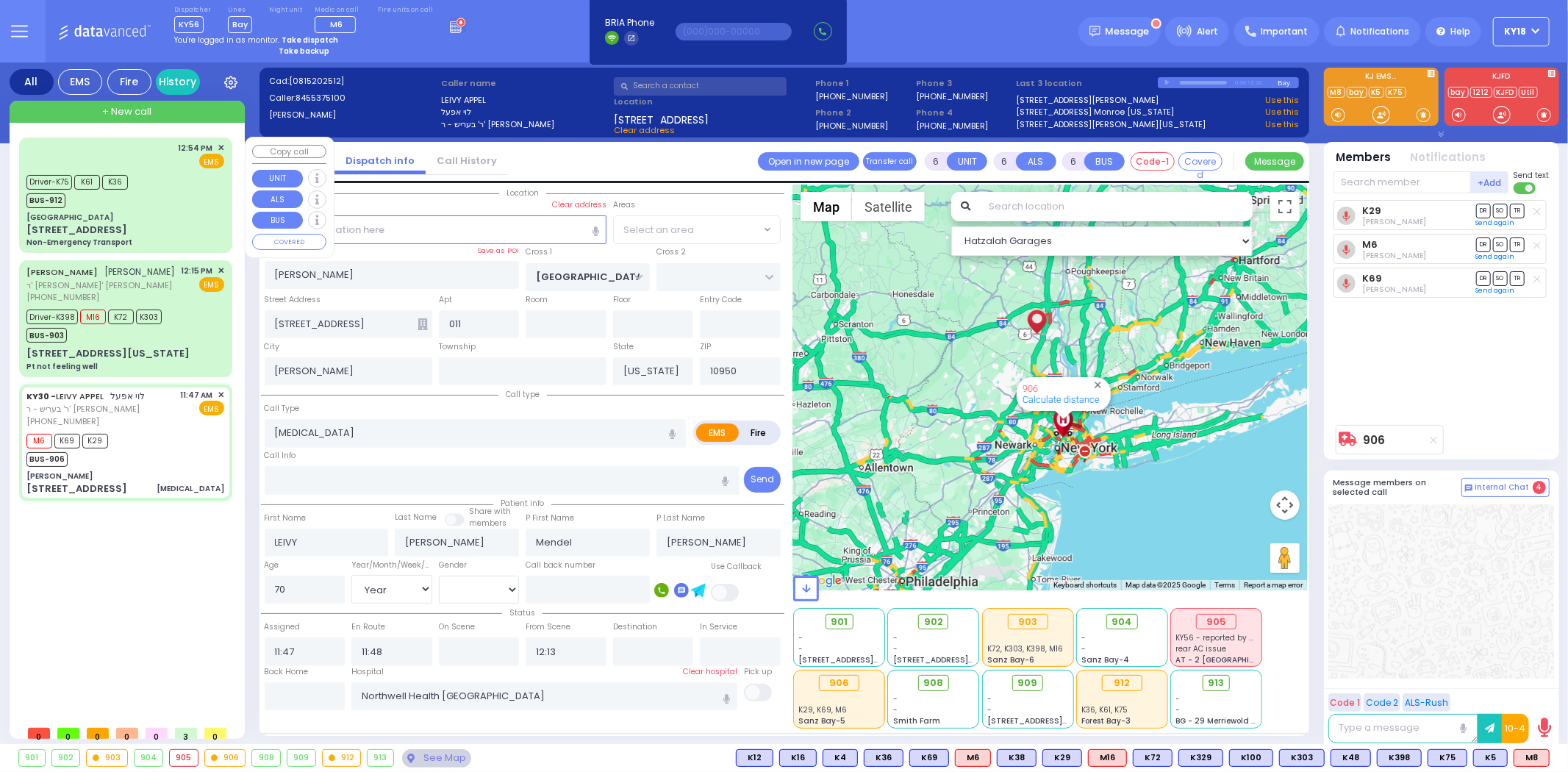
select select "SECTION 4"
select select "Hatzalah Garages"
select select
radio input "true"
select select "Year"
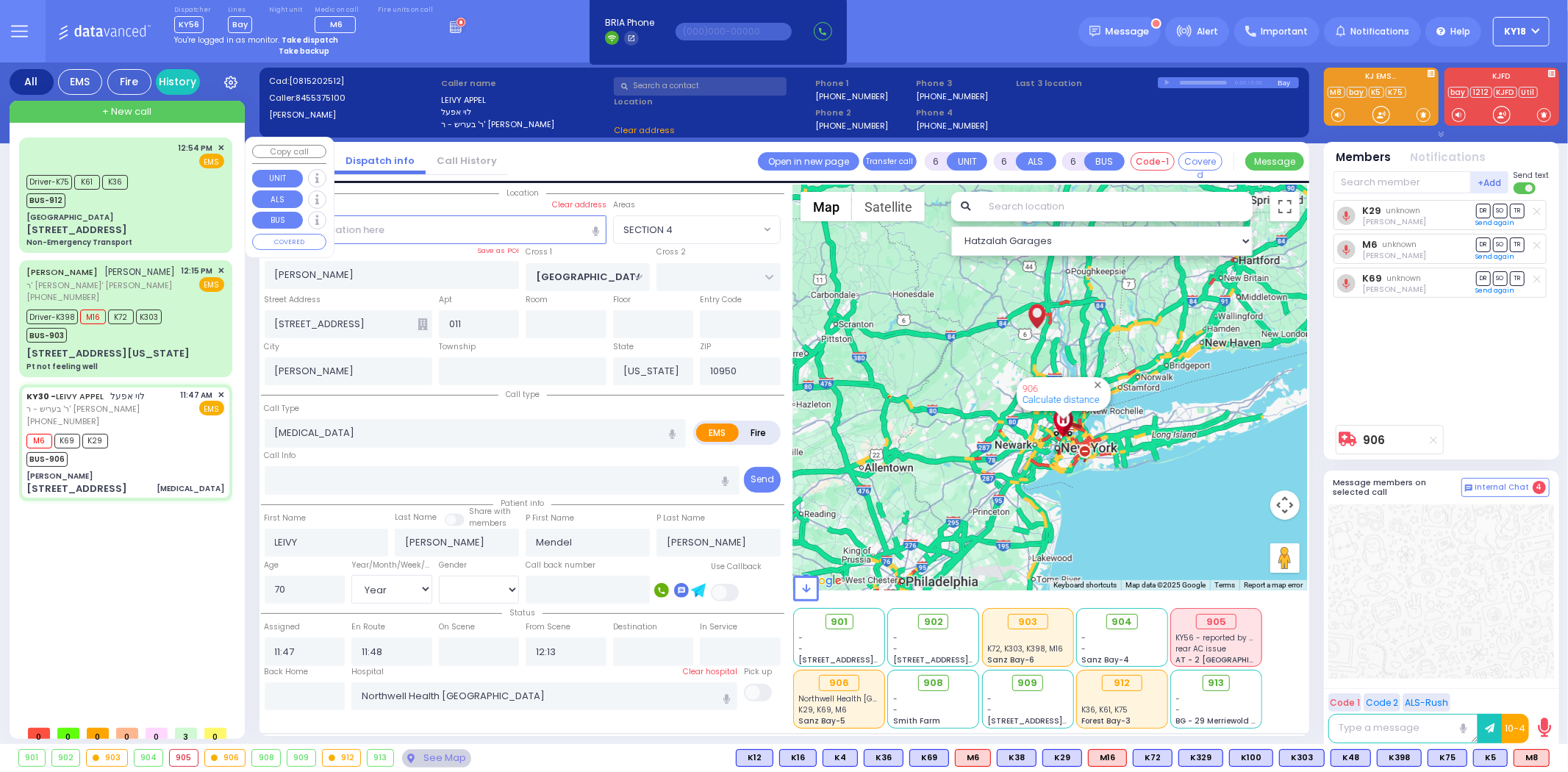
select select "[DEMOGRAPHIC_DATA]"
select select "Hatzalah Garages"
select select "SECTION 4"
select select
radio input "true"
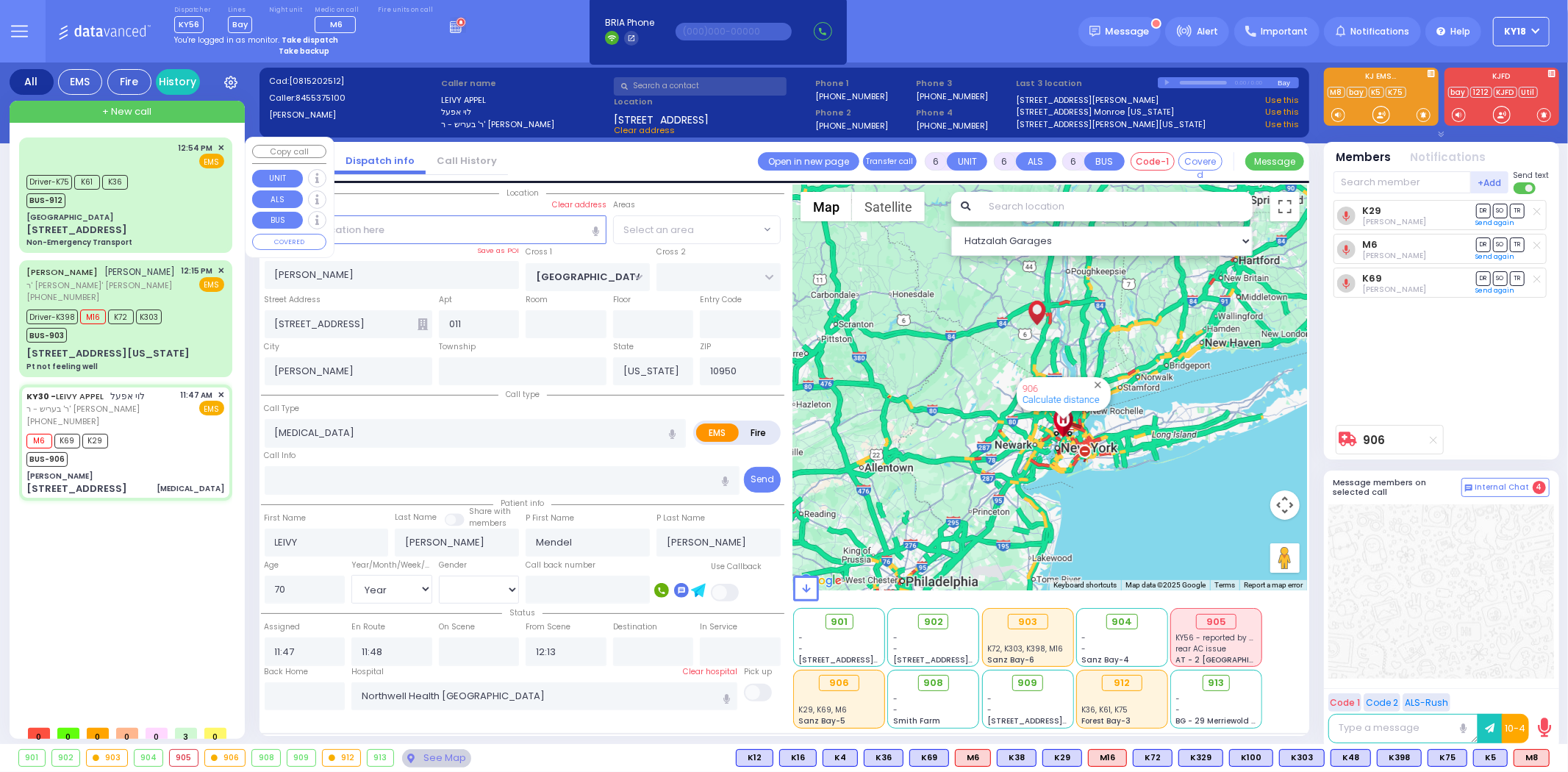
select select "Year"
select select "[DEMOGRAPHIC_DATA]"
select select "SECTION 4"
select select "Hatzalah Garages"
select select "SECTION 4"
